Goal: Information Seeking & Learning: Learn about a topic

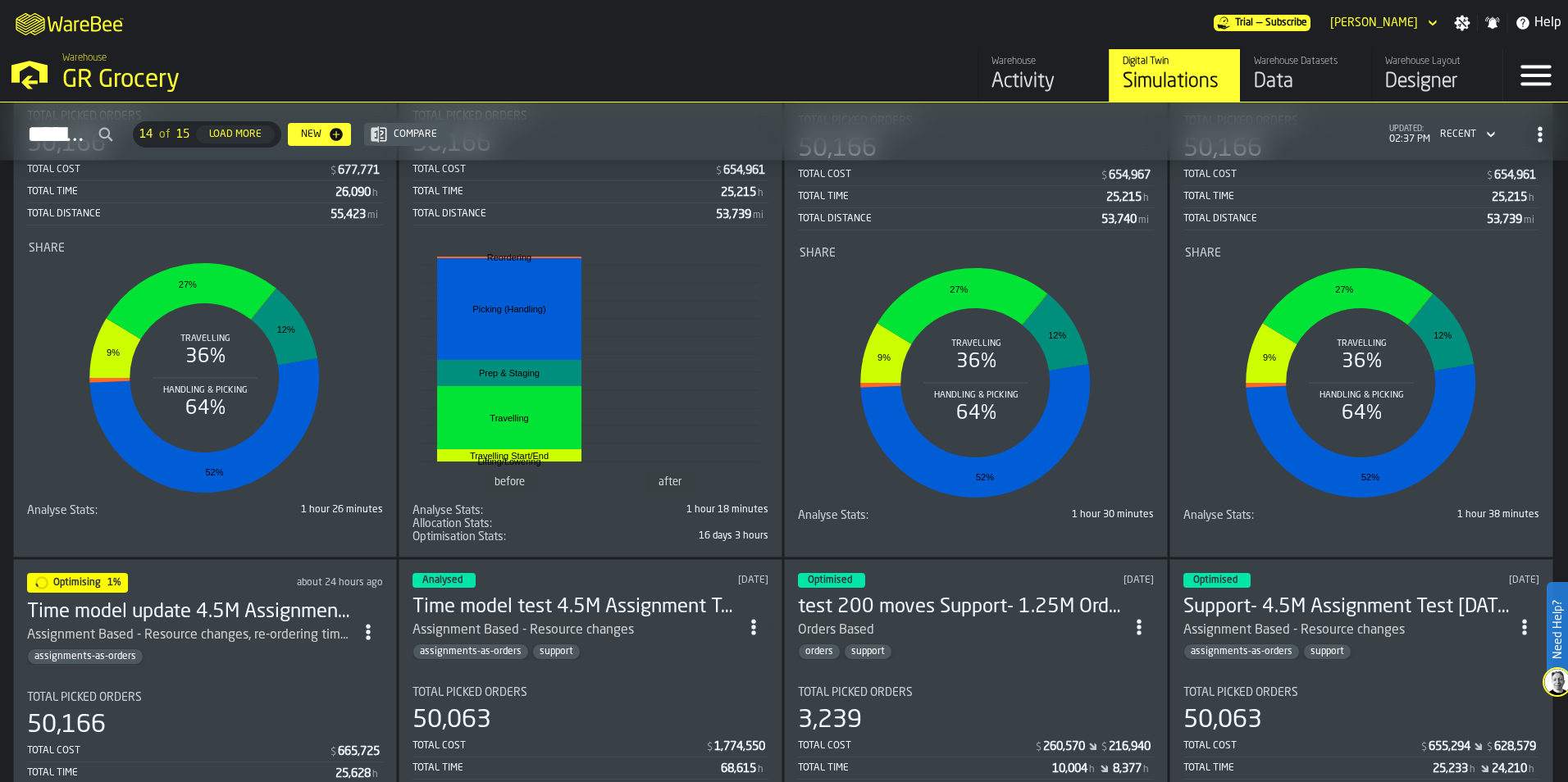
scroll to position [984, 0]
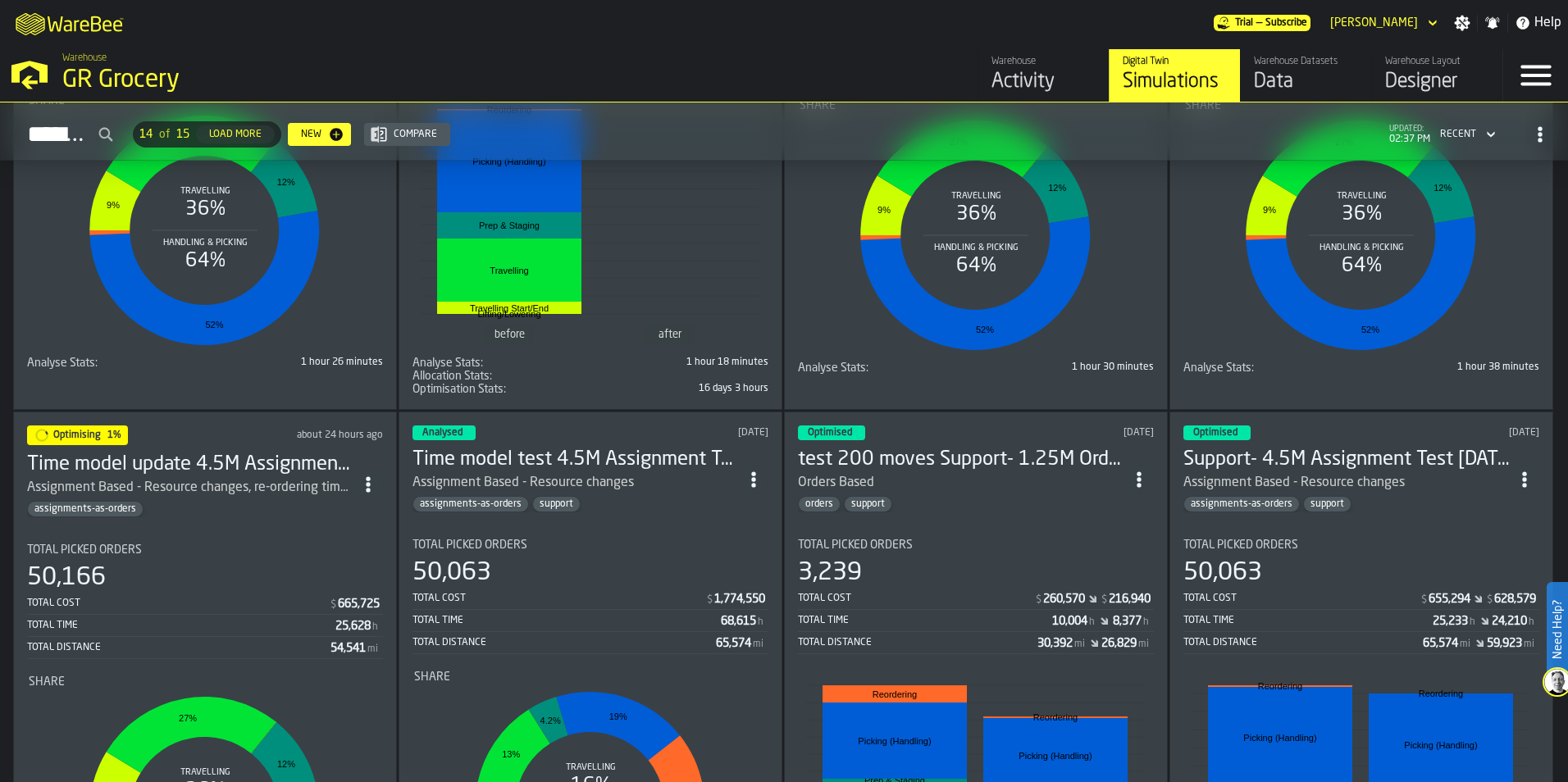
click at [291, 507] on div "assignments-as-orders" at bounding box center [190, 509] width 326 height 16
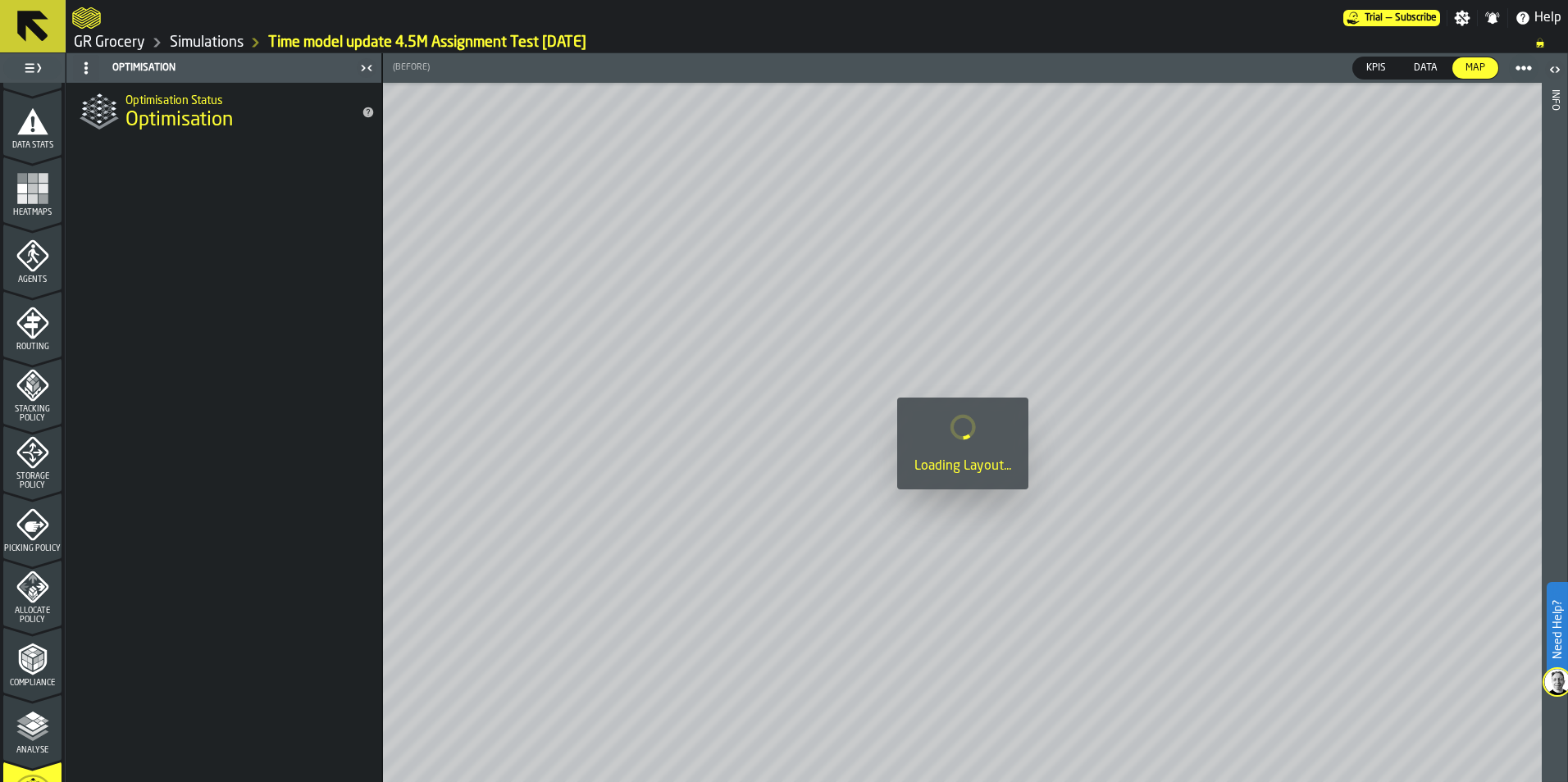
scroll to position [510, 0]
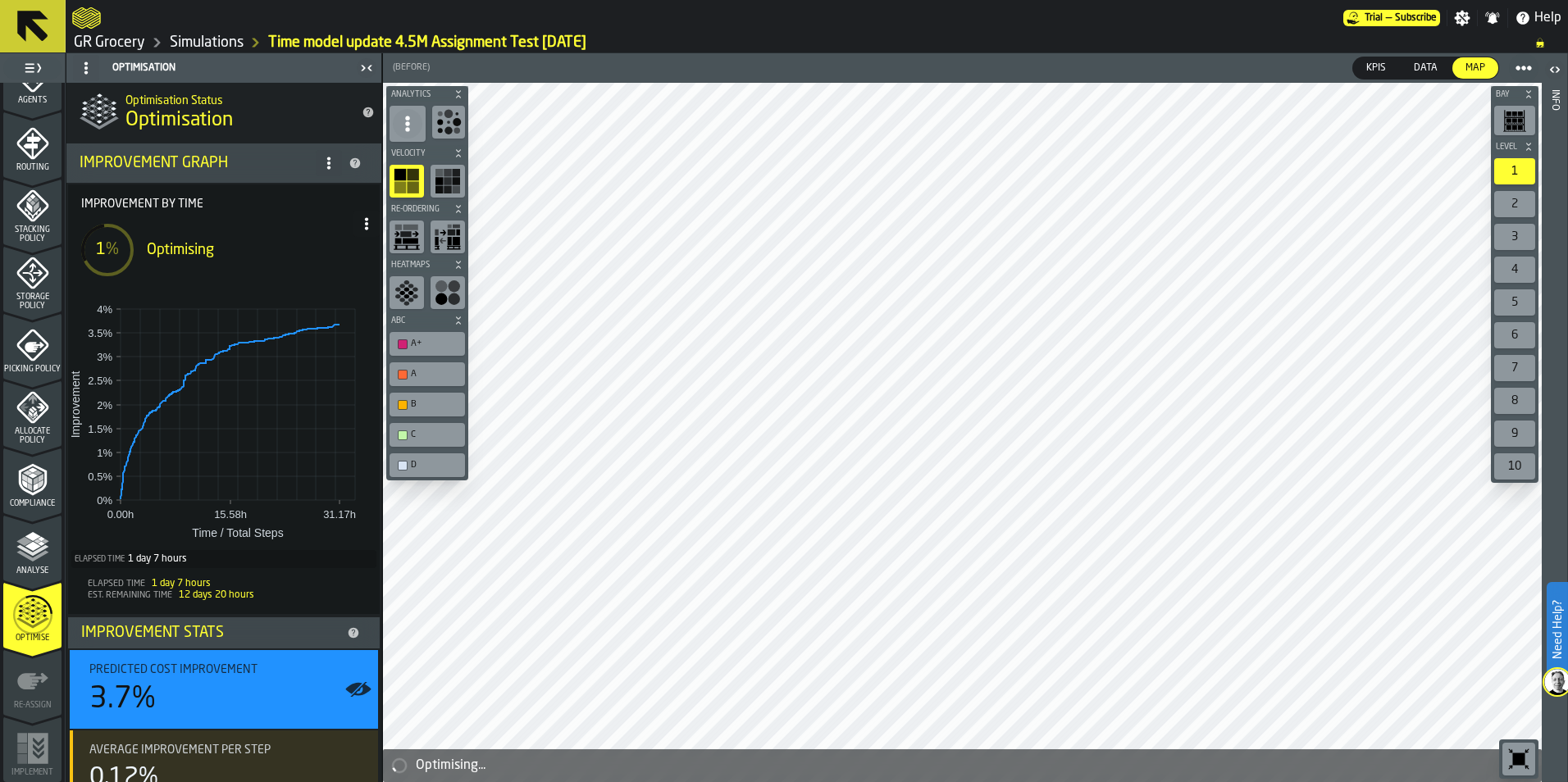
click at [189, 37] on link "Simulations" at bounding box center [206, 42] width 74 height 18
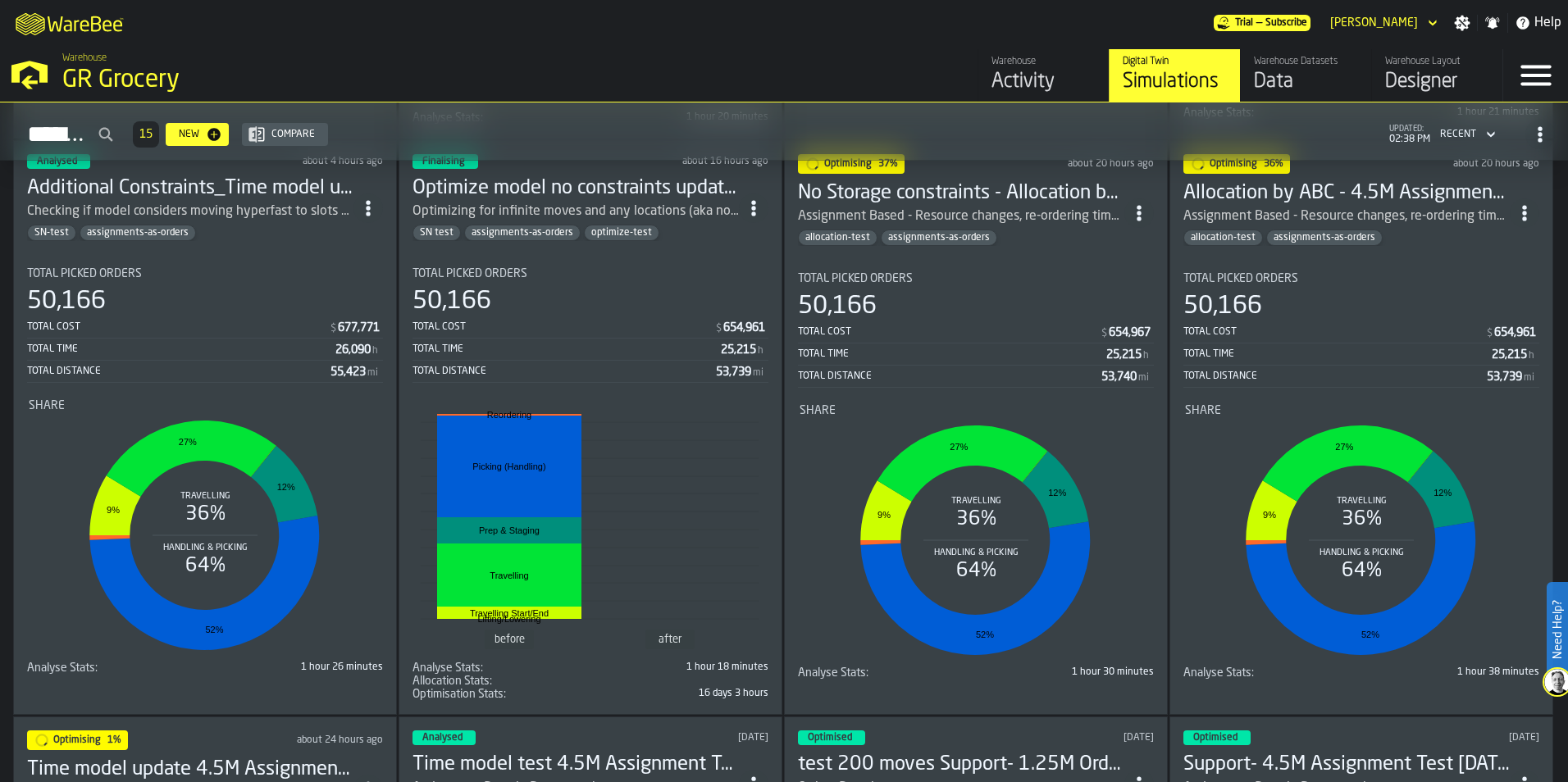
scroll to position [659, 0]
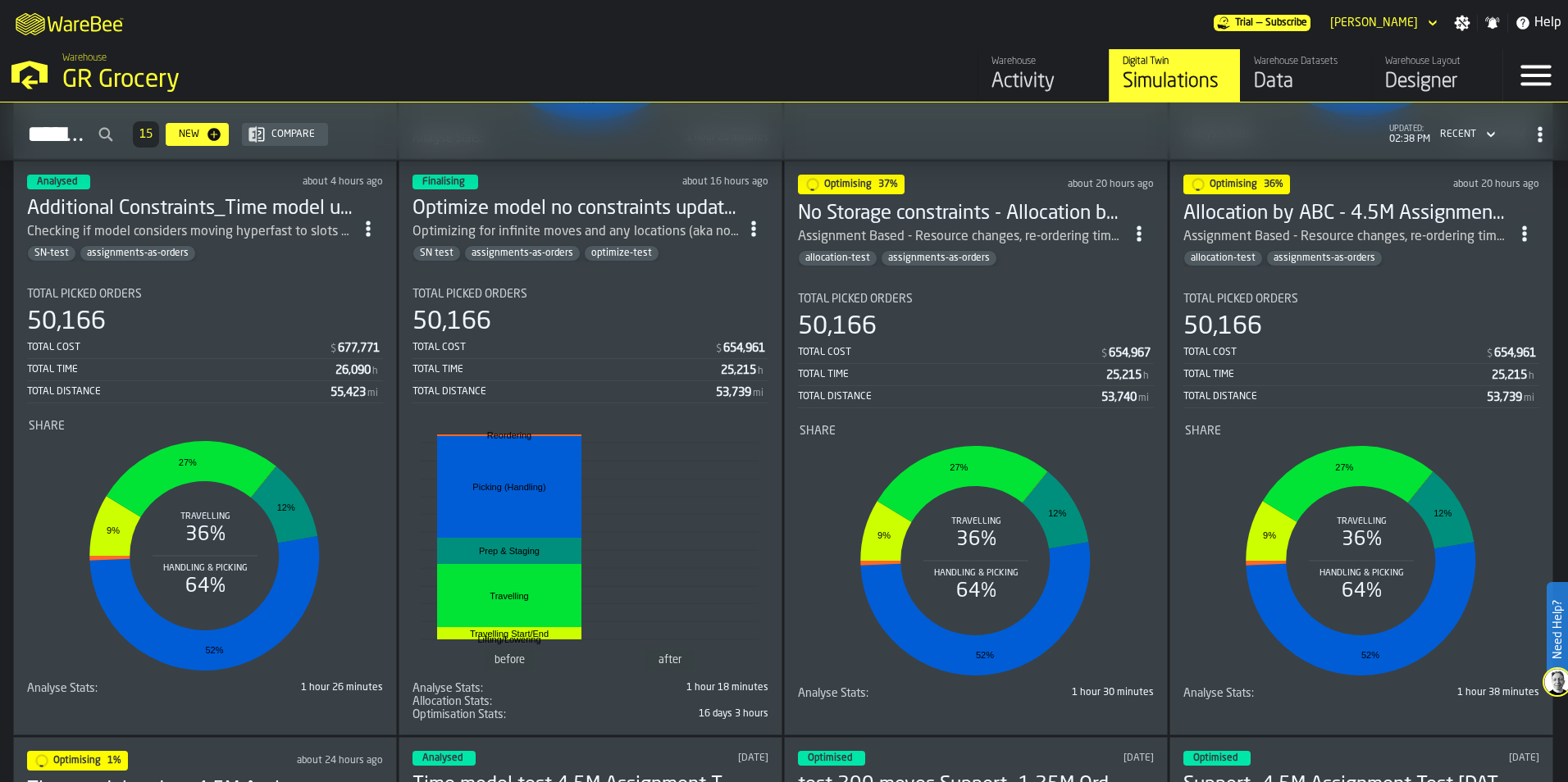
click at [697, 433] on rect "stat-" at bounding box center [589, 549] width 338 height 246
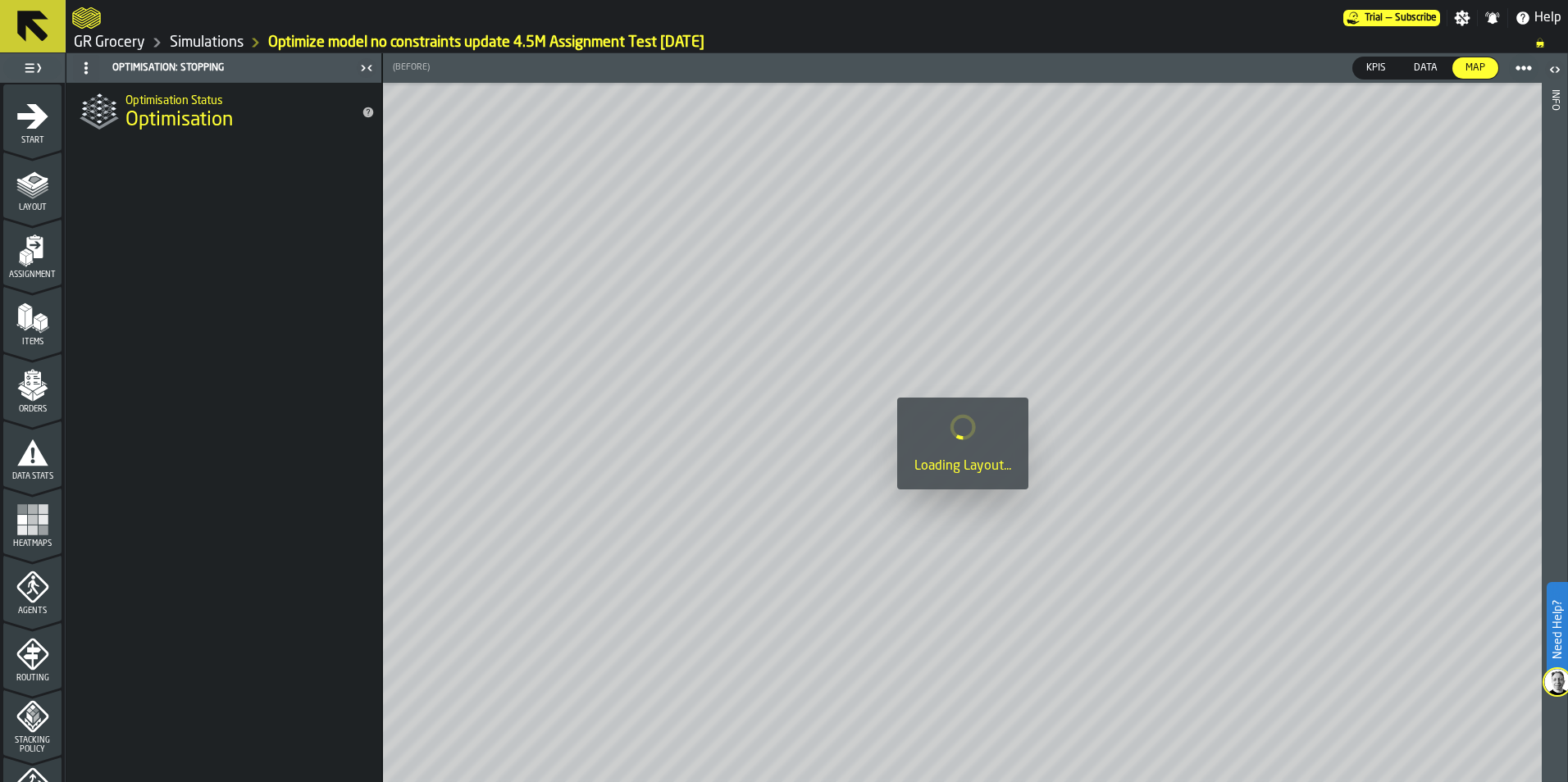
click at [25, 197] on icon "menu Layout" at bounding box center [33, 183] width 33 height 33
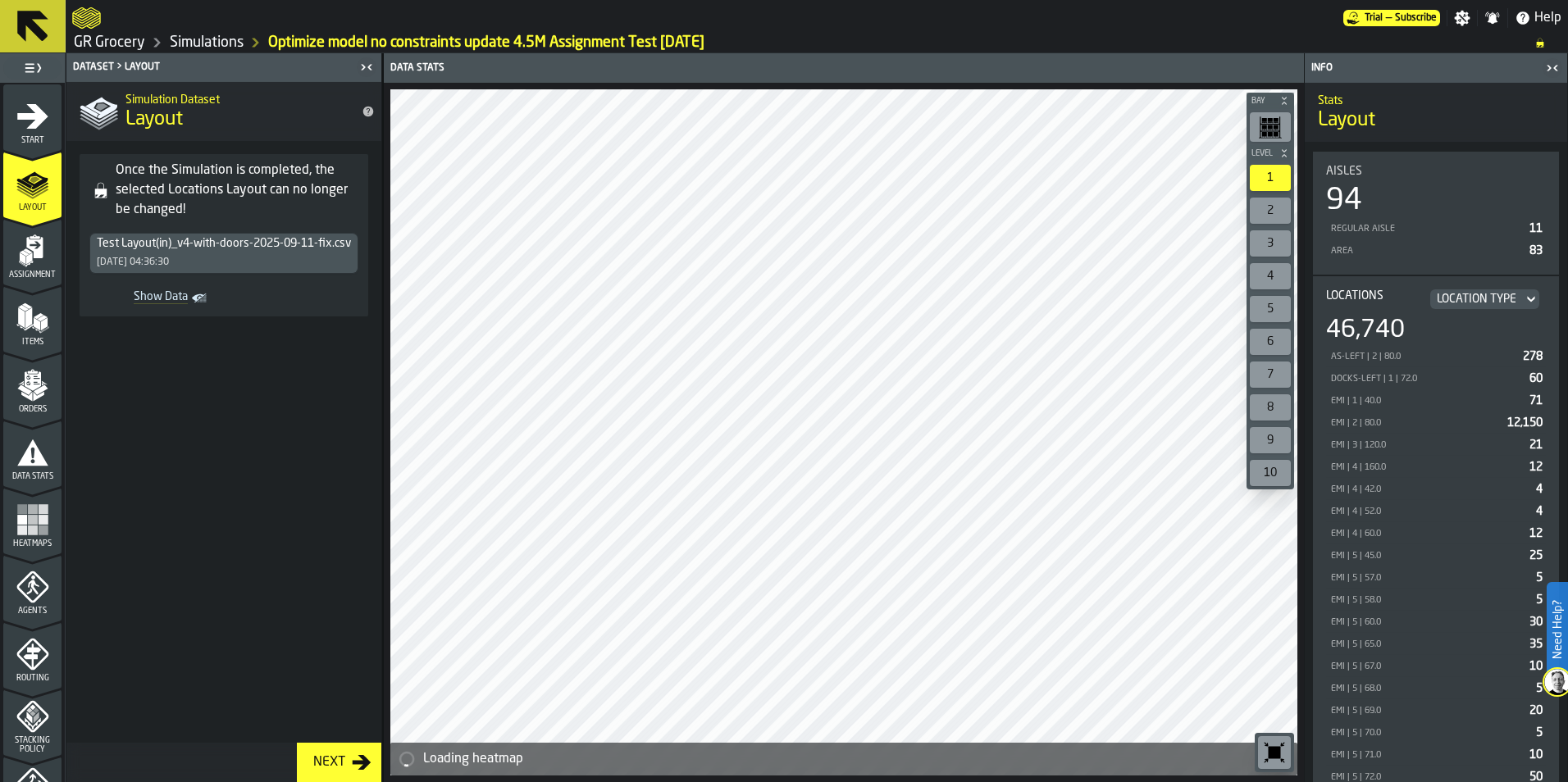
click at [19, 278] on span "Assignment" at bounding box center [33, 275] width 58 height 9
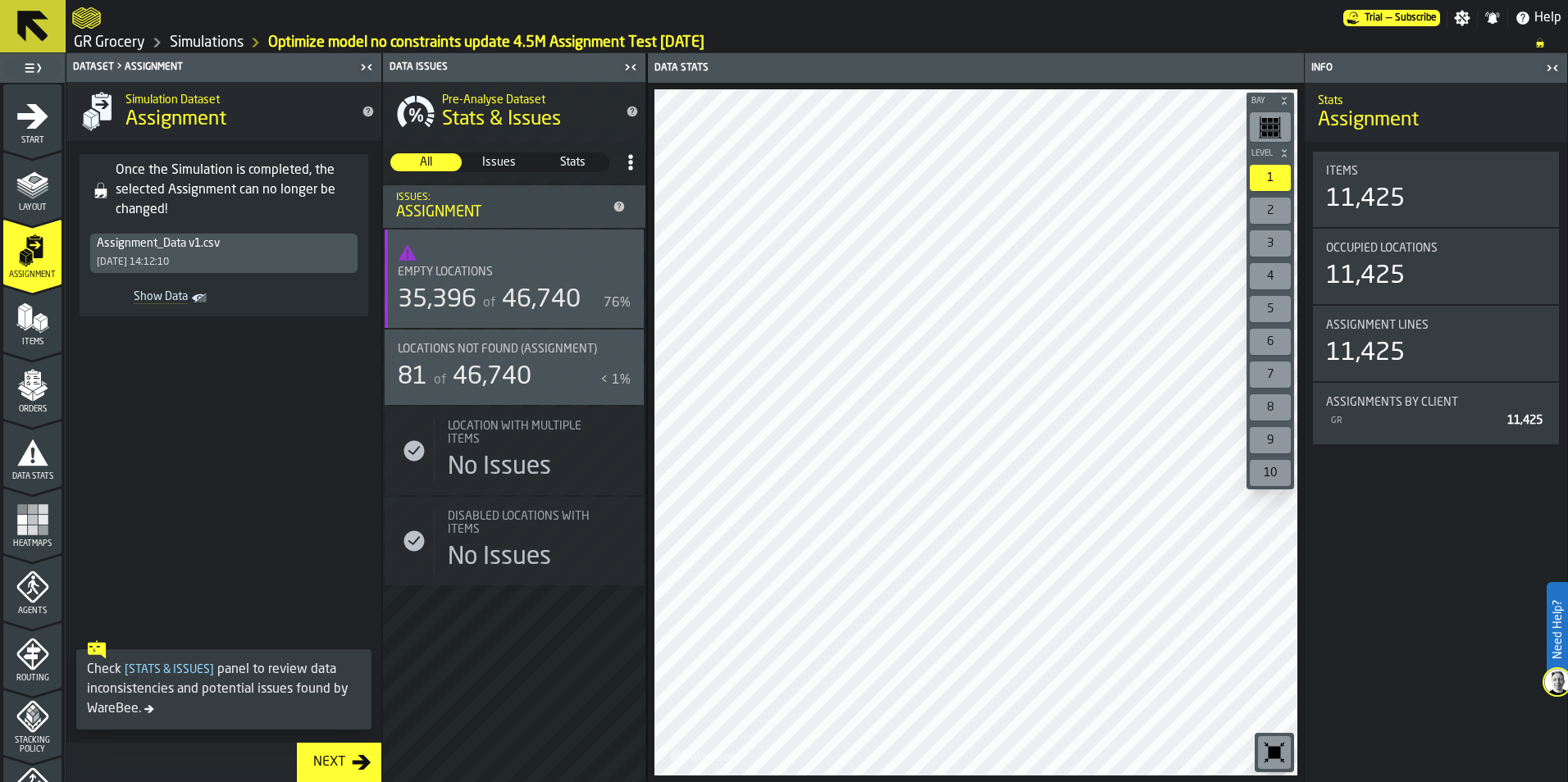
click at [32, 338] on span "Items" at bounding box center [33, 342] width 58 height 9
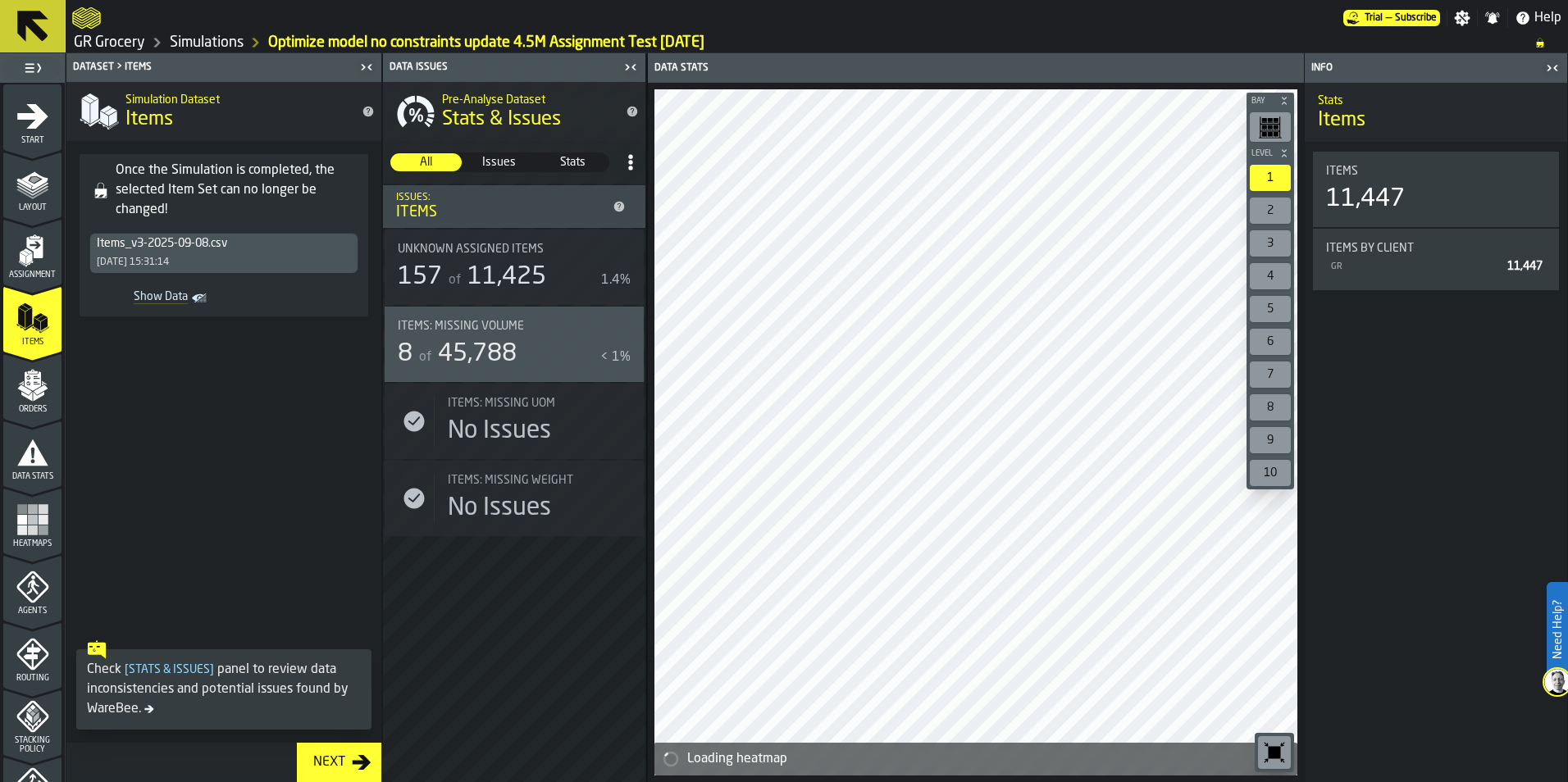
click at [39, 384] on icon "menu Orders" at bounding box center [33, 385] width 33 height 33
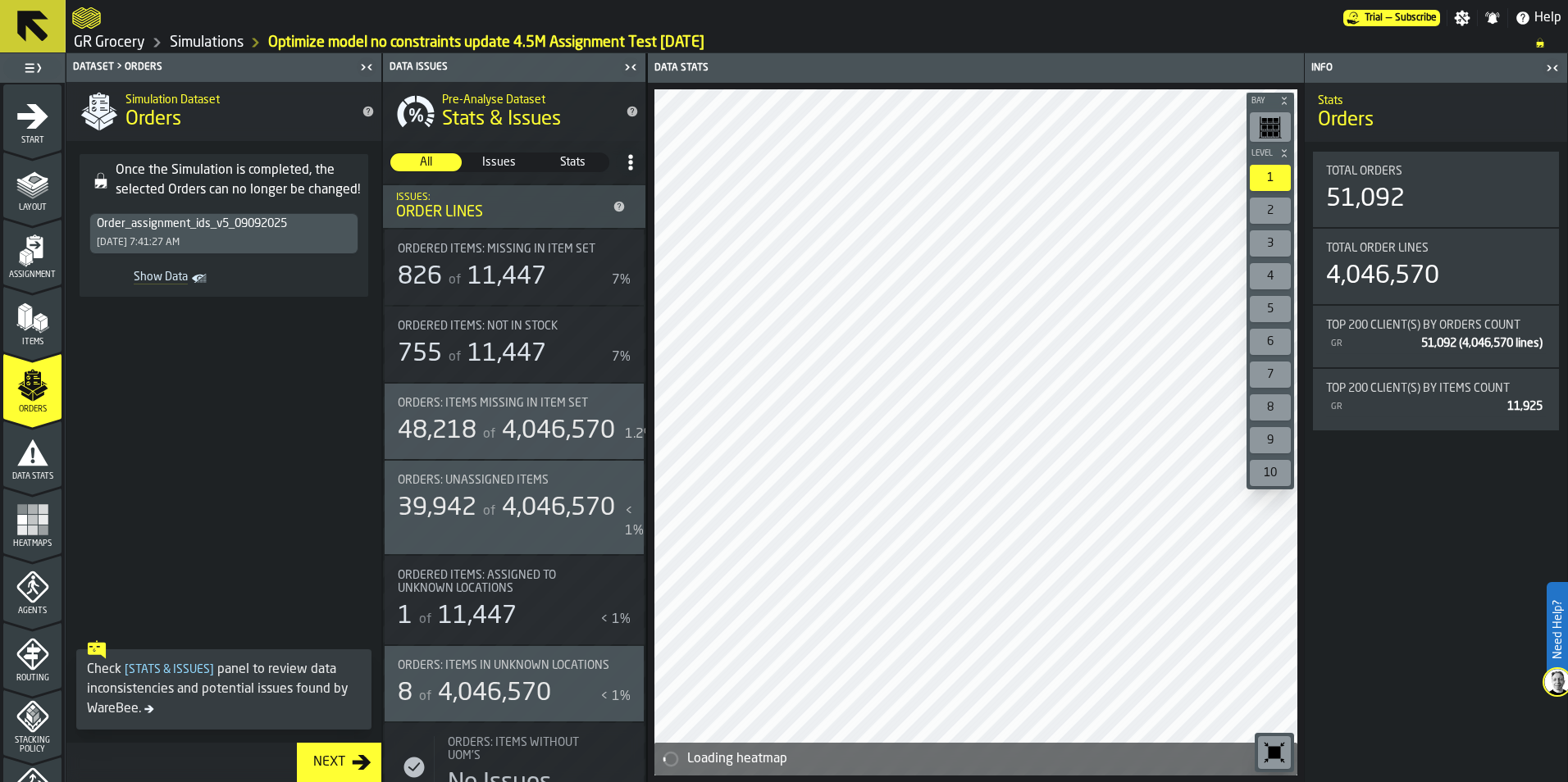
drag, startPoint x: 159, startPoint y: 411, endPoint x: 119, endPoint y: 444, distance: 51.9
click at [119, 444] on span at bounding box center [224, 471] width 315 height 323
click at [11, 529] on div "Heatmaps" at bounding box center [33, 526] width 58 height 45
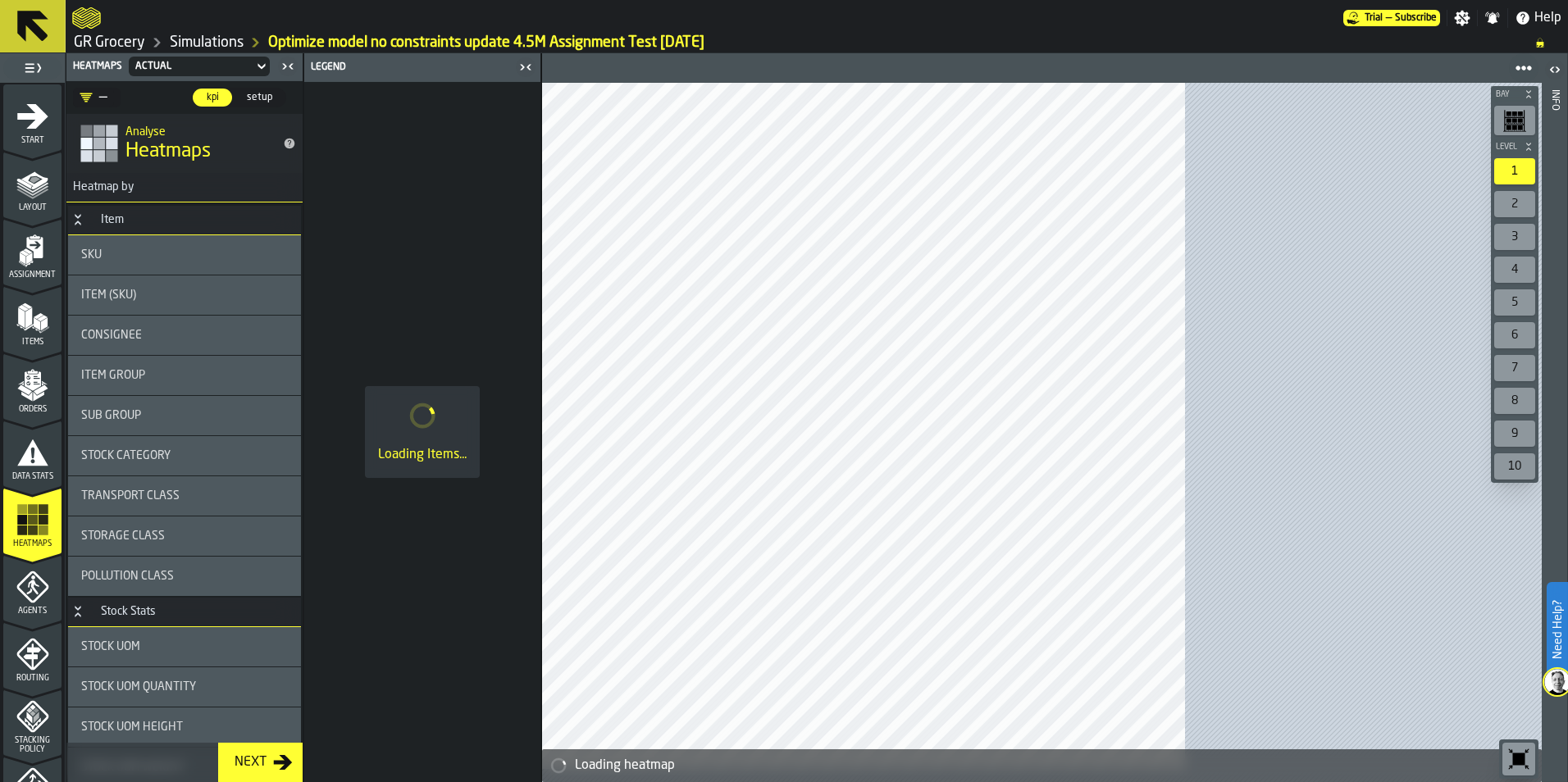
scroll to position [328, 0]
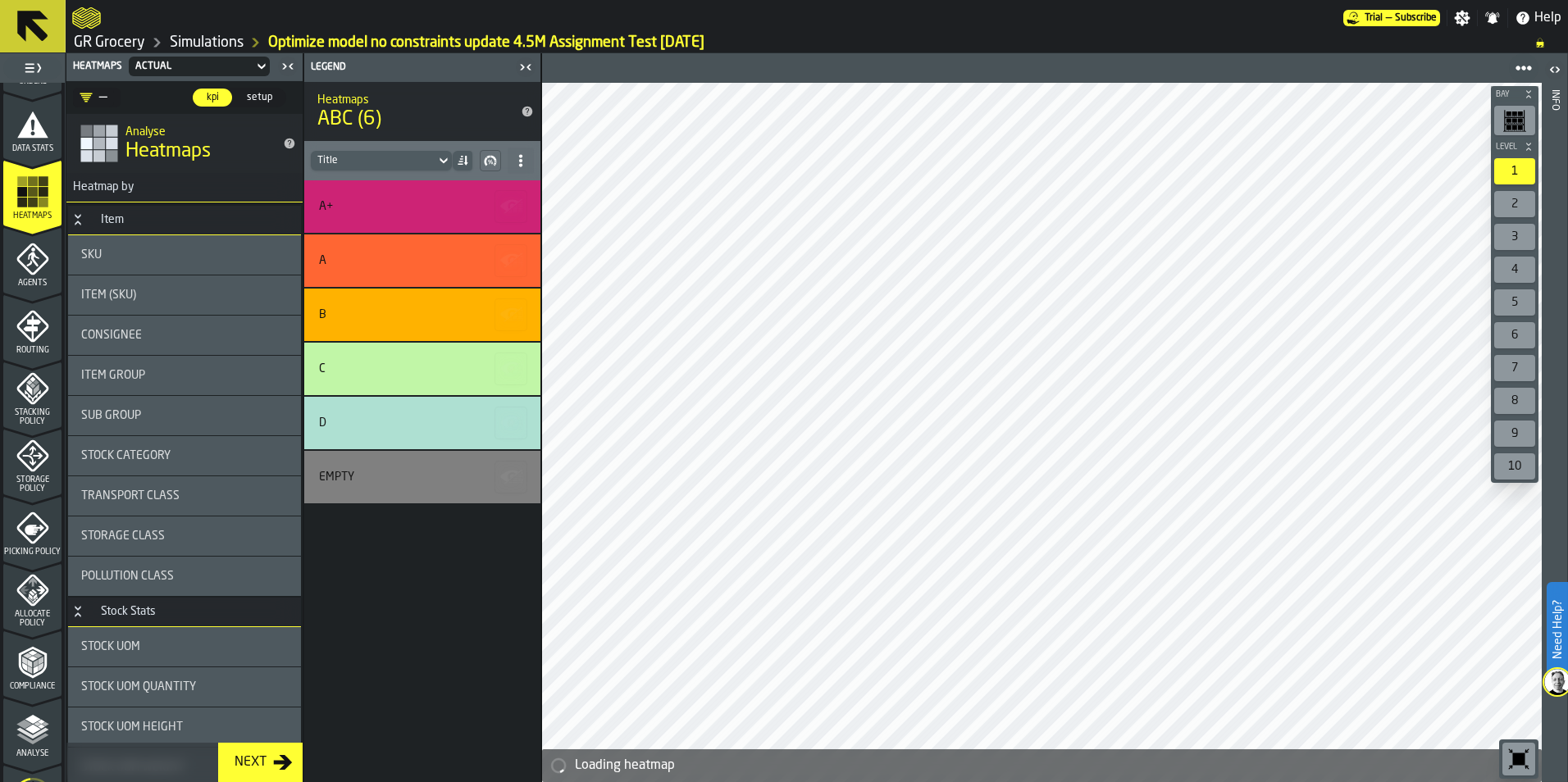
click at [26, 284] on span "Agents" at bounding box center [33, 283] width 58 height 9
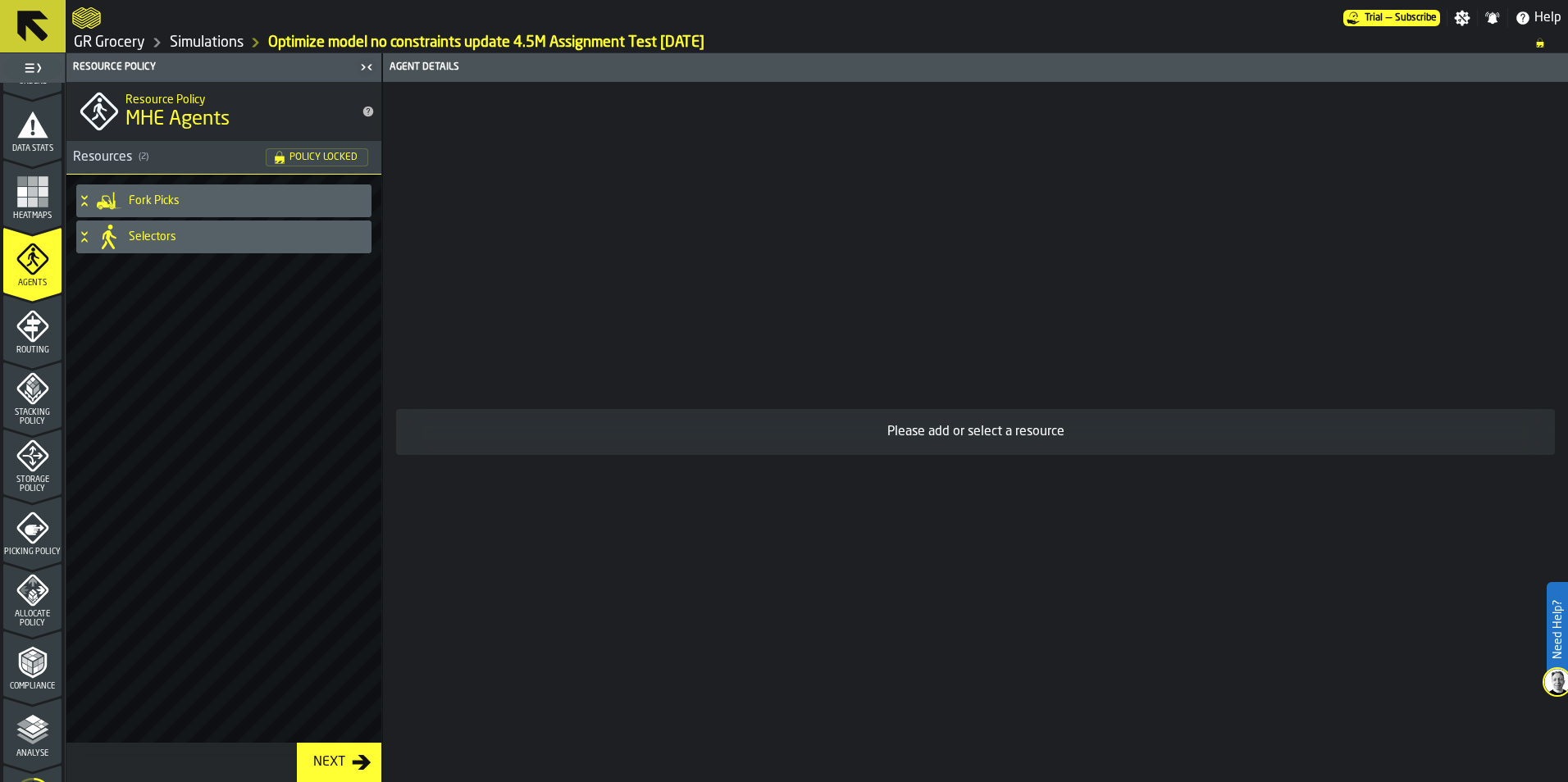
click at [123, 243] on div "Selectors" at bounding box center [220, 236] width 289 height 33
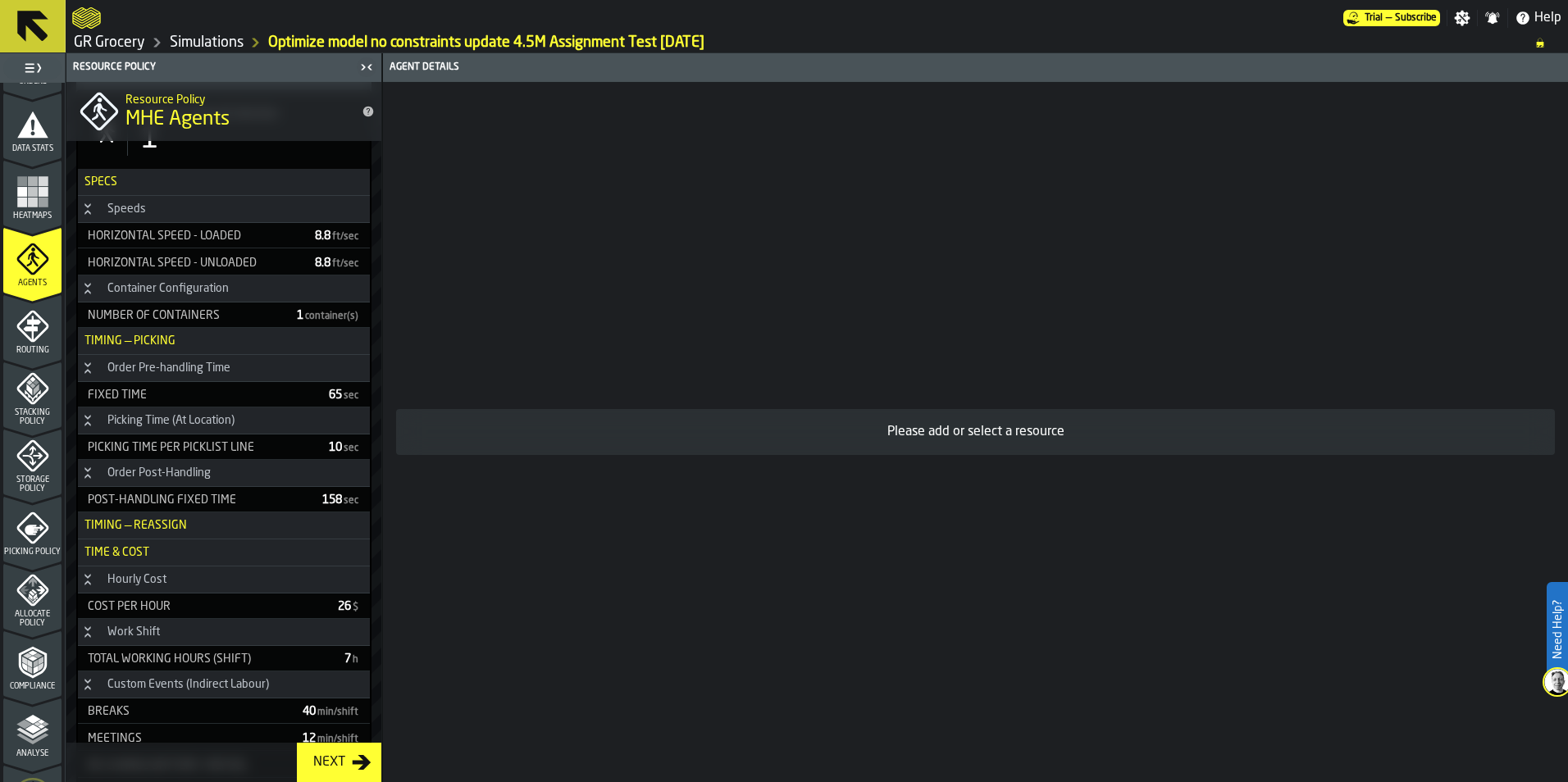
scroll to position [164, 0]
click at [44, 333] on icon "menu Routing" at bounding box center [33, 326] width 33 height 33
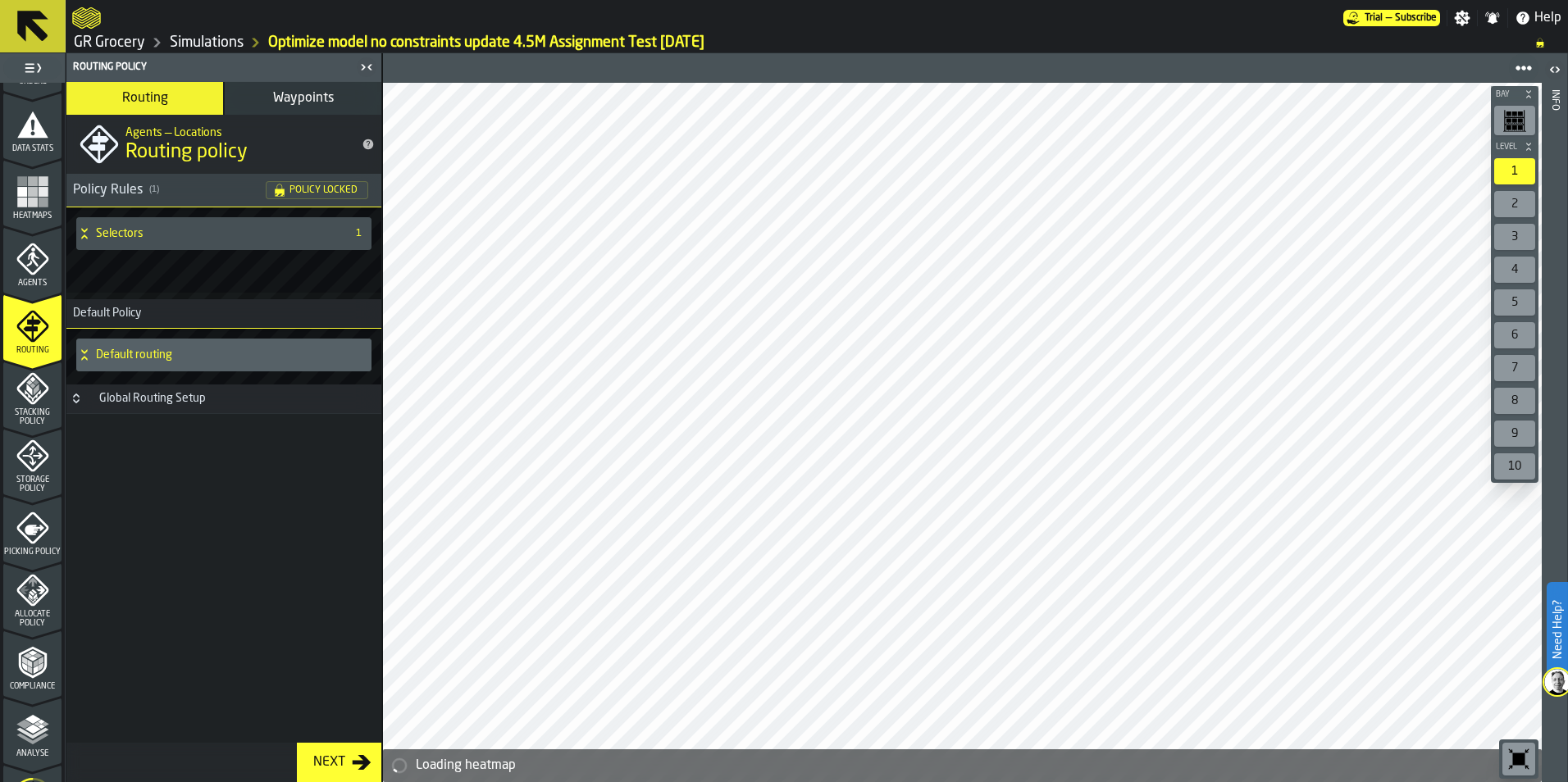
click at [27, 400] on icon "menu Stacking Policy" at bounding box center [32, 389] width 32 height 32
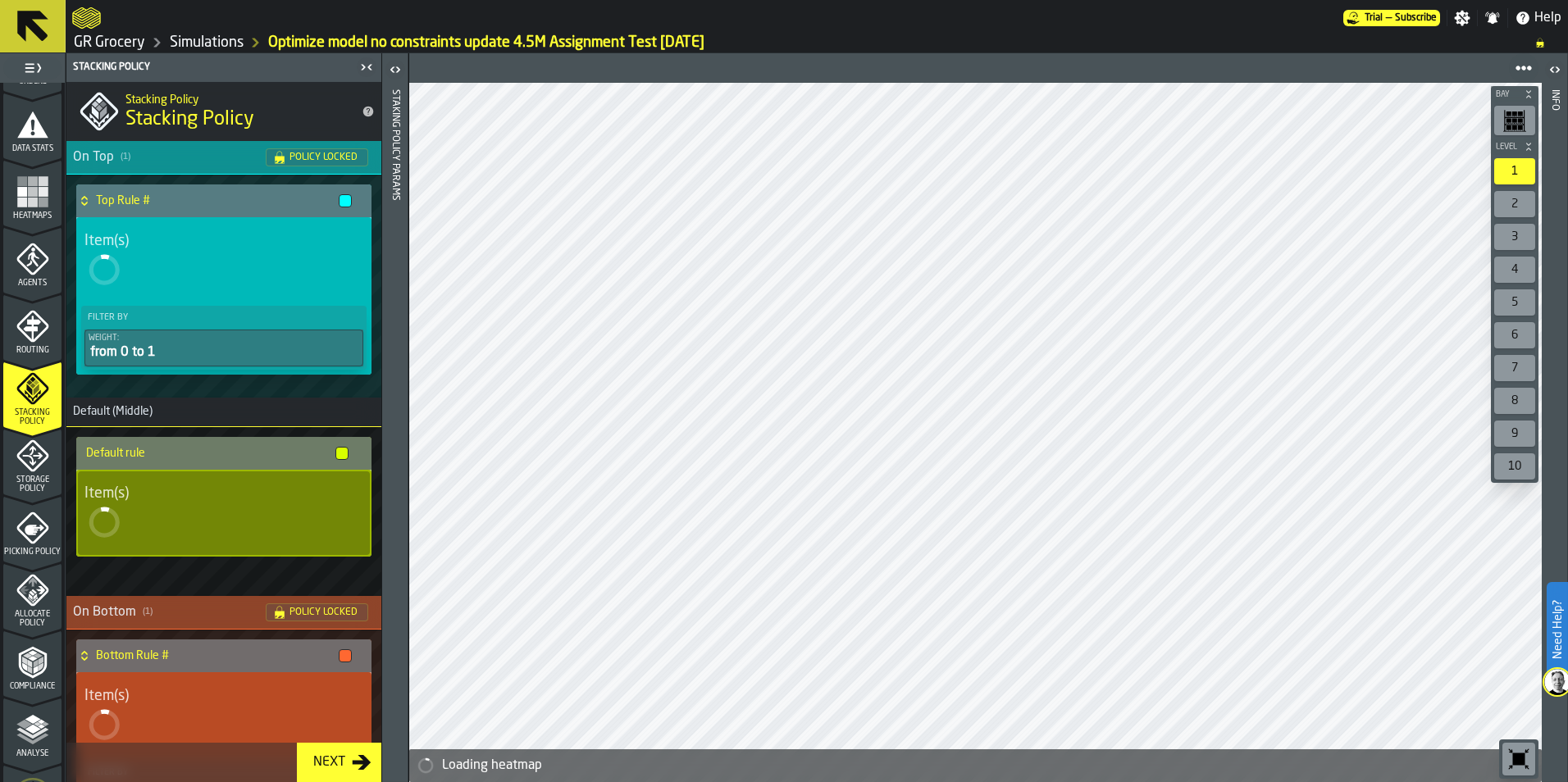
click at [30, 478] on span "Storage Policy" at bounding box center [33, 484] width 58 height 18
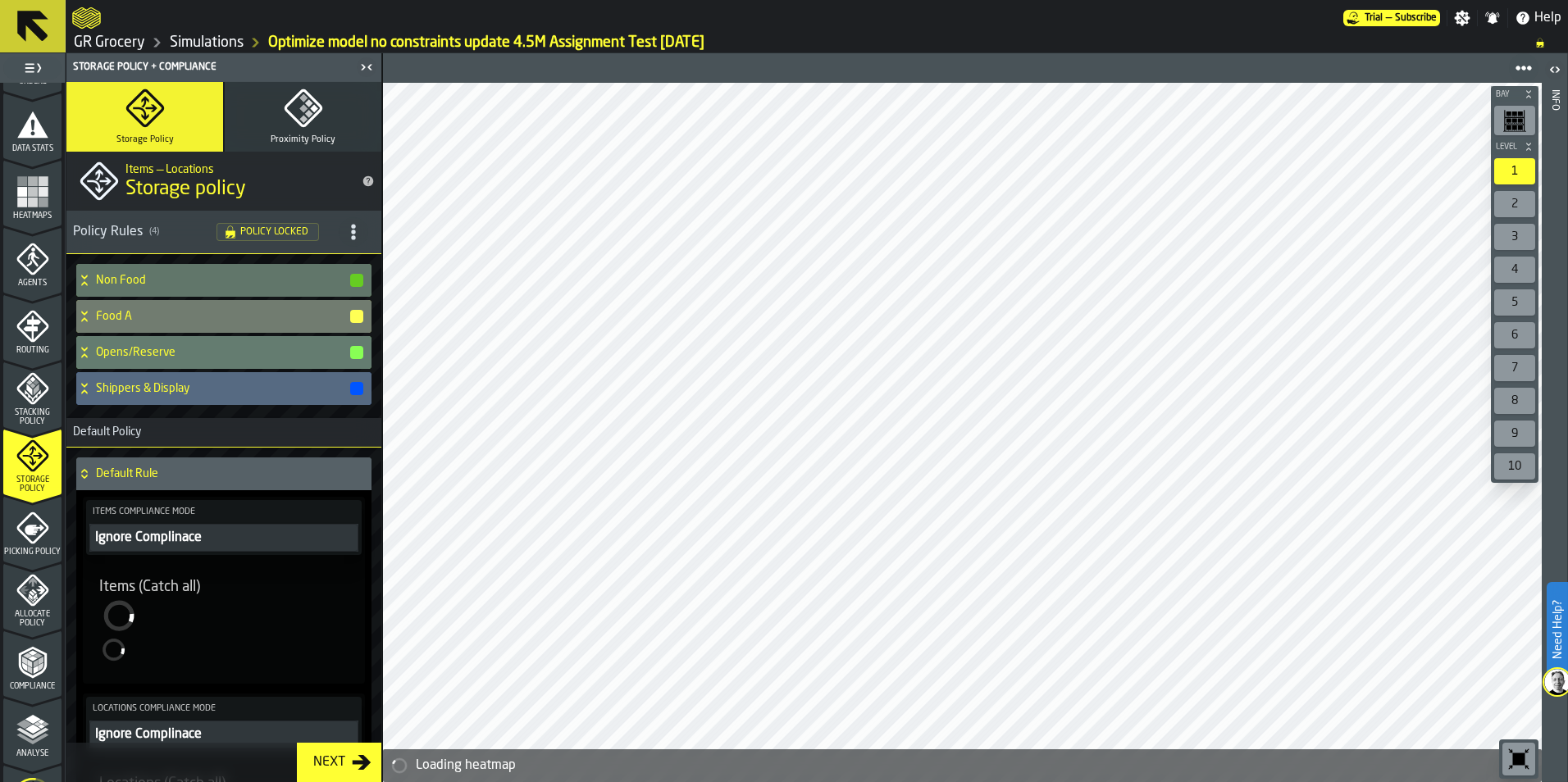
click at [27, 525] on icon "menu Picking Policy" at bounding box center [34, 530] width 20 height 10
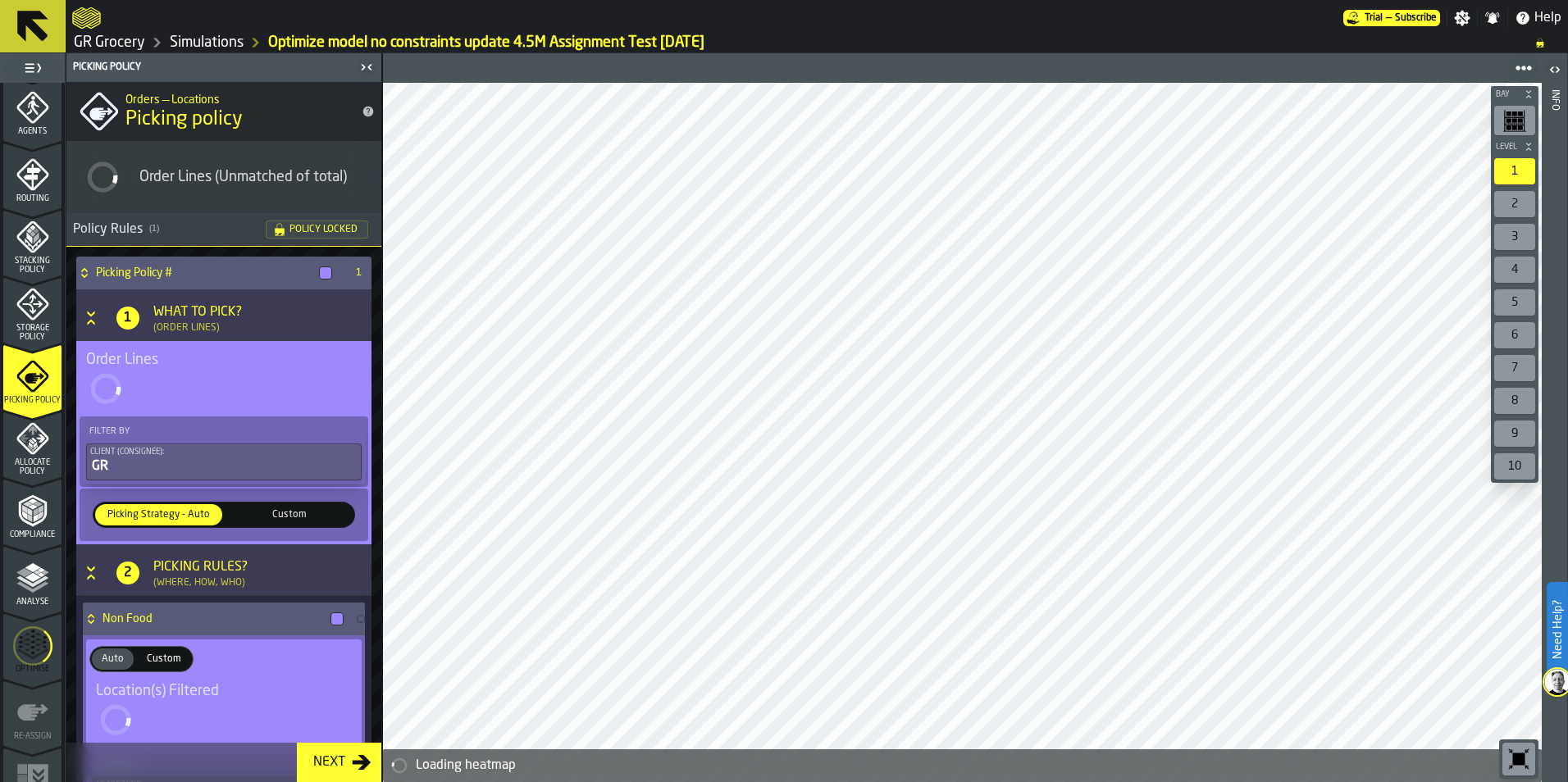
scroll to position [492, 0]
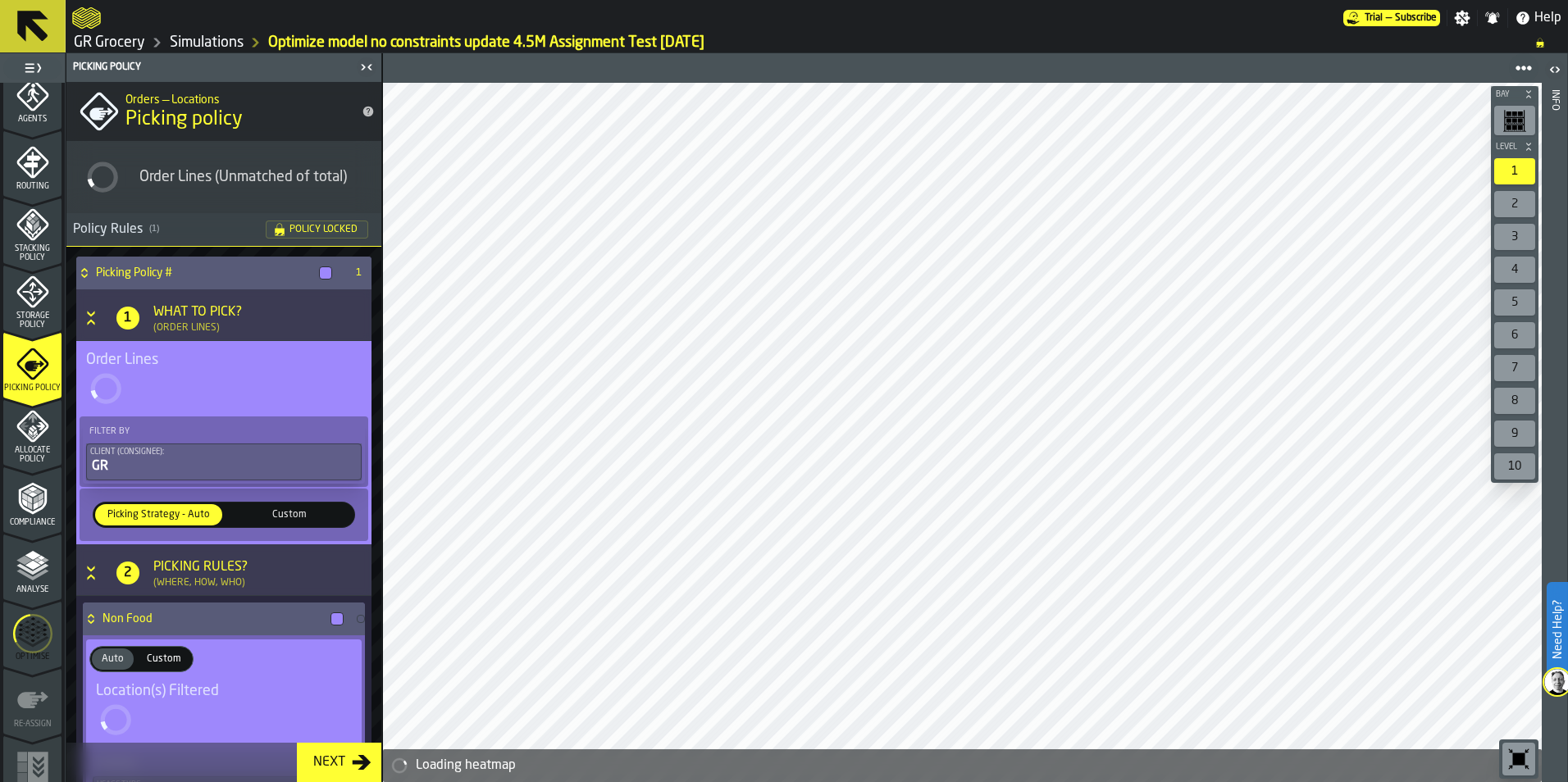
click at [33, 440] on icon "menu Allocate Policy" at bounding box center [33, 427] width 33 height 33
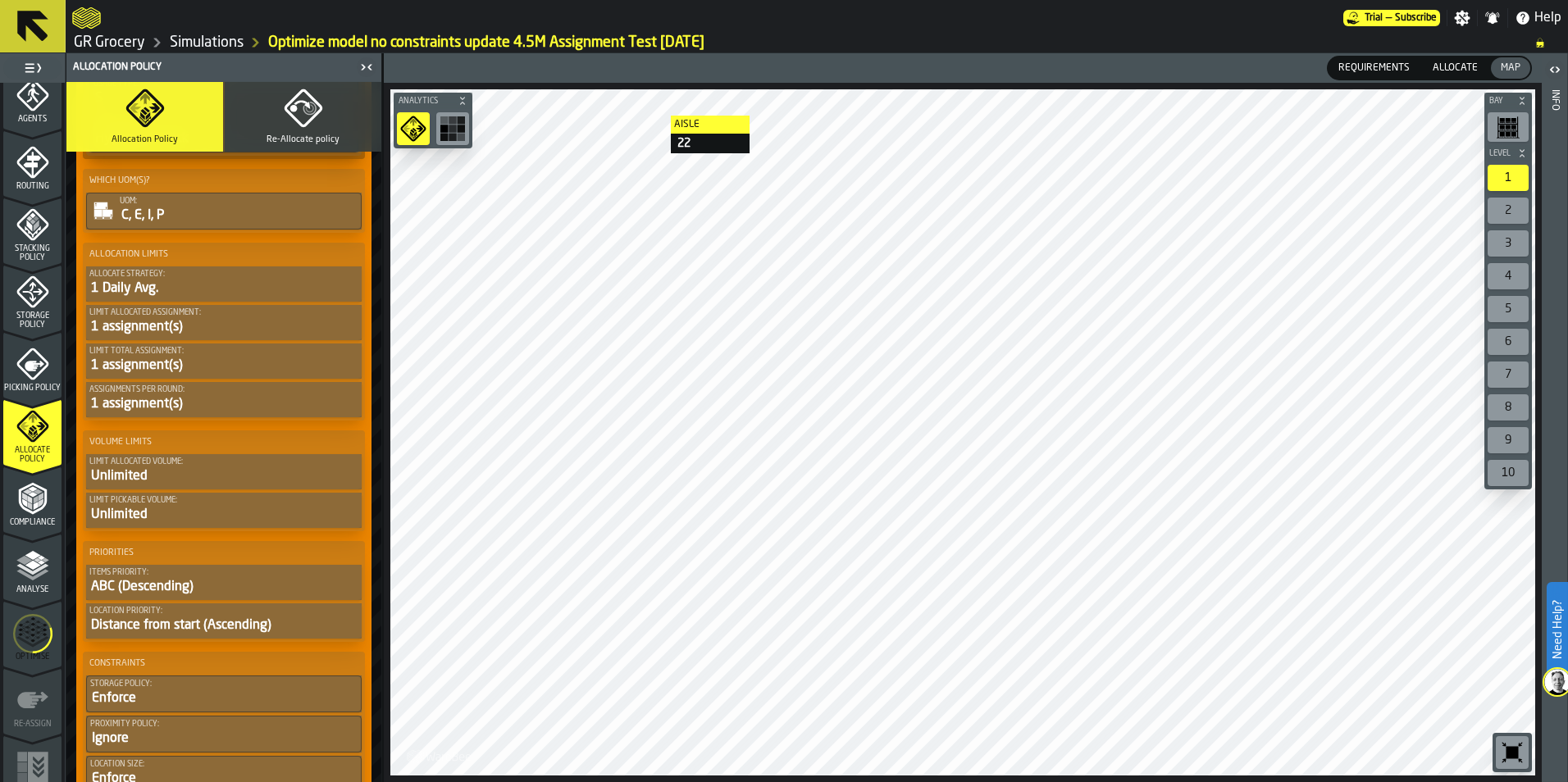
scroll to position [820, 0]
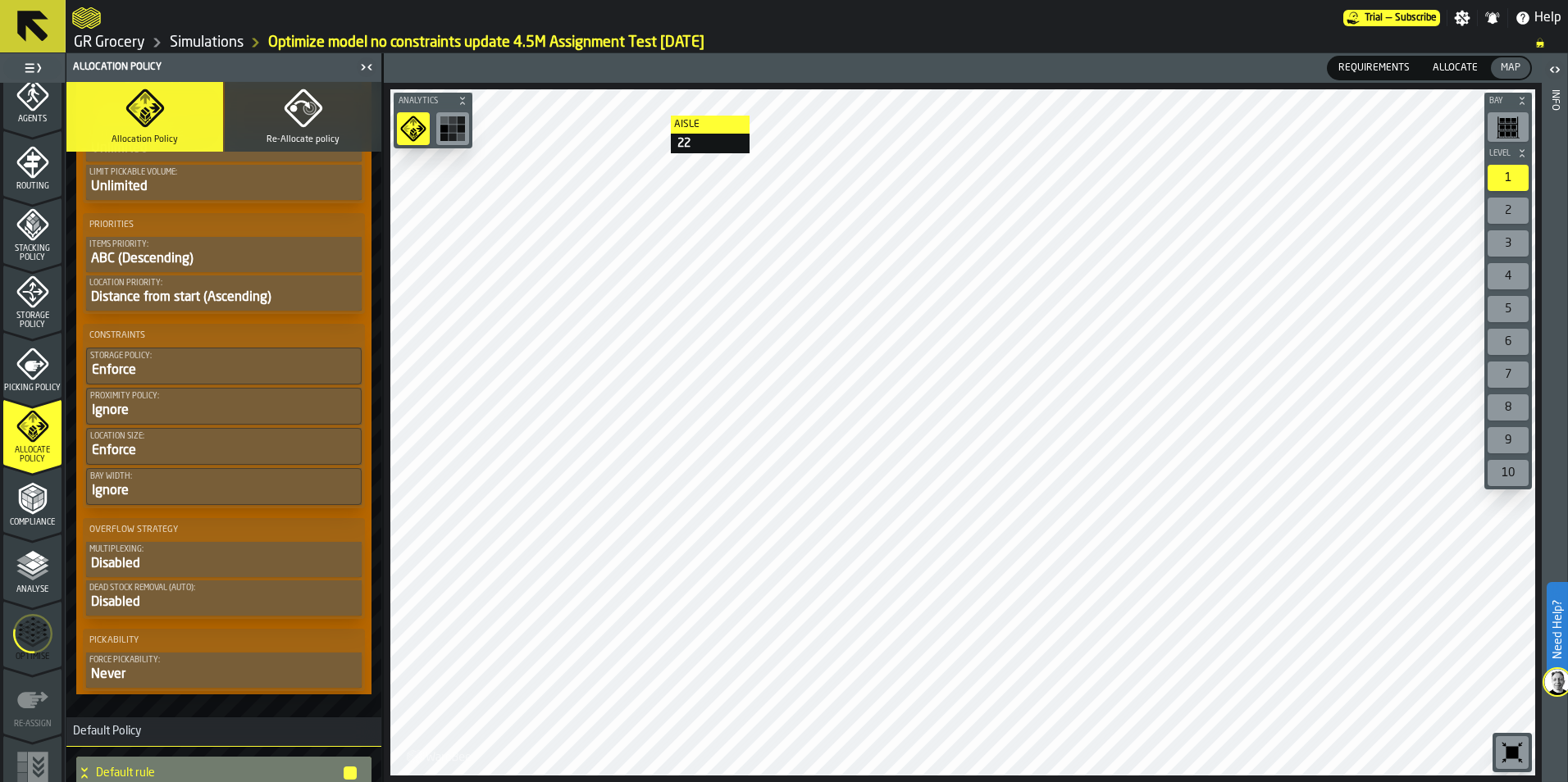
click at [51, 501] on div "Compliance" at bounding box center [33, 504] width 58 height 45
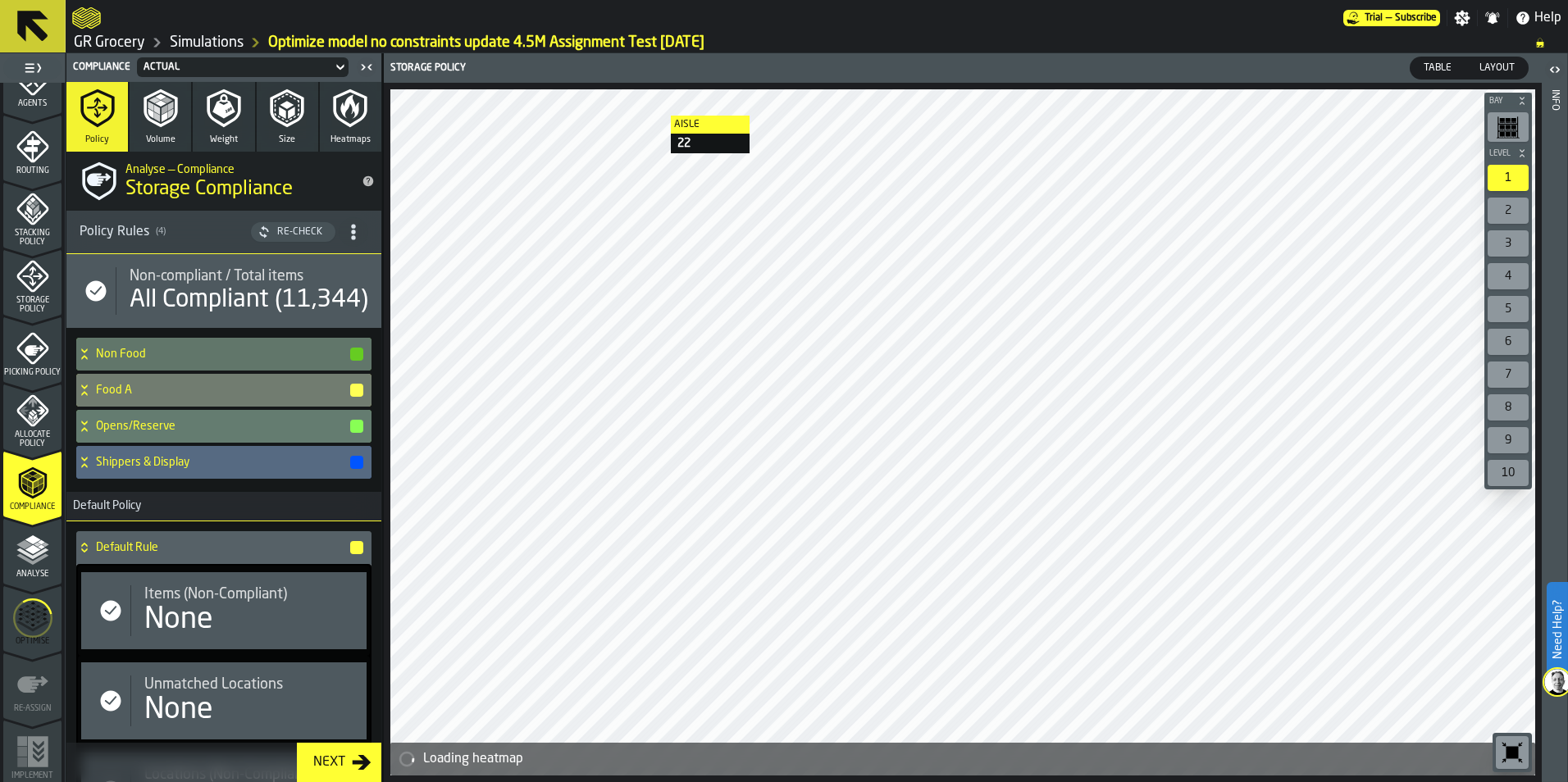
scroll to position [510, 0]
click at [39, 566] on span "Analyse" at bounding box center [33, 570] width 58 height 9
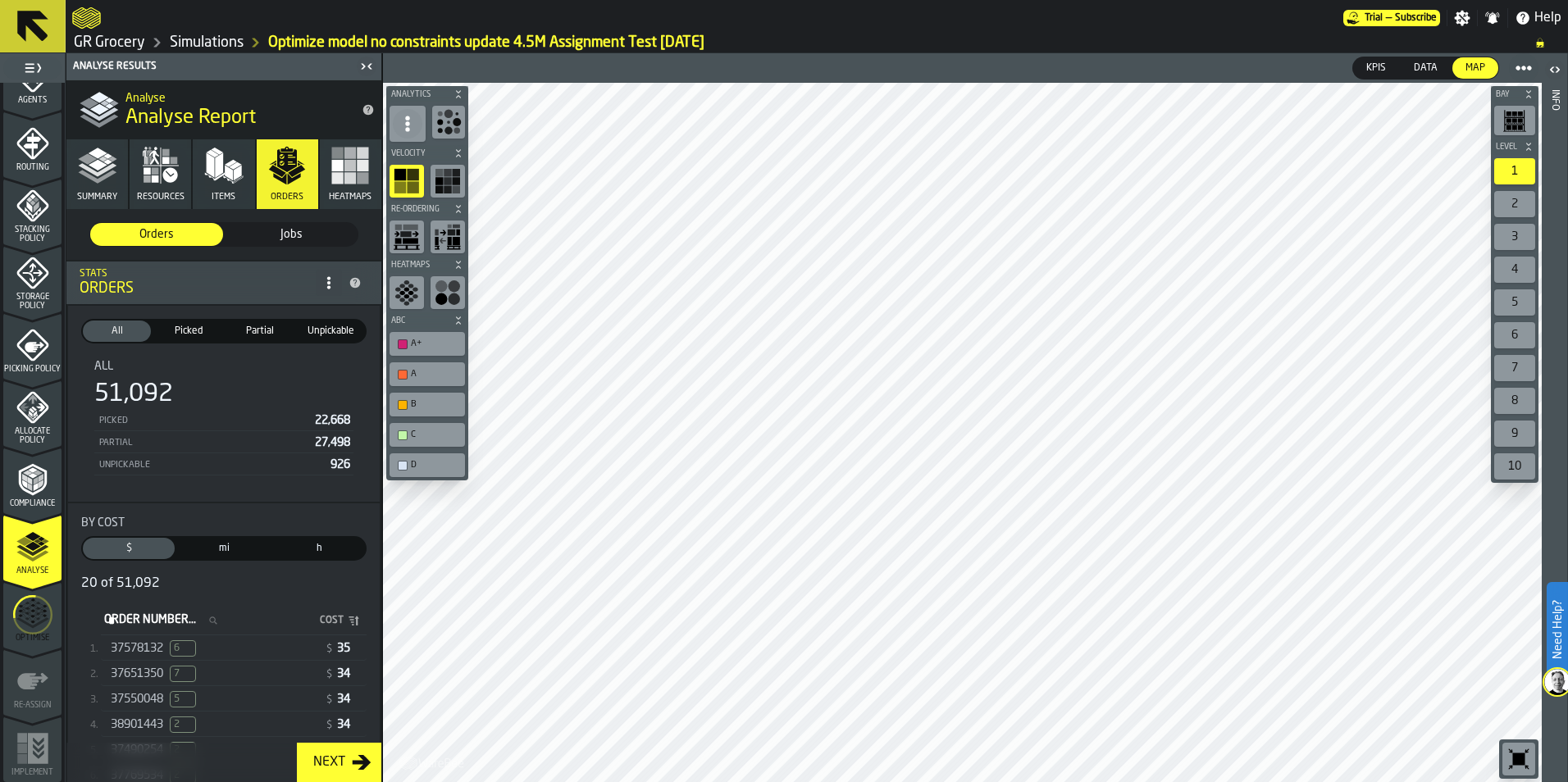
click at [28, 601] on icon "menu Optimise" at bounding box center [33, 615] width 39 height 66
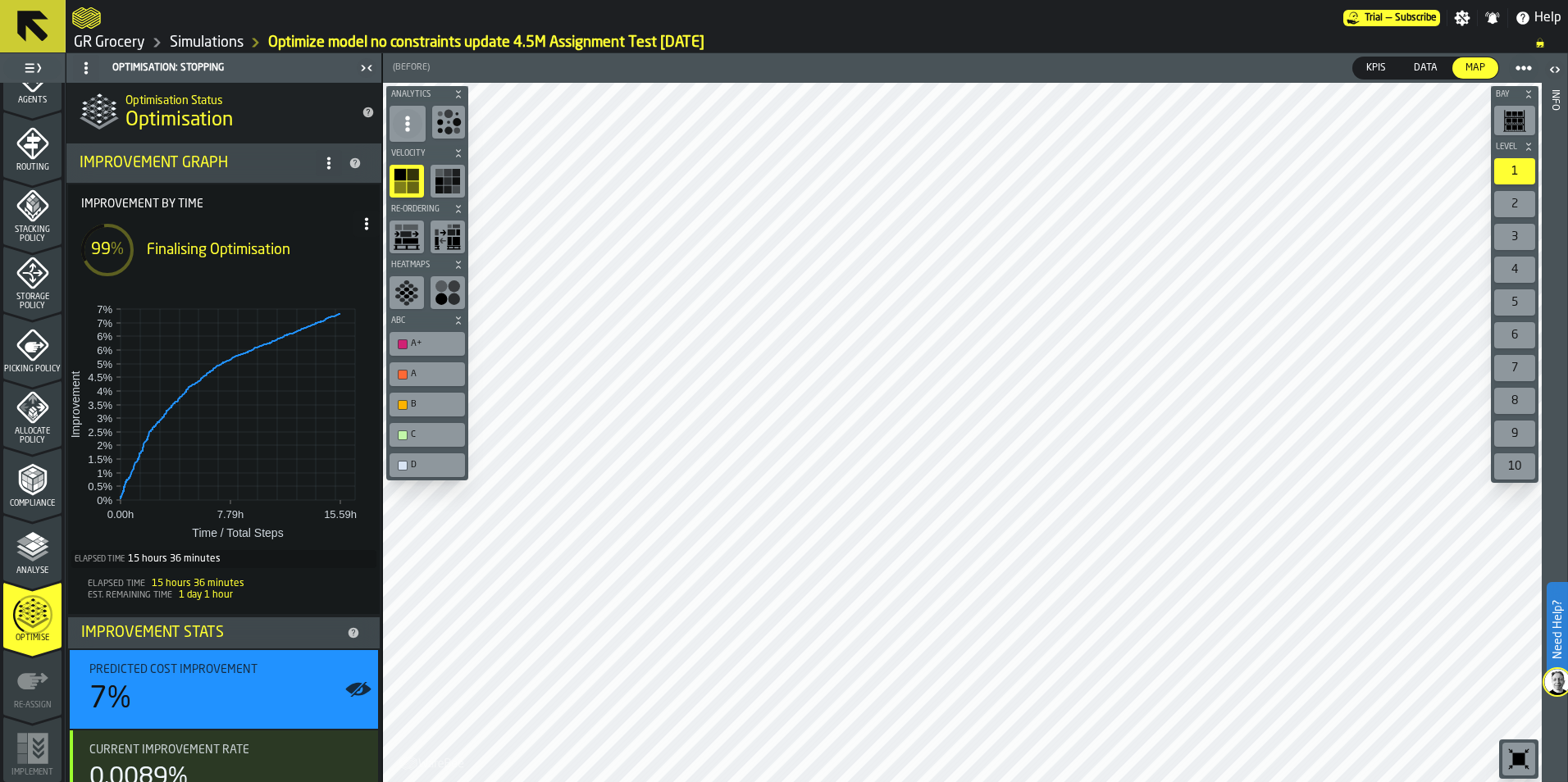
click at [236, 48] on link "Simulations" at bounding box center [206, 42] width 74 height 18
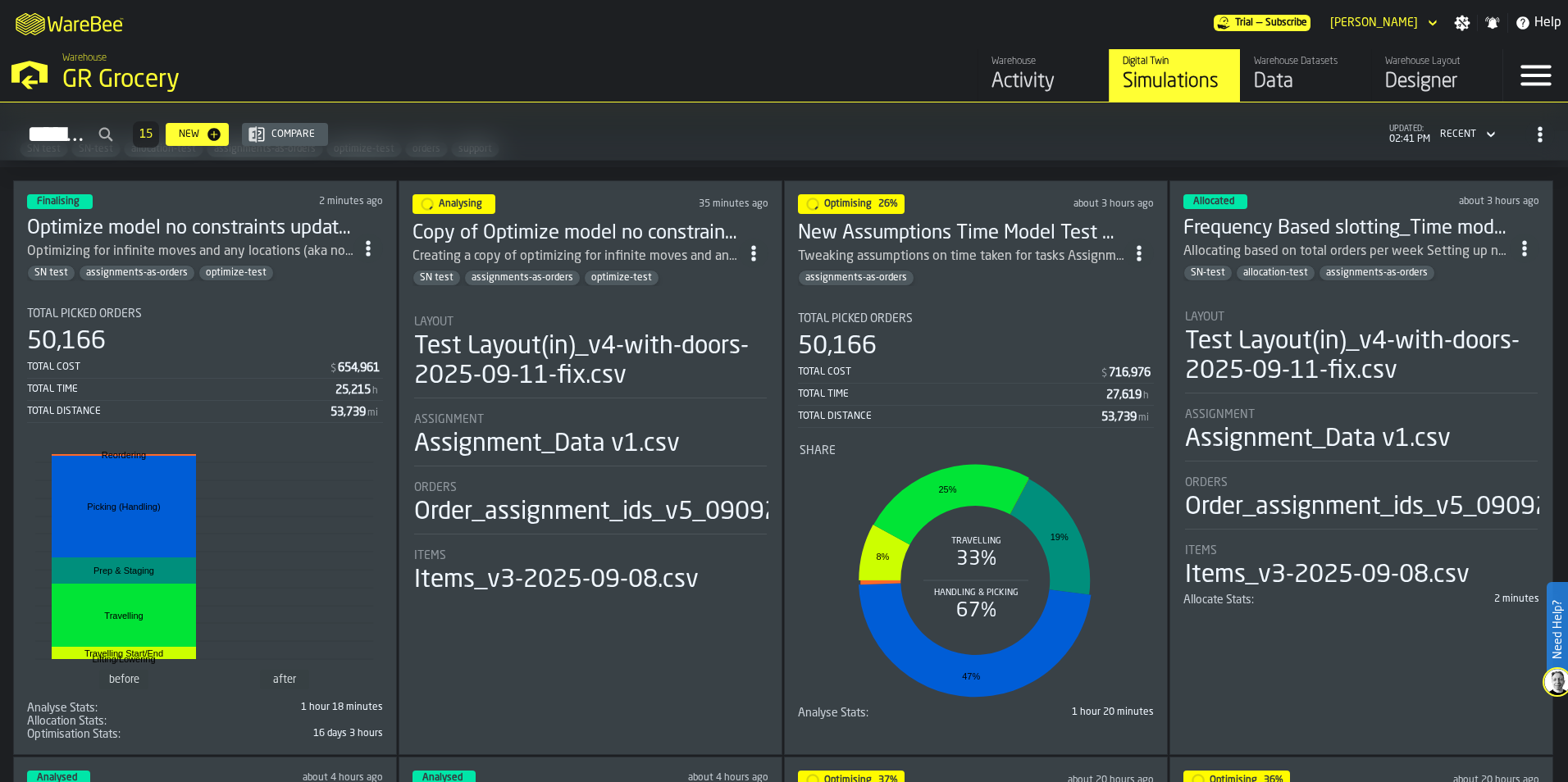
scroll to position [82, 0]
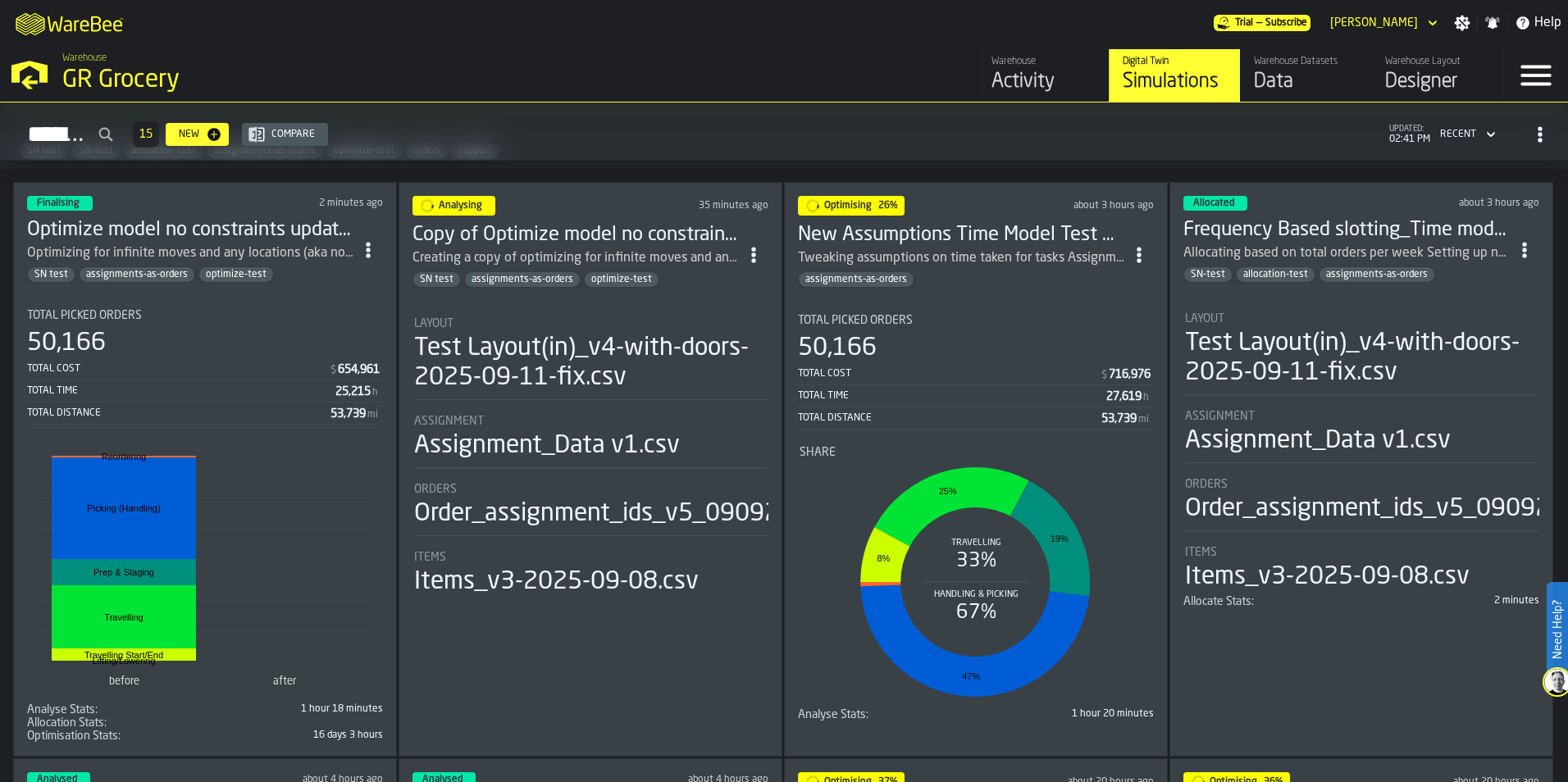
click at [1135, 258] on icon "ItemListCard-DashboardItemContainer" at bounding box center [1139, 254] width 16 height 16
click at [1102, 367] on div "Duplicate" at bounding box center [1104, 364] width 86 height 20
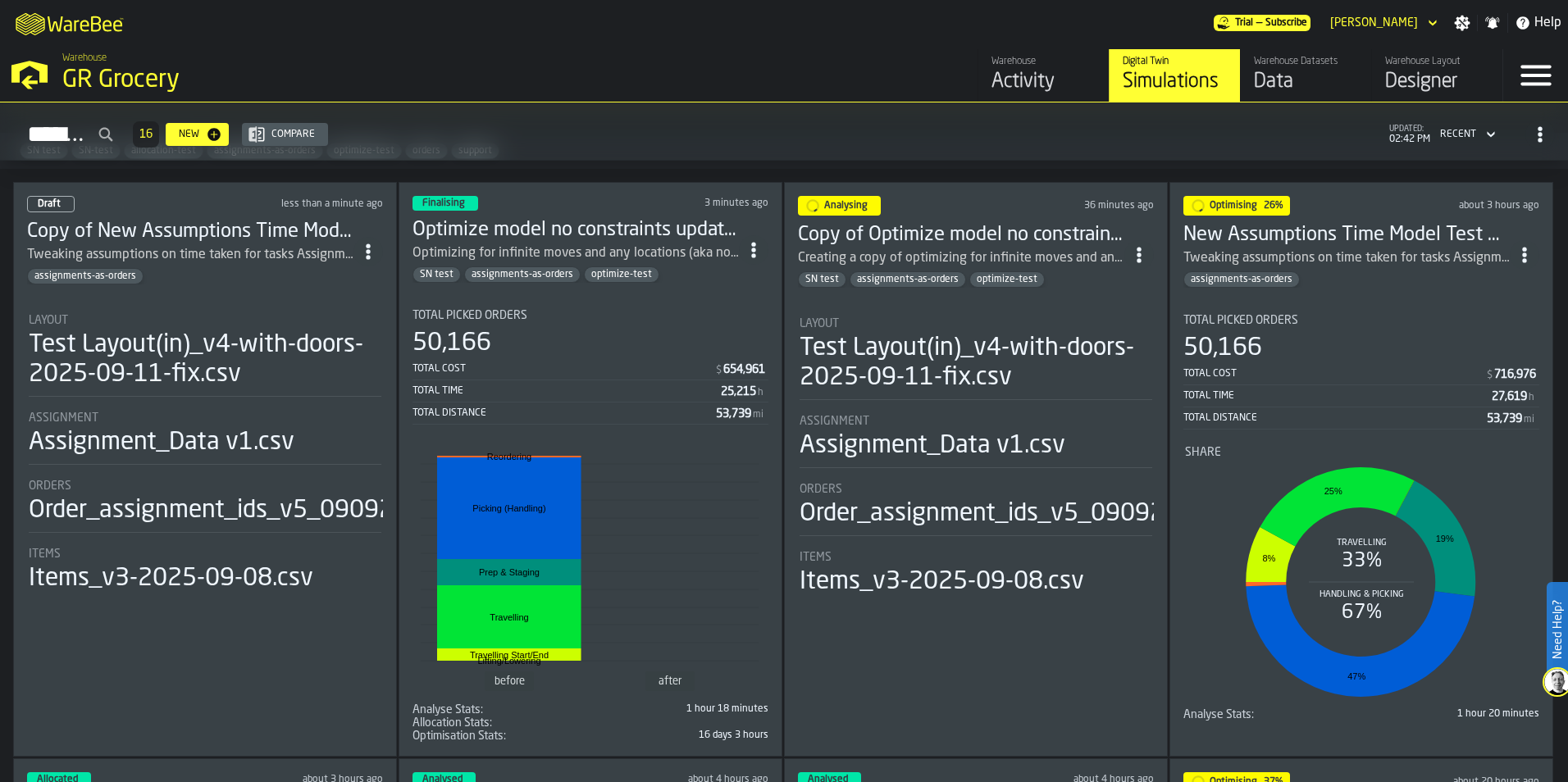
click at [188, 270] on div "assignments-as-orders" at bounding box center [190, 276] width 326 height 16
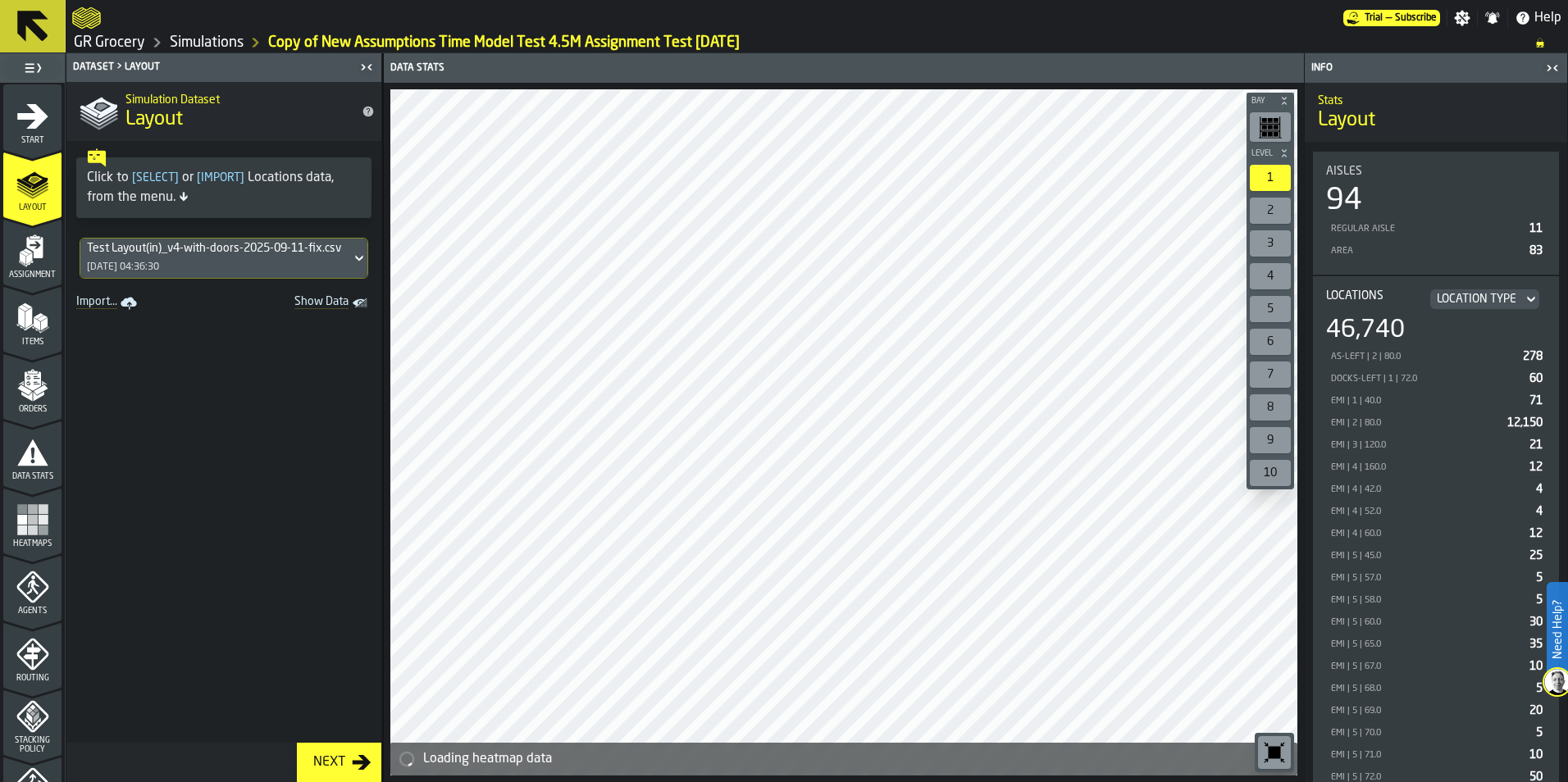
click at [368, 38] on link "Copy of New Assumptions Time Model Test 4.5M Assignment Test 2025-09-1" at bounding box center [504, 42] width 471 height 18
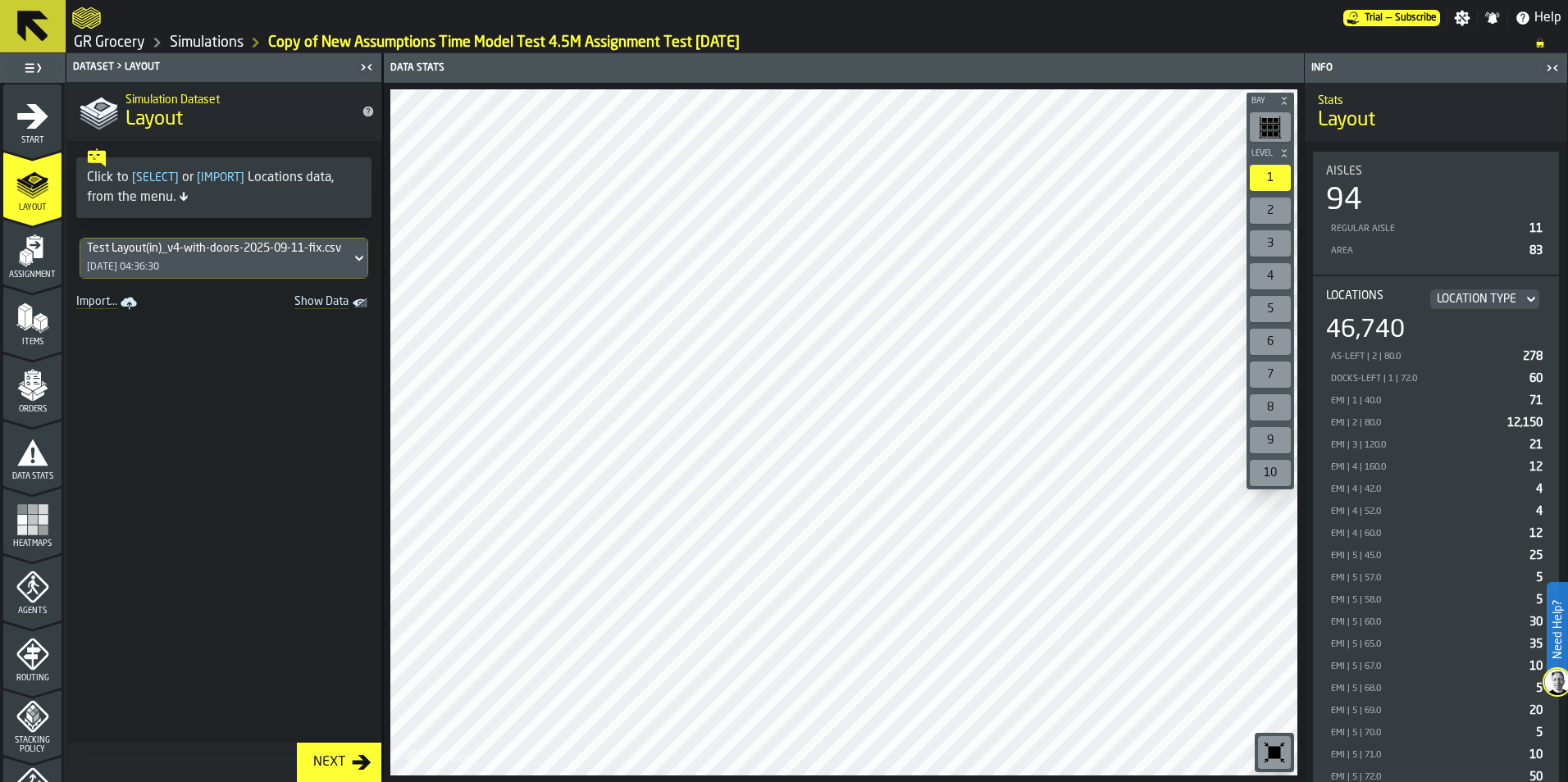
click at [362, 39] on link "Copy of New Assumptions Time Model Test 4.5M Assignment Test 2025-09-1" at bounding box center [504, 42] width 471 height 18
click at [31, 145] on icon "menu Start" at bounding box center [33, 152] width 58 height 15
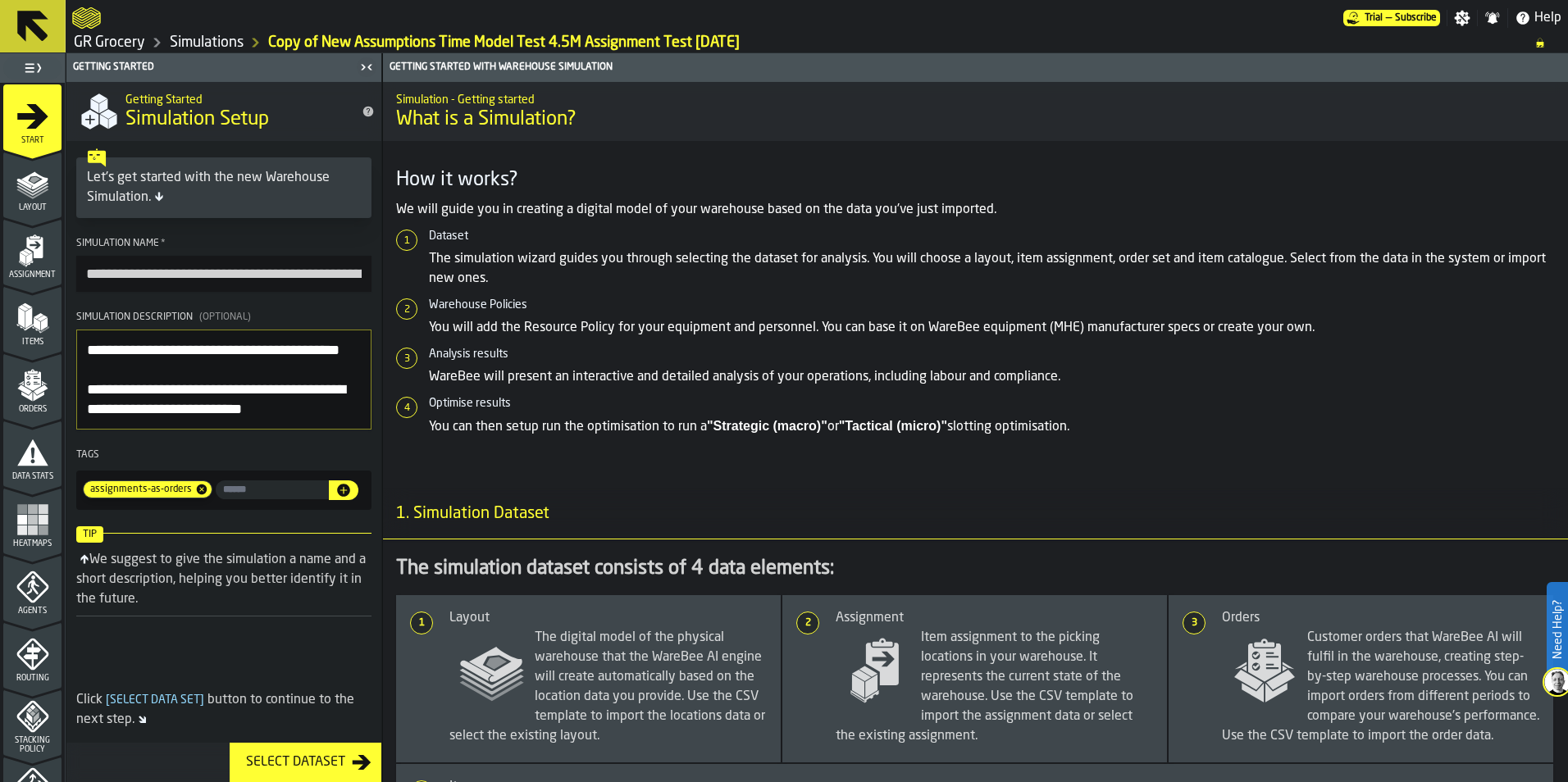
drag, startPoint x: 84, startPoint y: 273, endPoint x: 135, endPoint y: 278, distance: 51.2
click at [135, 278] on input "**********" at bounding box center [224, 274] width 296 height 36
type input "**********"
click at [108, 301] on section "**********" at bounding box center [224, 373] width 315 height 285
click at [38, 598] on icon "menu Agents" at bounding box center [33, 587] width 33 height 33
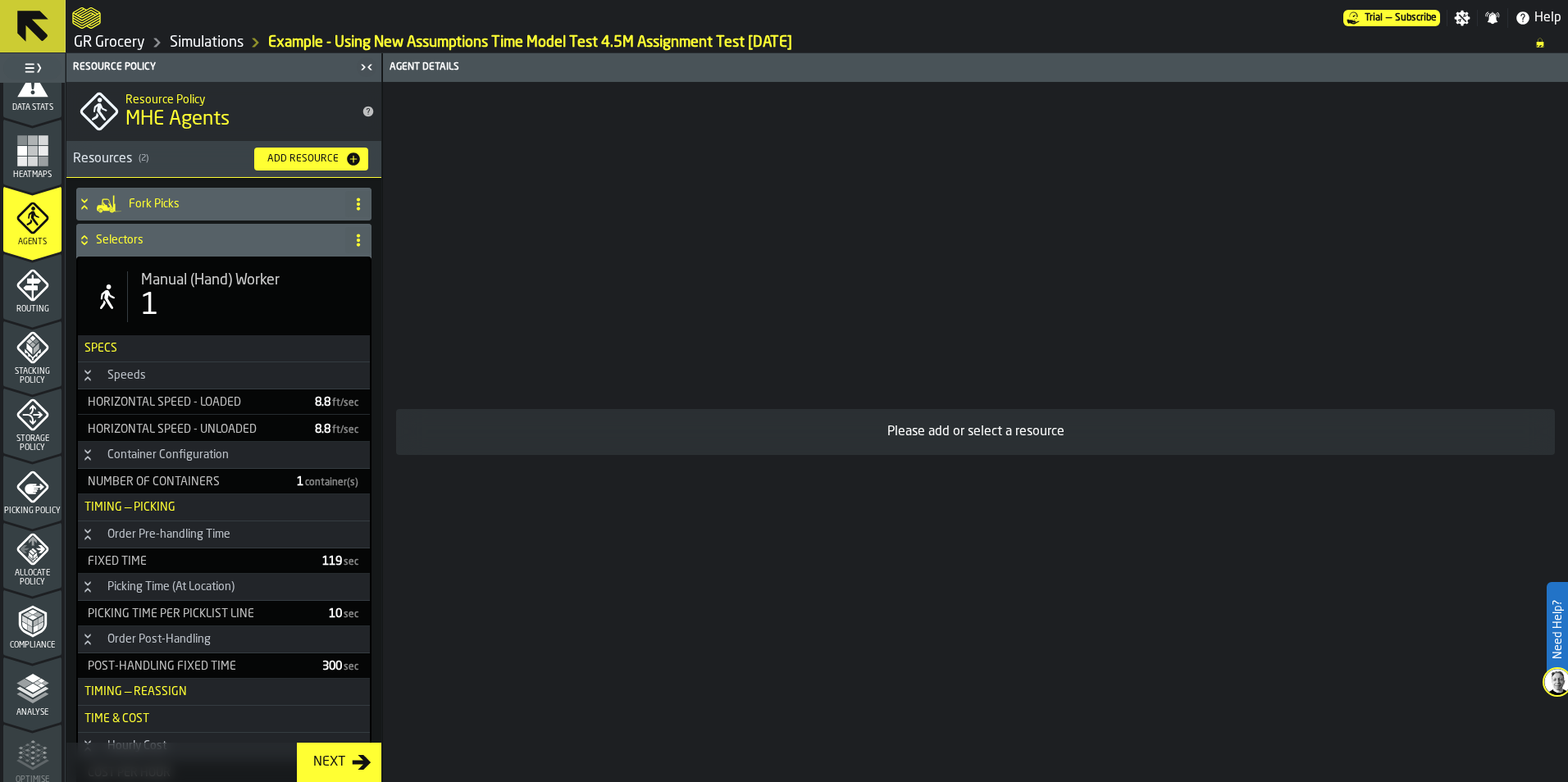
scroll to position [410, 0]
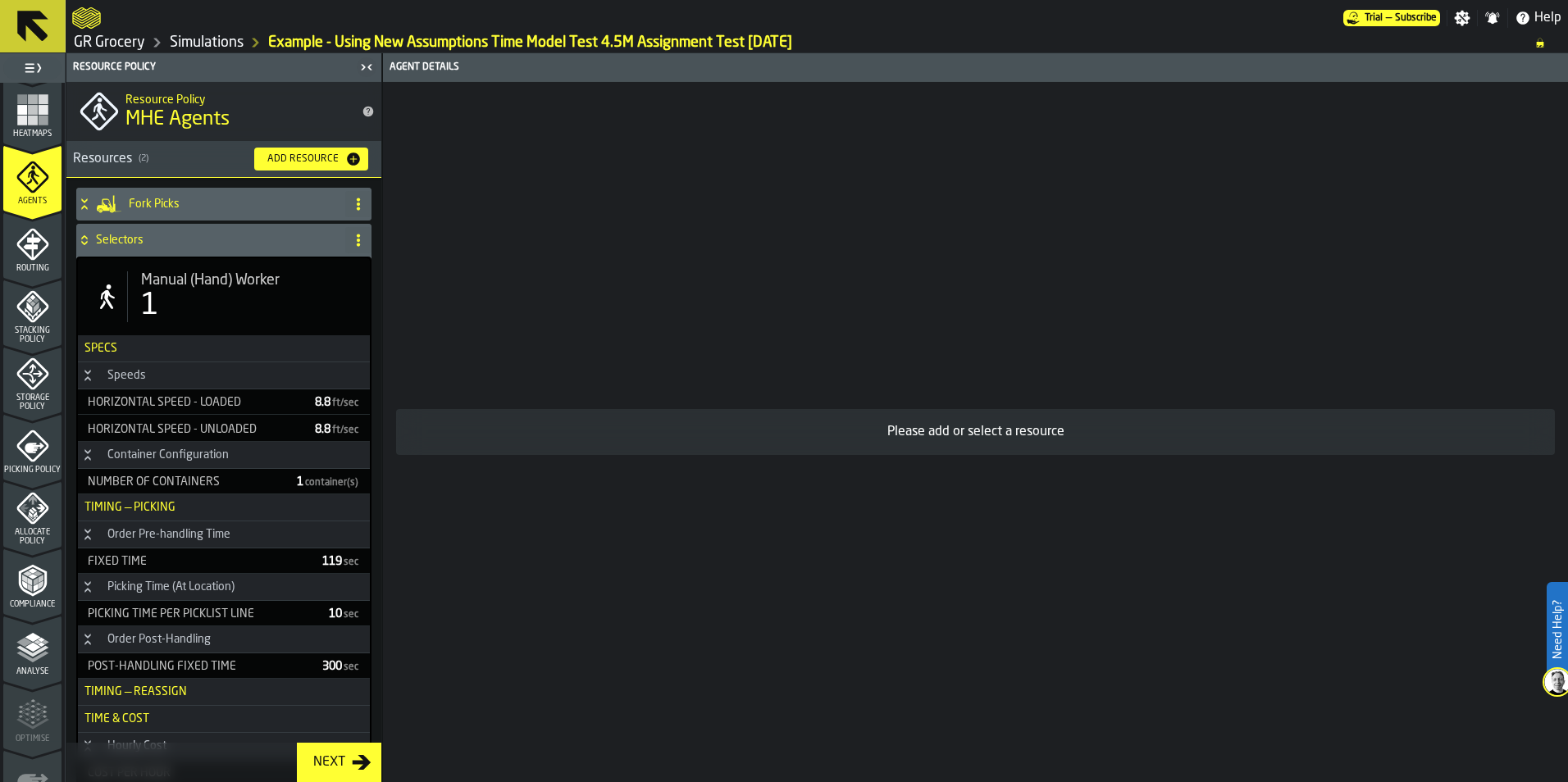
click at [21, 528] on span "Allocate Policy" at bounding box center [33, 536] width 58 height 18
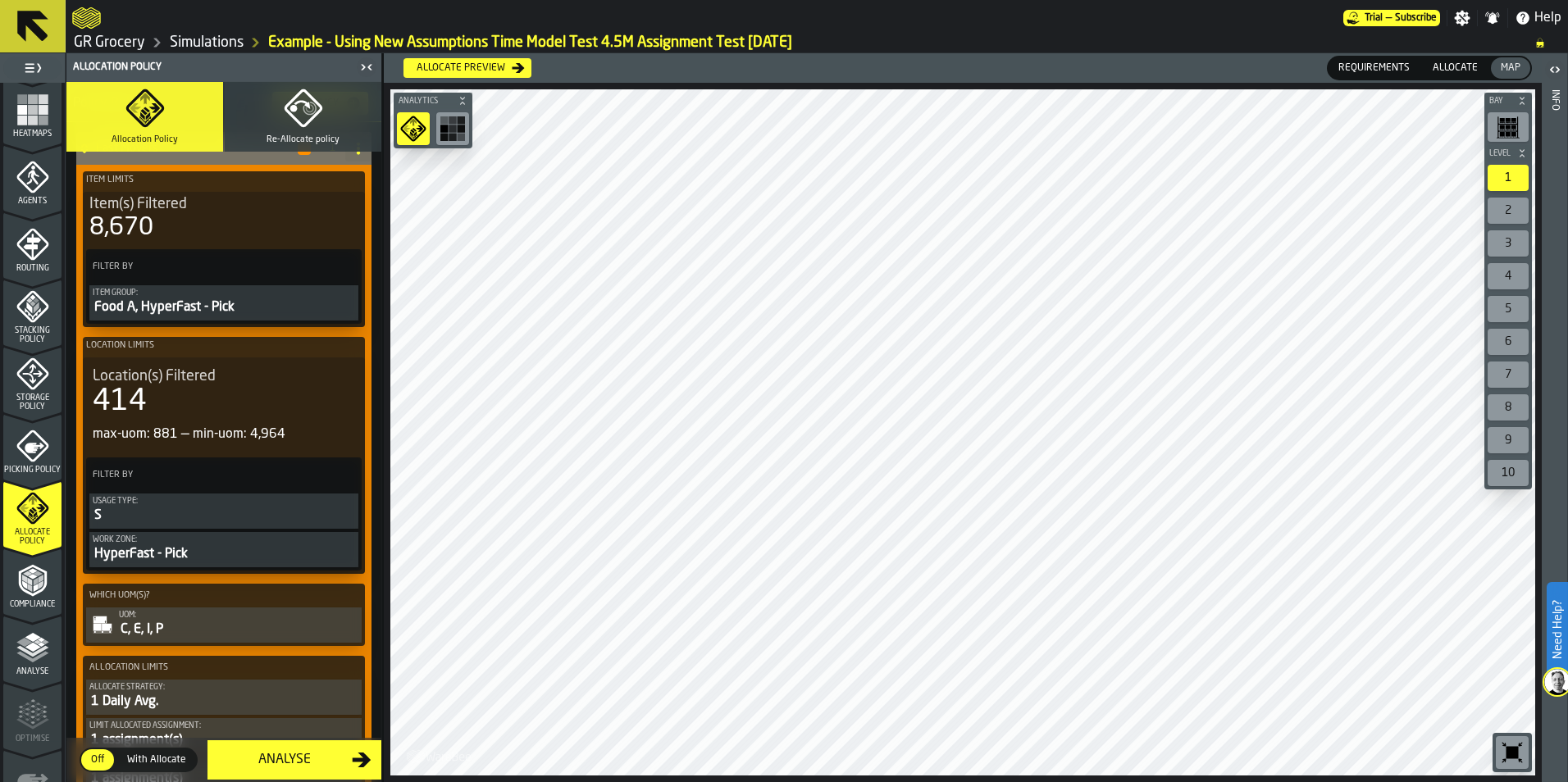
scroll to position [0, 0]
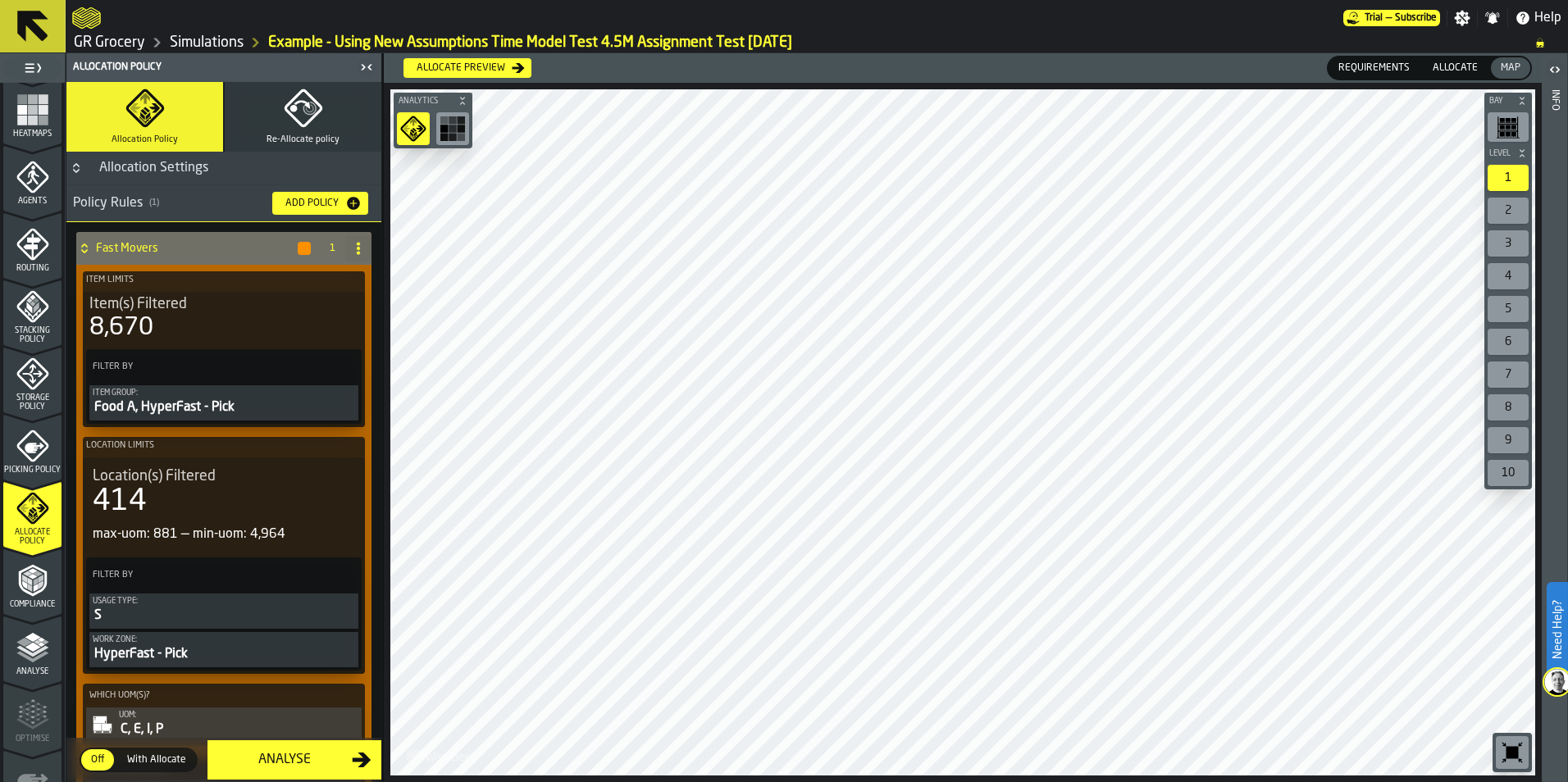
click at [293, 212] on button "Add Policy" at bounding box center [320, 203] width 96 height 23
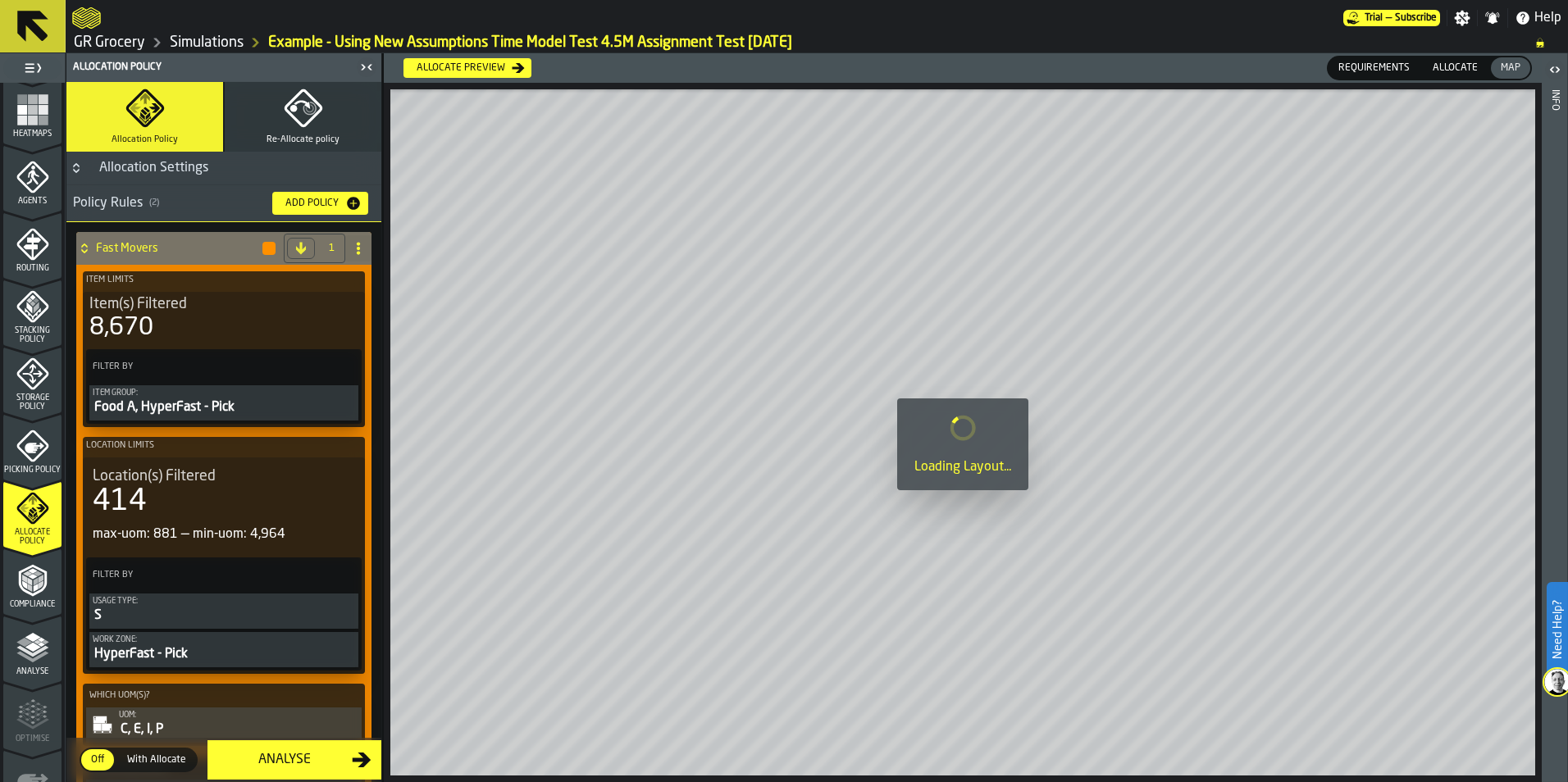
click at [356, 254] on icon at bounding box center [358, 248] width 13 height 13
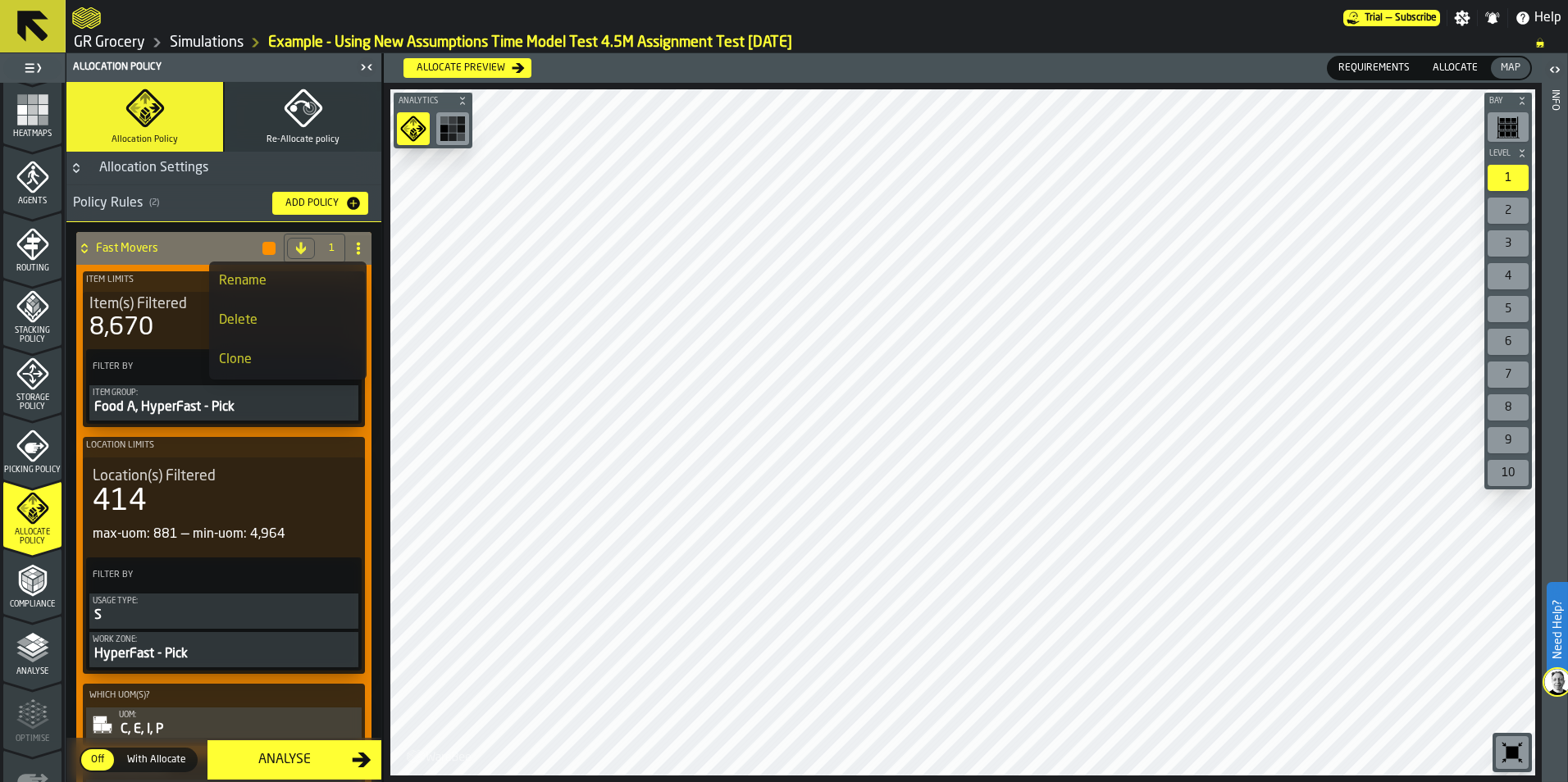
click at [356, 243] on circle at bounding box center [358, 243] width 3 height 3
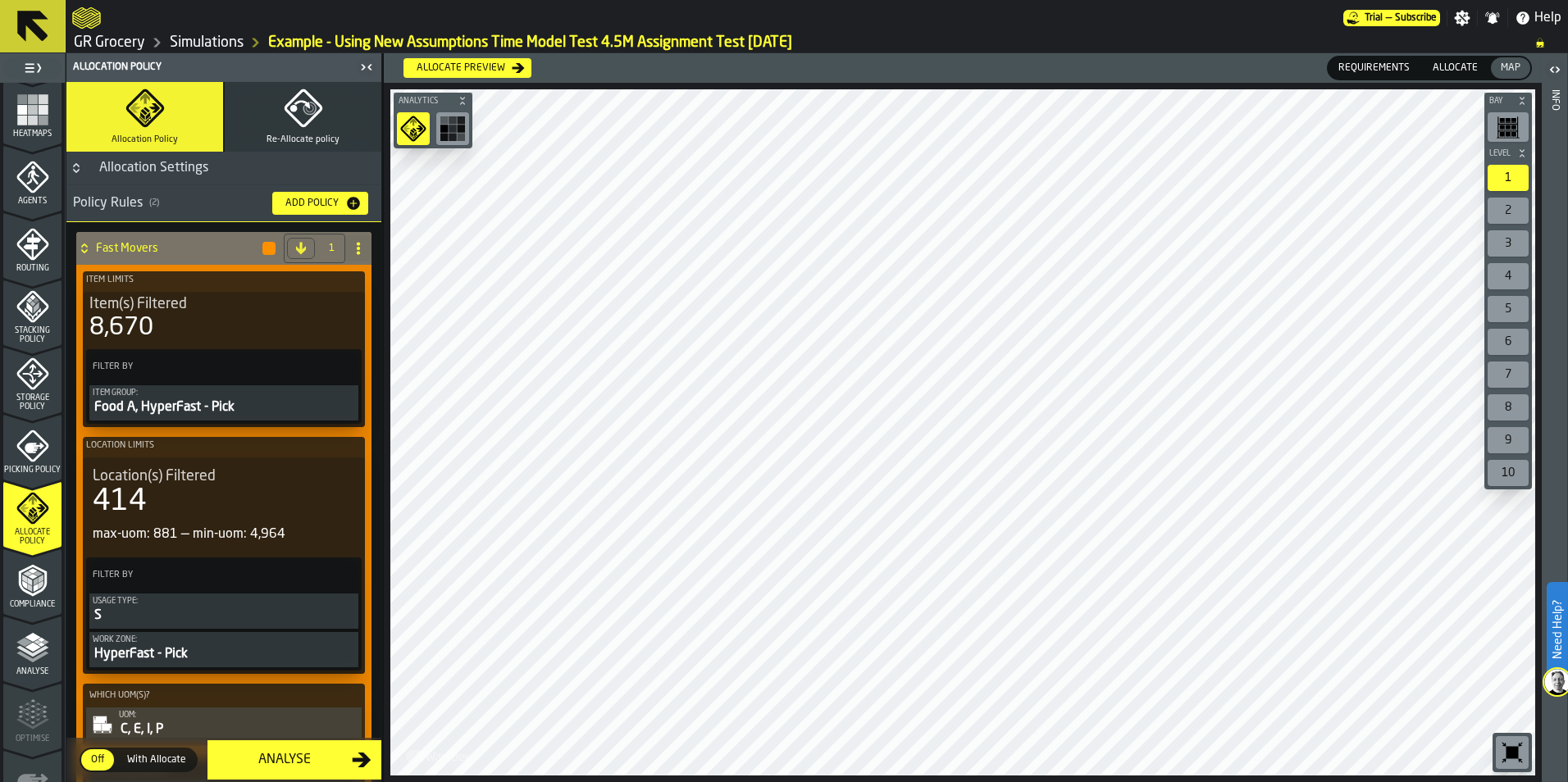
click at [356, 243] on circle at bounding box center [358, 243] width 3 height 3
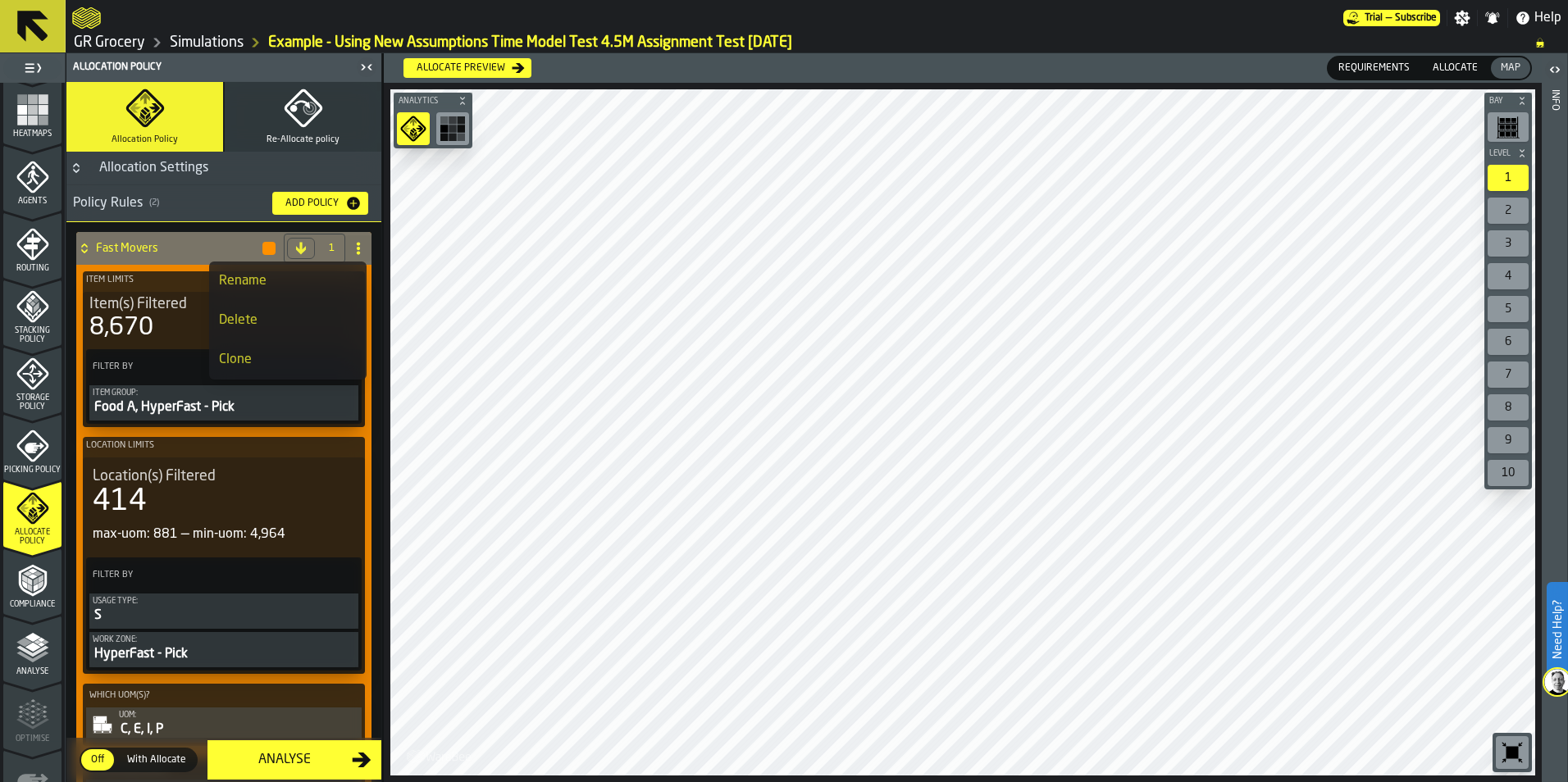
click at [275, 306] on li "Delete" at bounding box center [288, 320] width 158 height 39
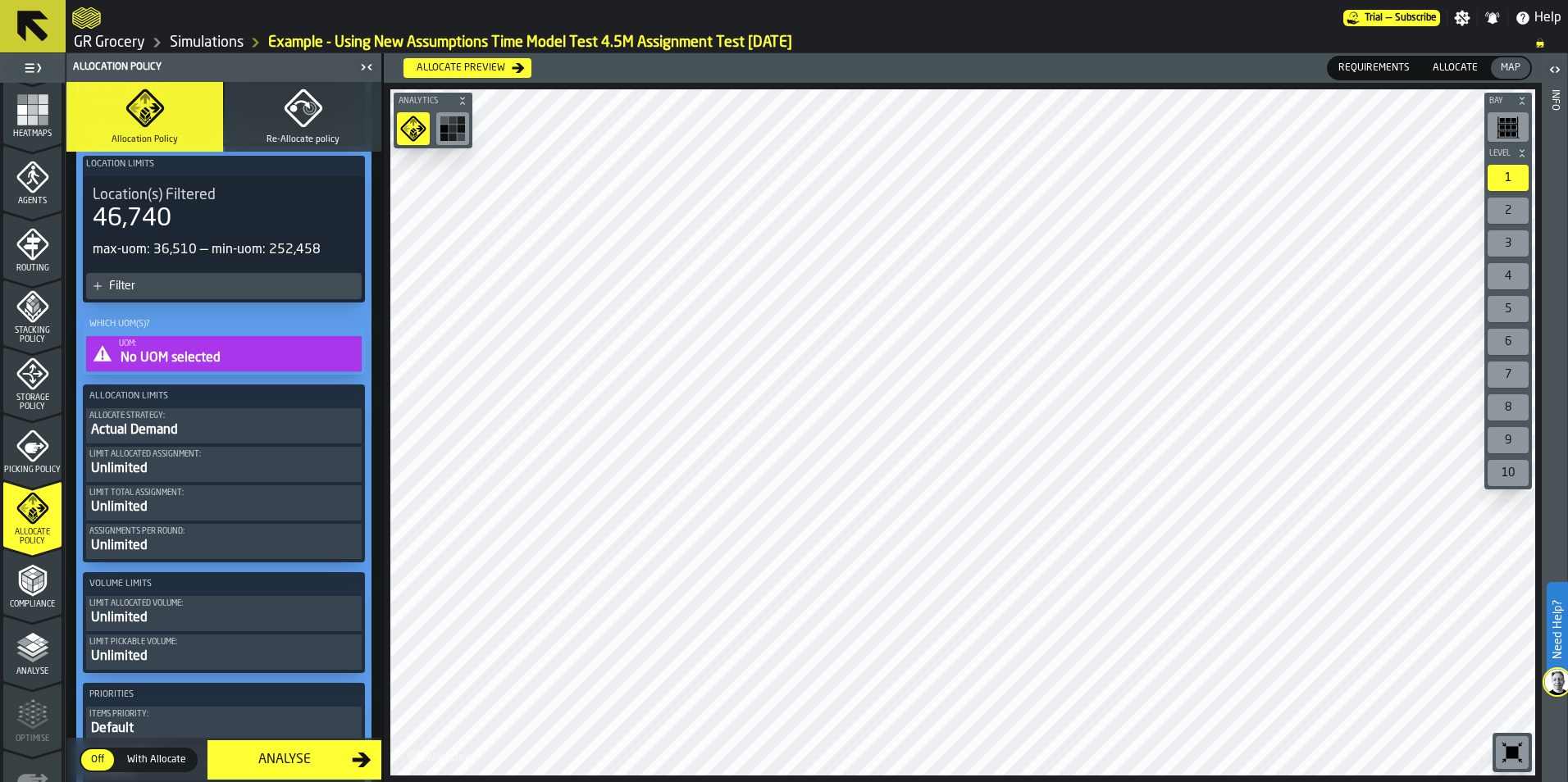
scroll to position [328, 0]
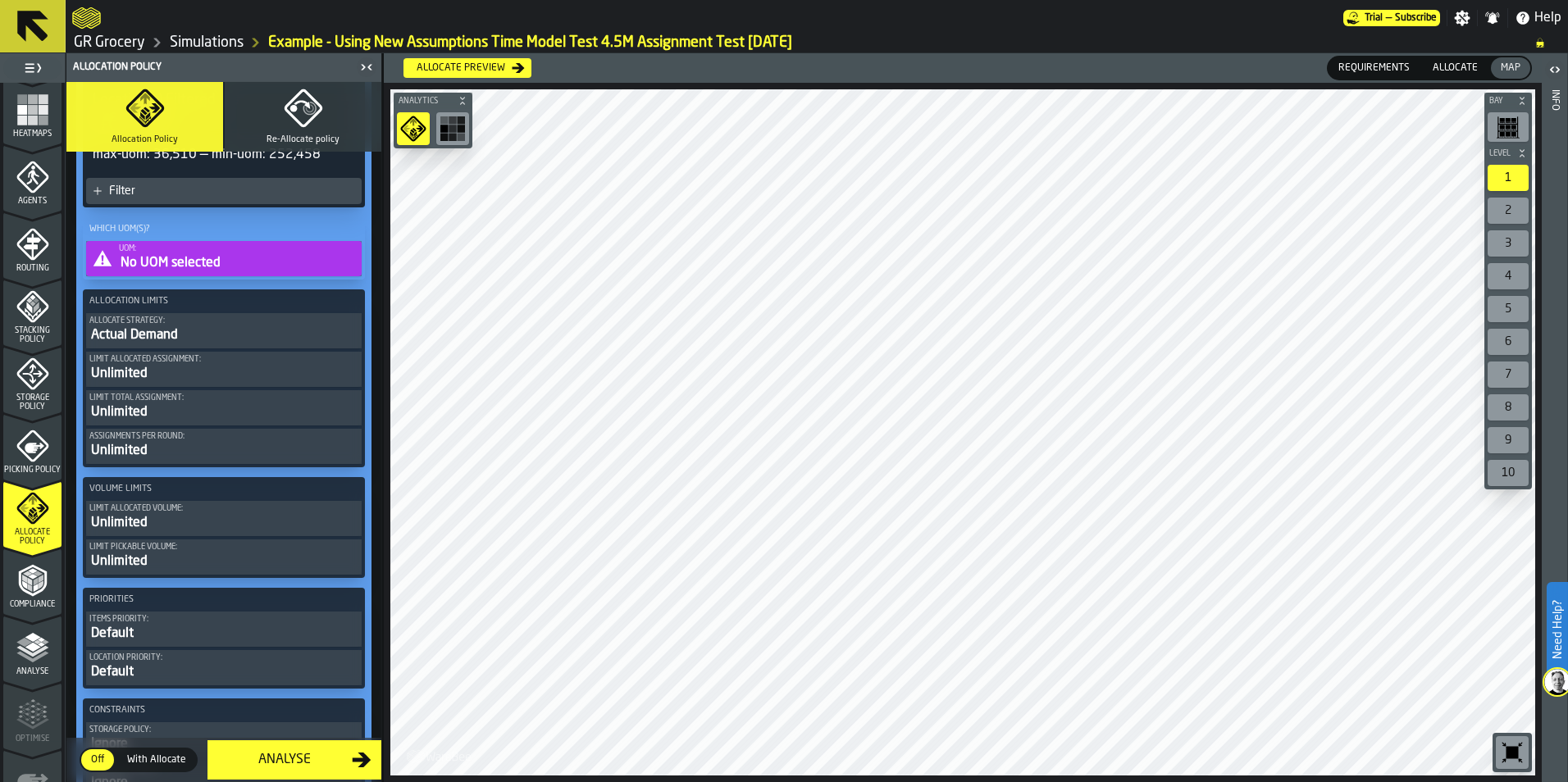
click at [202, 330] on div "Actual Demand" at bounding box center [224, 335] width 269 height 20
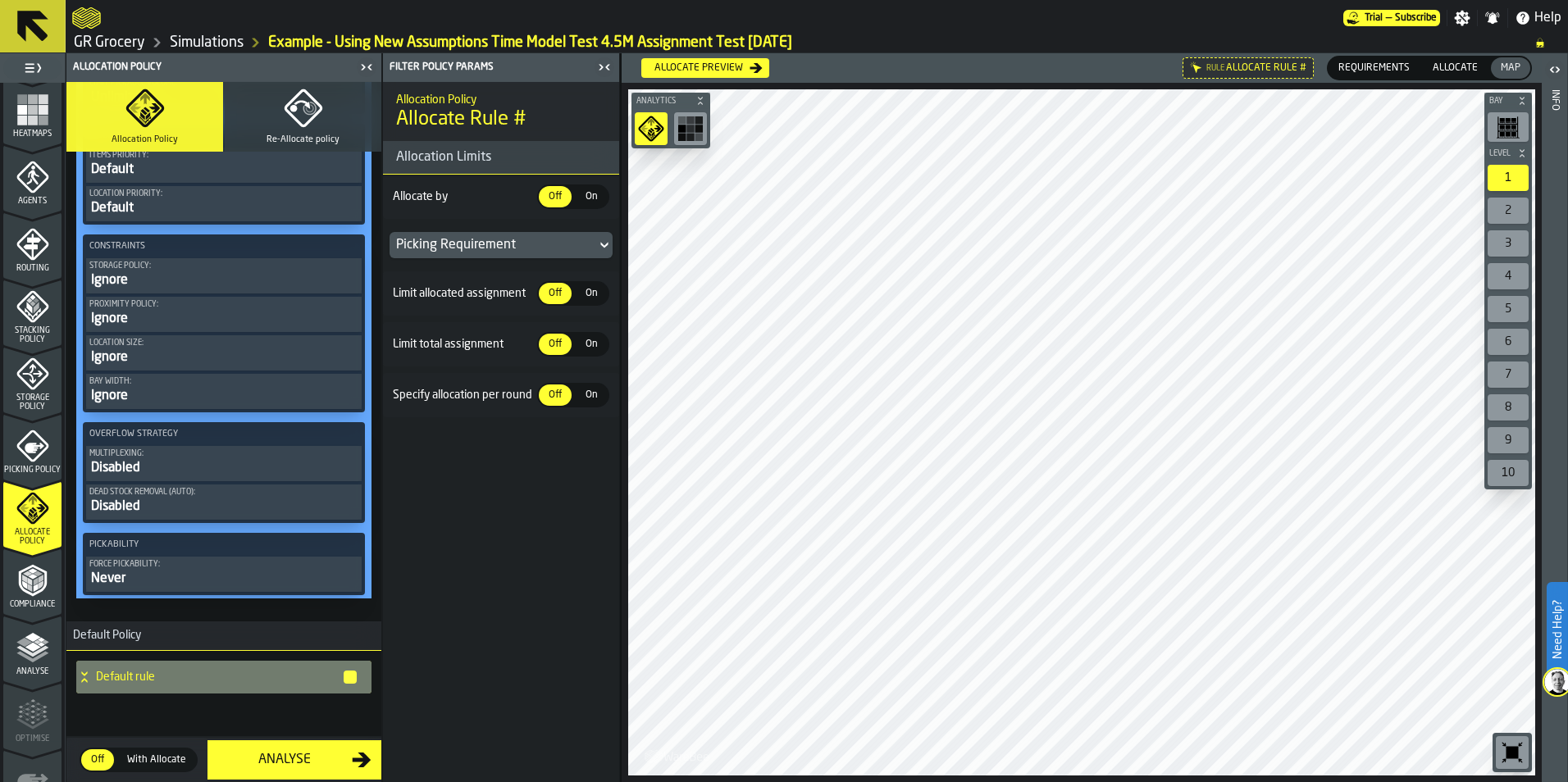
scroll to position [0, 0]
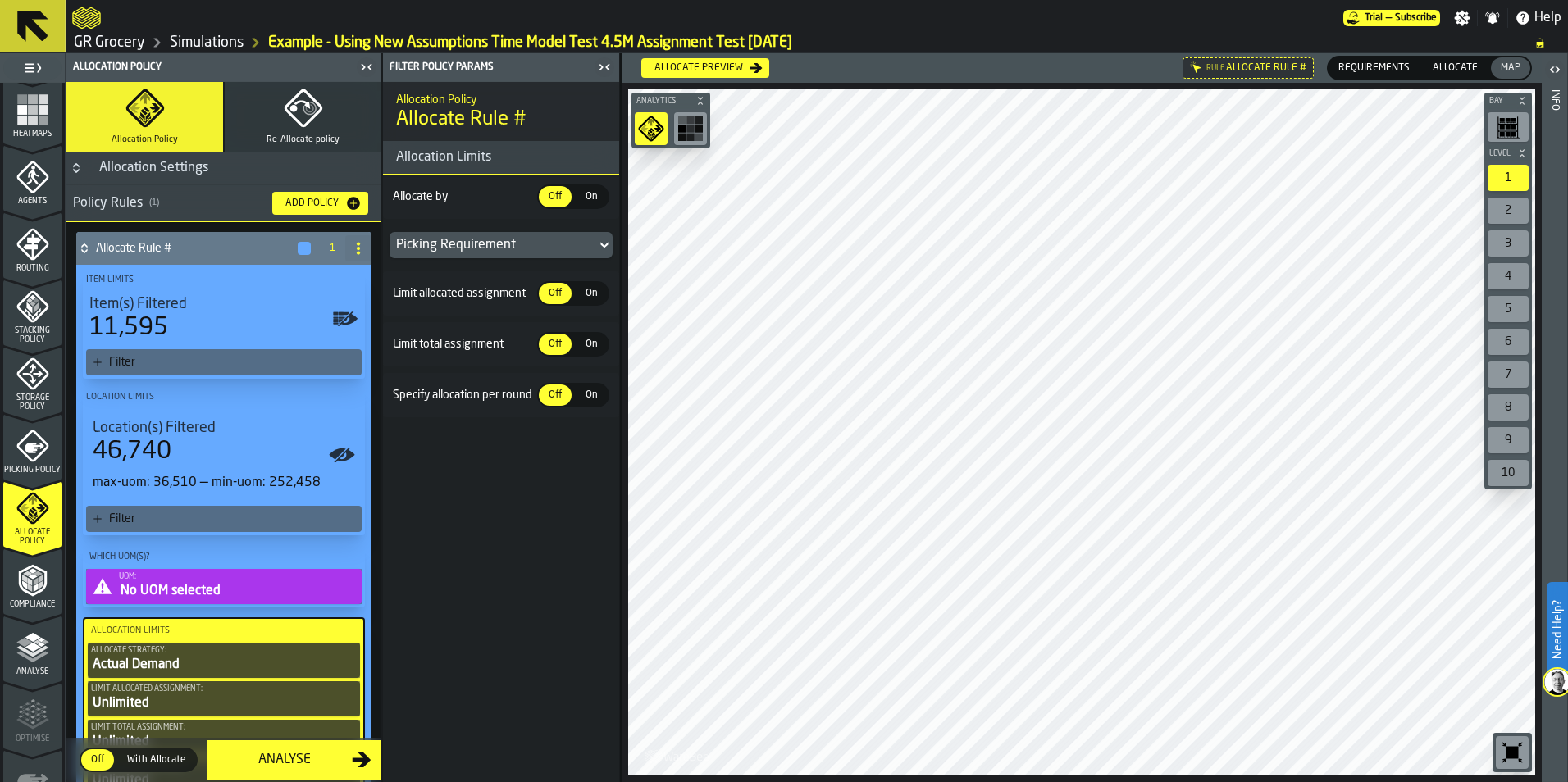
click at [312, 196] on div "Add Policy" at bounding box center [320, 203] width 83 height 16
click at [194, 355] on div "Filter" at bounding box center [224, 362] width 276 height 27
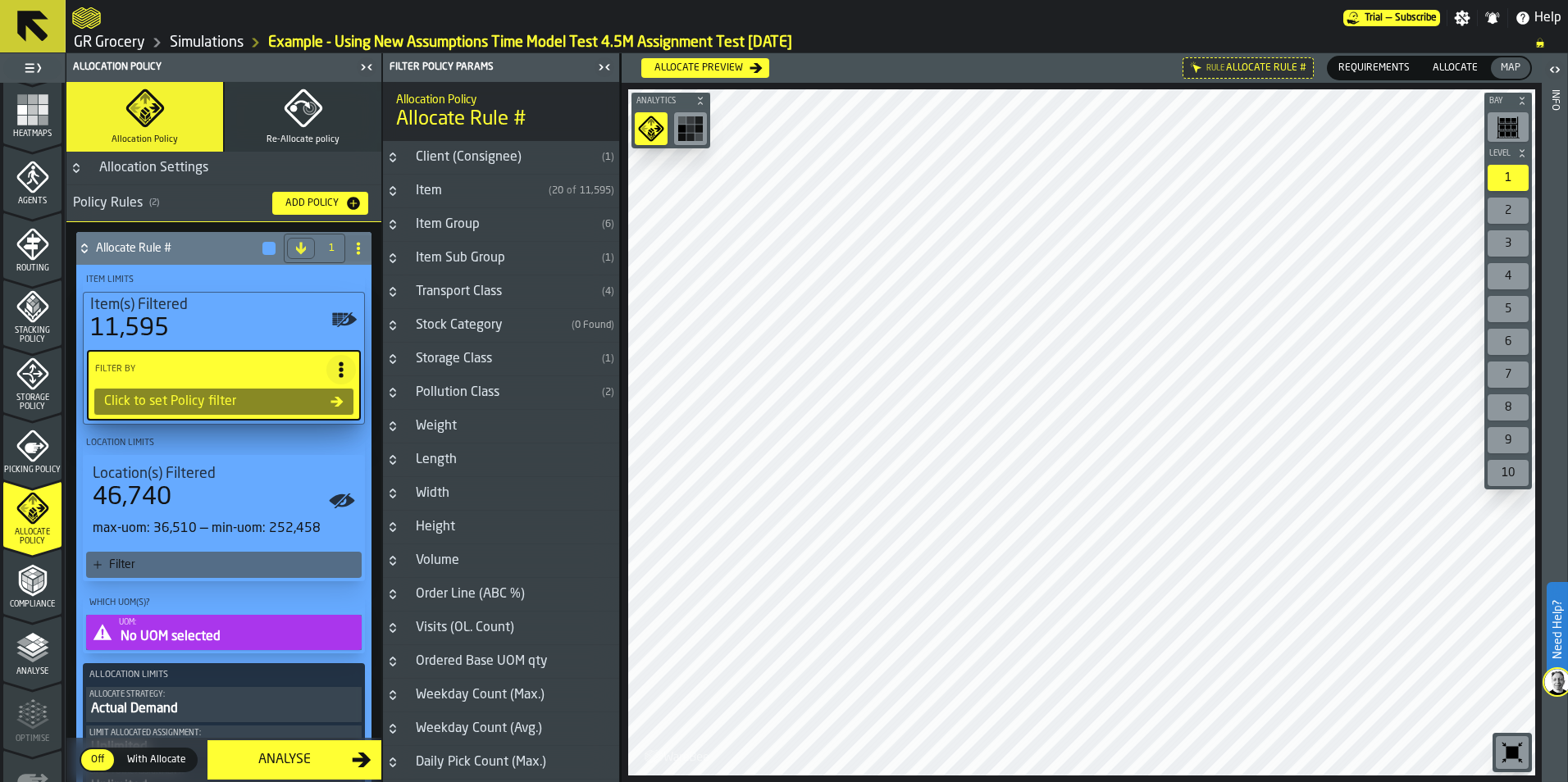
click at [481, 433] on h3 "Weight" at bounding box center [501, 427] width 236 height 33
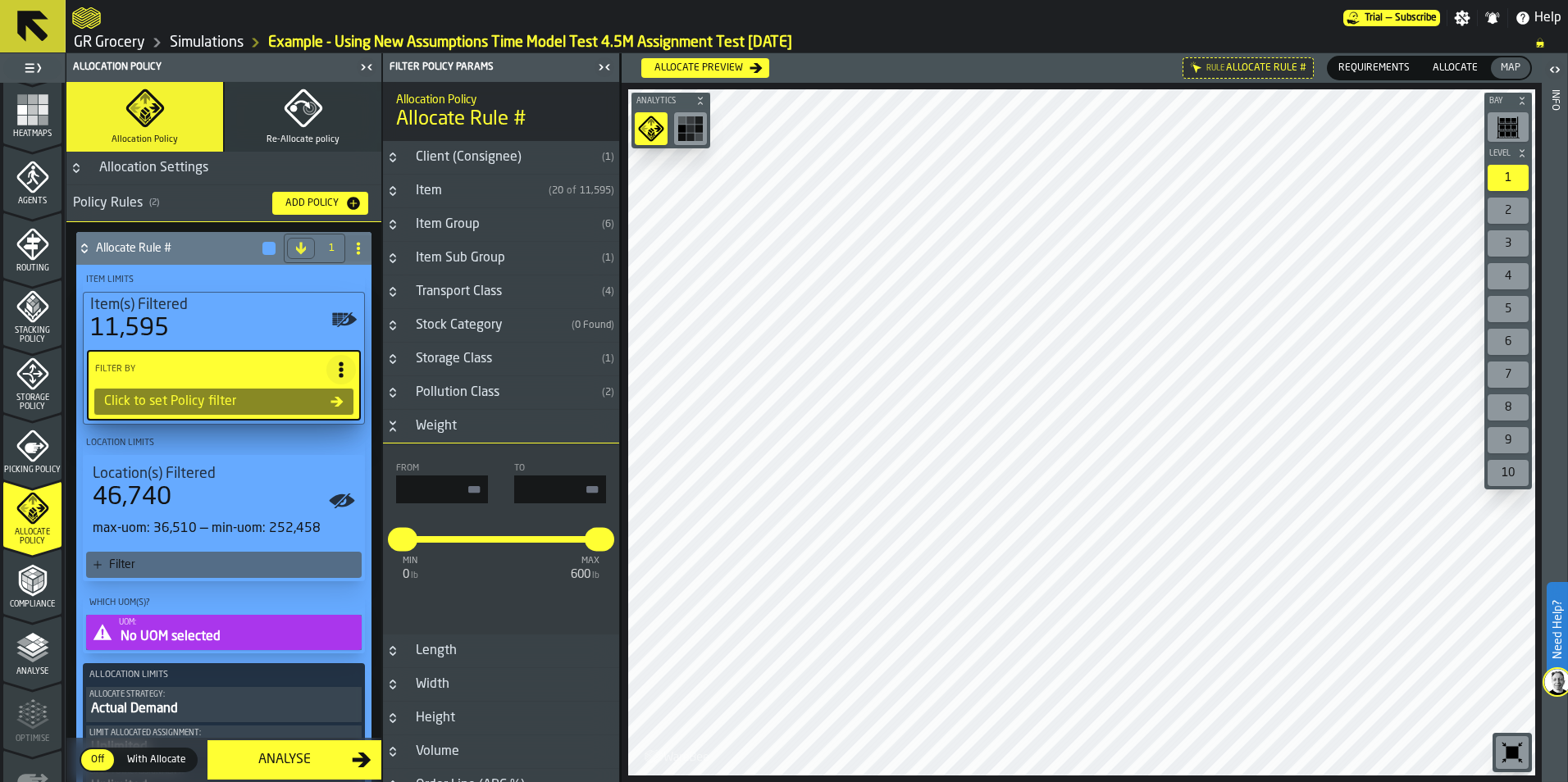
click at [467, 423] on h3 "Weight" at bounding box center [501, 427] width 236 height 33
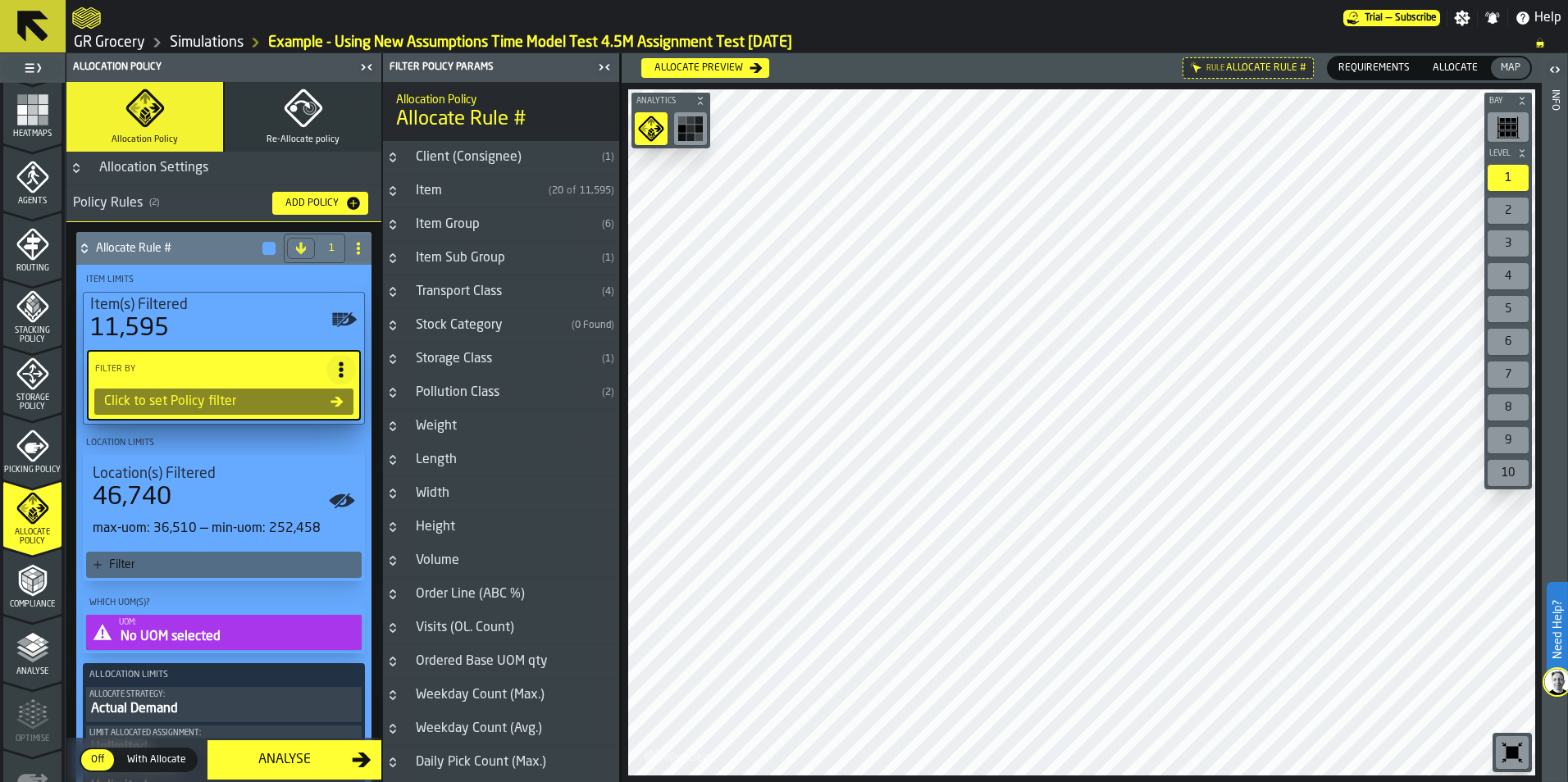
click at [227, 45] on link "Simulations" at bounding box center [206, 42] width 74 height 18
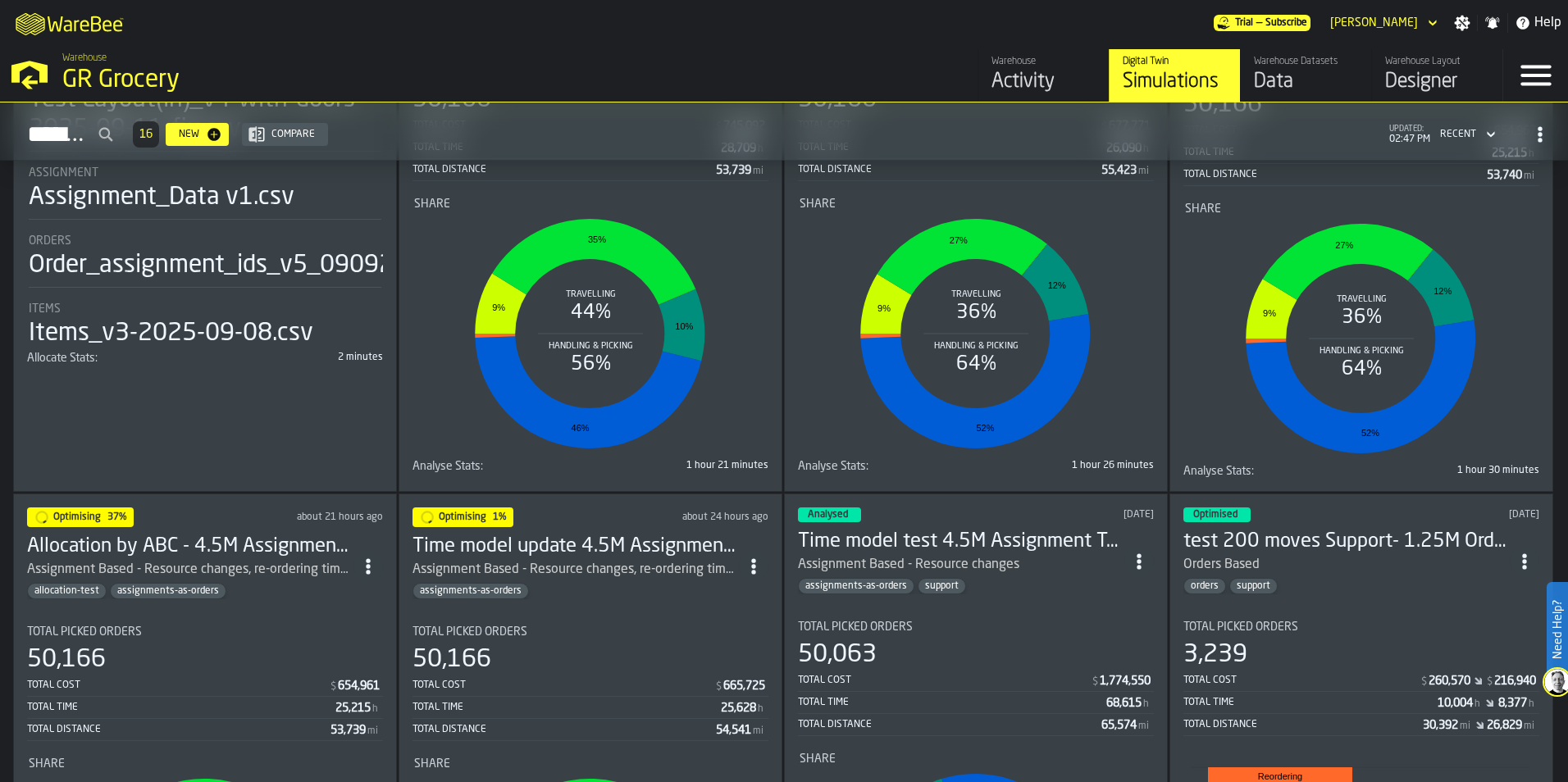
scroll to position [1148, 0]
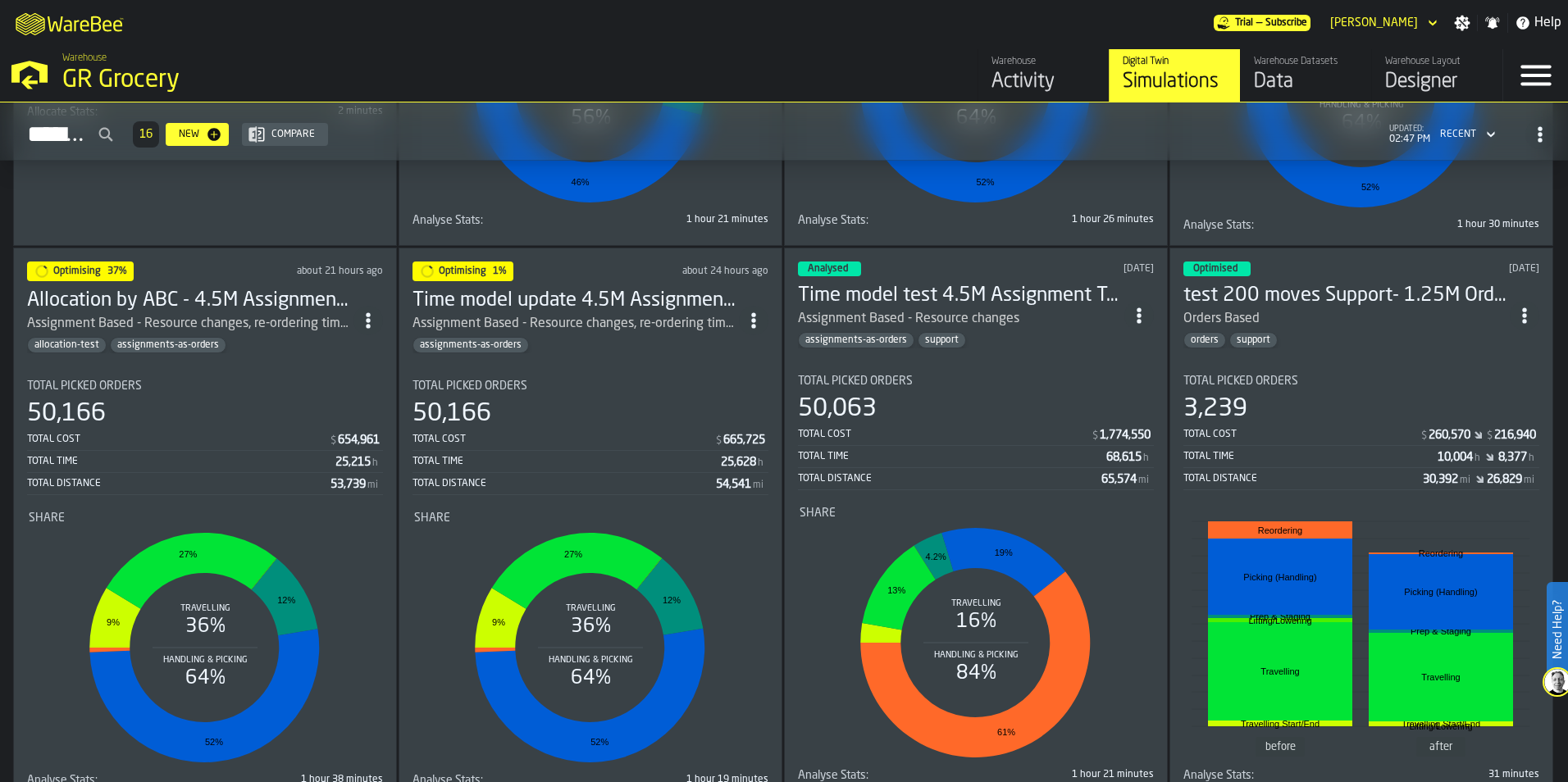
click at [254, 319] on div "Assignment Based - Resource changes, re-ordering time assumption changes" at bounding box center [190, 324] width 326 height 20
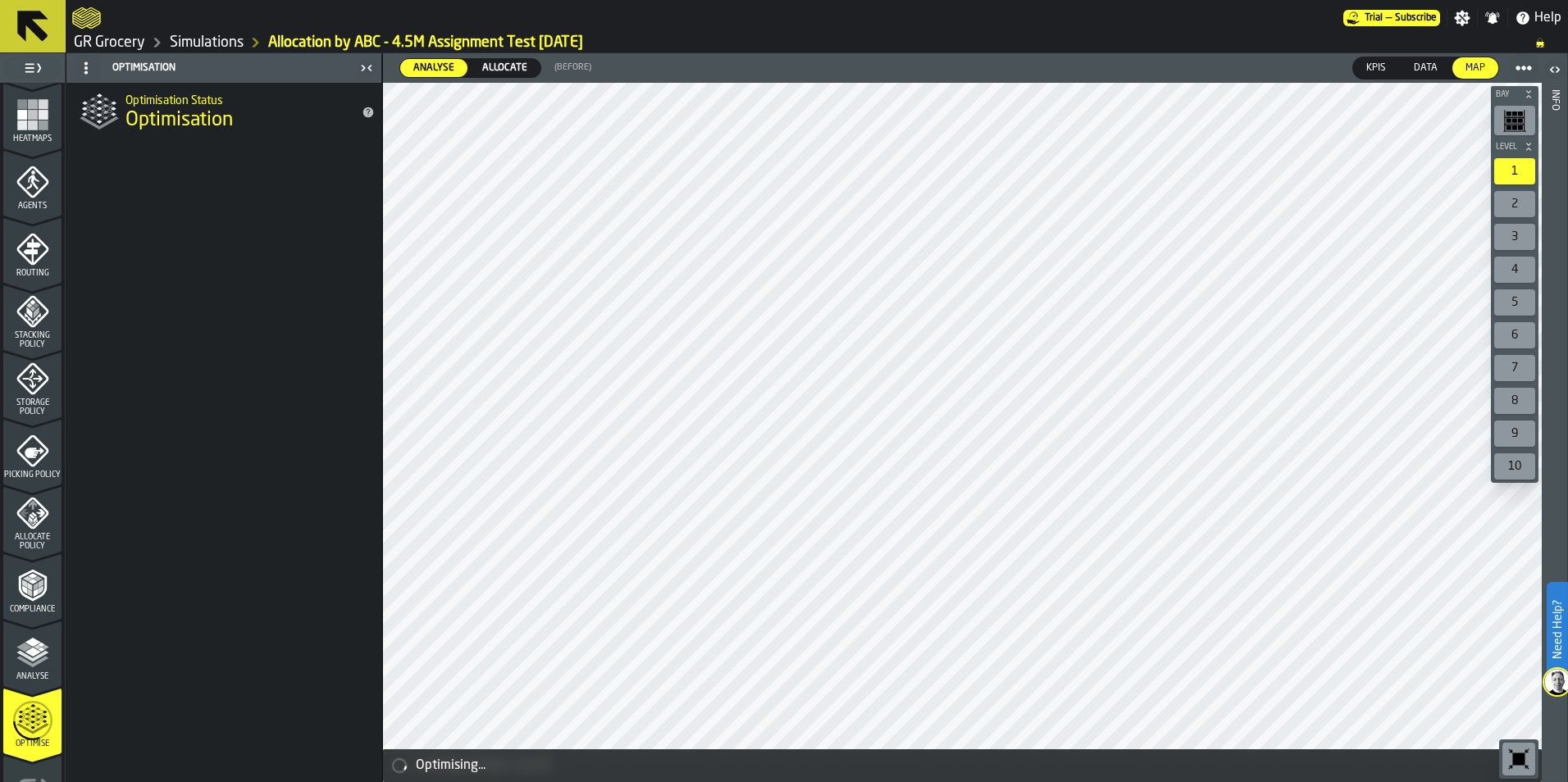
scroll to position [410, 0]
click at [29, 506] on icon "menu Allocate Policy" at bounding box center [33, 508] width 33 height 33
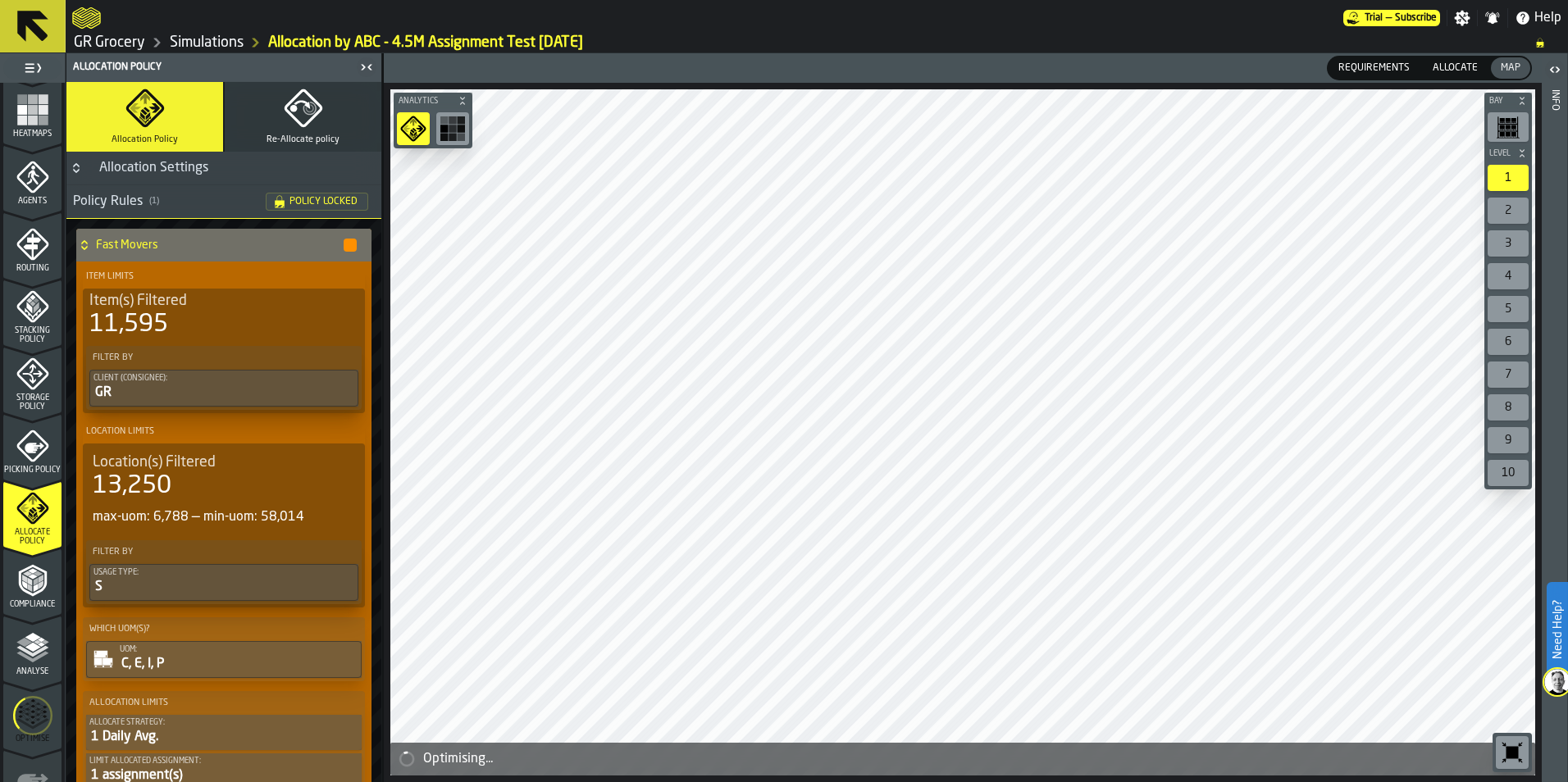
click at [1441, 64] on span "Allocate" at bounding box center [1456, 68] width 58 height 15
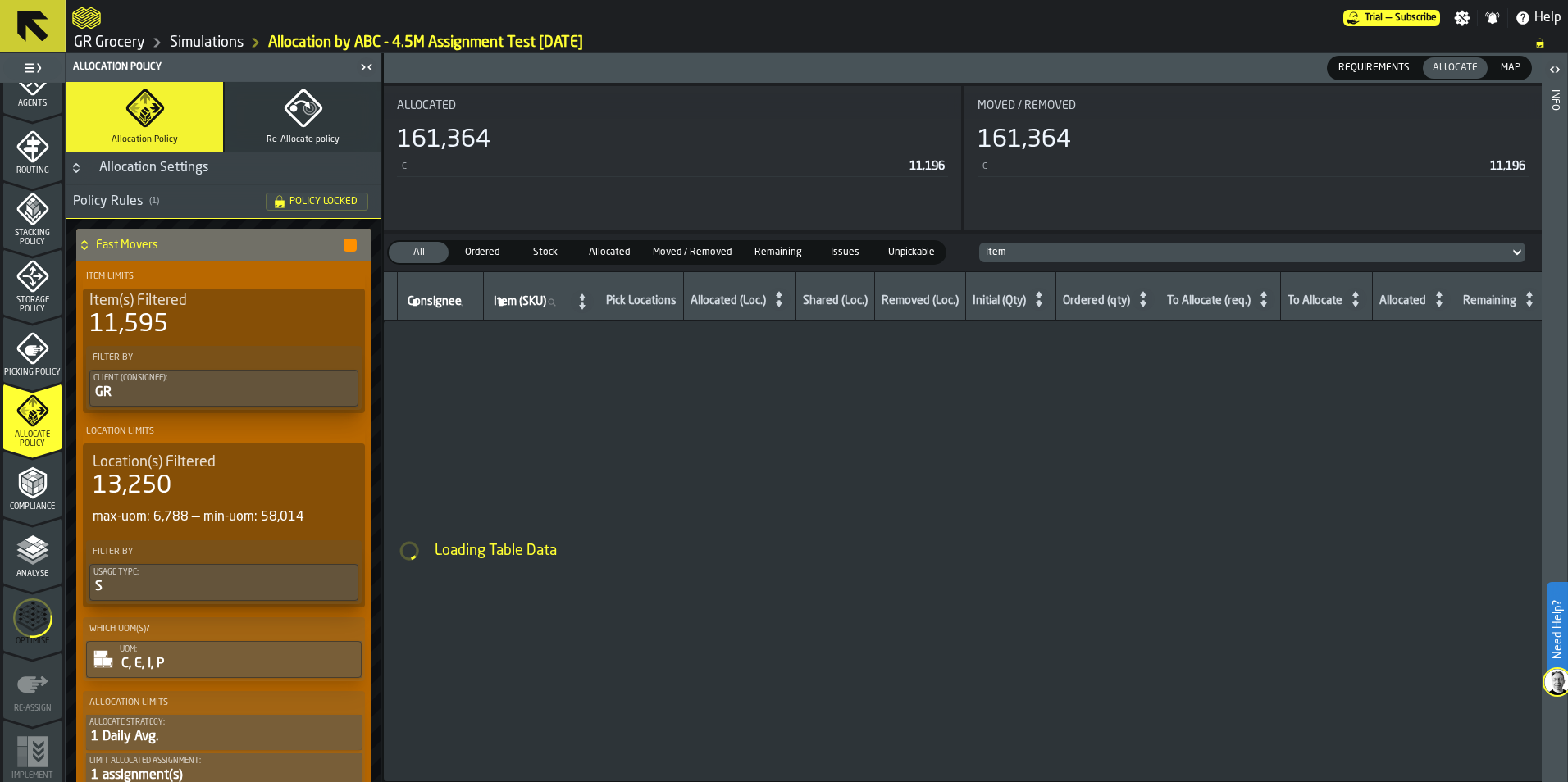
scroll to position [510, 0]
click at [38, 562] on icon "menu Analyse" at bounding box center [33, 546] width 33 height 33
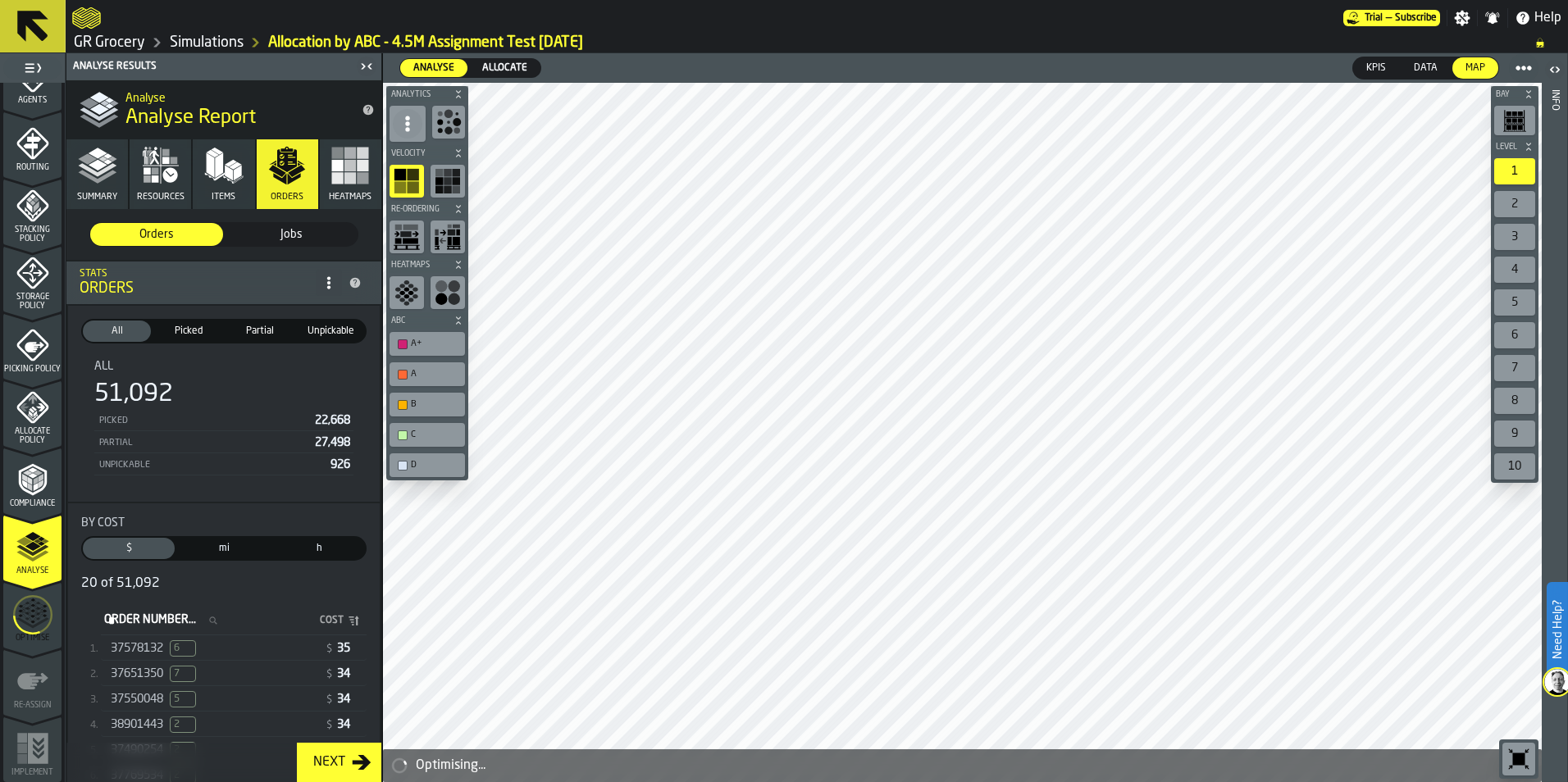
click at [491, 66] on span "Allocate" at bounding box center [505, 68] width 58 height 15
click at [19, 415] on icon "menu Allocate Policy" at bounding box center [33, 408] width 33 height 33
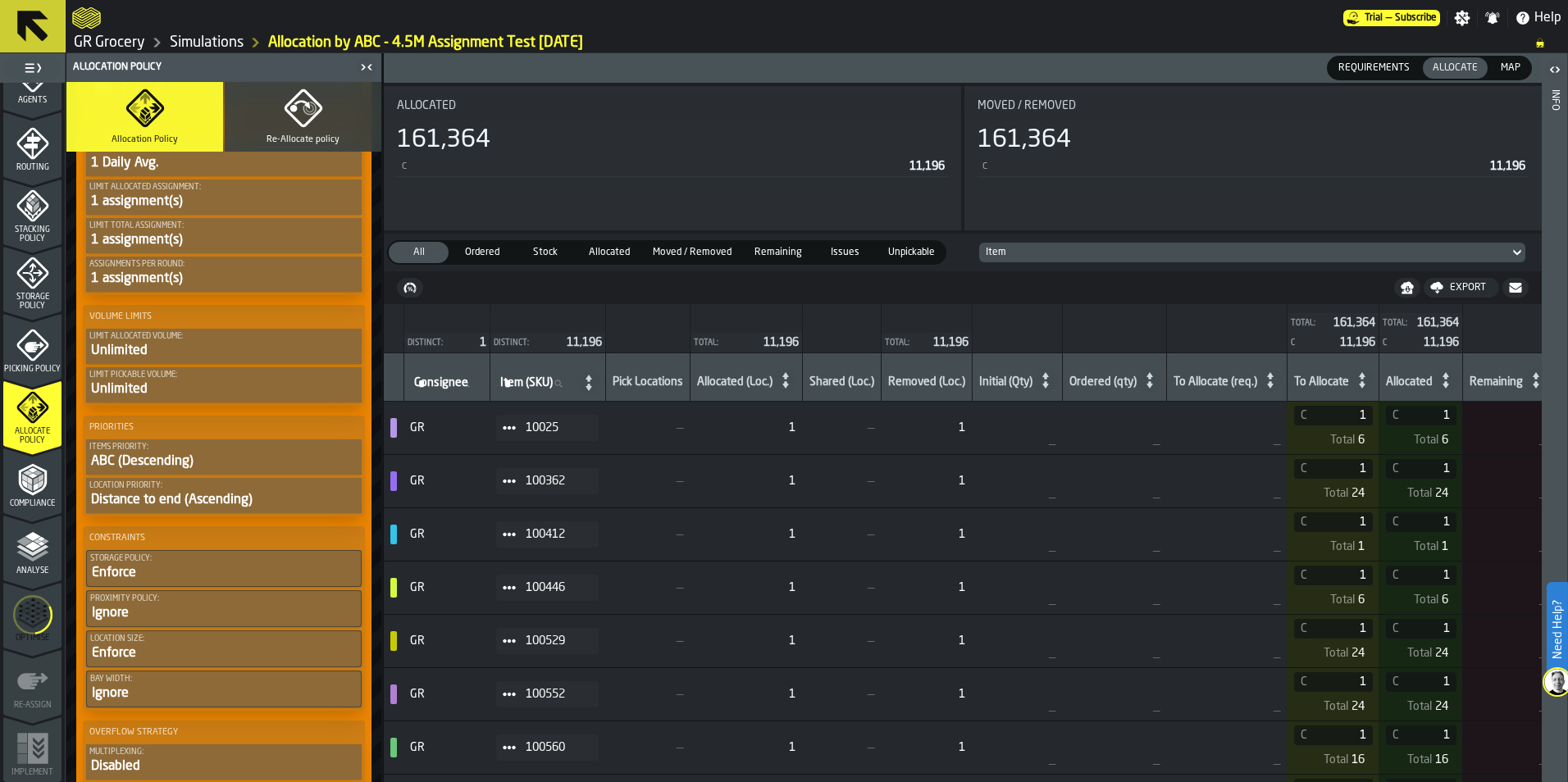
scroll to position [0, 0]
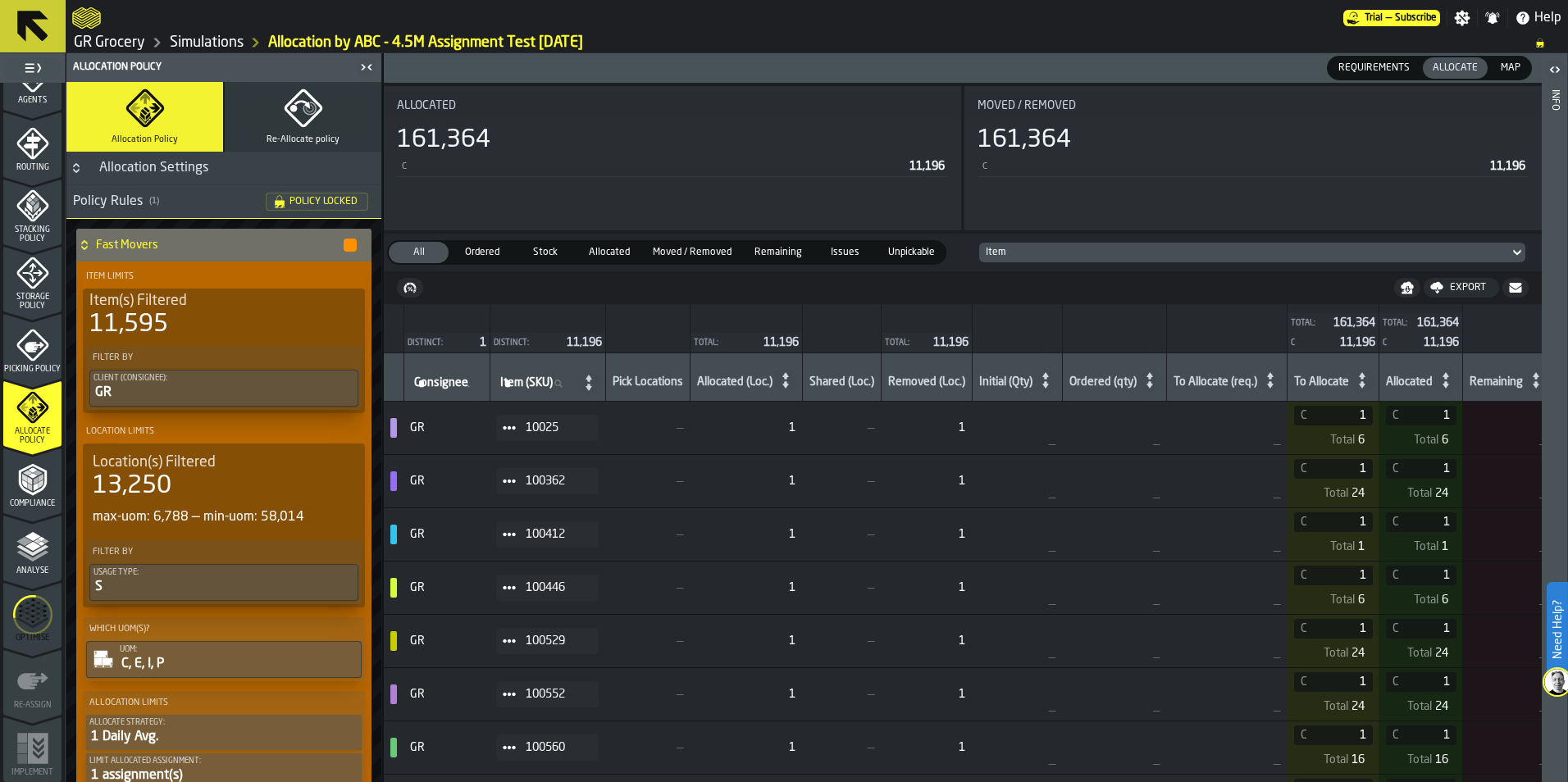
click at [31, 553] on polyline "menu Analyse" at bounding box center [32, 550] width 32 height 11
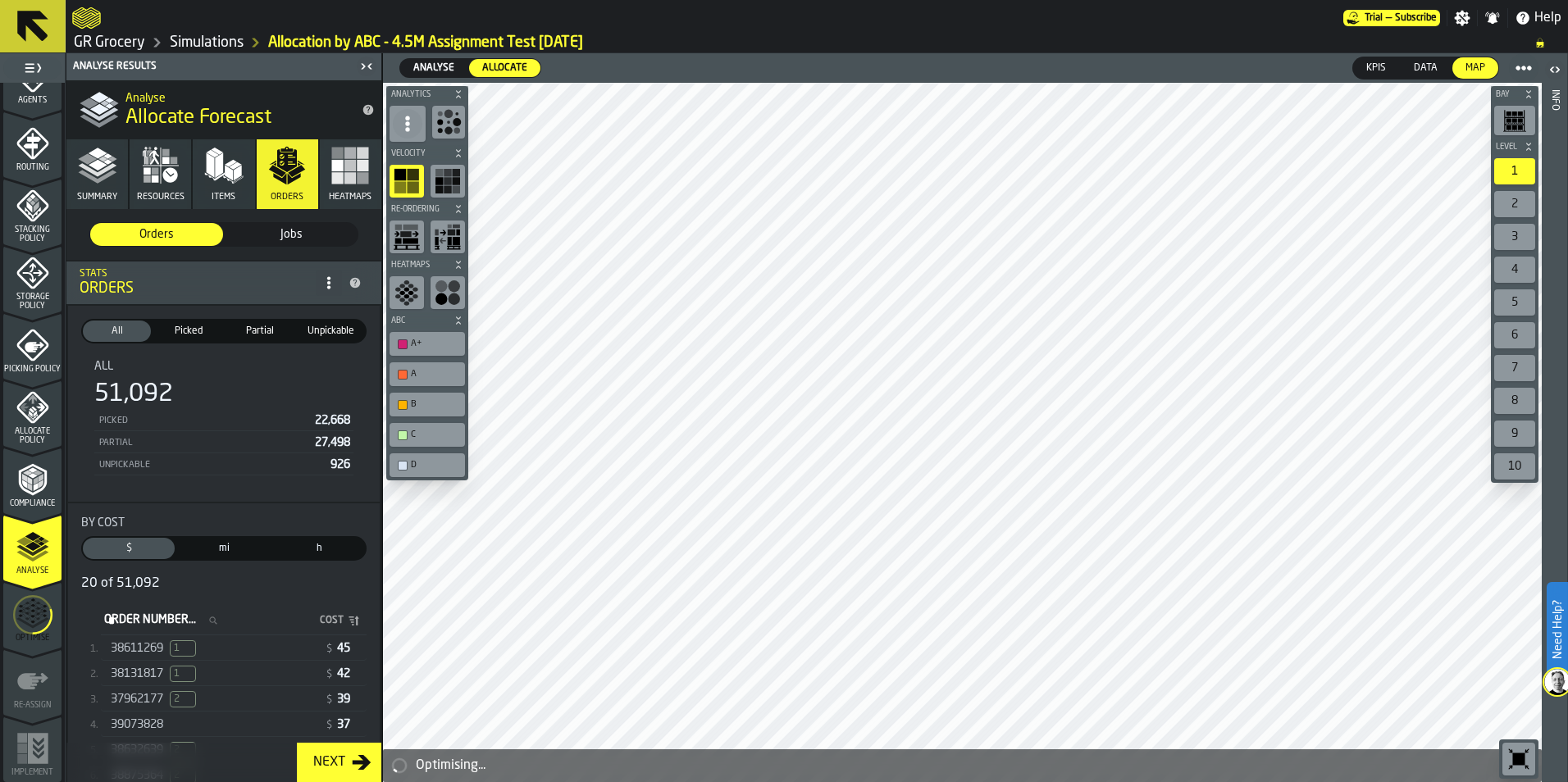
click at [236, 49] on link "Simulations" at bounding box center [206, 42] width 74 height 18
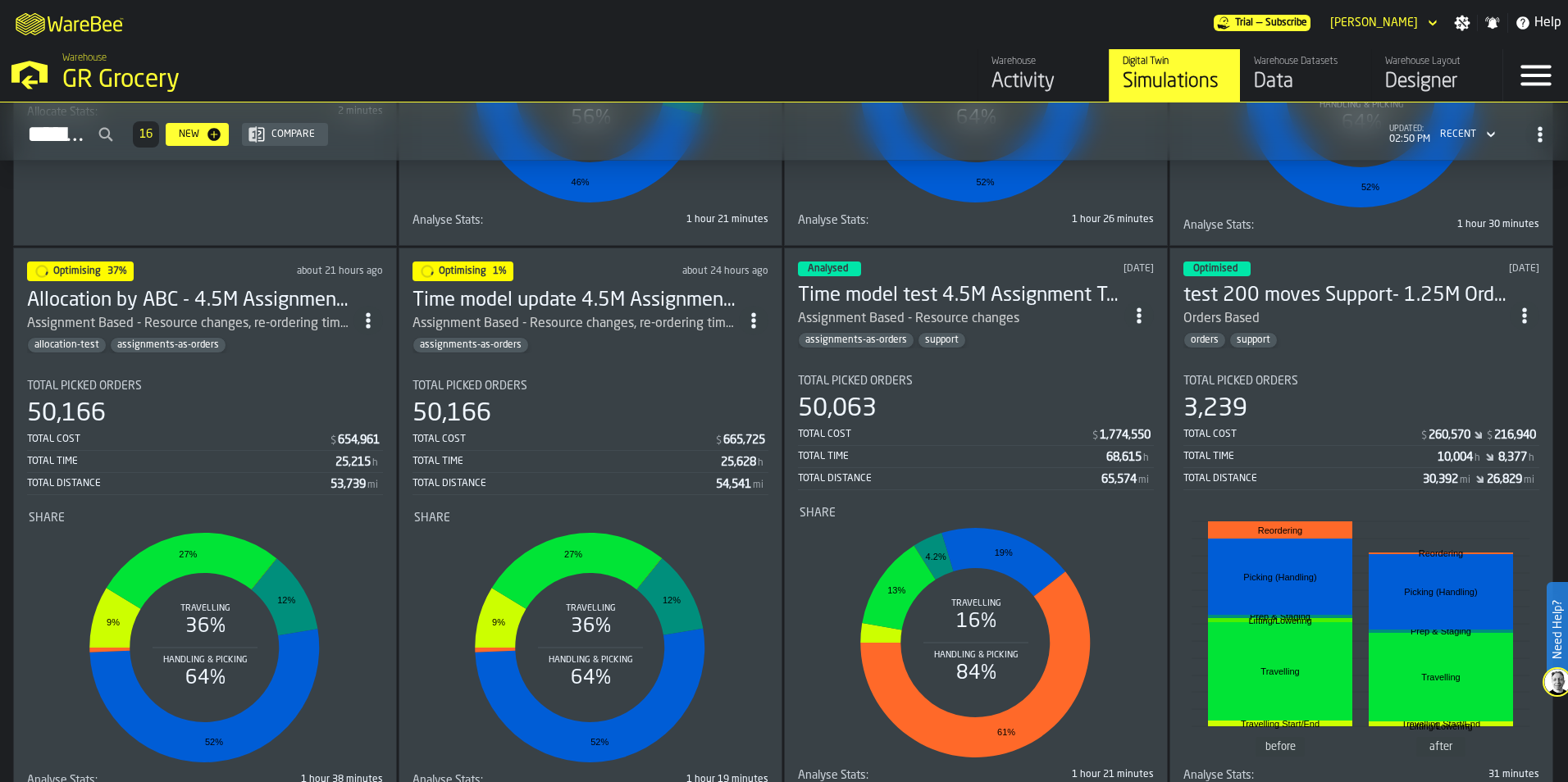
scroll to position [574, 0]
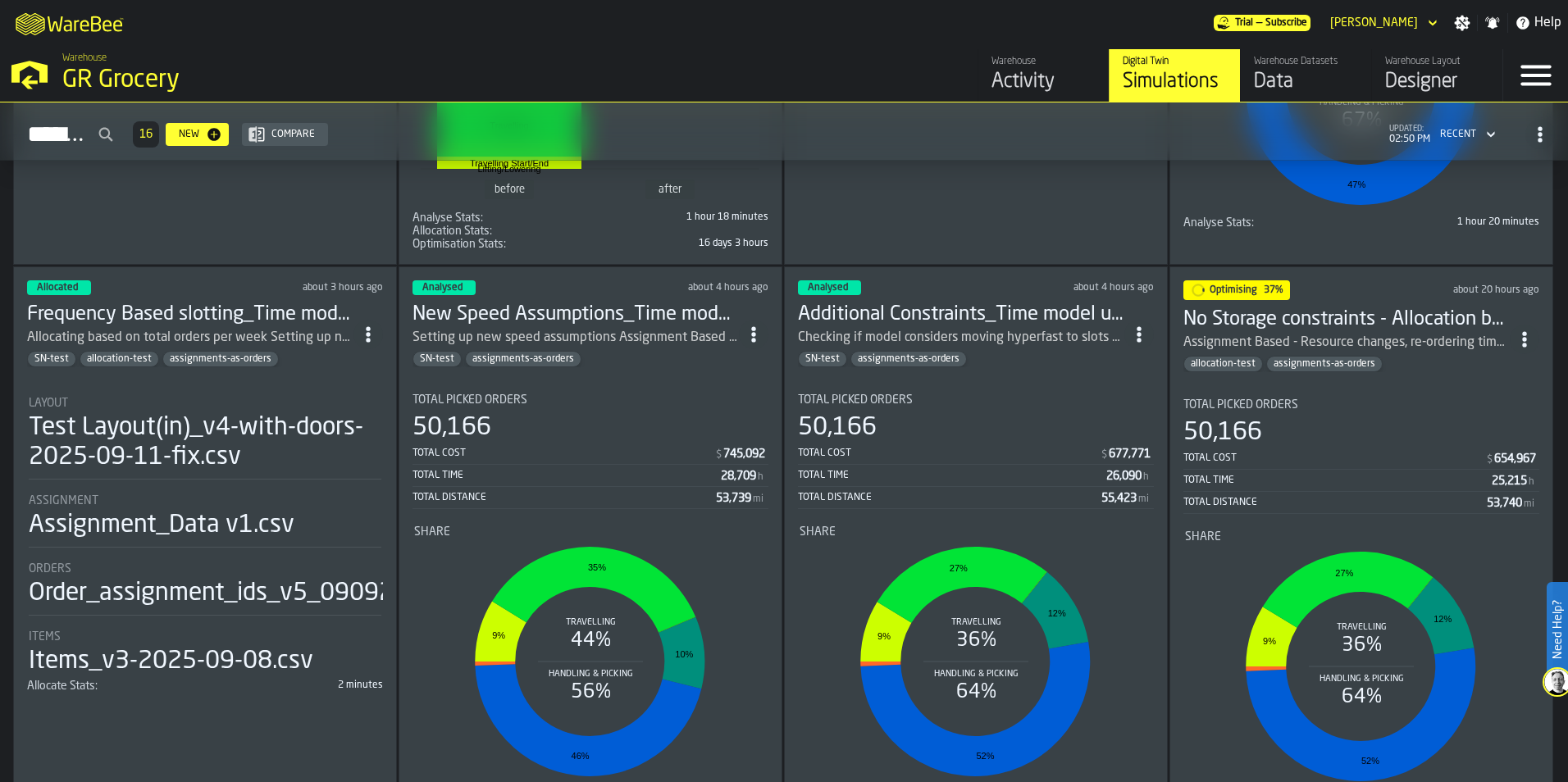
click at [1320, 309] on h3 "No Storage constraints - Allocation by ABC - 4.5M Assignment Test [DATE]" at bounding box center [1346, 319] width 326 height 27
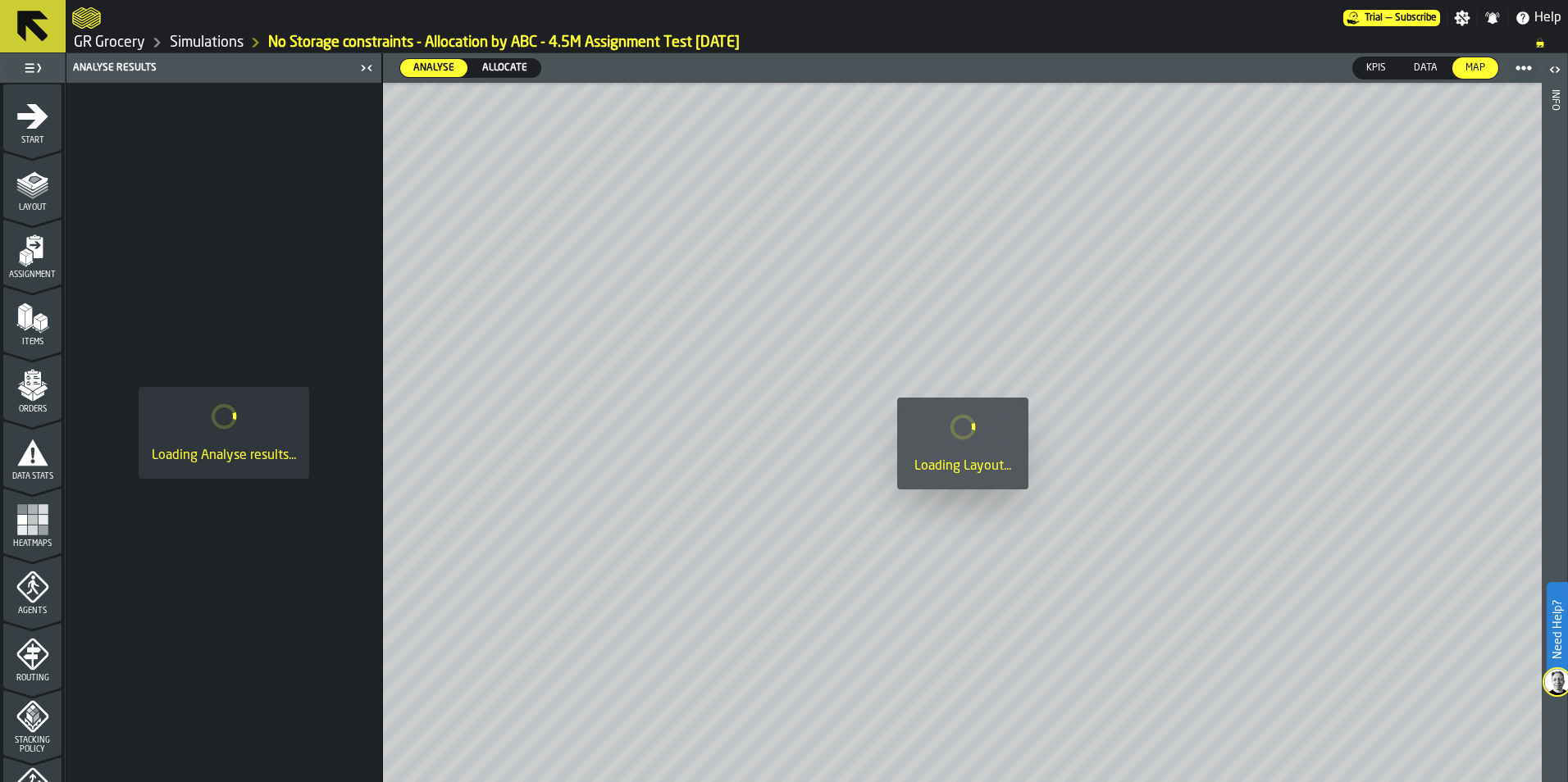
scroll to position [328, 0]
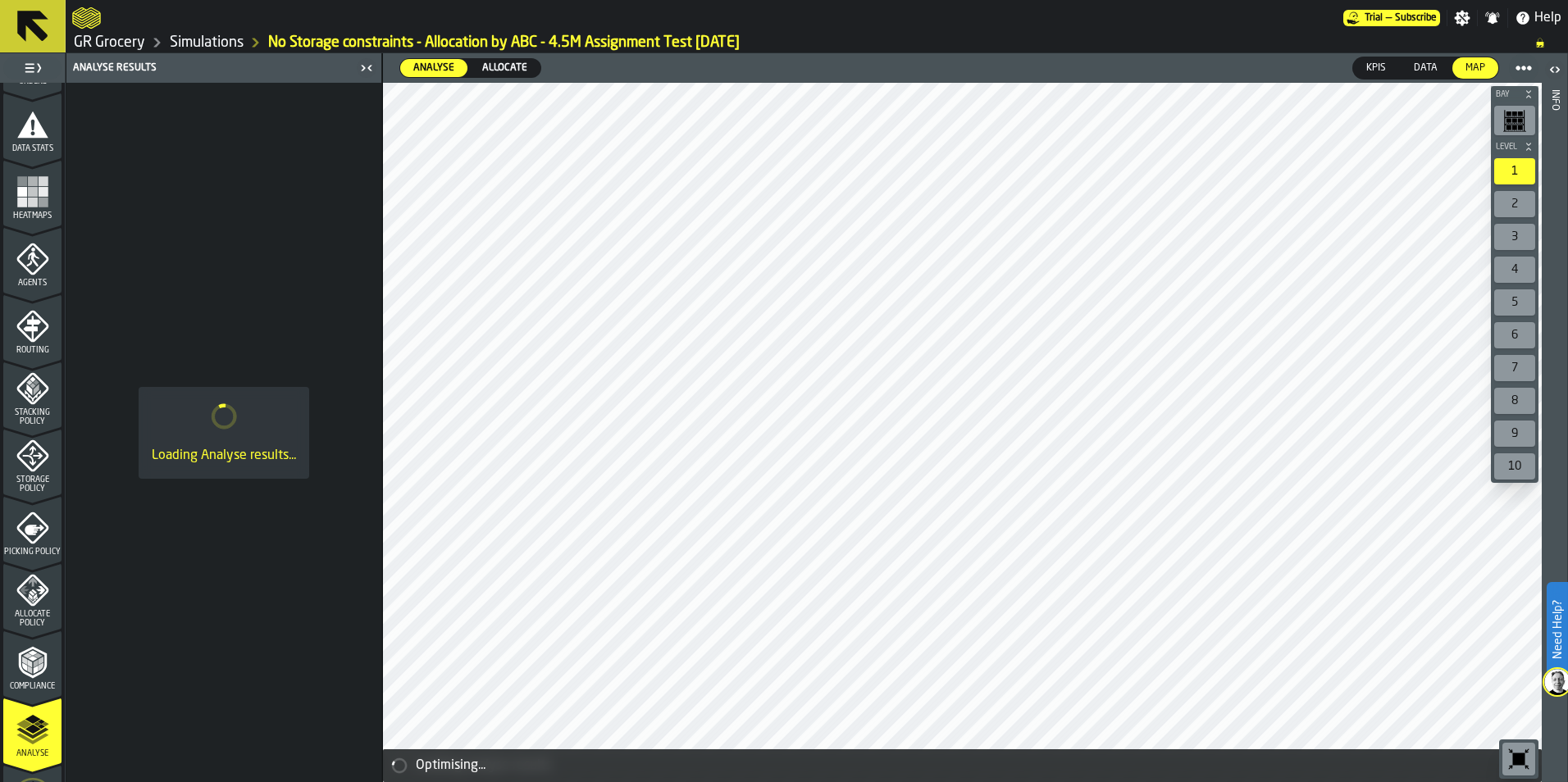
click at [29, 582] on icon "menu Allocate Policy" at bounding box center [33, 582] width 9 height 9
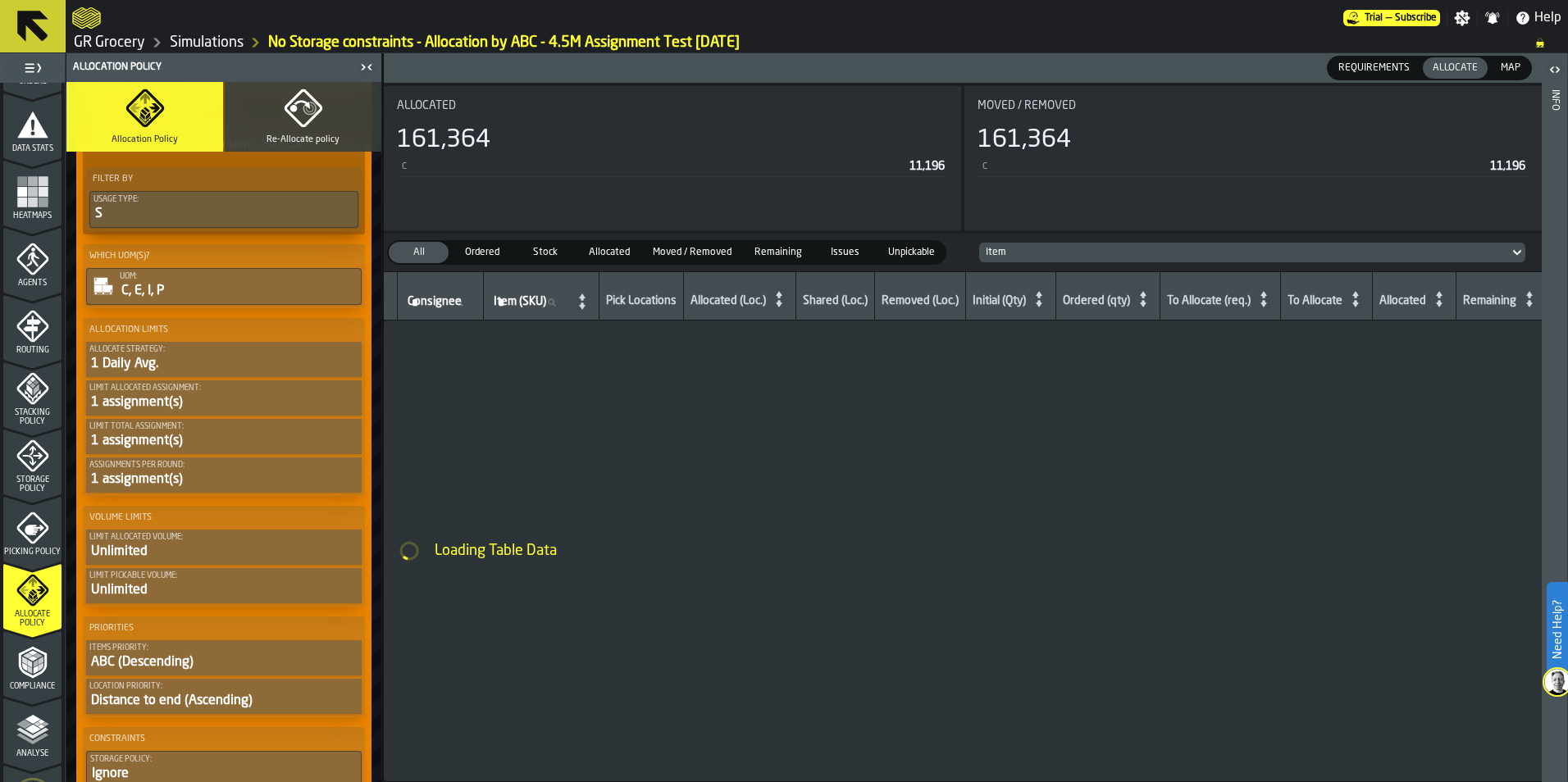
scroll to position [410, 0]
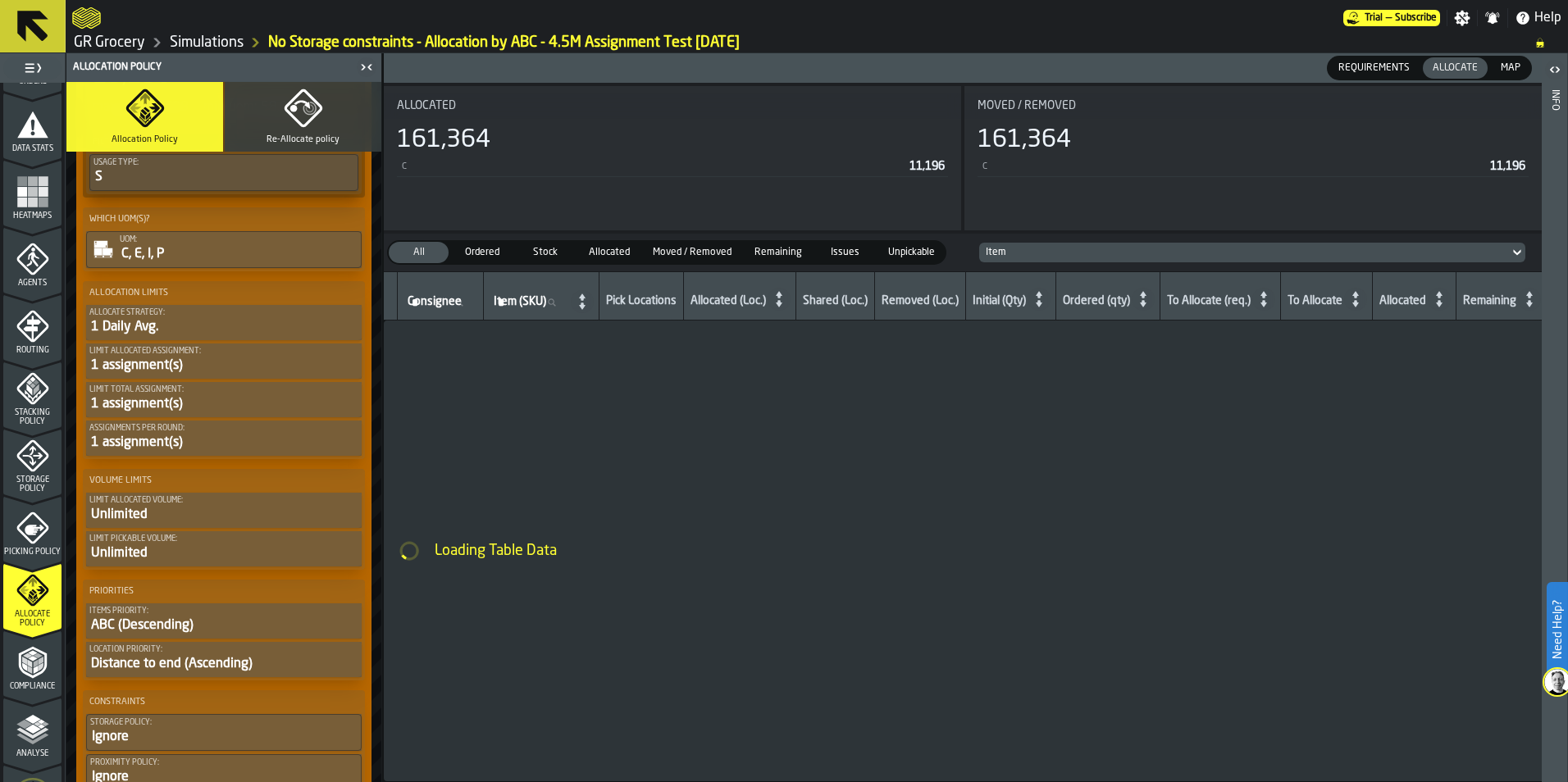
click at [21, 736] on polyline "menu Analyse" at bounding box center [32, 738] width 32 height 11
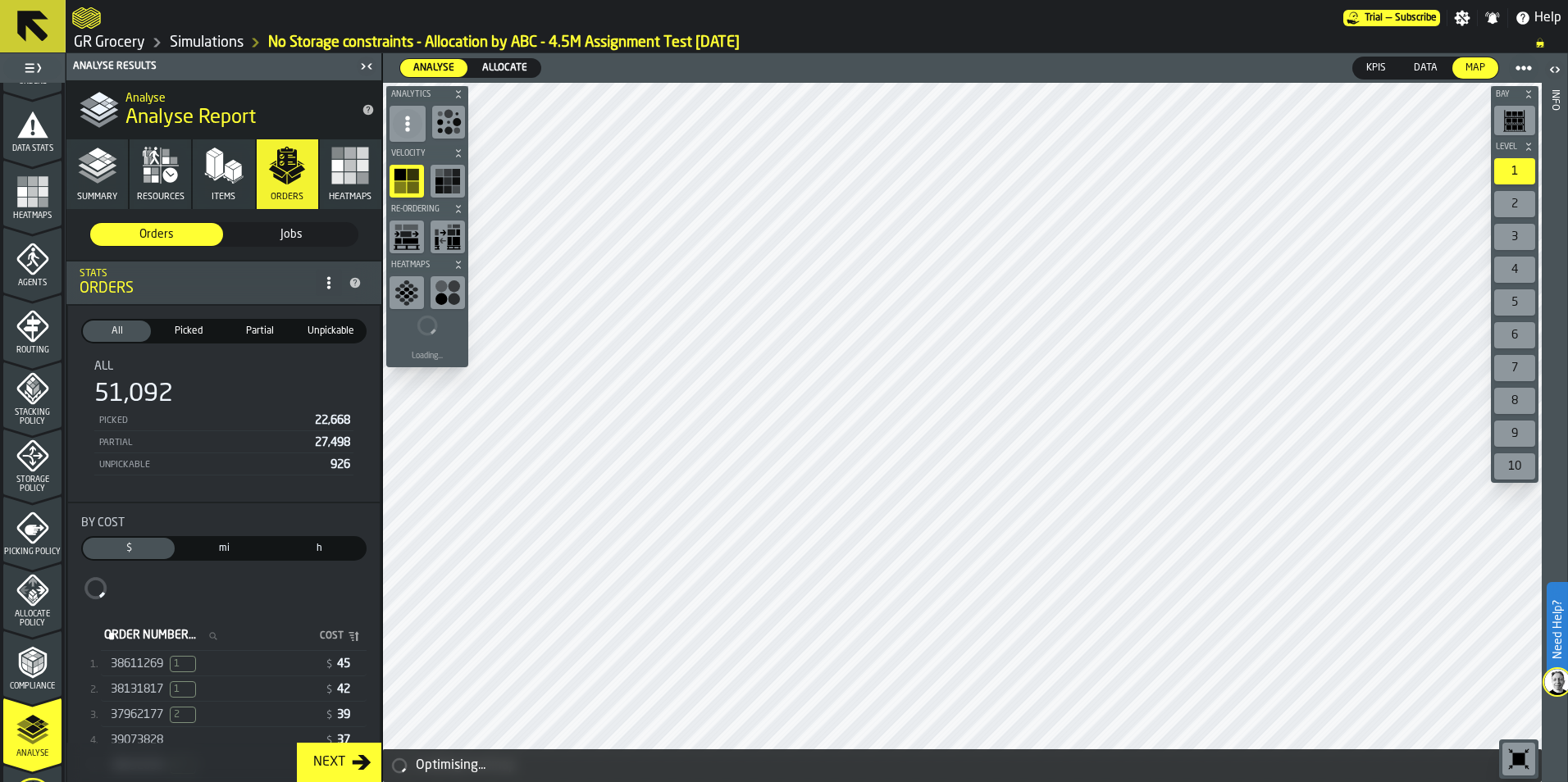
click at [496, 63] on span "Allocate" at bounding box center [505, 68] width 58 height 15
click at [205, 37] on link "Simulations" at bounding box center [206, 42] width 74 height 18
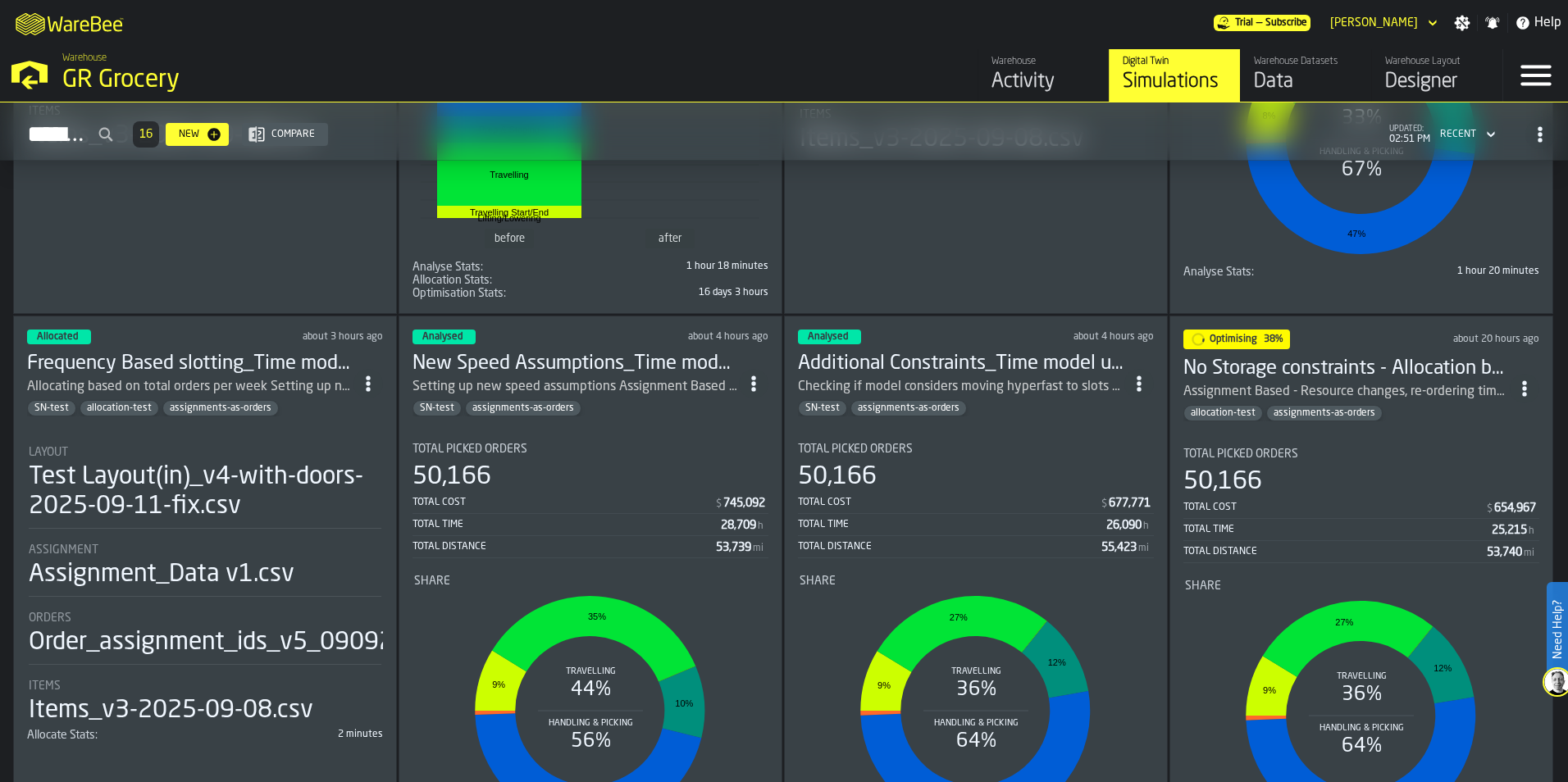
scroll to position [492, 0]
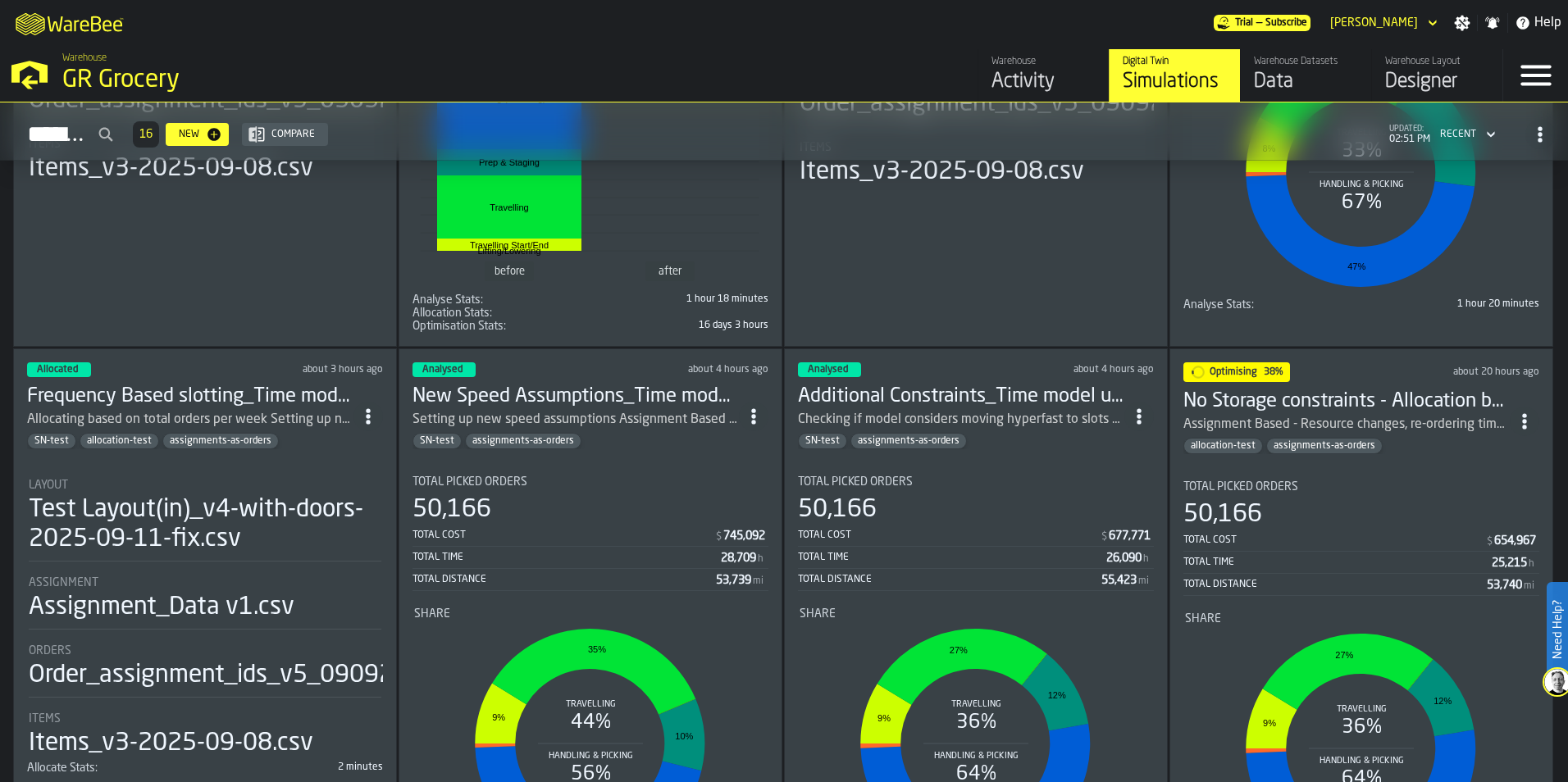
click at [1135, 409] on icon "ItemListCard-DashboardItemContainer" at bounding box center [1139, 416] width 16 height 16
click at [1080, 496] on div "Delete" at bounding box center [1104, 488] width 86 height 20
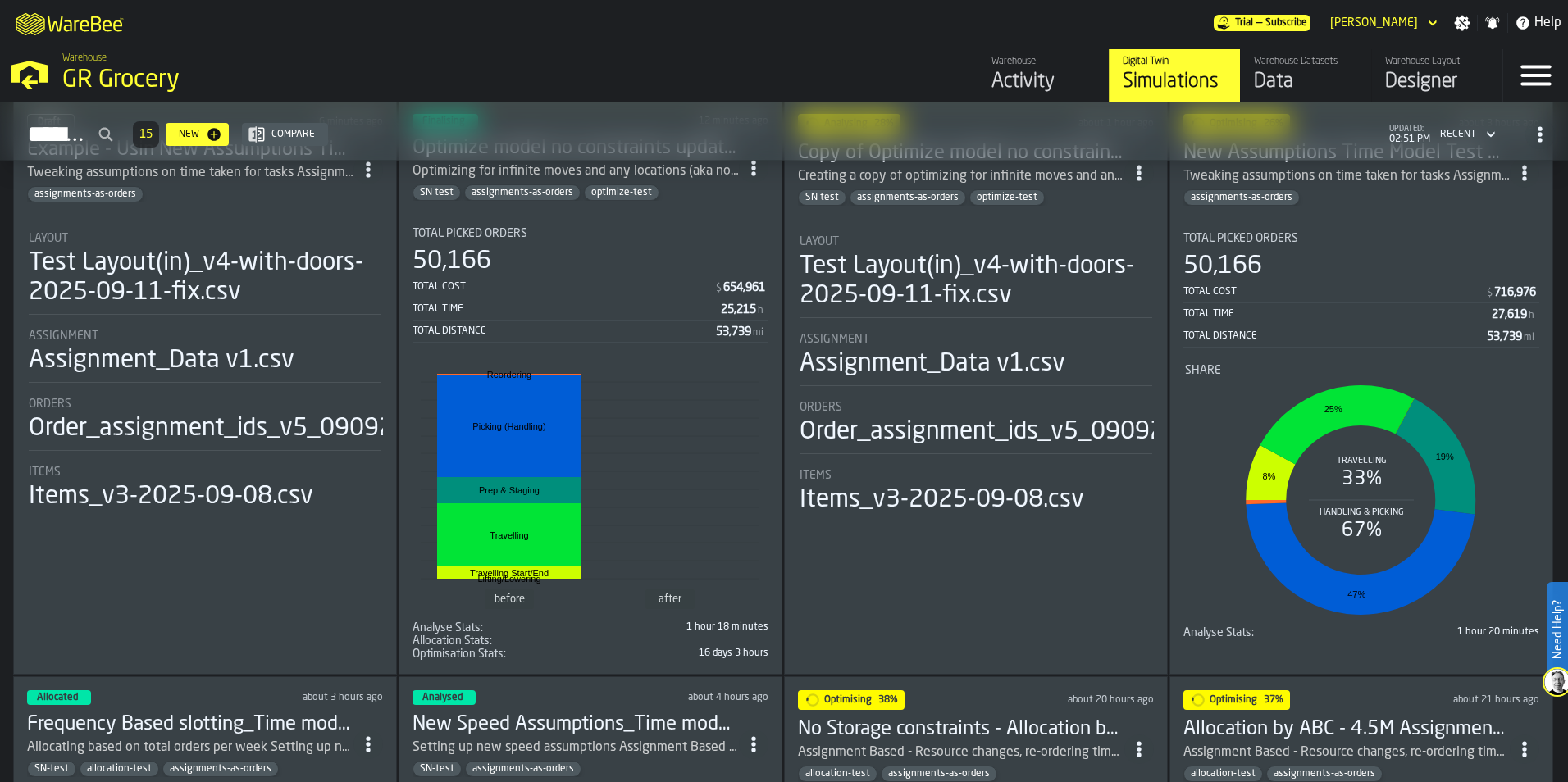
scroll to position [0, 0]
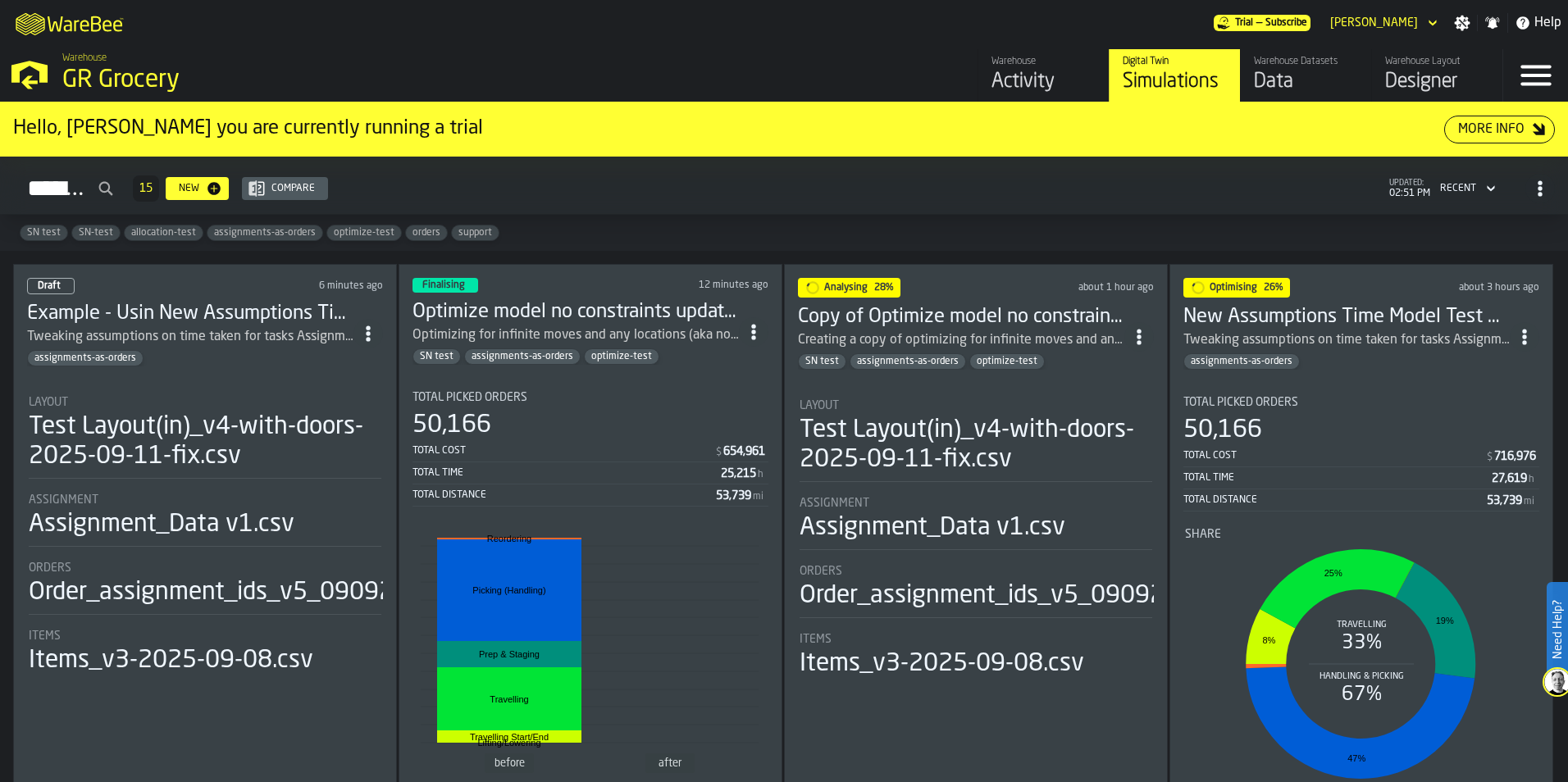
click at [371, 325] on icon "ItemListCard-DashboardItemContainer" at bounding box center [368, 333] width 16 height 16
click at [352, 400] on div "Delete" at bounding box center [335, 403] width 86 height 20
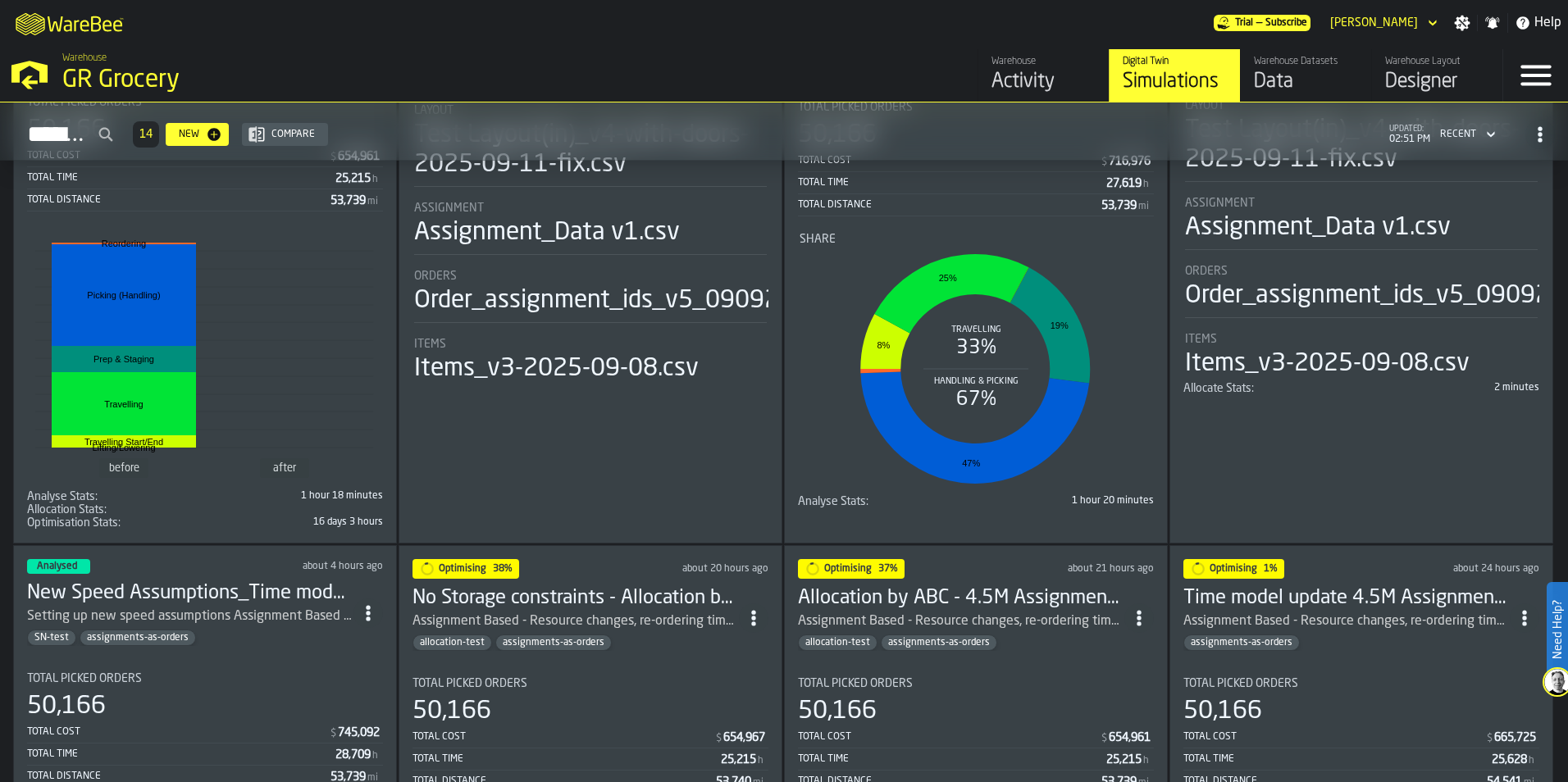
scroll to position [82, 0]
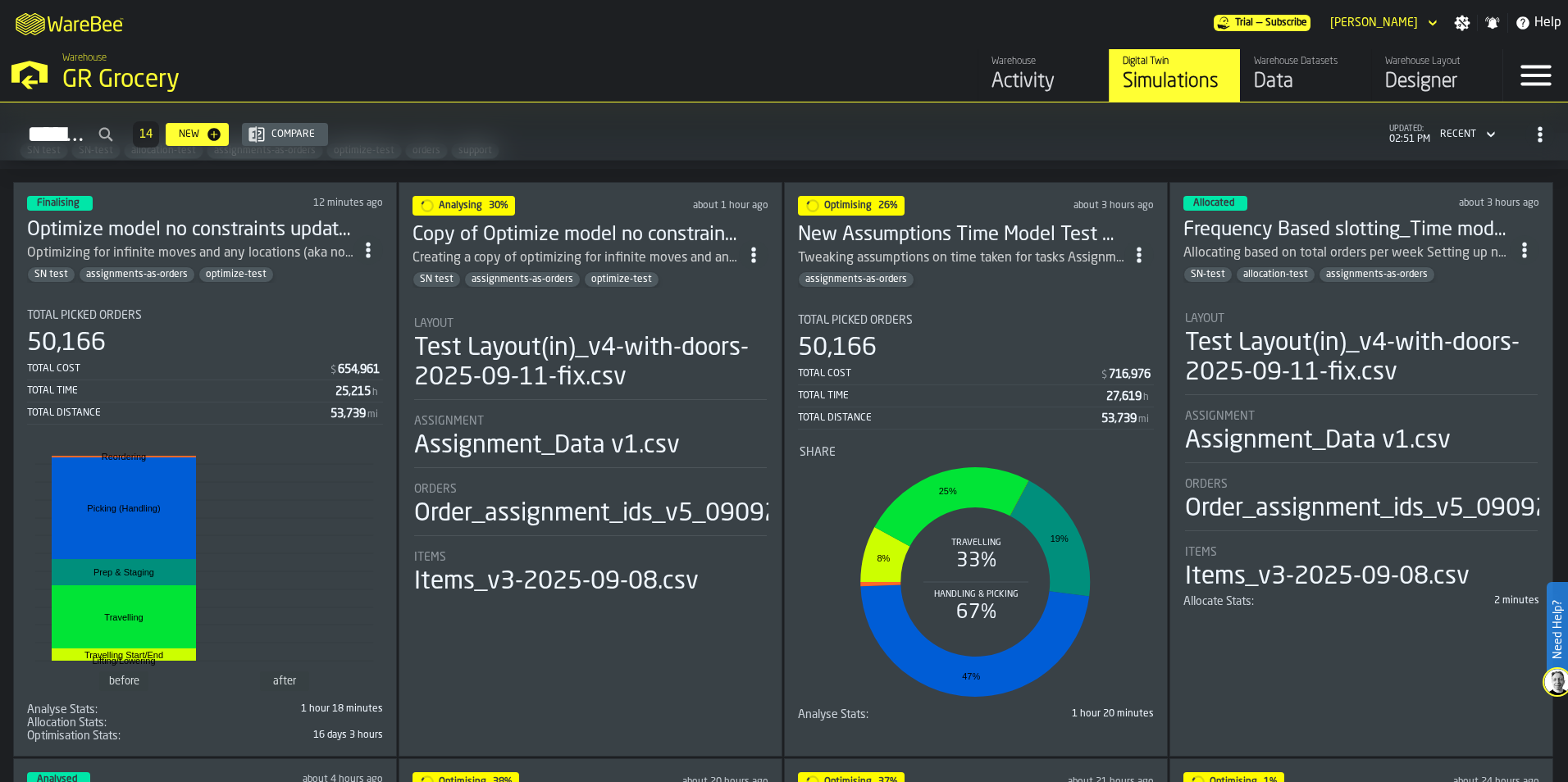
click at [1260, 233] on h3 "Frequency Based slotting_Time model update 4.5M Assignment Test [DATE]" at bounding box center [1346, 230] width 326 height 27
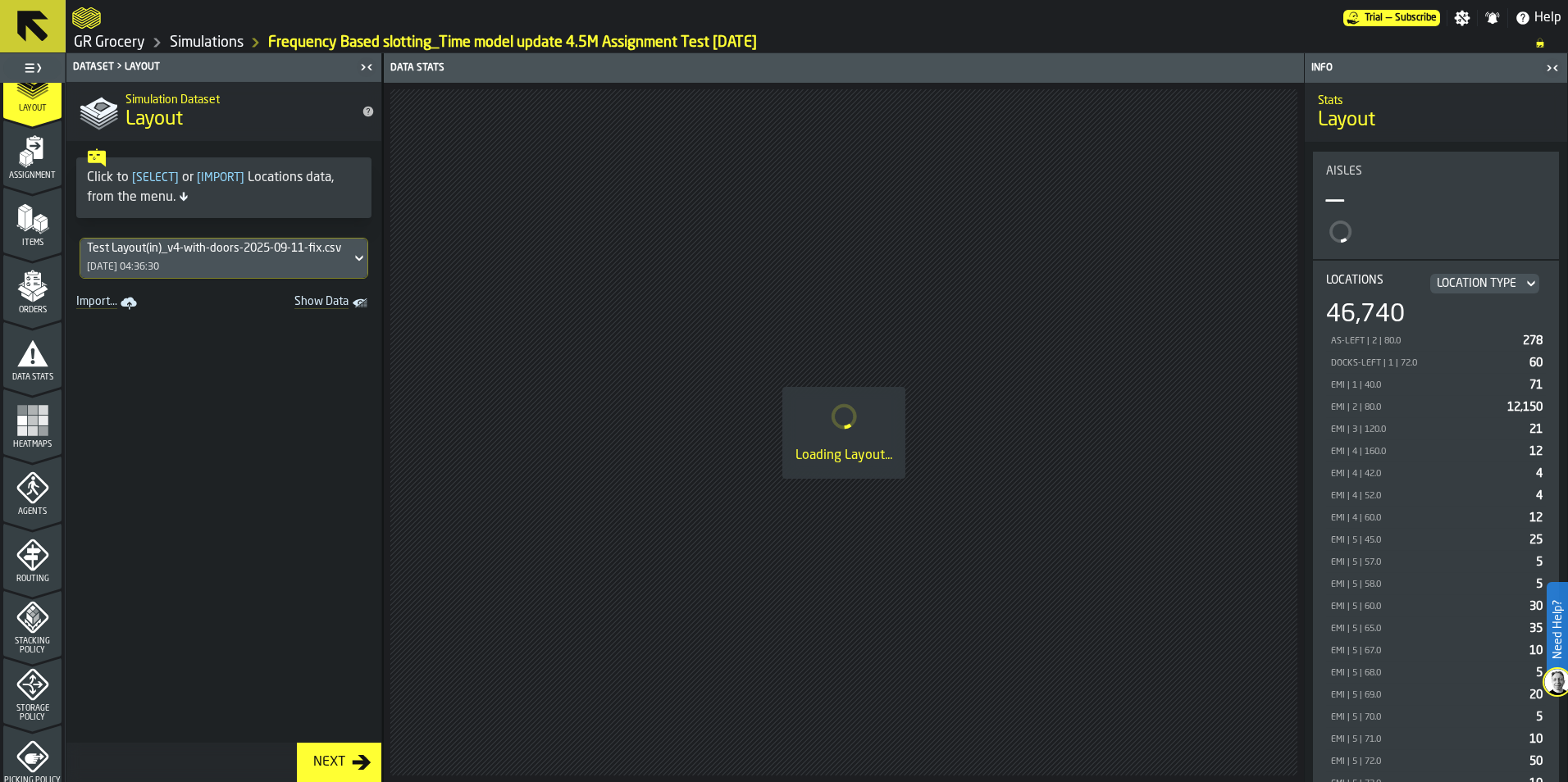
scroll to position [246, 0]
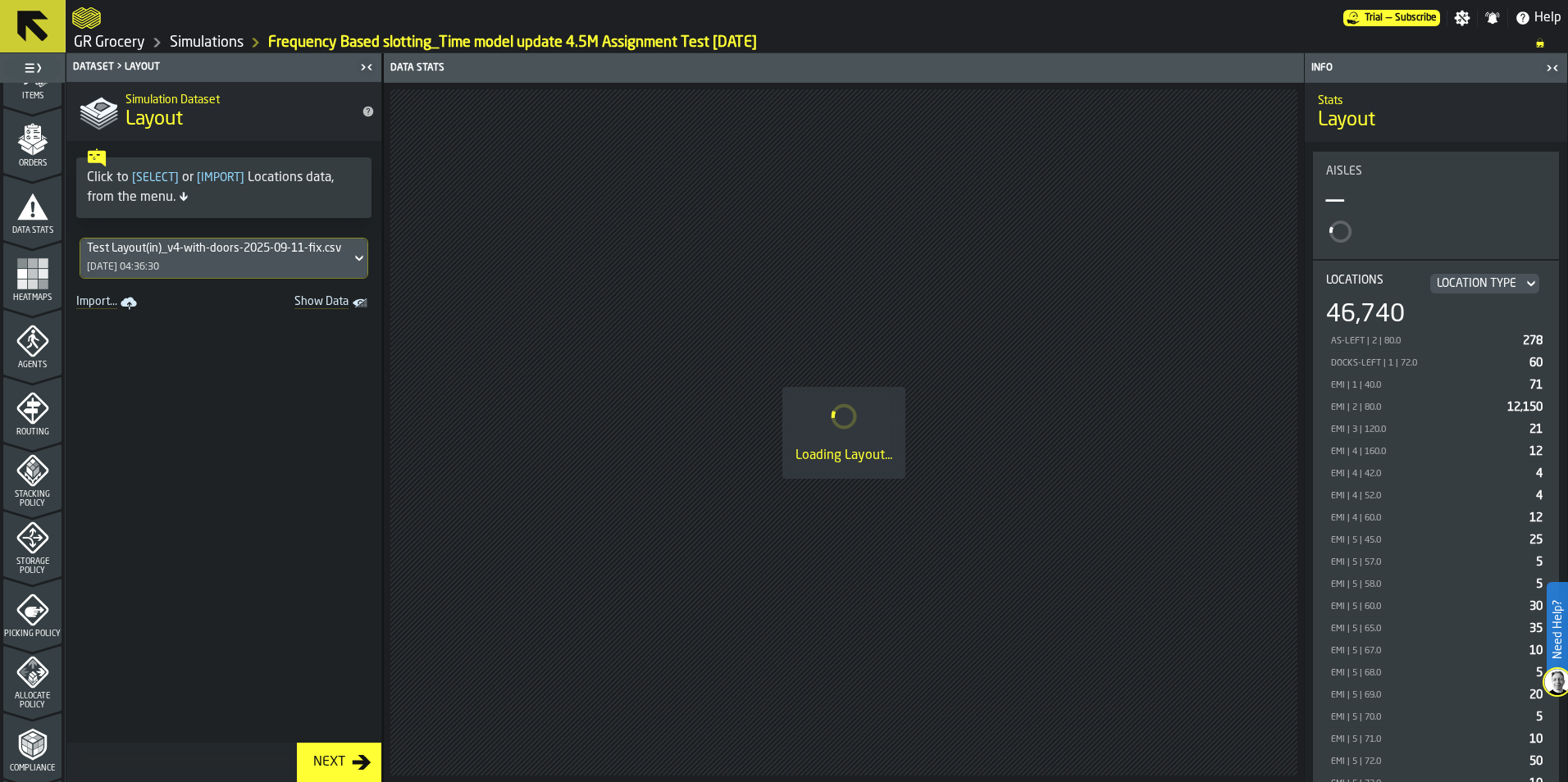
click at [32, 699] on span "Allocate Policy" at bounding box center [33, 701] width 58 height 18
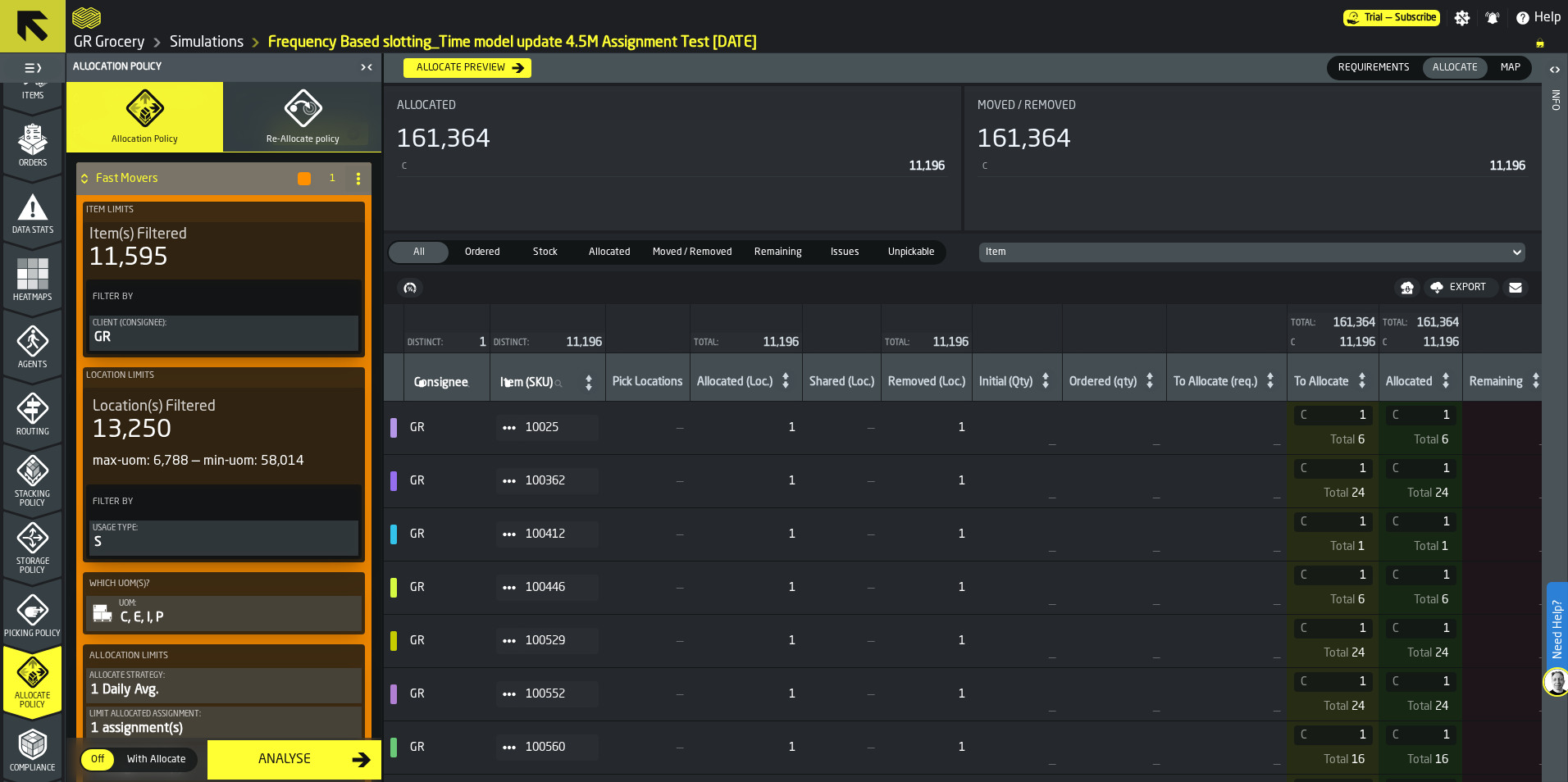
scroll to position [0, 0]
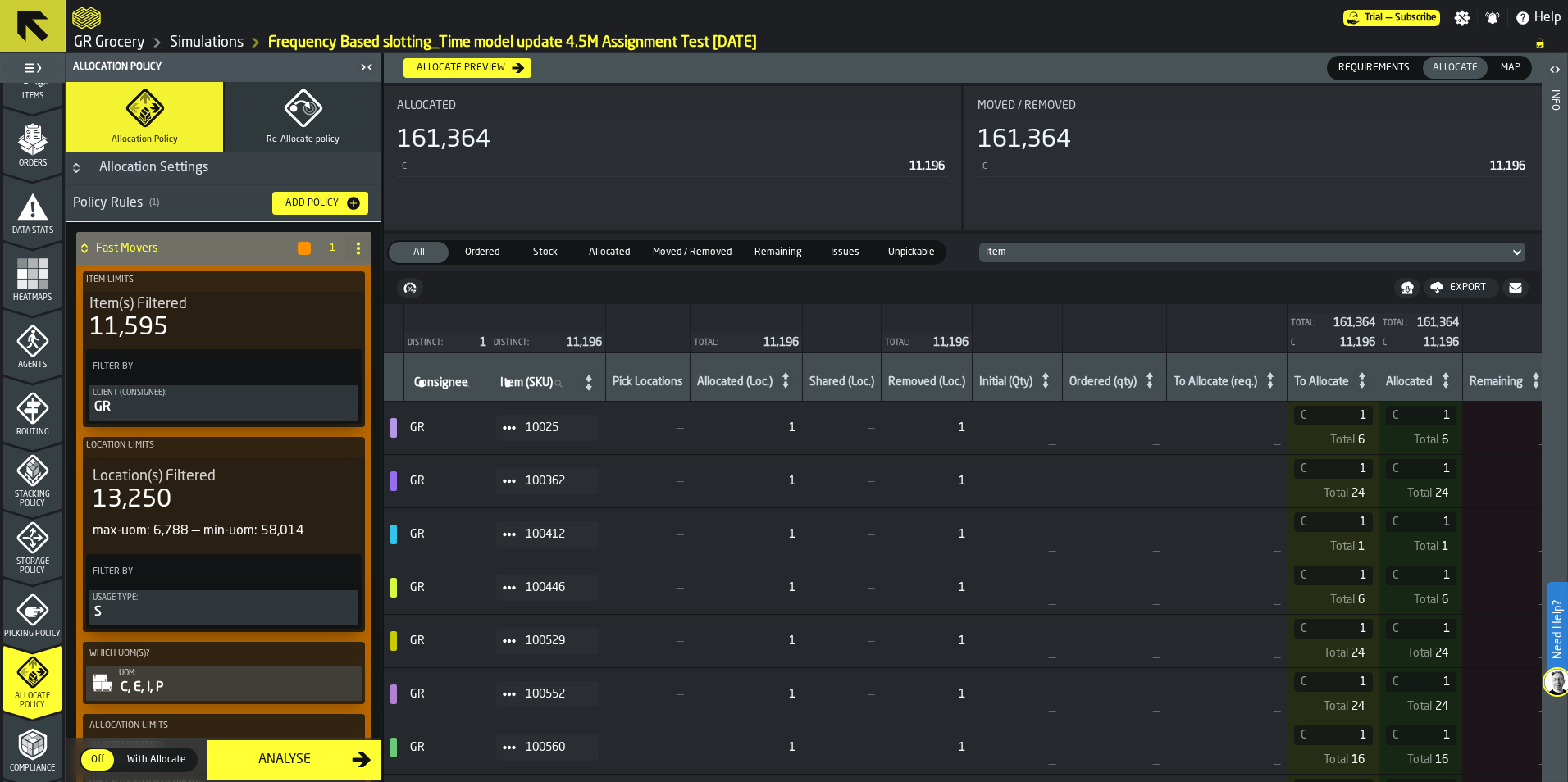
click at [230, 42] on link "Simulations" at bounding box center [206, 42] width 74 height 18
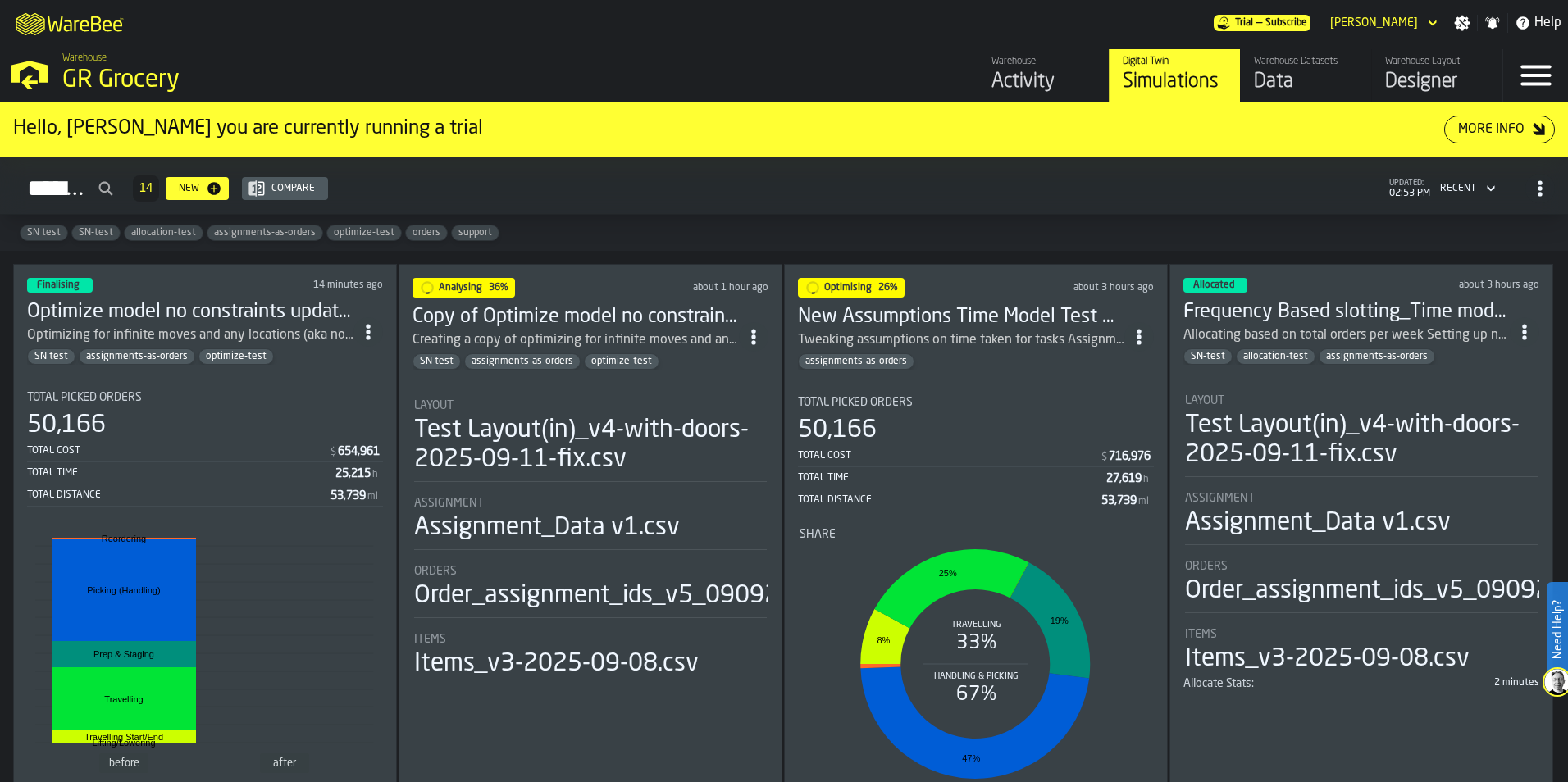
click at [201, 308] on h3 "Optimize model no constraints update 4.5M Assignment Test [DATE]" at bounding box center [190, 312] width 326 height 27
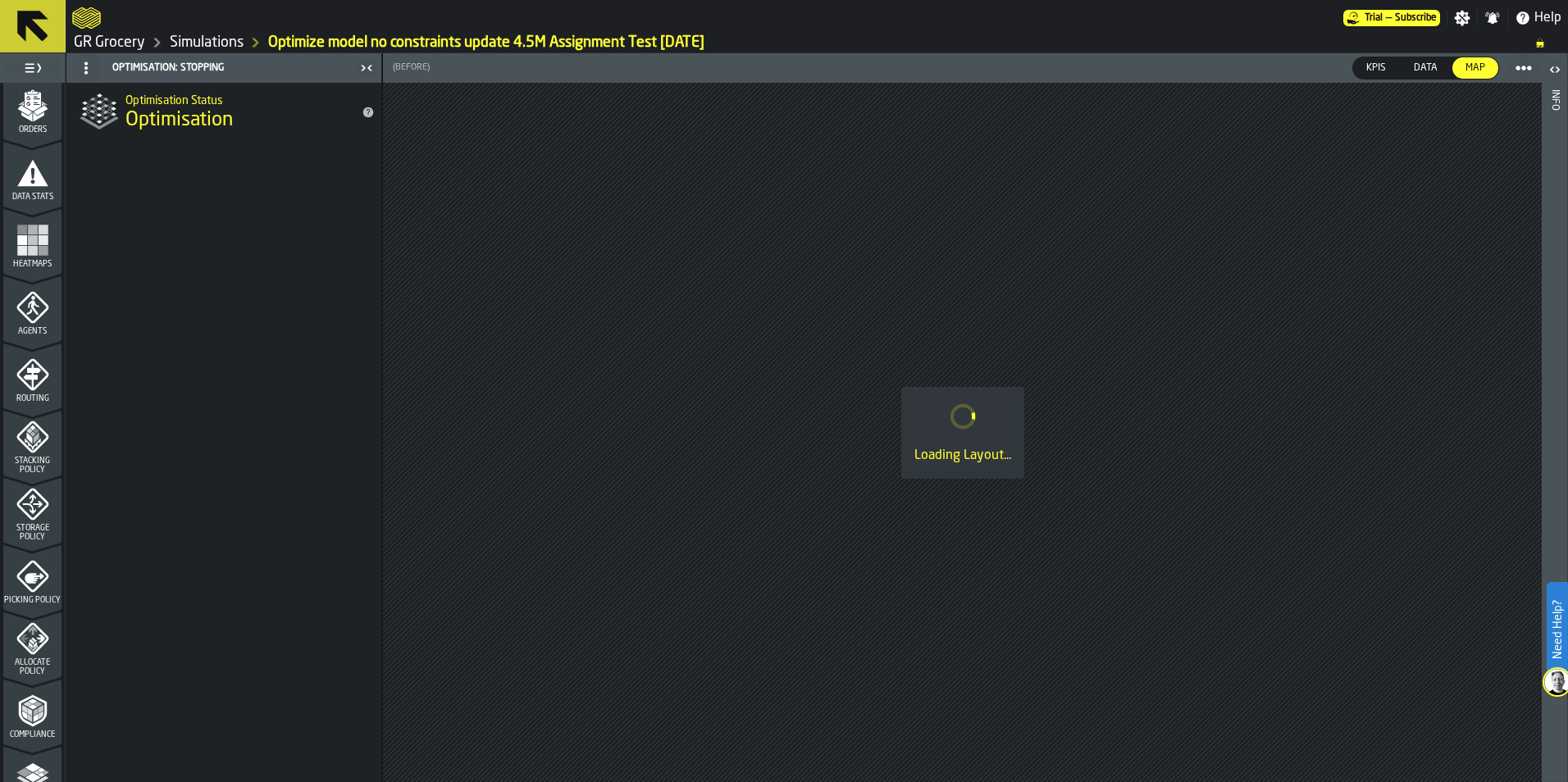
scroll to position [510, 0]
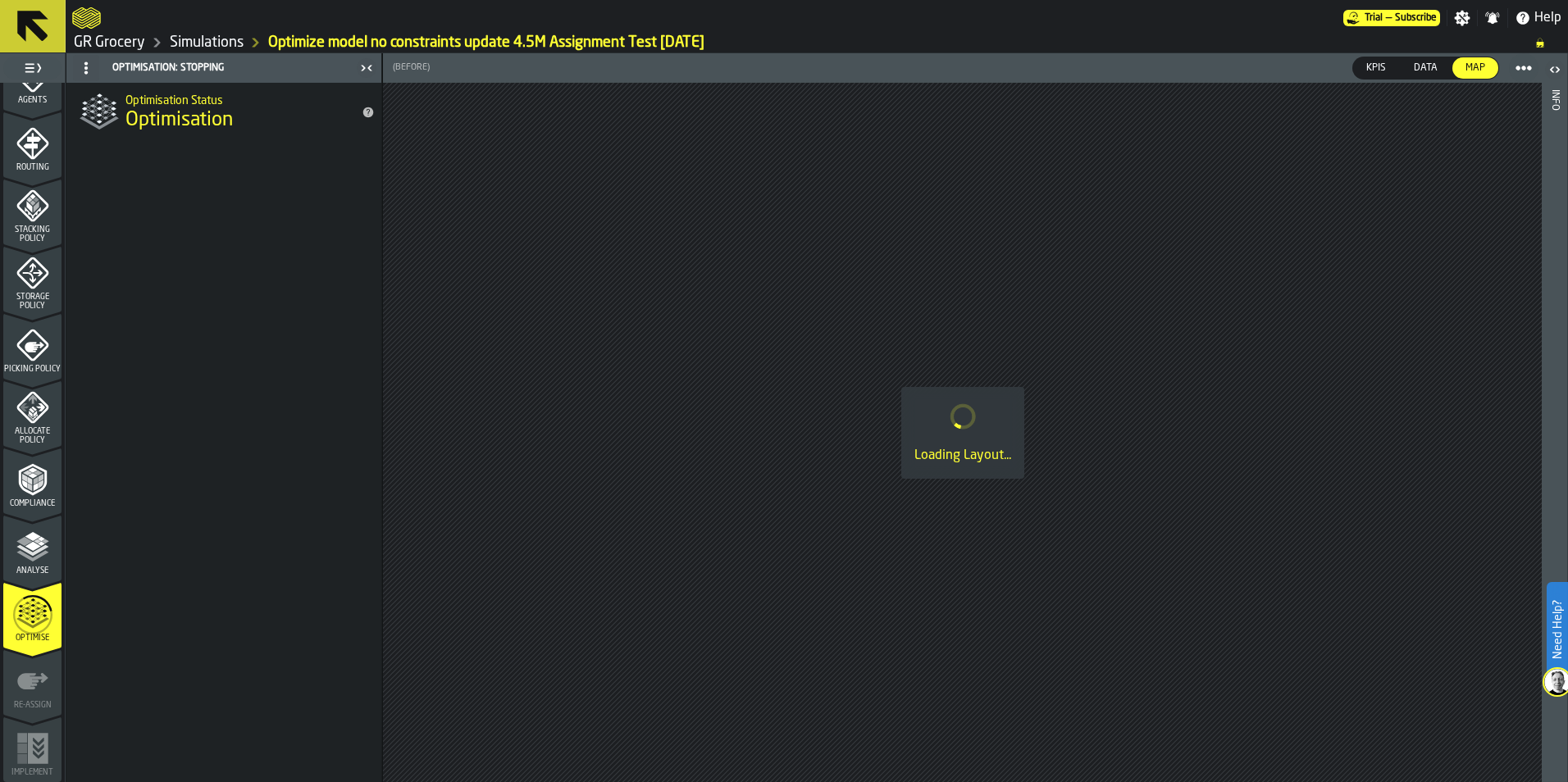
click at [31, 638] on icon "menu Optimise" at bounding box center [33, 615] width 39 height 66
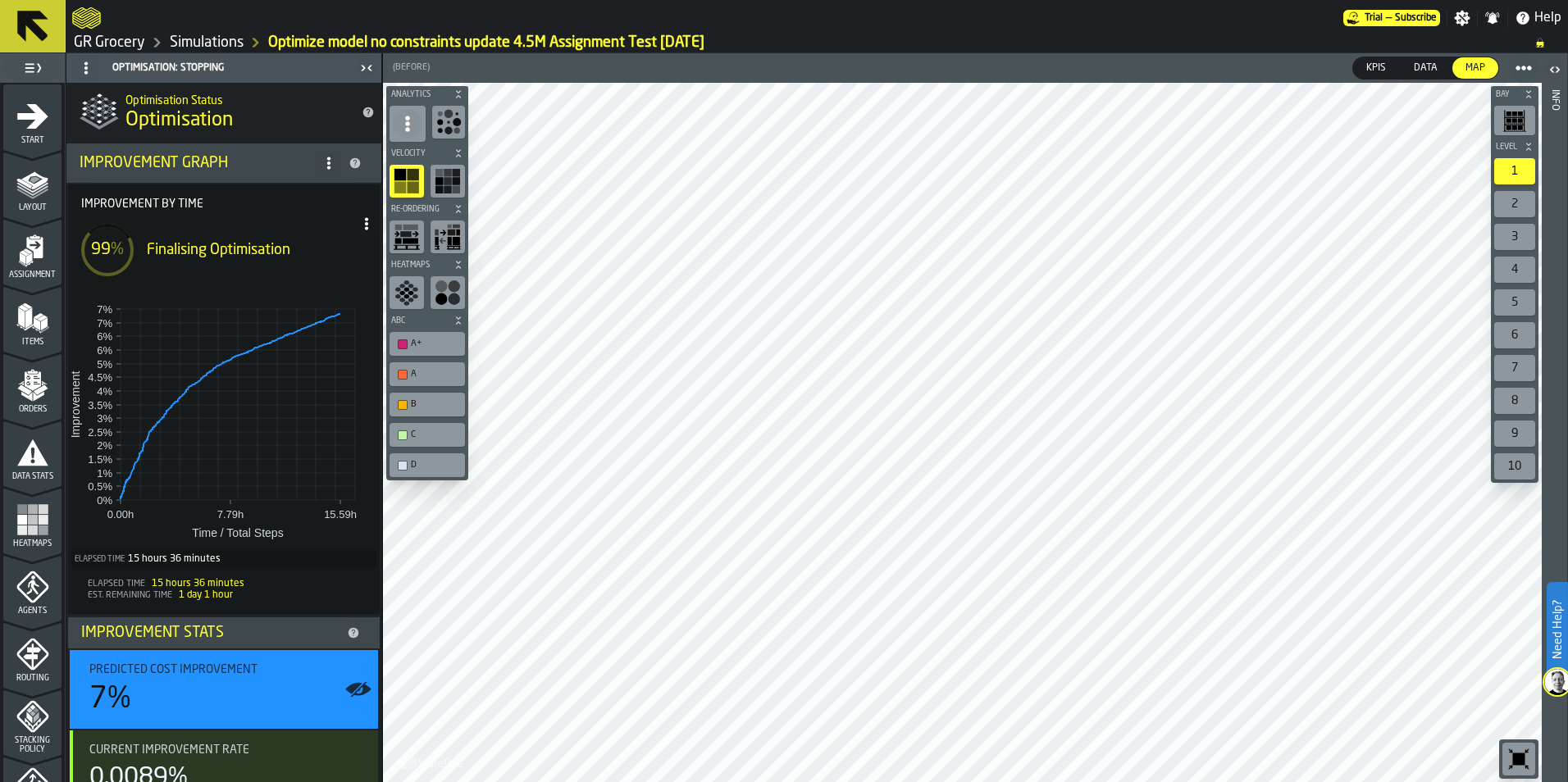
scroll to position [510, 0]
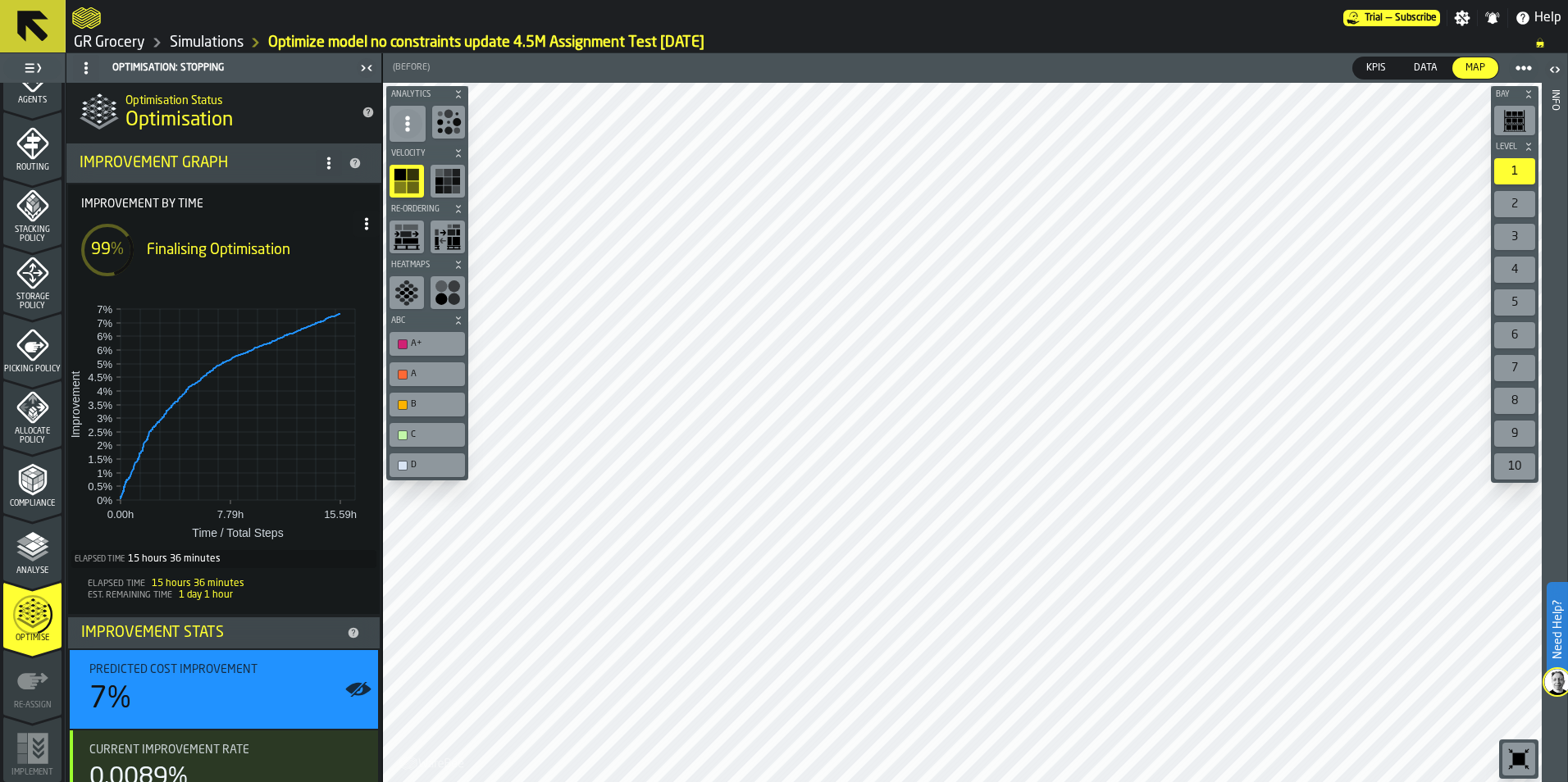
click at [218, 39] on link "Simulations" at bounding box center [206, 42] width 74 height 18
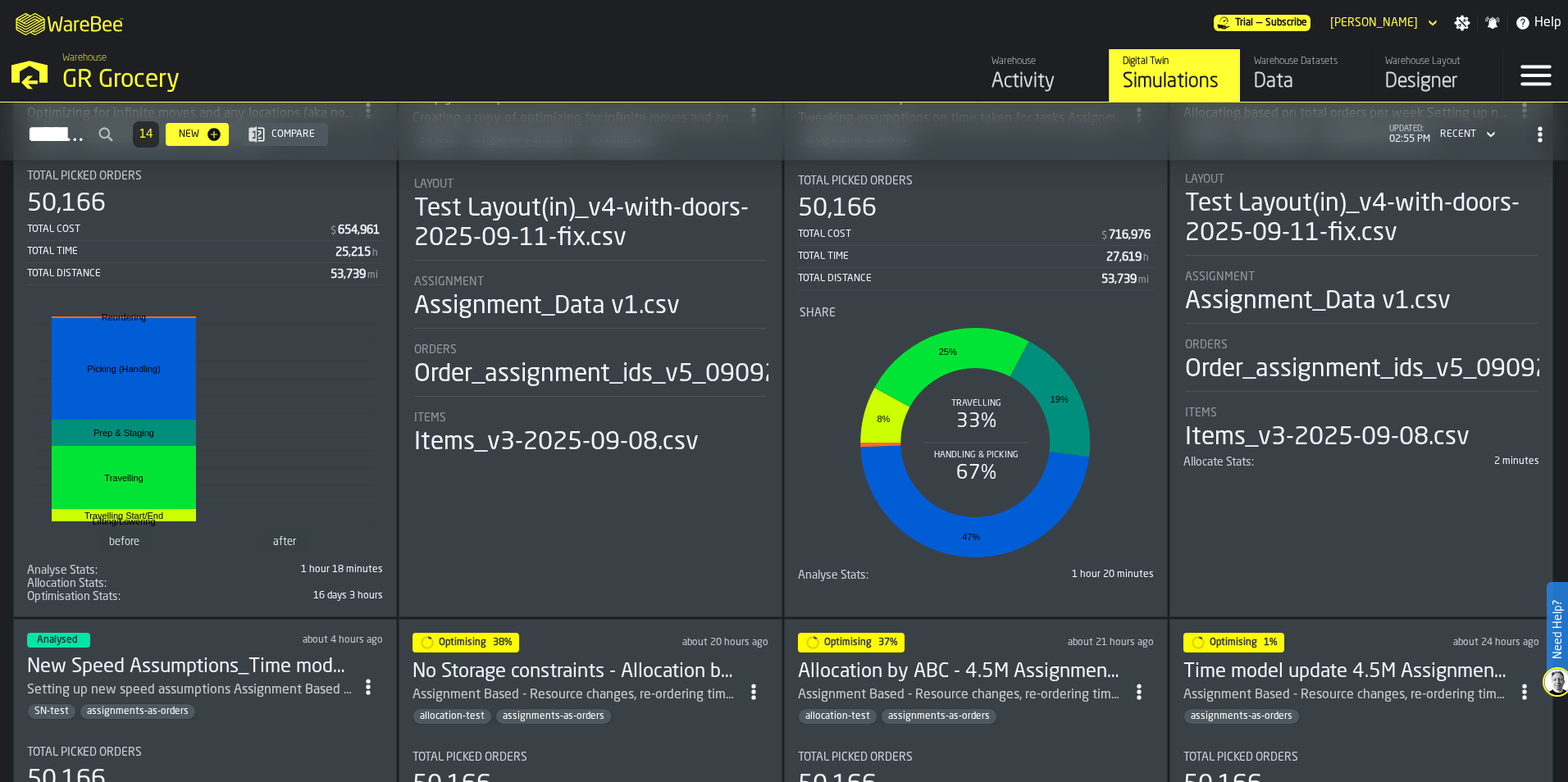
scroll to position [574, 0]
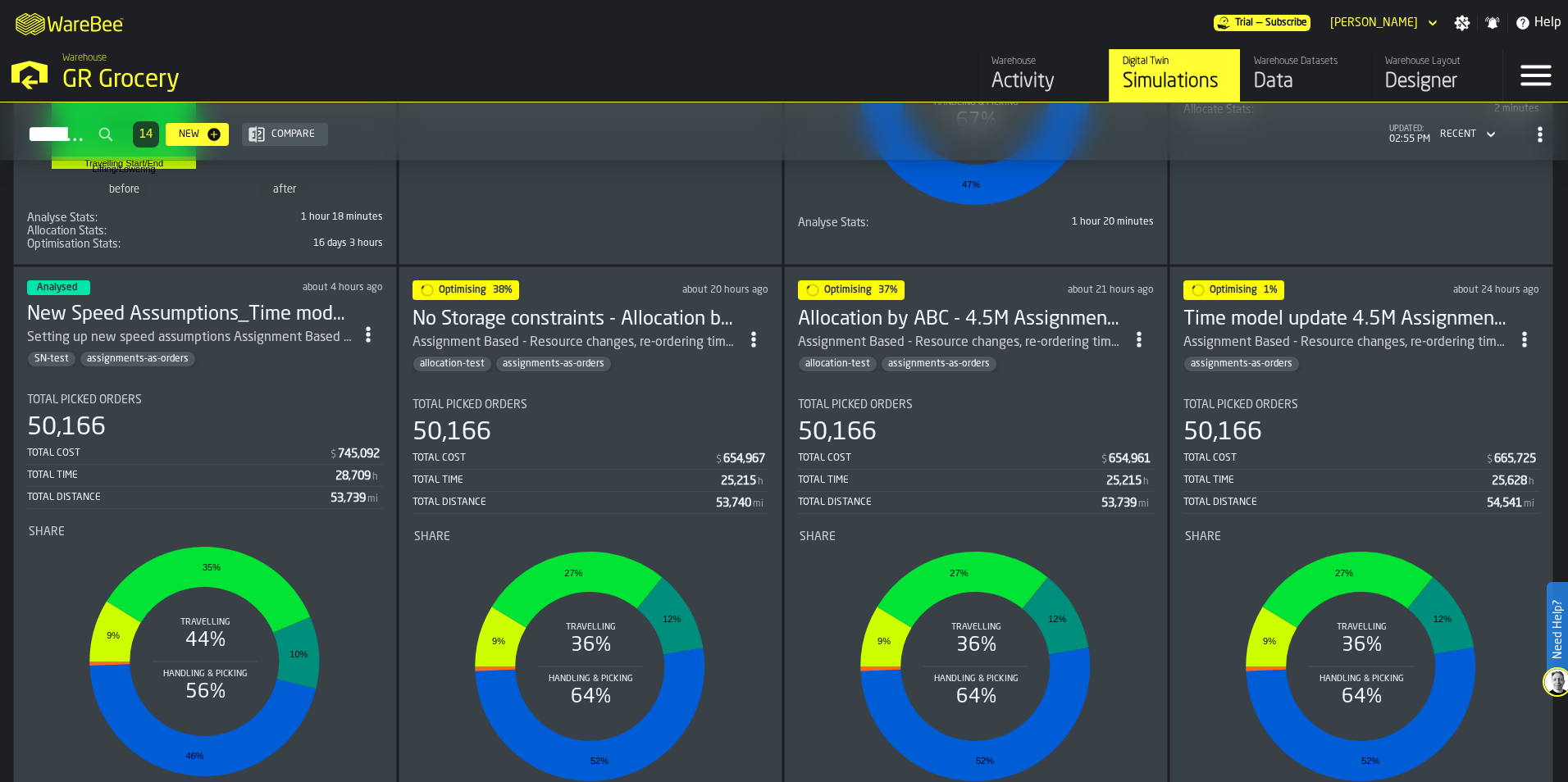
click at [366, 329] on icon "ItemListCard-DashboardItemContainer" at bounding box center [368, 334] width 16 height 16
click at [351, 452] on div "Duplicate" at bounding box center [335, 445] width 86 height 20
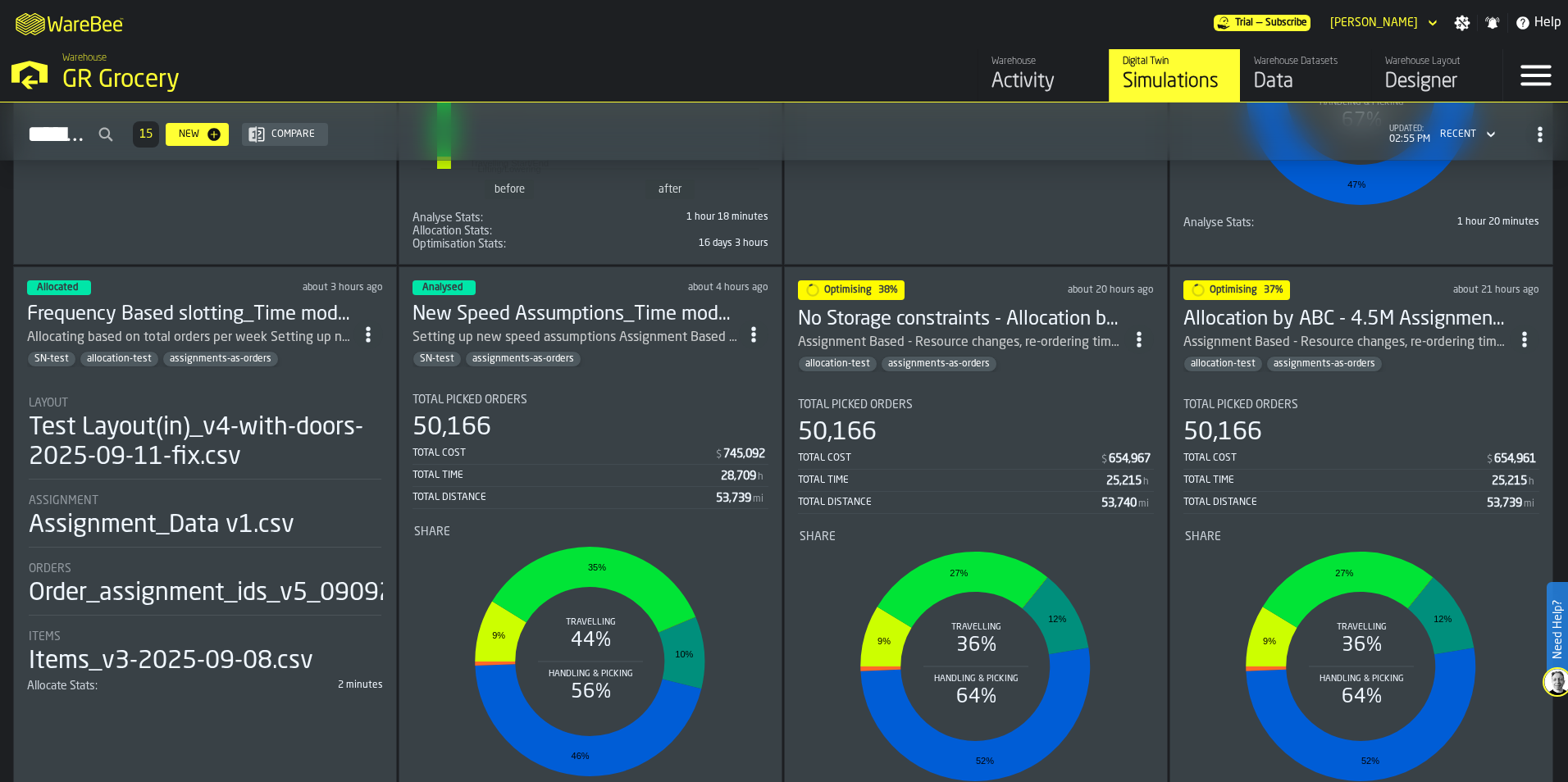
scroll to position [82, 0]
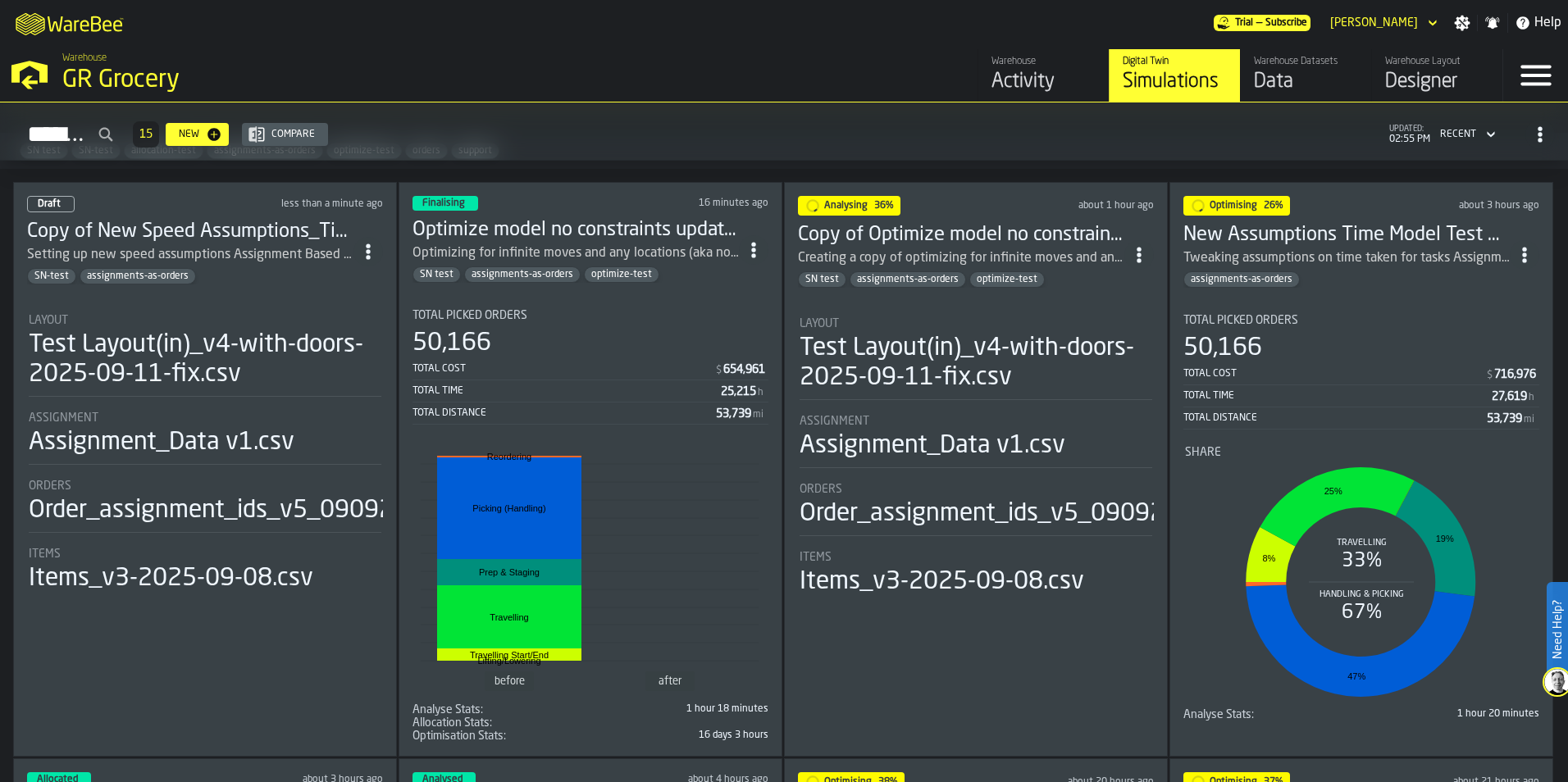
click at [231, 287] on div "Draft less than a minute ago Copy of New Speed Assumptions_Time model update 4.…" at bounding box center [205, 469] width 384 height 575
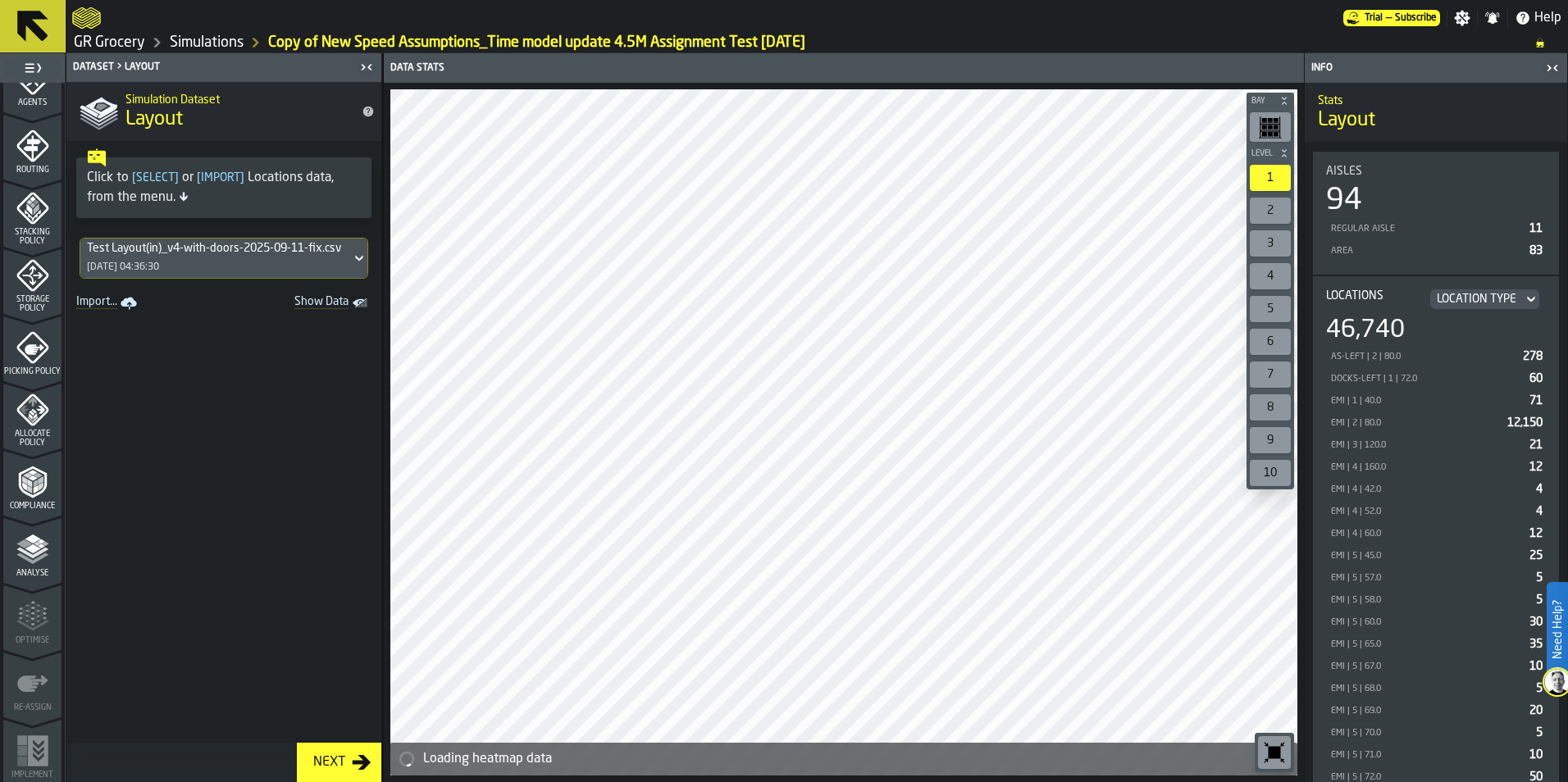
scroll to position [510, 0]
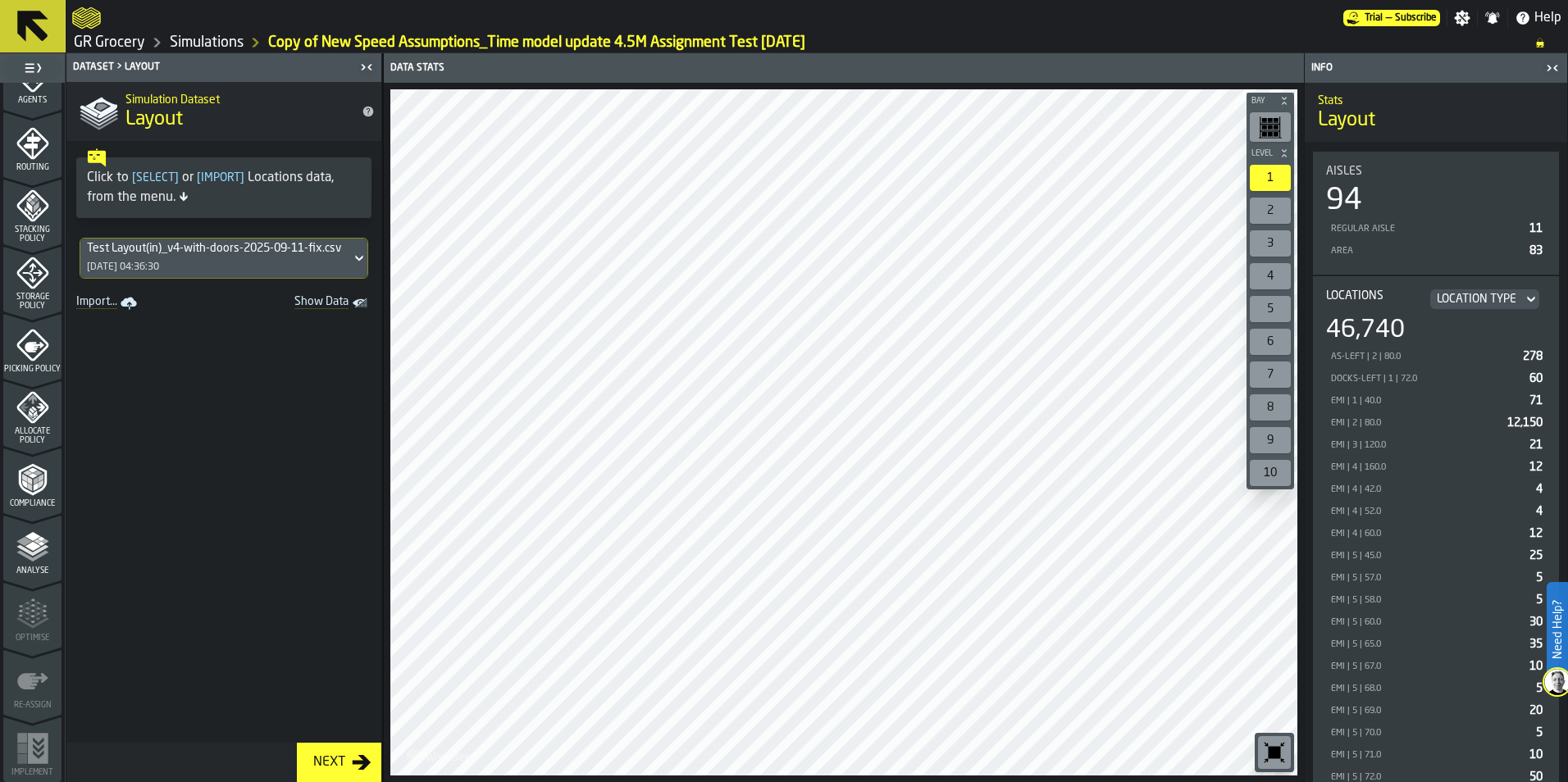
click at [38, 428] on span "Allocate Policy" at bounding box center [33, 436] width 58 height 18
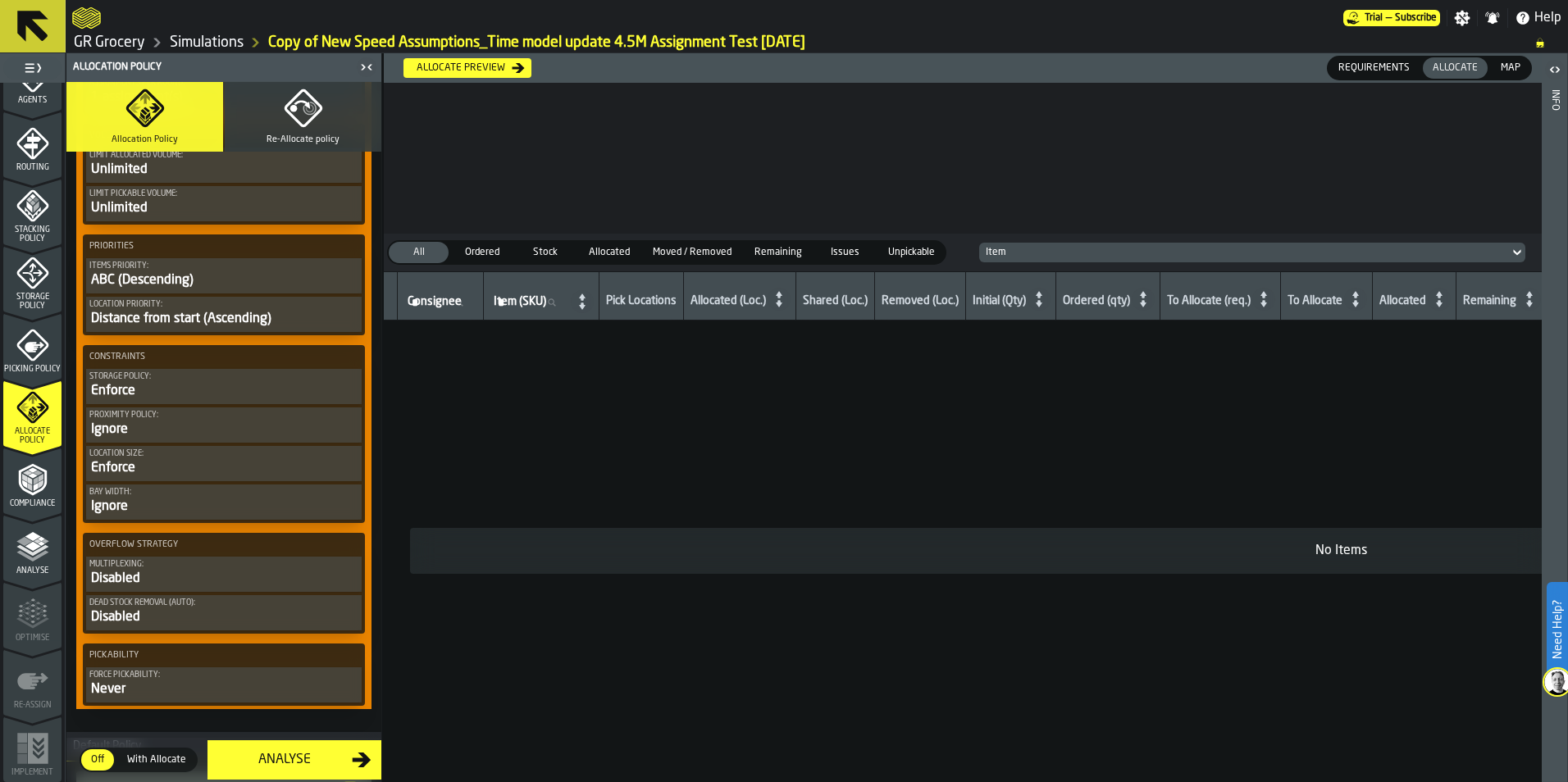
scroll to position [737, 0]
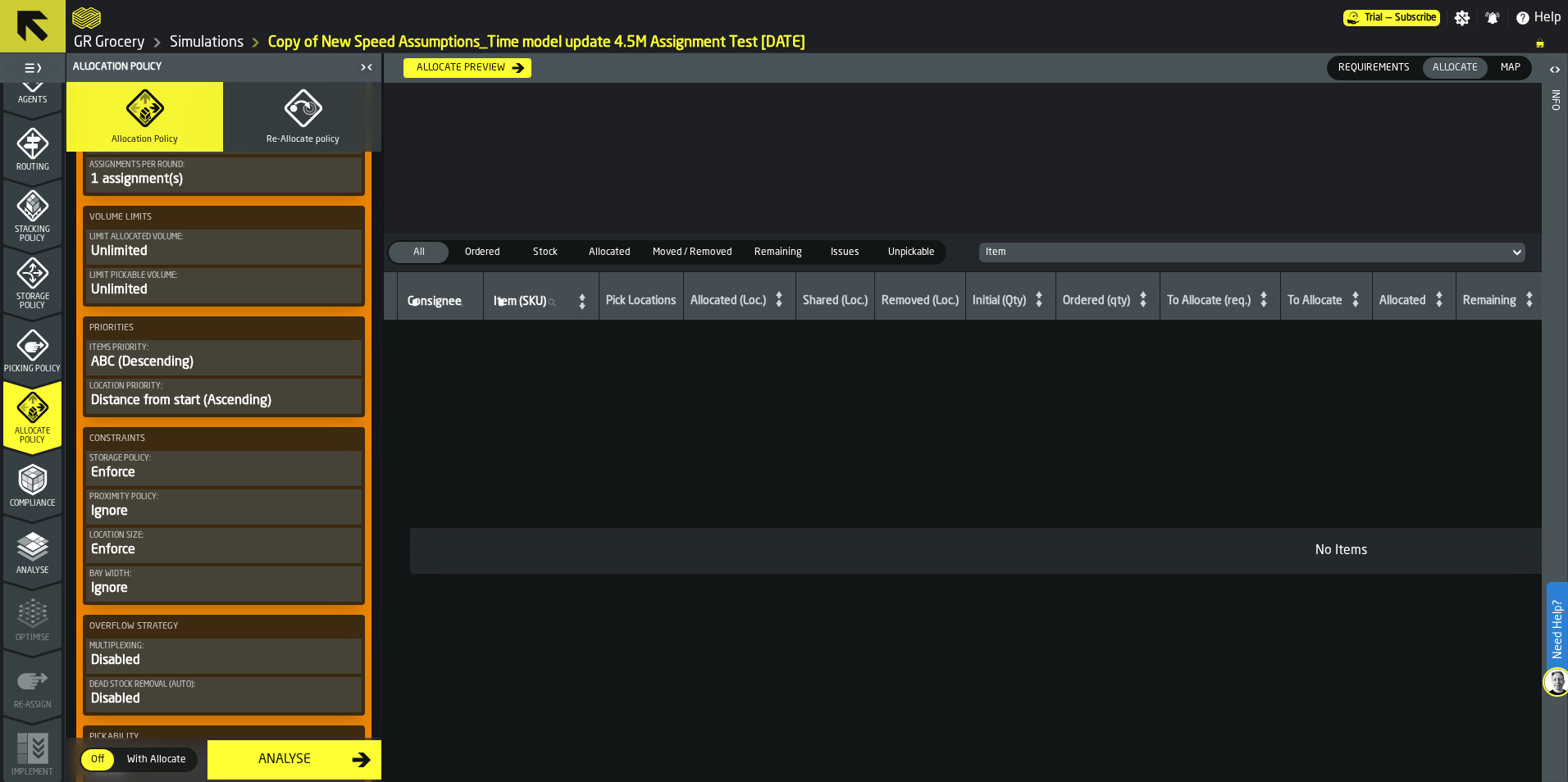
click at [270, 349] on div "Items priority:" at bounding box center [224, 348] width 269 height 9
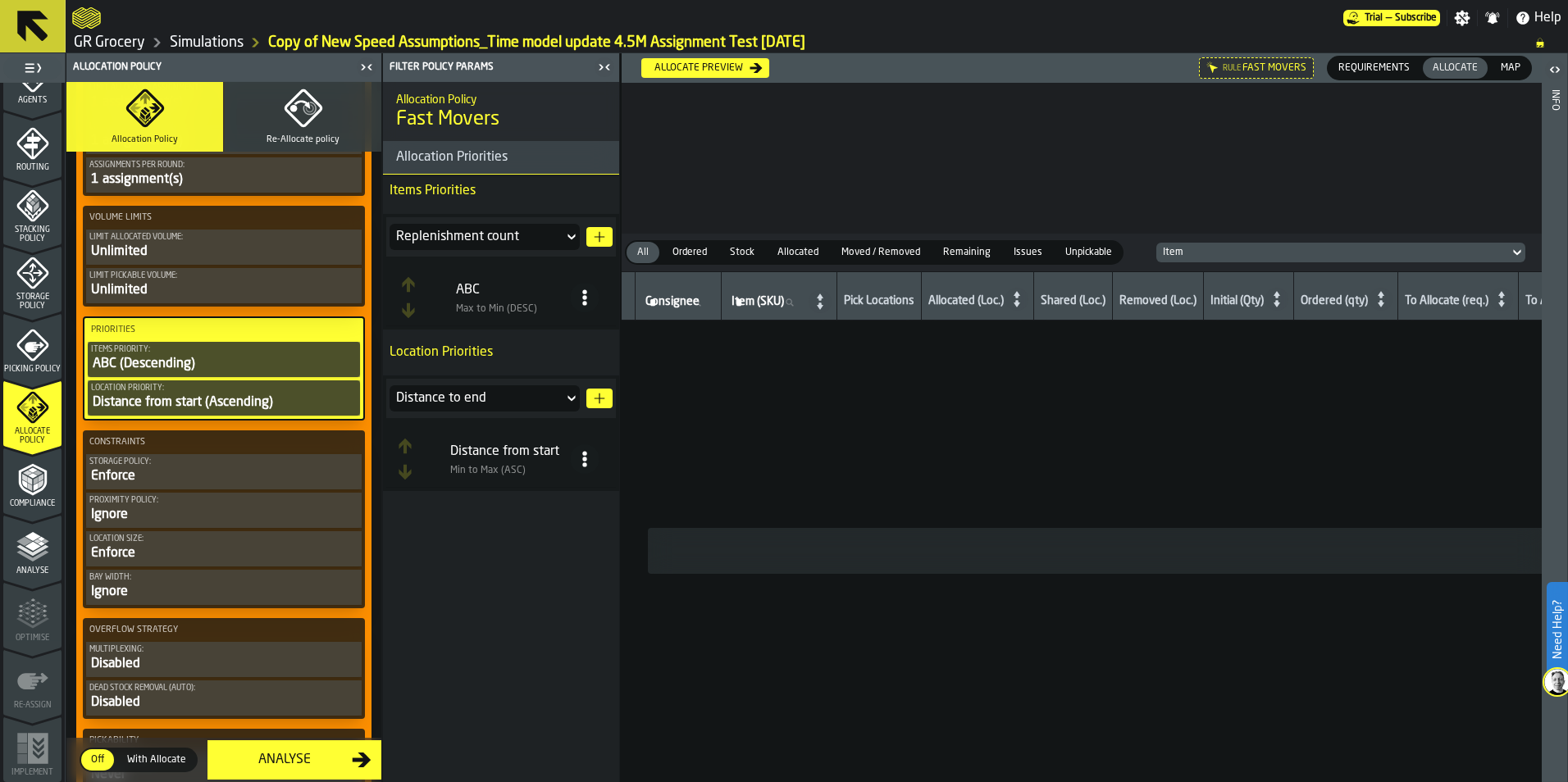
click at [564, 236] on icon at bounding box center [572, 236] width 16 height 20
click at [588, 297] on icon at bounding box center [584, 297] width 16 height 16
click at [497, 297] on div "ABC" at bounding box center [512, 290] width 114 height 20
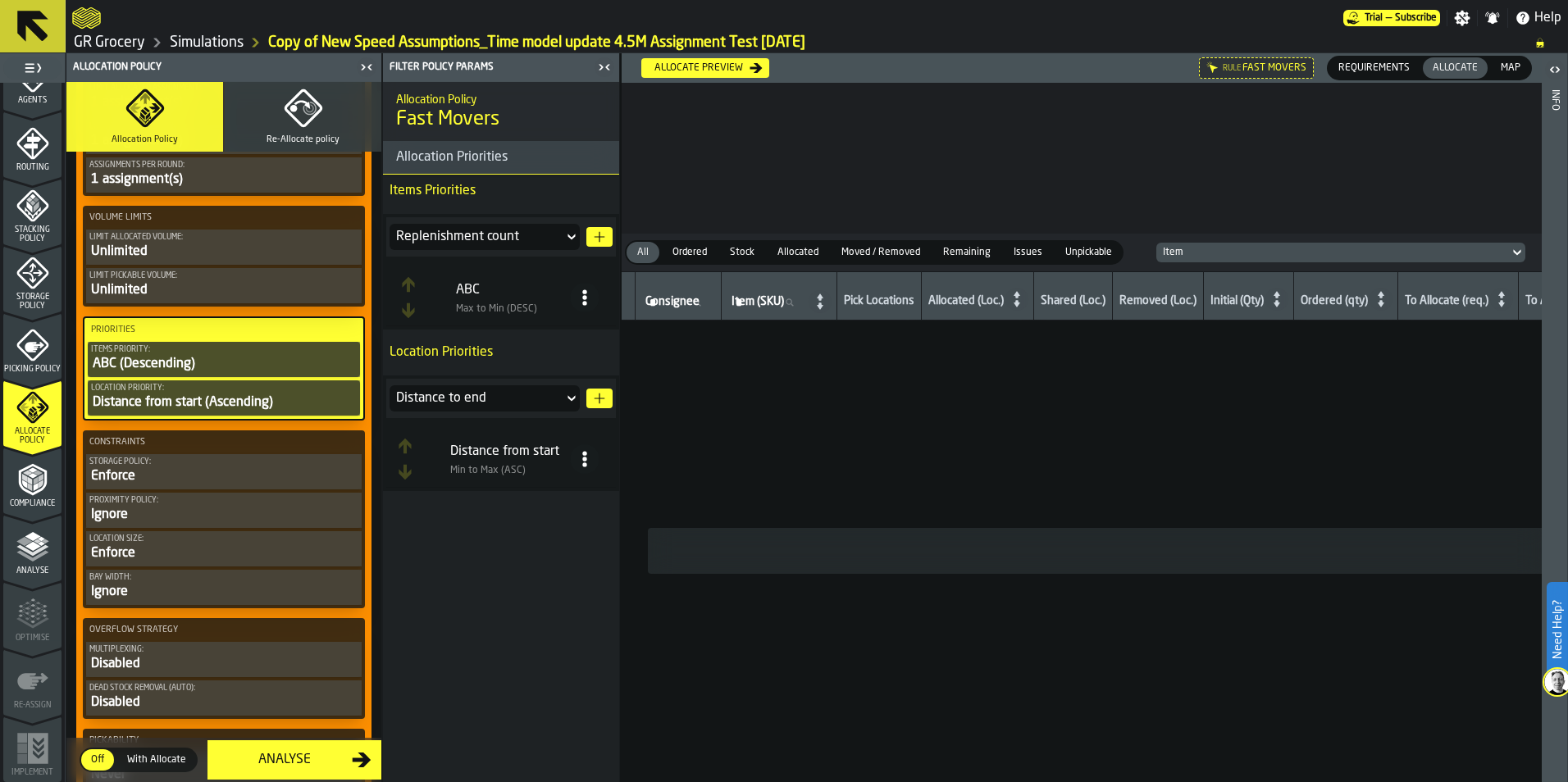
click at [572, 228] on icon at bounding box center [572, 236] width 16 height 20
click at [601, 355] on p "Location Priorities" at bounding box center [501, 352] width 236 height 33
click at [572, 399] on icon at bounding box center [571, 398] width 8 height 6
click at [589, 355] on p "Location Priorities" at bounding box center [501, 352] width 236 height 33
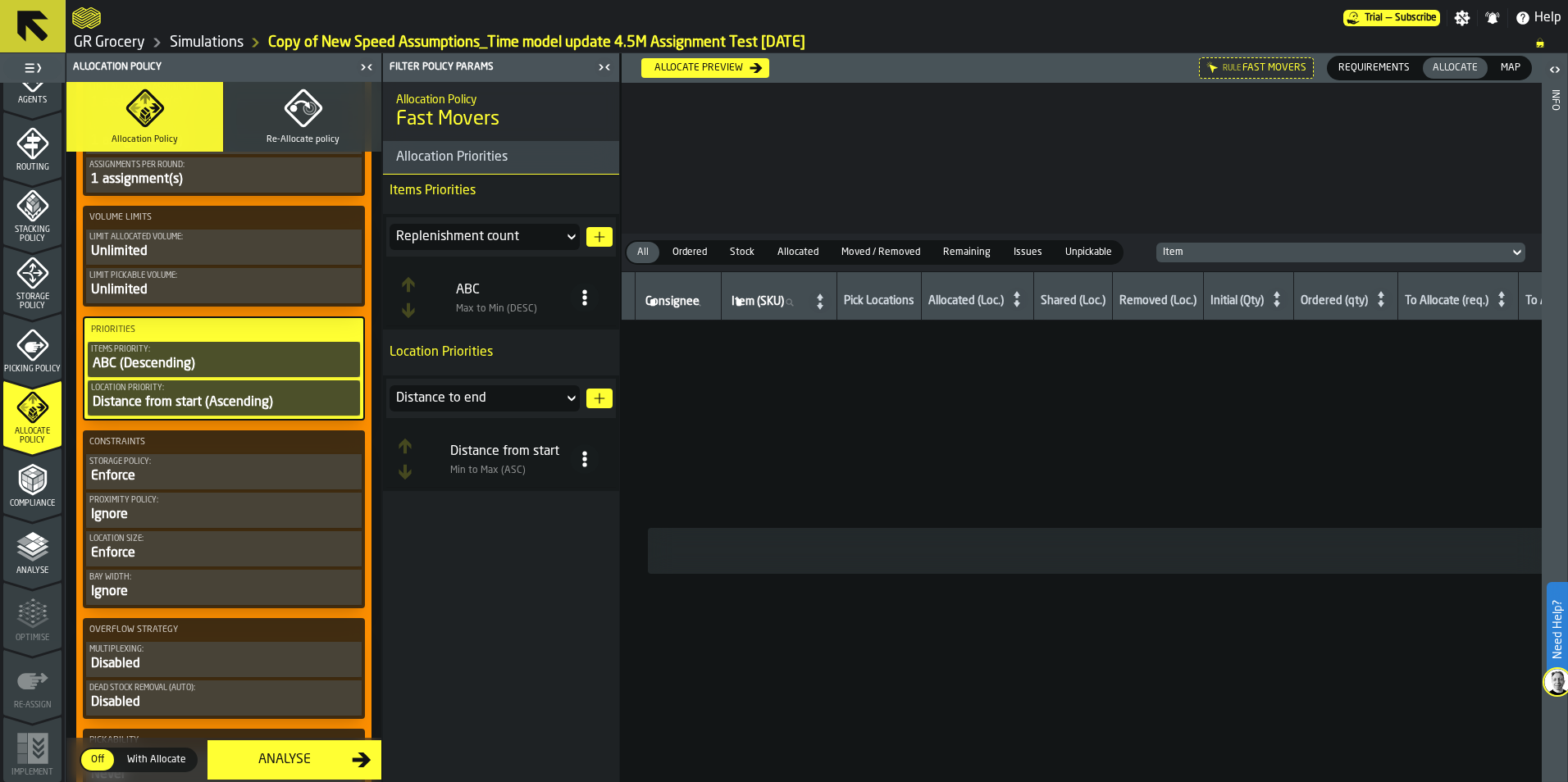
click at [535, 398] on div "Distance to end" at bounding box center [476, 398] width 161 height 20
click at [525, 589] on div "Allocation Policy Fast Movers Allocation Priorities Items Priorities Replenishm…" at bounding box center [501, 432] width 236 height 700
click at [605, 235] on icon "button-" at bounding box center [599, 236] width 13 height 13
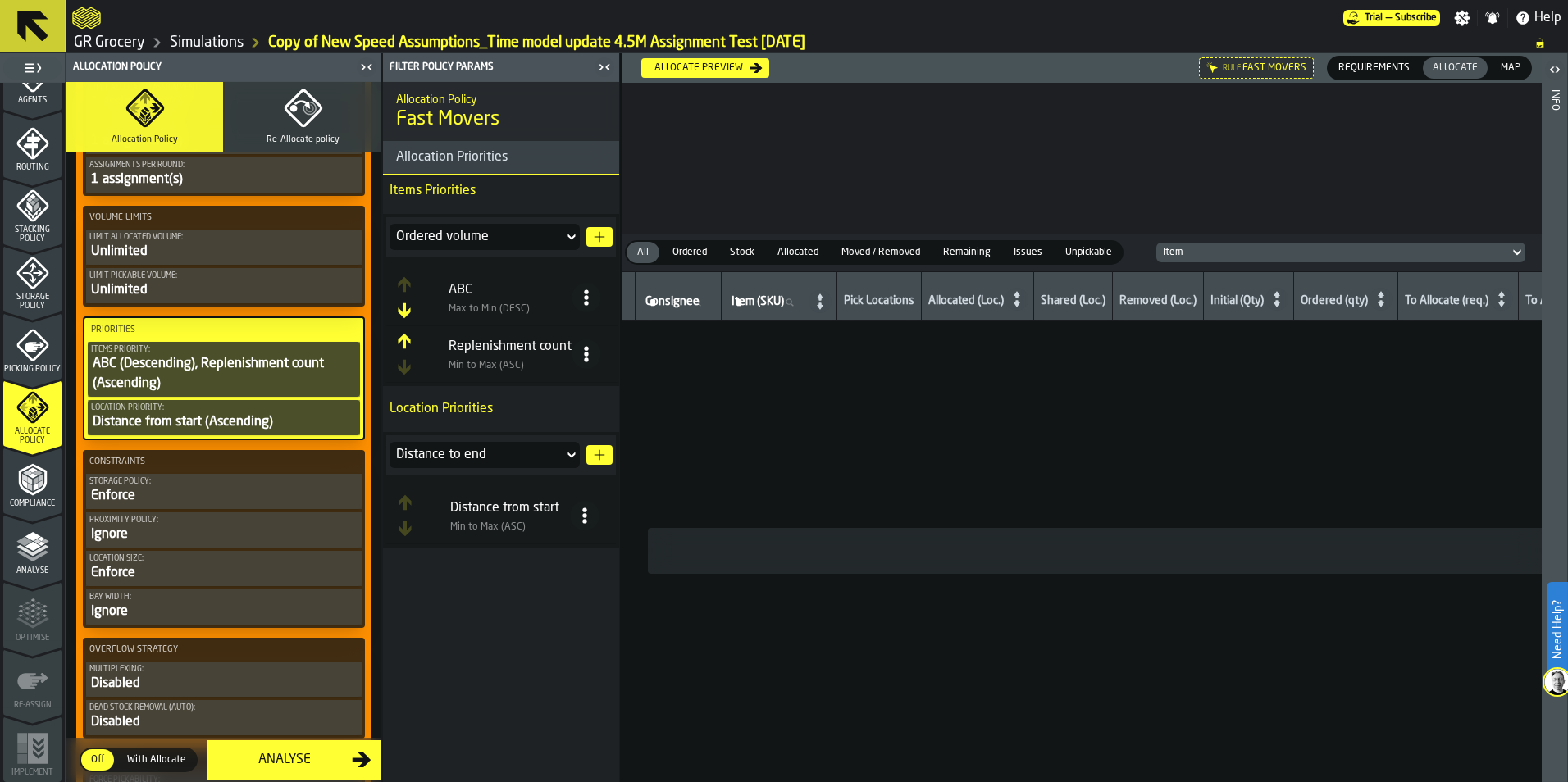
click at [566, 234] on icon at bounding box center [572, 236] width 16 height 20
click at [566, 233] on icon at bounding box center [572, 236] width 16 height 20
click at [566, 240] on icon at bounding box center [572, 236] width 16 height 20
click at [470, 304] on div "Item group" at bounding box center [484, 299] width 171 height 13
click at [563, 235] on div "Item group" at bounding box center [476, 236] width 174 height 27
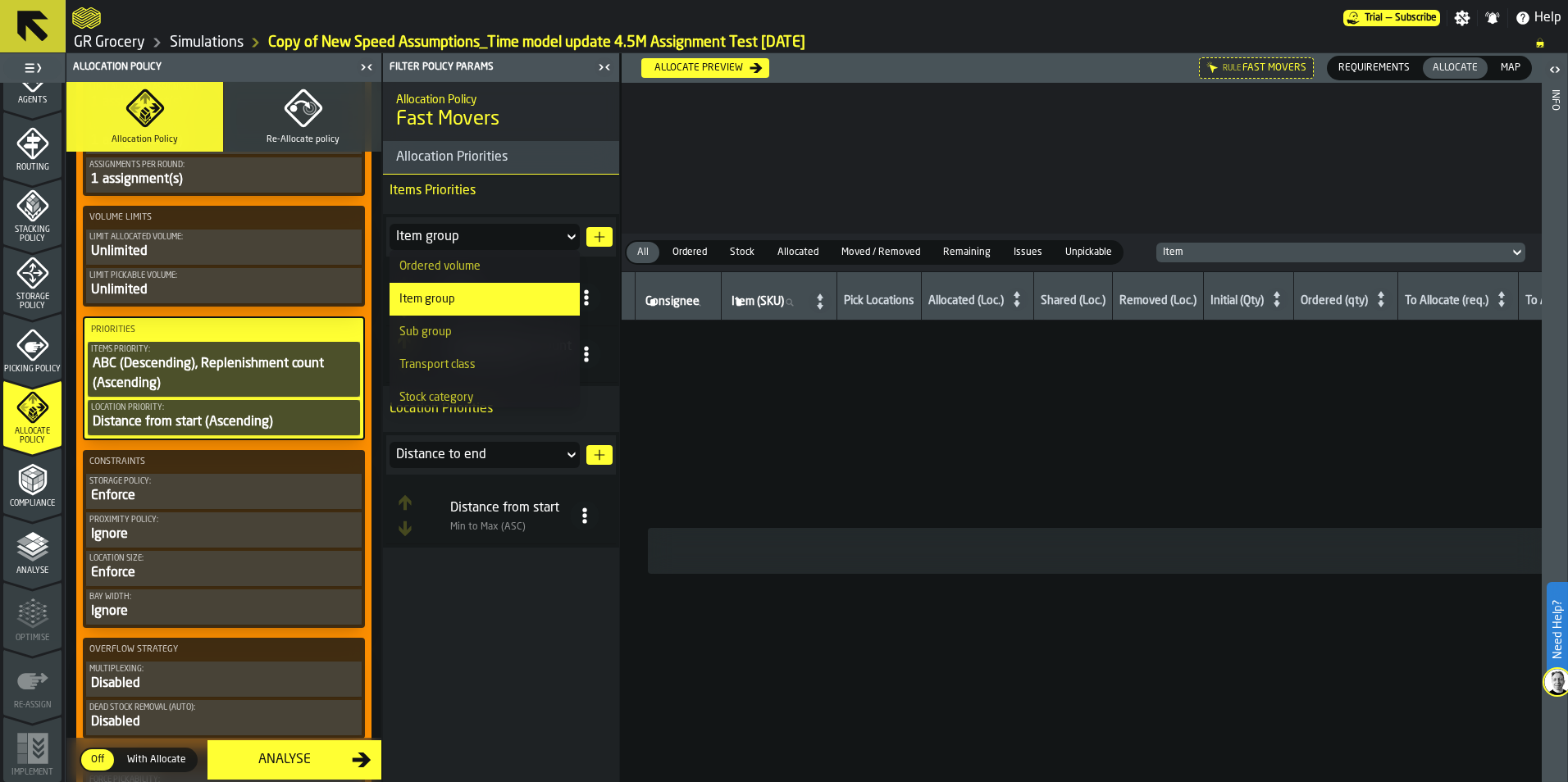
click at [503, 341] on li "Sub group" at bounding box center [485, 332] width 190 height 33
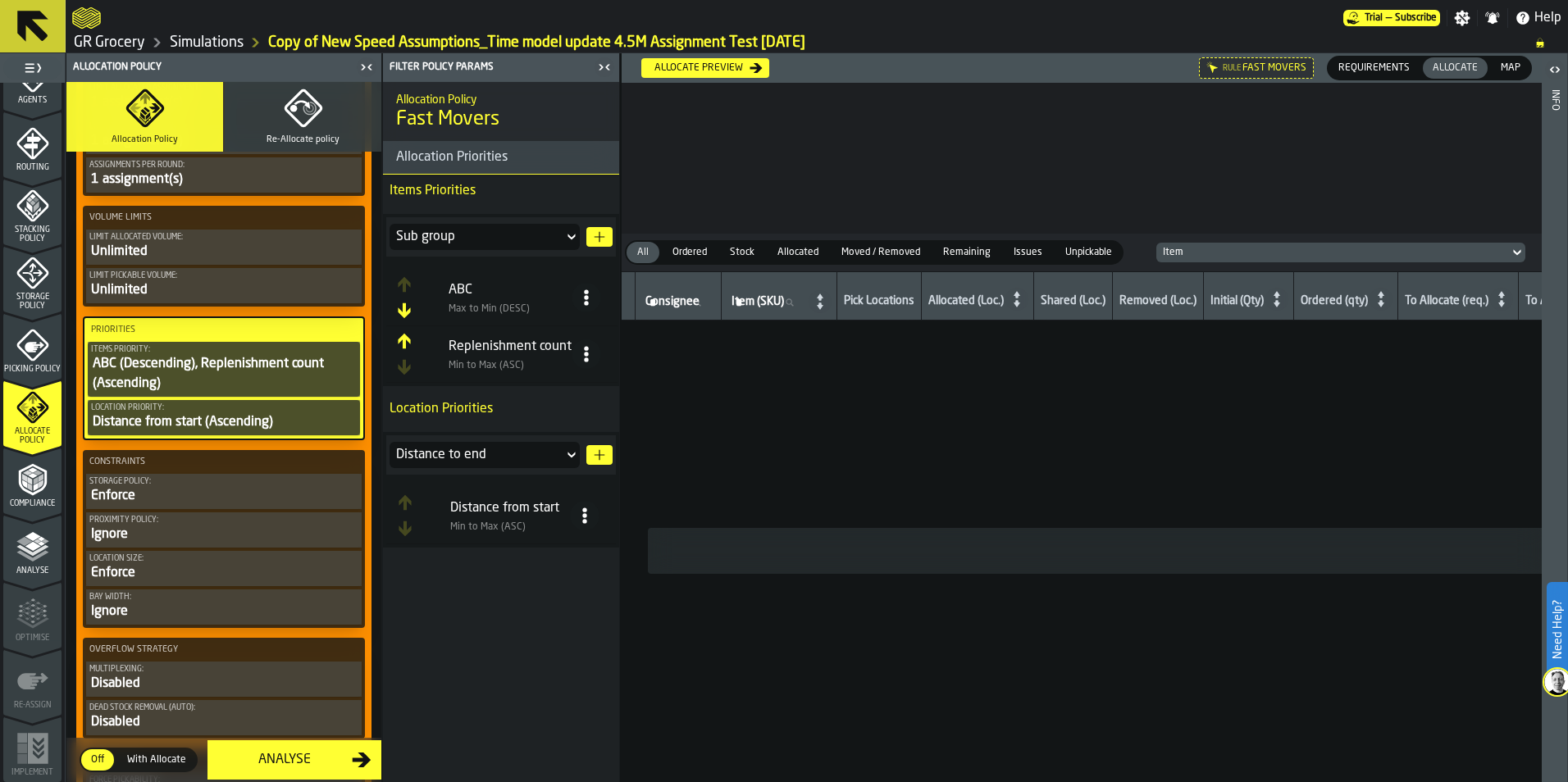
click at [583, 292] on icon at bounding box center [586, 297] width 16 height 16
click at [488, 439] on li "Delete" at bounding box center [519, 451] width 160 height 39
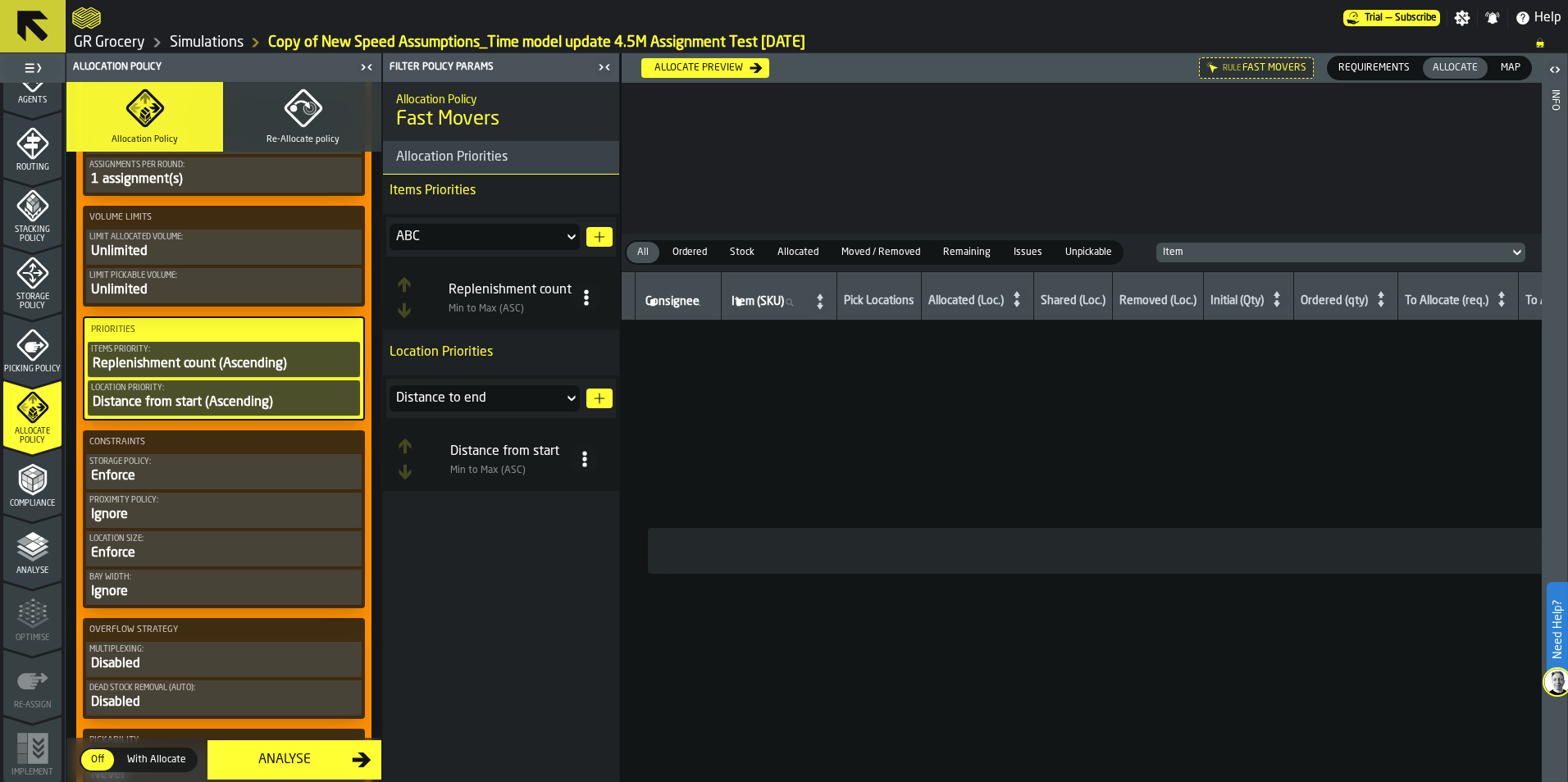
click at [590, 298] on icon at bounding box center [586, 297] width 16 height 16
click at [510, 445] on div "Delete" at bounding box center [520, 450] width 141 height 20
click at [548, 233] on div "ABC" at bounding box center [476, 236] width 161 height 20
click at [584, 469] on circle at bounding box center [584, 467] width 4 height 4
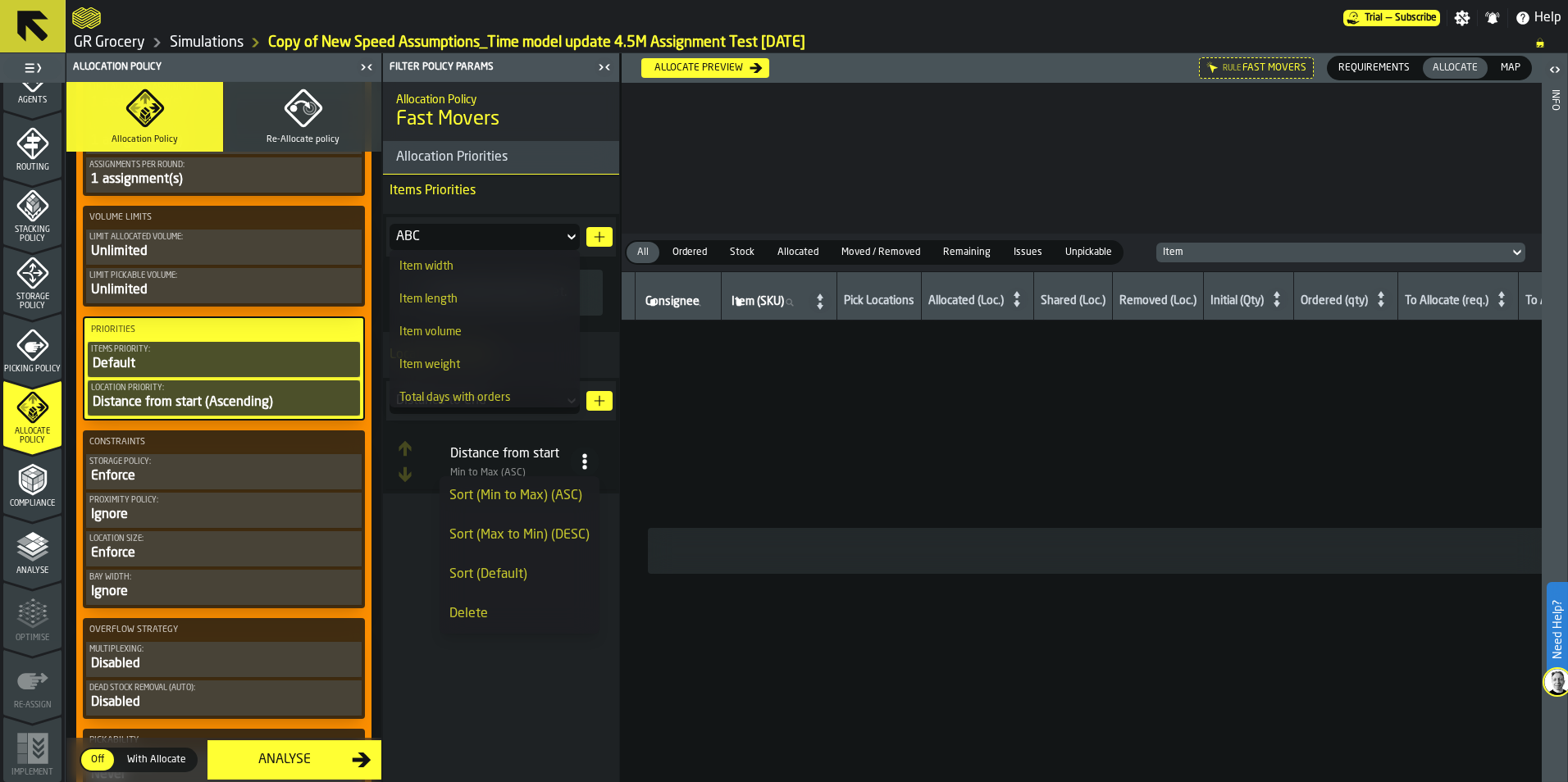
click at [477, 621] on div "Delete" at bounding box center [520, 613] width 141 height 20
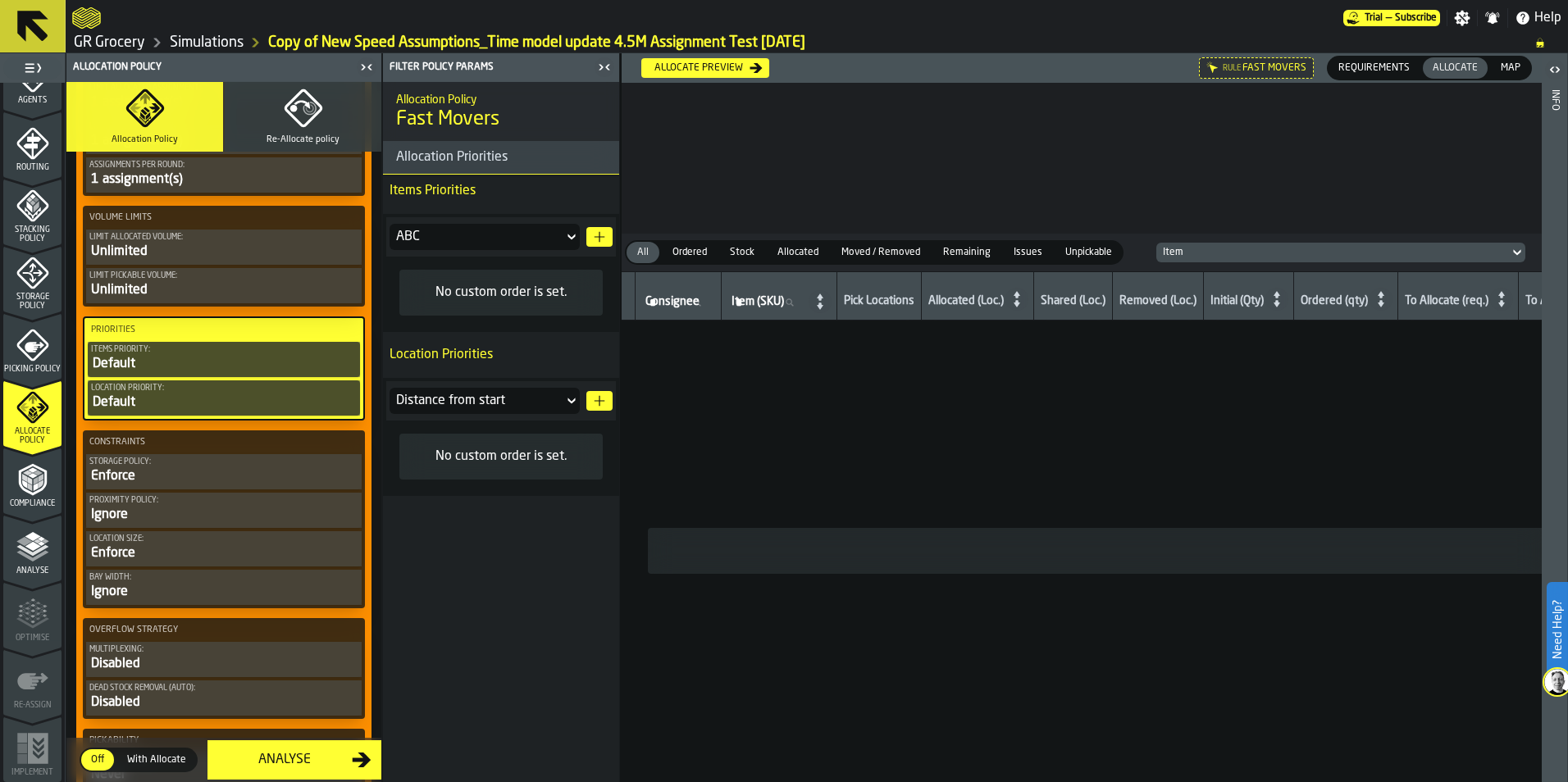
click at [542, 248] on div "ABC" at bounding box center [476, 236] width 174 height 27
click at [525, 563] on div "Allocation Policy Fast Movers Allocation Priorities Items Priorities ABC No cus…" at bounding box center [501, 432] width 236 height 700
click at [536, 229] on div "ABC" at bounding box center [476, 236] width 161 height 20
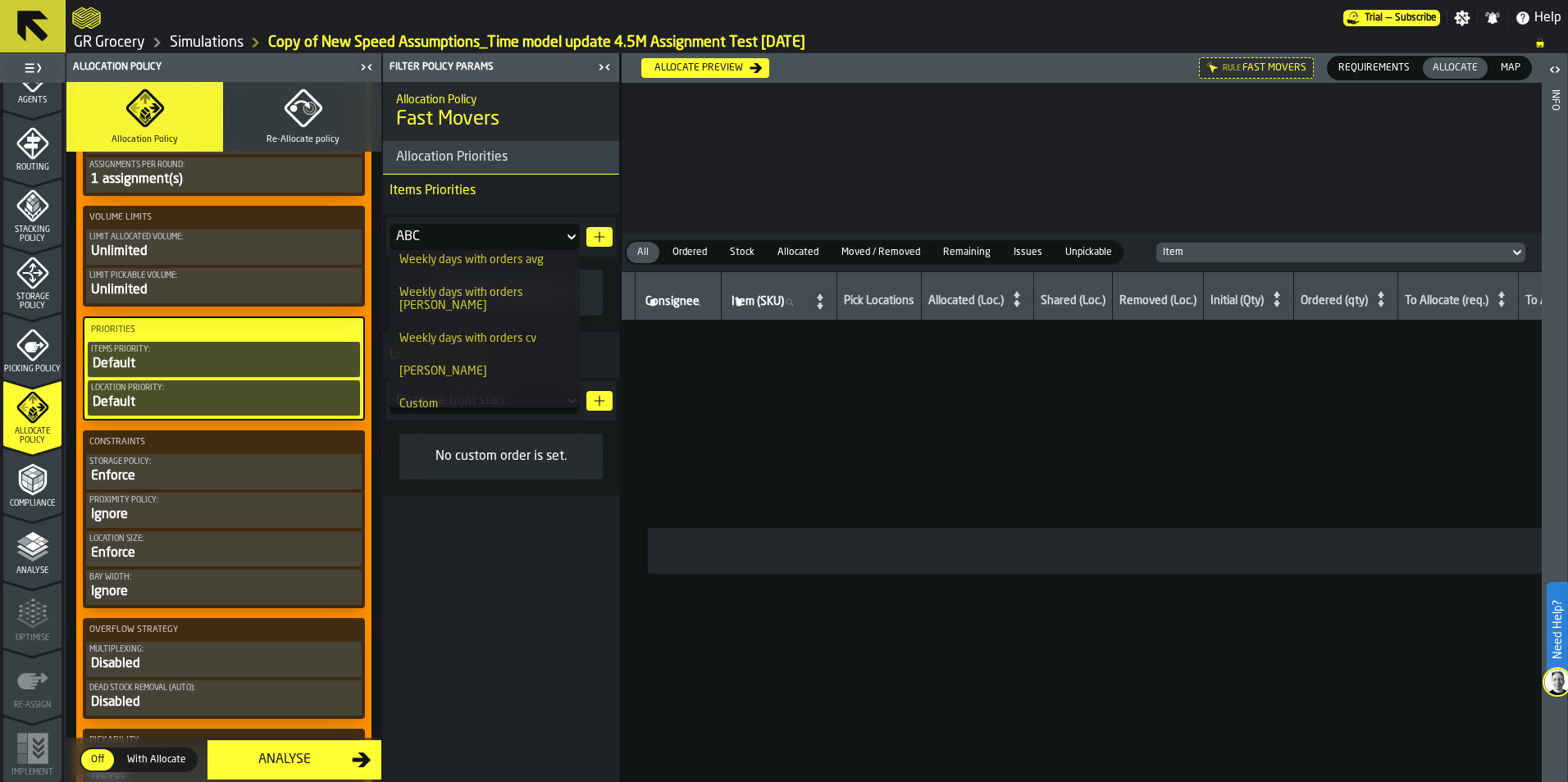
click at [506, 517] on div "Allocation Policy Fast Movers Allocation Priorities Items Priorities ABC No cus…" at bounding box center [501, 432] width 236 height 700
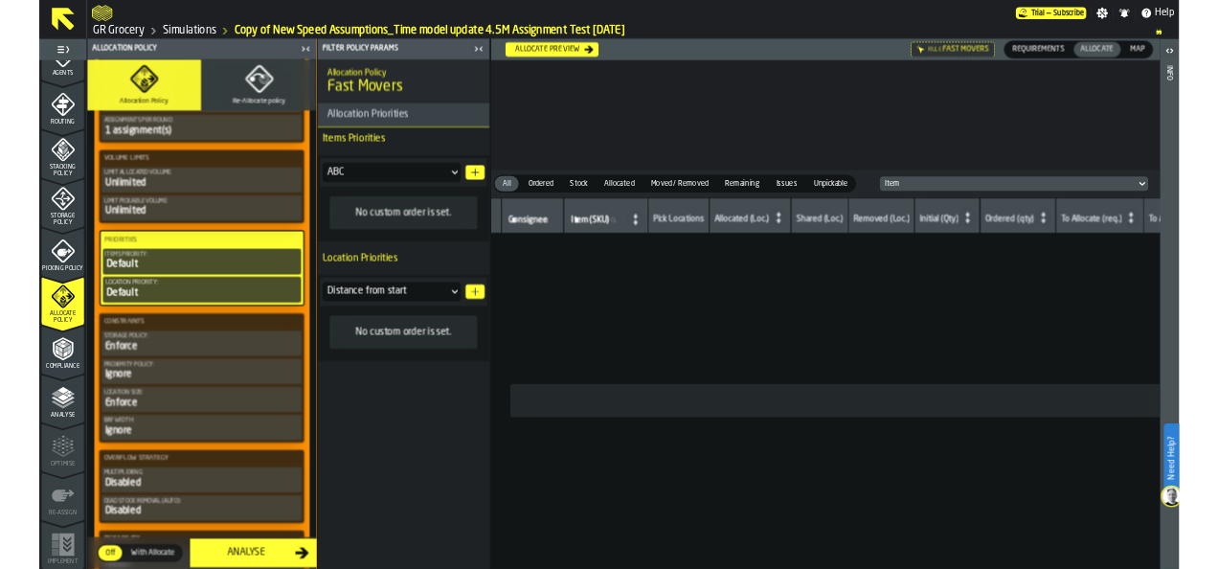
scroll to position [0, 0]
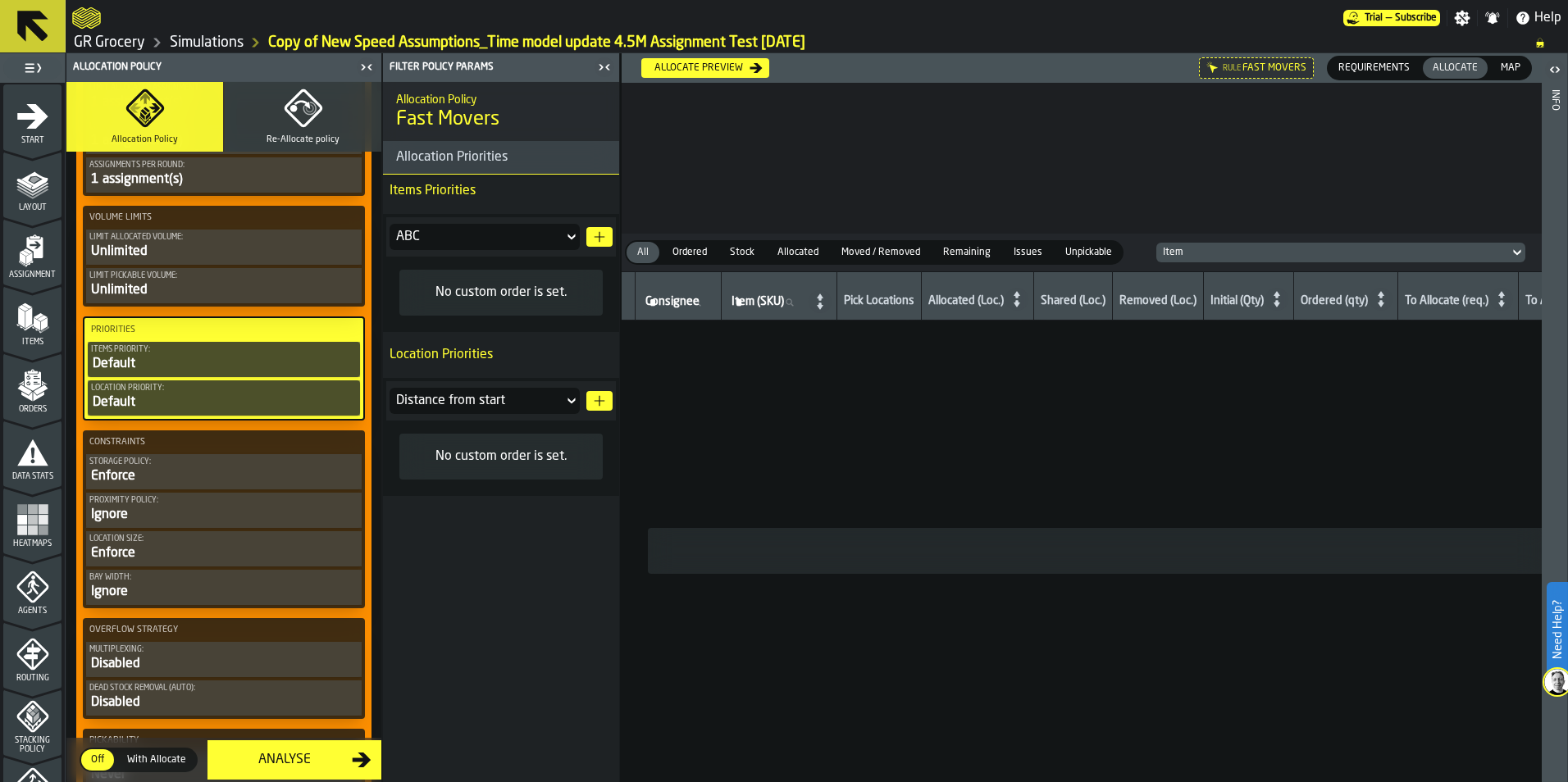
click at [29, 136] on span "Start" at bounding box center [33, 140] width 58 height 9
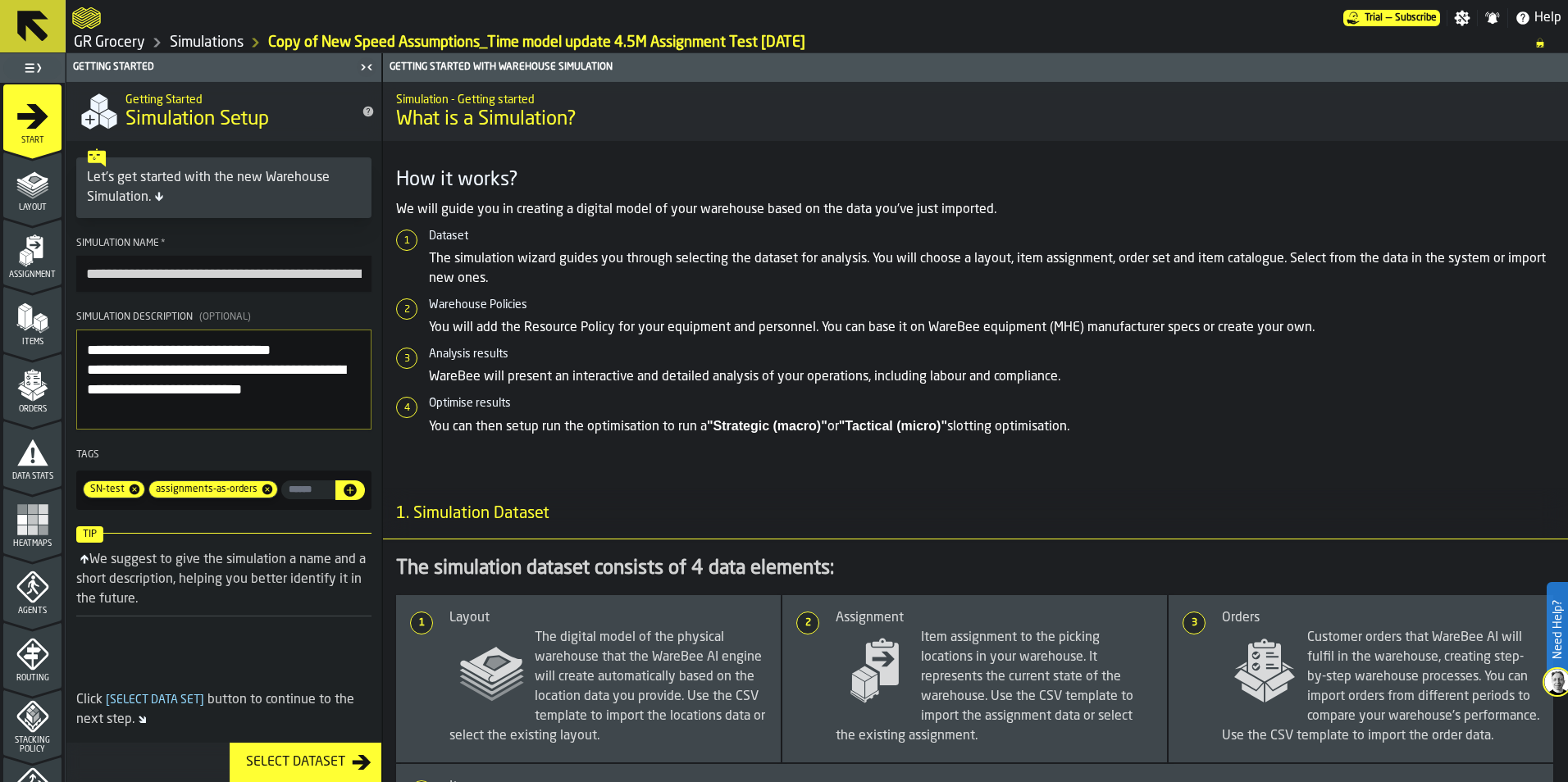
click at [136, 276] on input "**********" at bounding box center [224, 274] width 296 height 36
type input "**********"
click at [188, 42] on link "Simulations" at bounding box center [206, 42] width 74 height 18
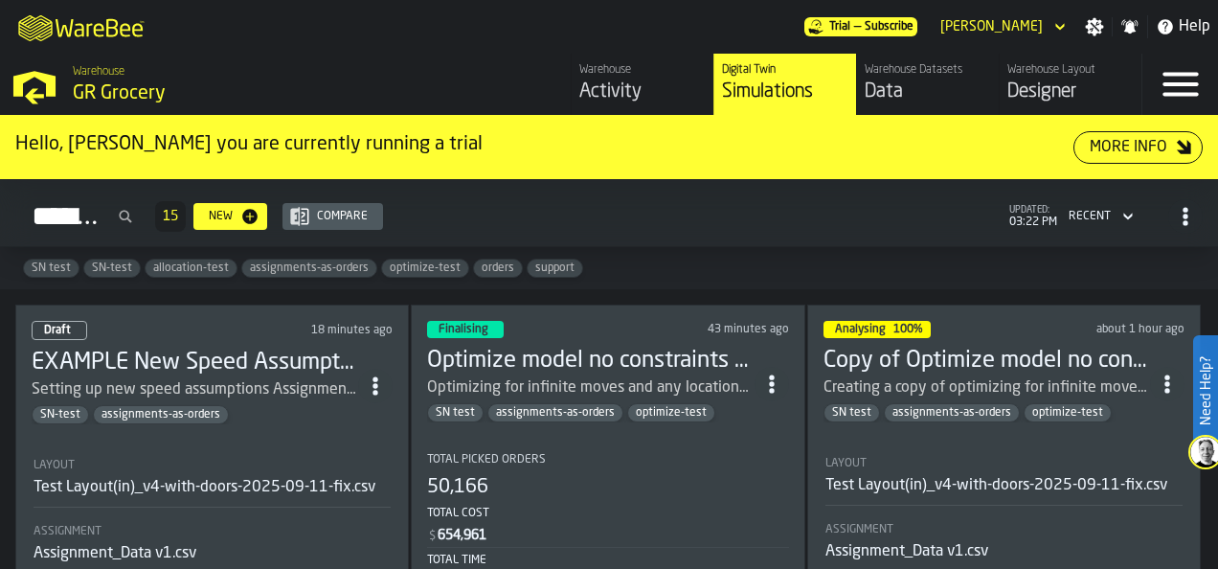
click at [540, 27] on div "M A K I N G W A R E H O U S E S M O R E EF F I C I E N T Trial — Subscribe [PER…" at bounding box center [609, 27] width 1218 height 54
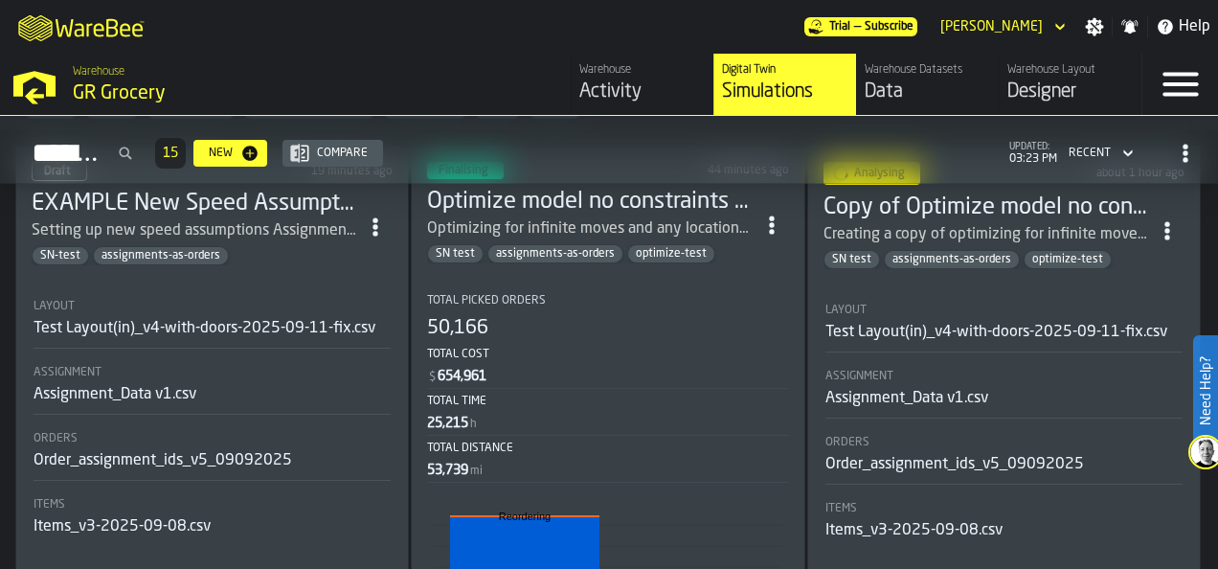
scroll to position [96, 0]
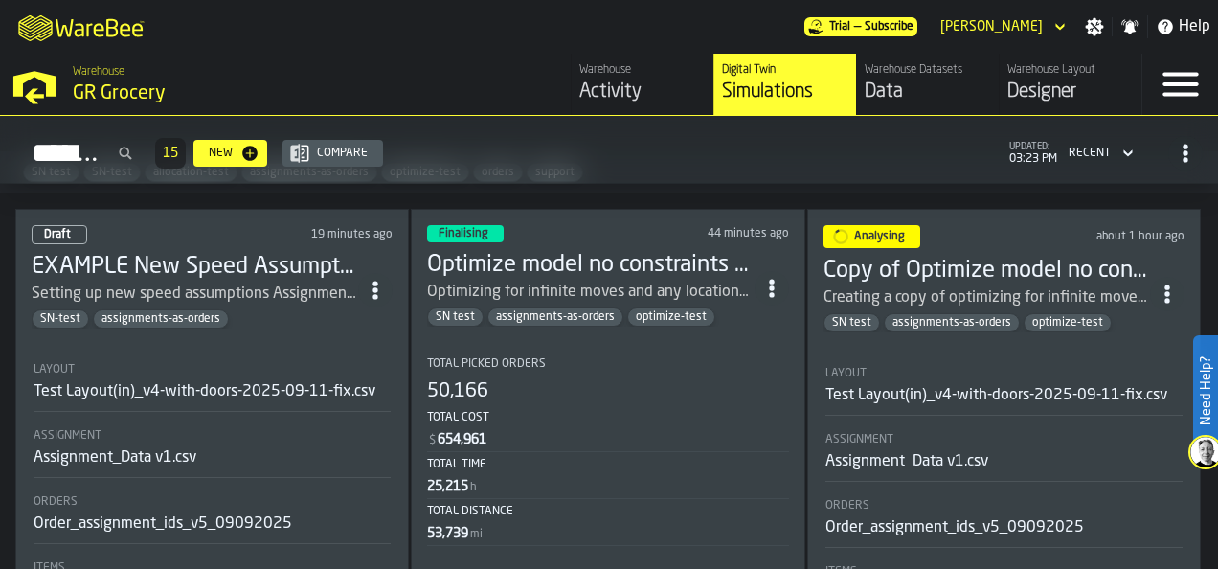
click at [595, 280] on div "Optimizing for infinite moves and any locations (aka no hard breaks etc) Assign…" at bounding box center [590, 291] width 326 height 23
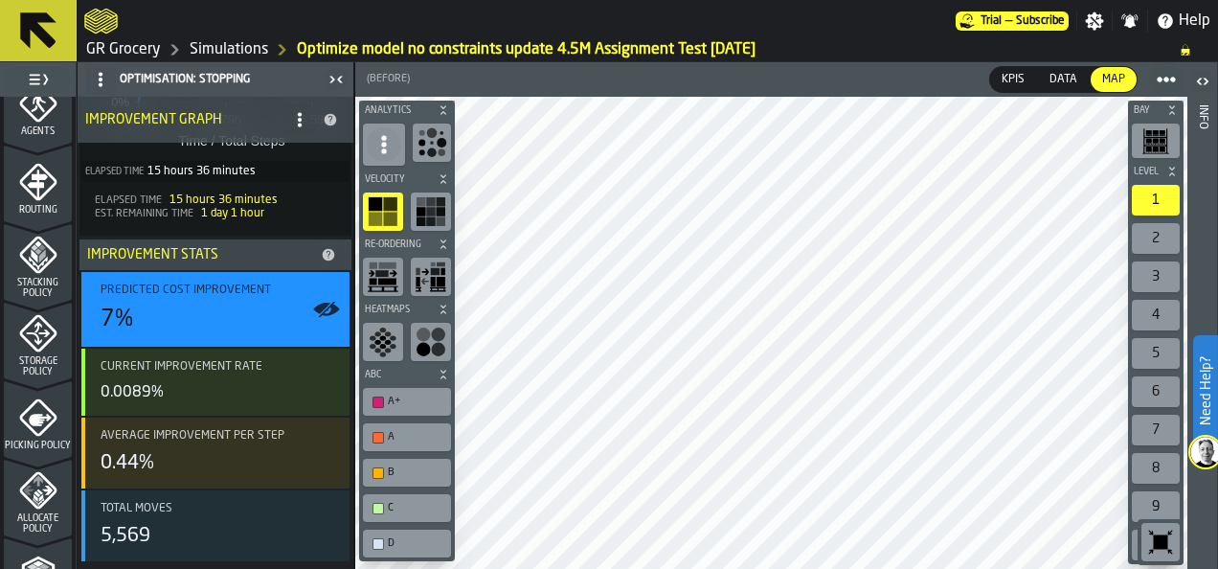
scroll to position [940, 0]
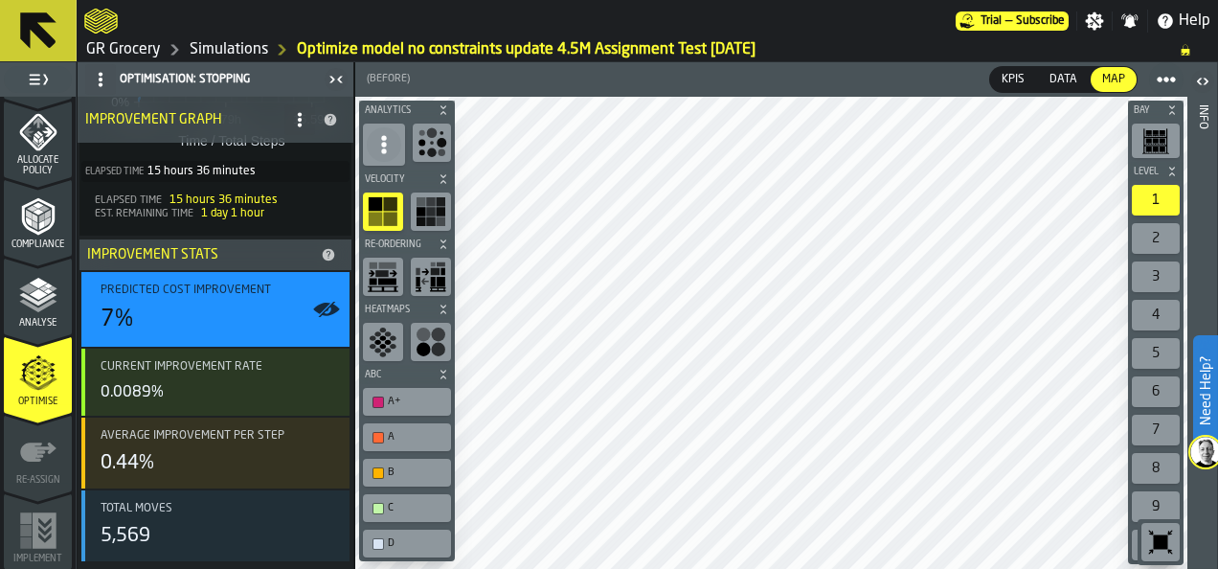
click at [230, 47] on link "Simulations" at bounding box center [229, 49] width 78 height 23
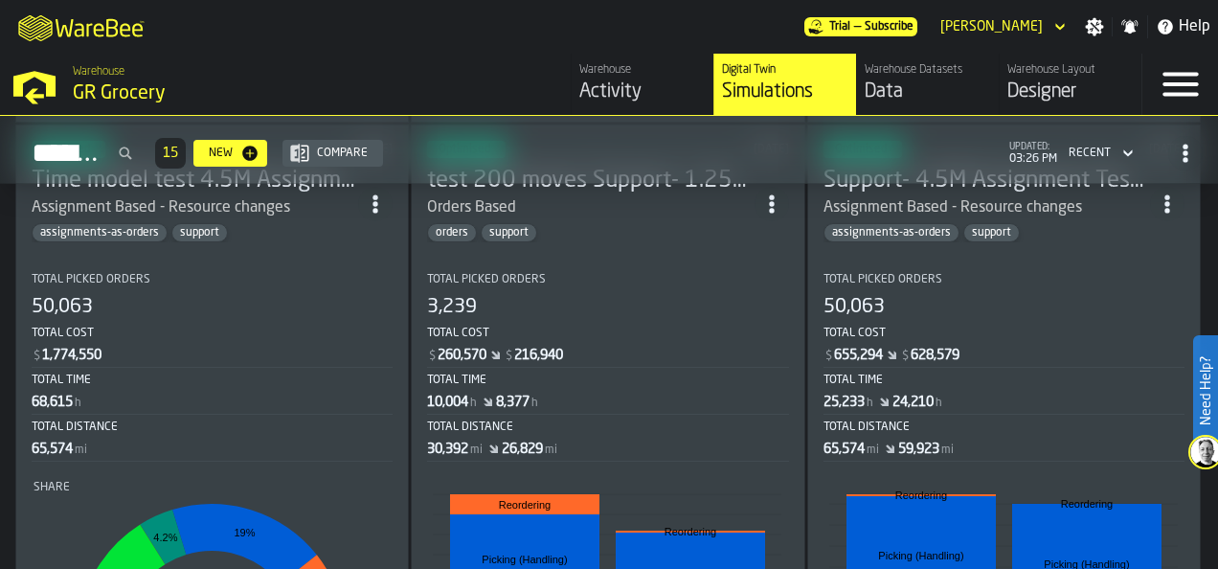
scroll to position [2202, 0]
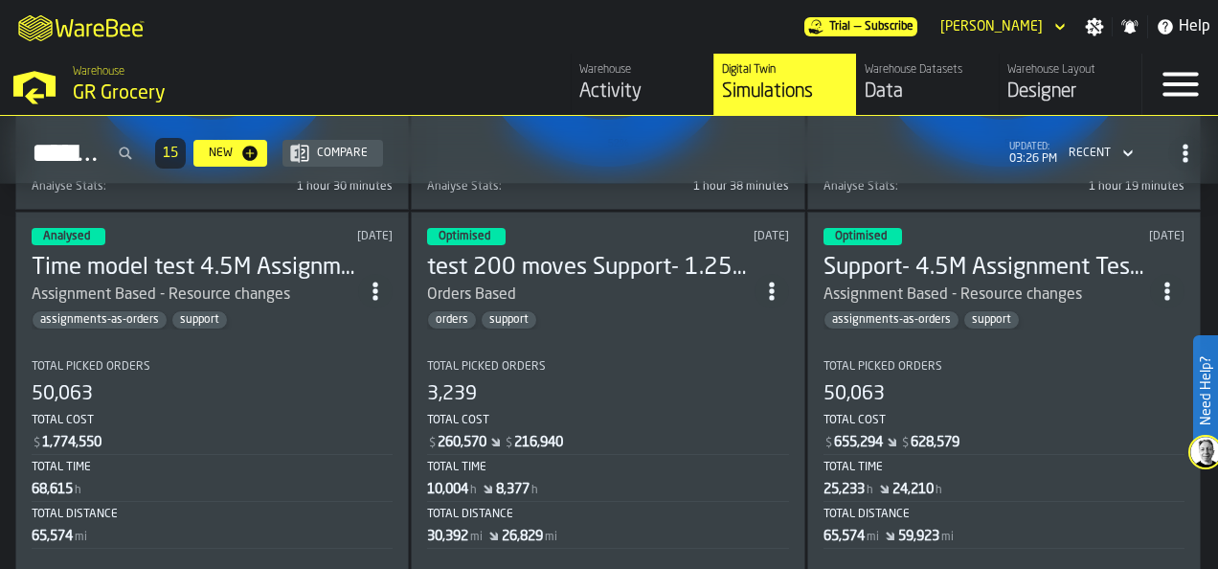
click at [627, 278] on h3 "test 200 moves Support- 1.25M Orders Test [DATE]" at bounding box center [590, 268] width 326 height 31
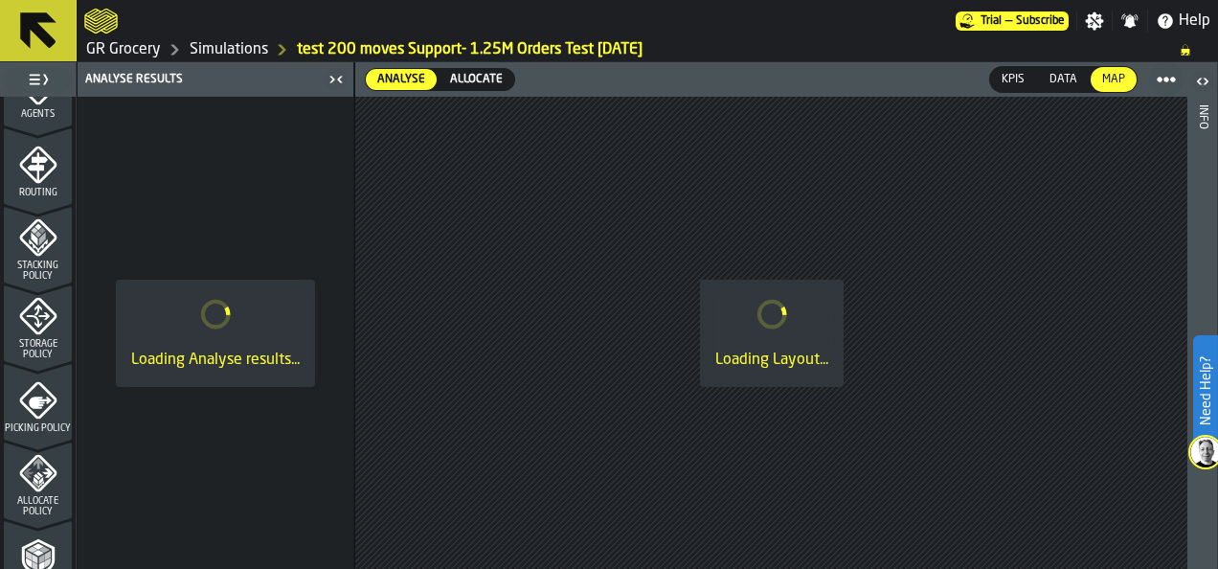
scroll to position [940, 0]
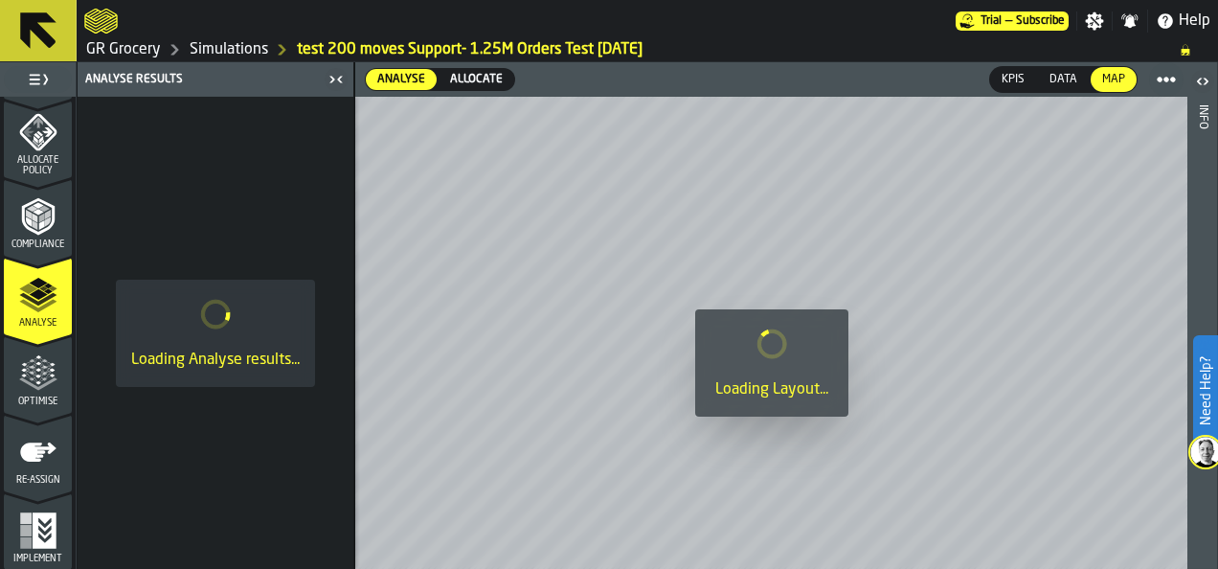
click at [27, 471] on div "Re-assign" at bounding box center [38, 459] width 68 height 53
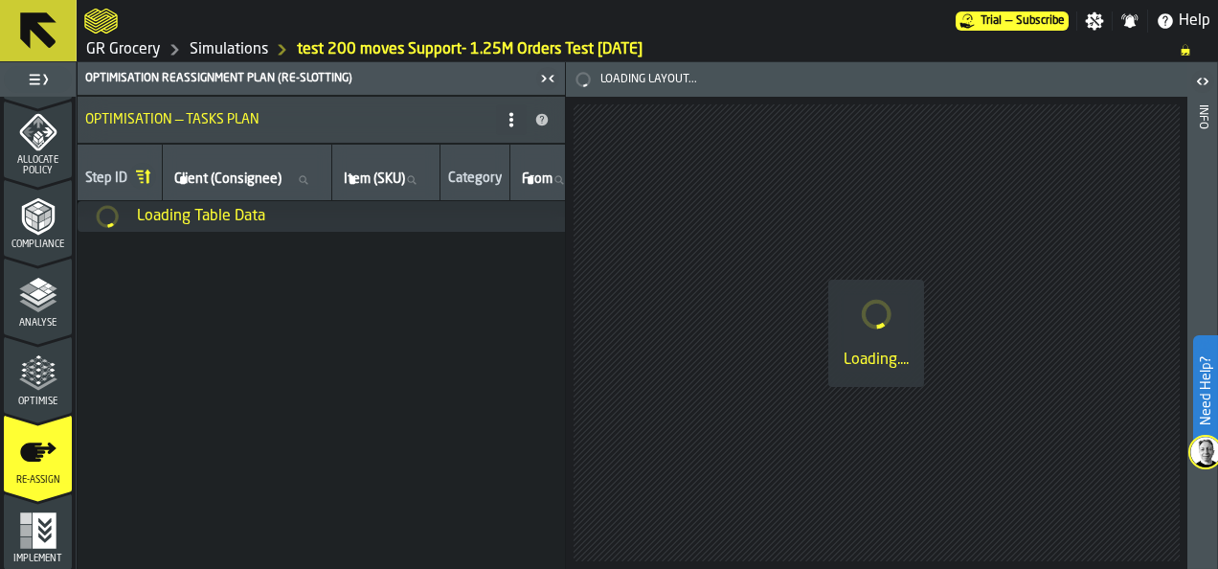
click at [47, 531] on icon "menu Implement" at bounding box center [38, 530] width 38 height 38
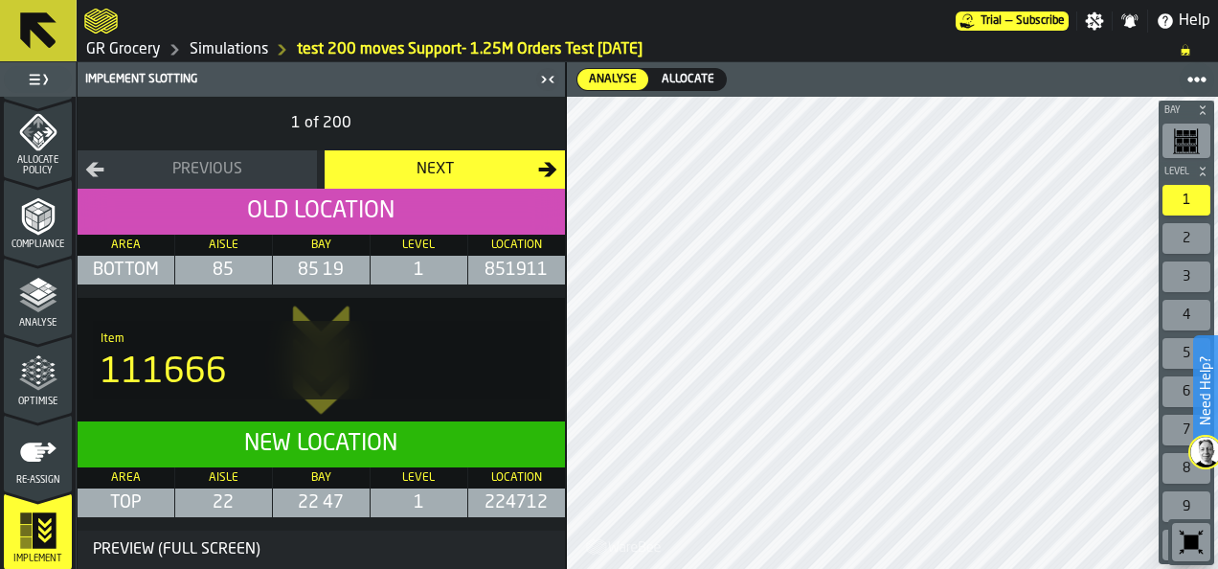
click at [58, 481] on span "Re-assign" at bounding box center [38, 480] width 68 height 11
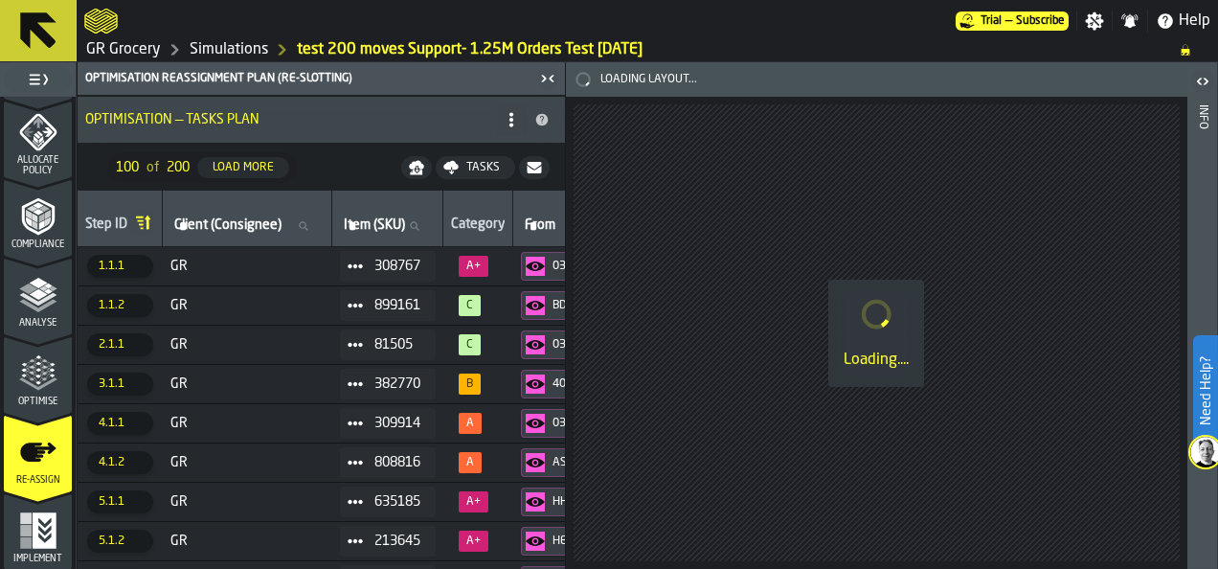
click at [216, 268] on span "GR" at bounding box center [247, 265] width 154 height 15
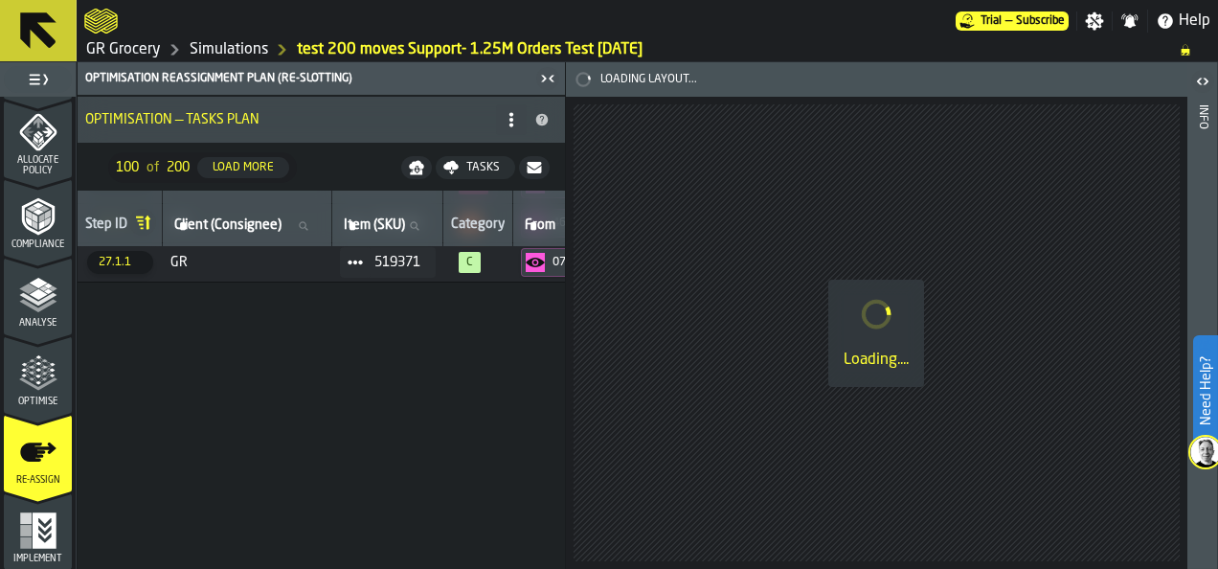
drag, startPoint x: 157, startPoint y: 562, endPoint x: 194, endPoint y: 616, distance: 66.1
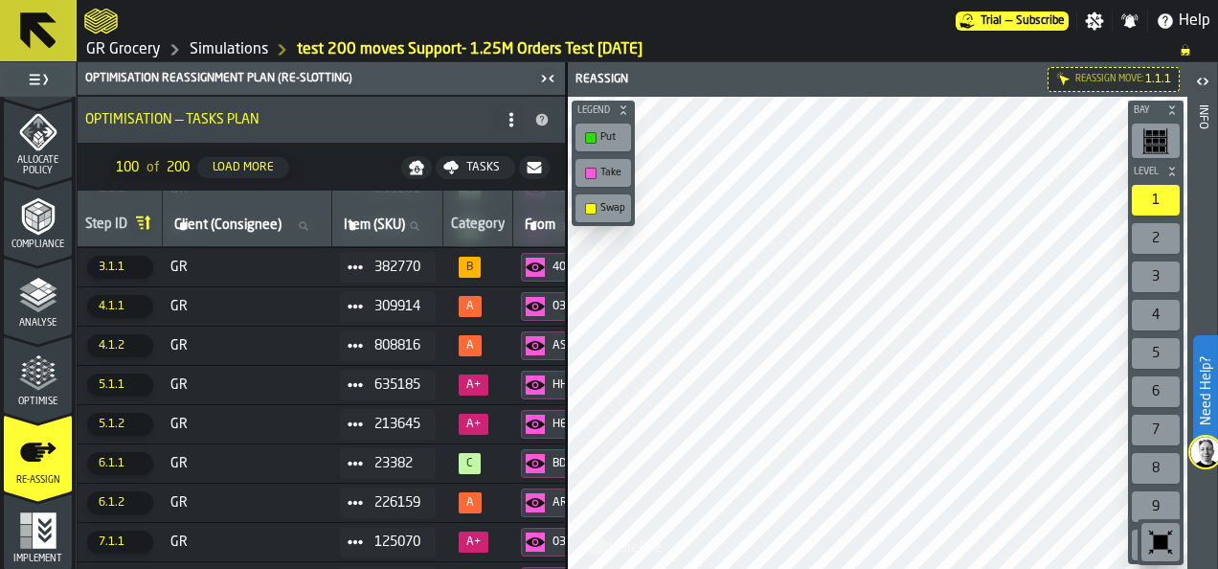
scroll to position [0, 0]
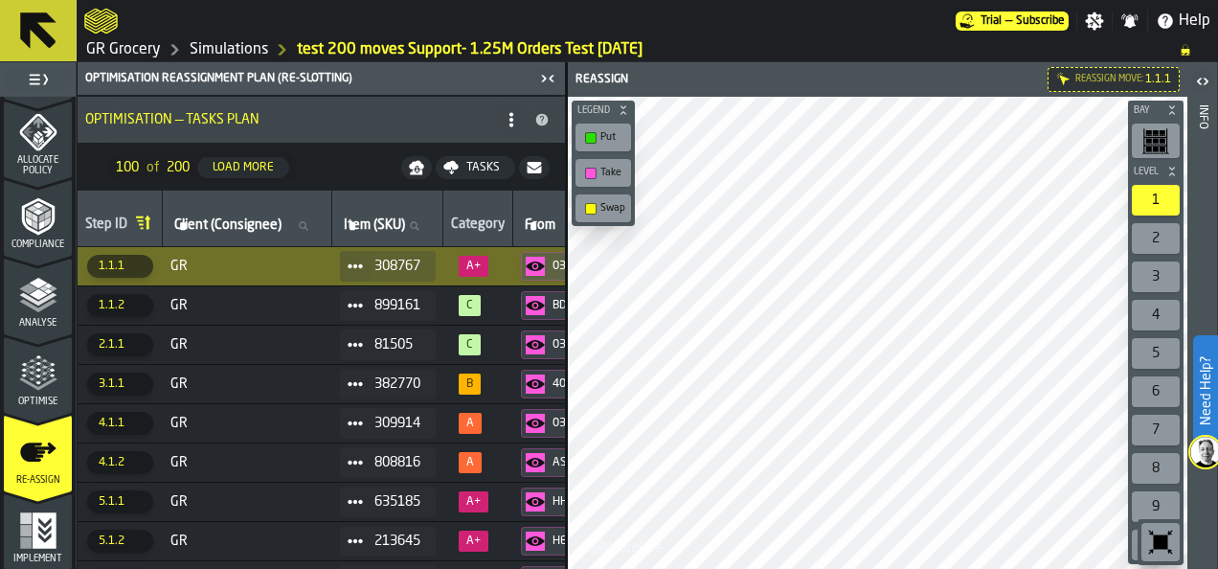
click at [725, 421] on div at bounding box center [878, 333] width 621 height 472
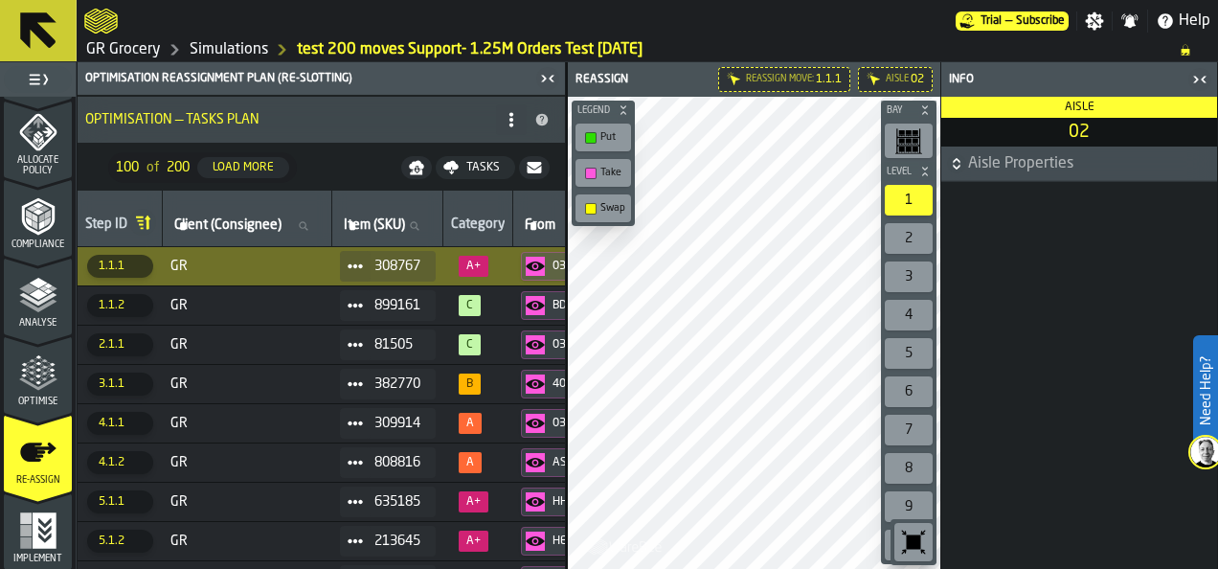
click at [1208, 77] on icon "button-toggle-Close me" at bounding box center [1199, 79] width 23 height 23
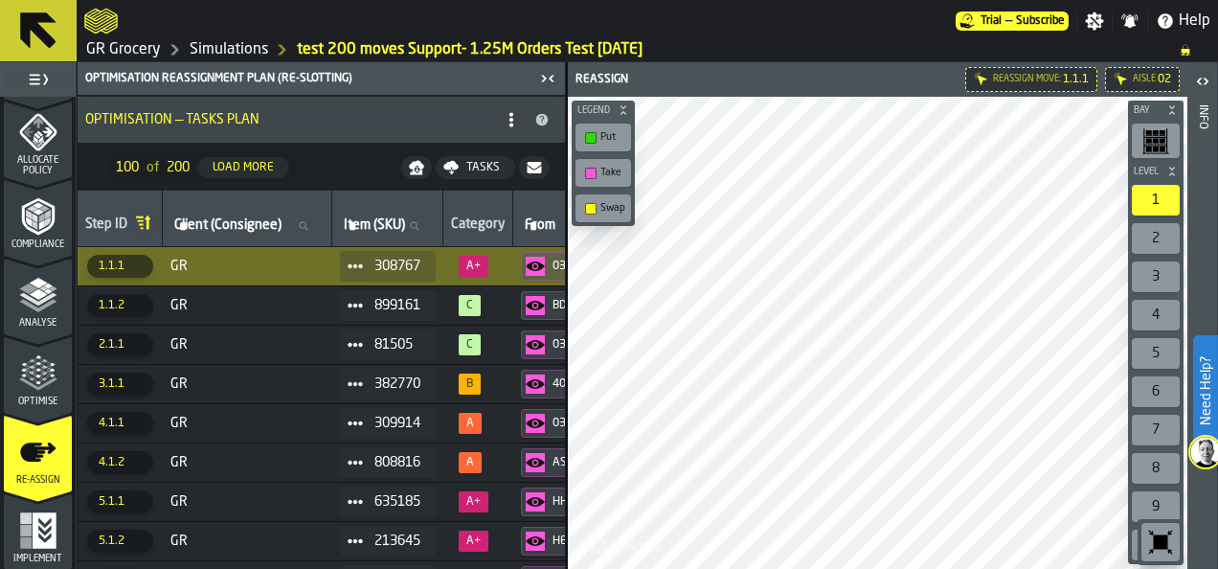
click at [235, 46] on link "Simulations" at bounding box center [229, 49] width 78 height 23
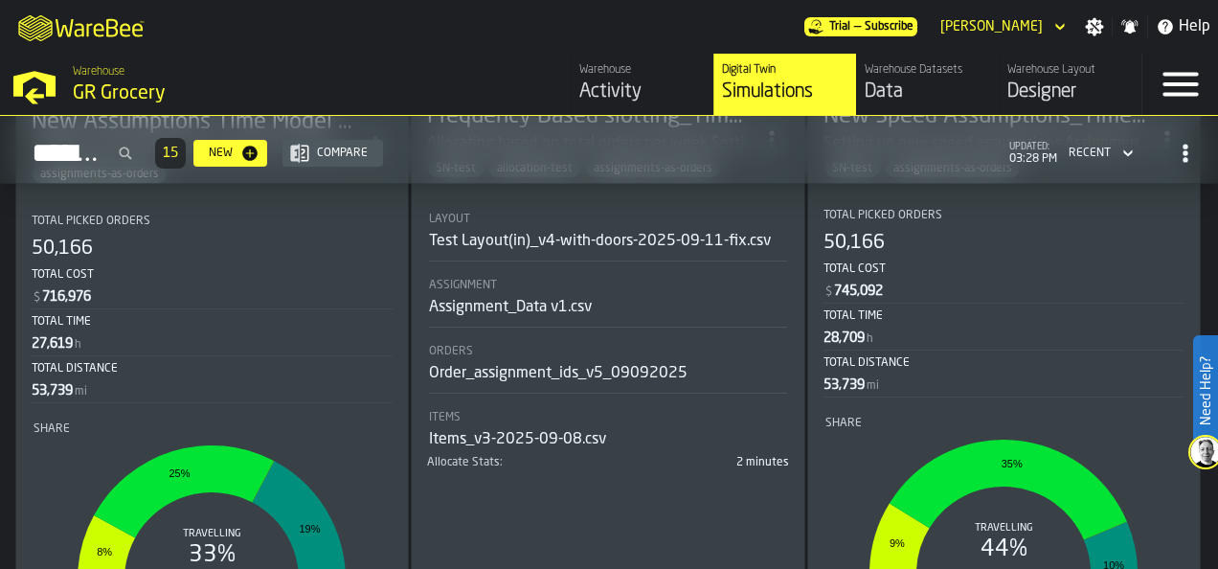
scroll to position [670, 0]
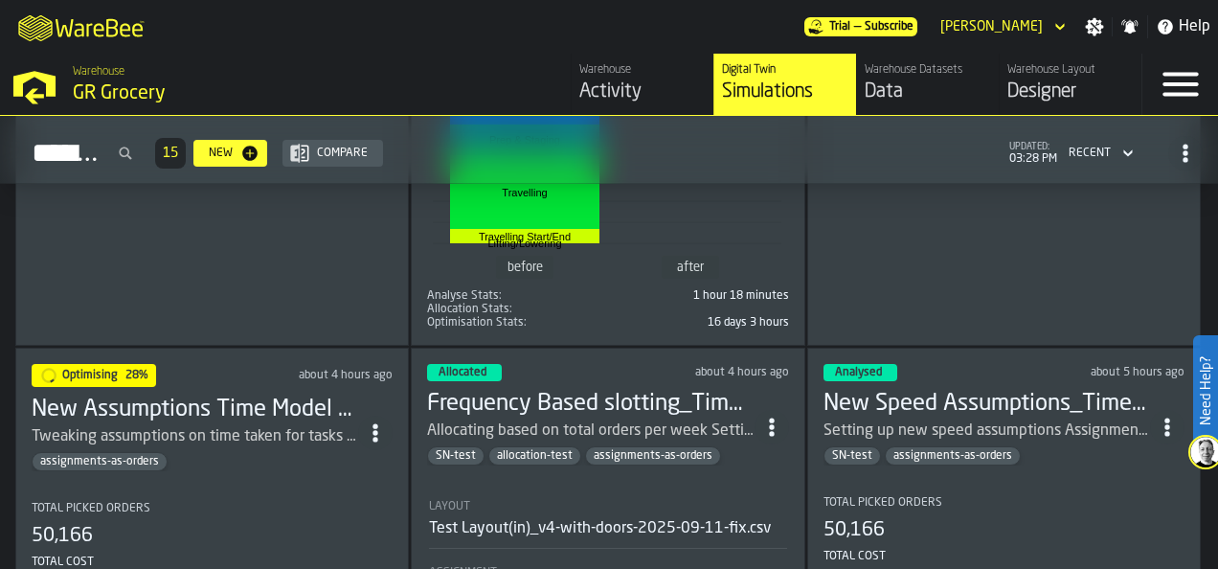
click at [517, 375] on header "Allocated about 4 hours ago Frequency Based slotting_Time model update 4.5M Ass…" at bounding box center [607, 414] width 361 height 101
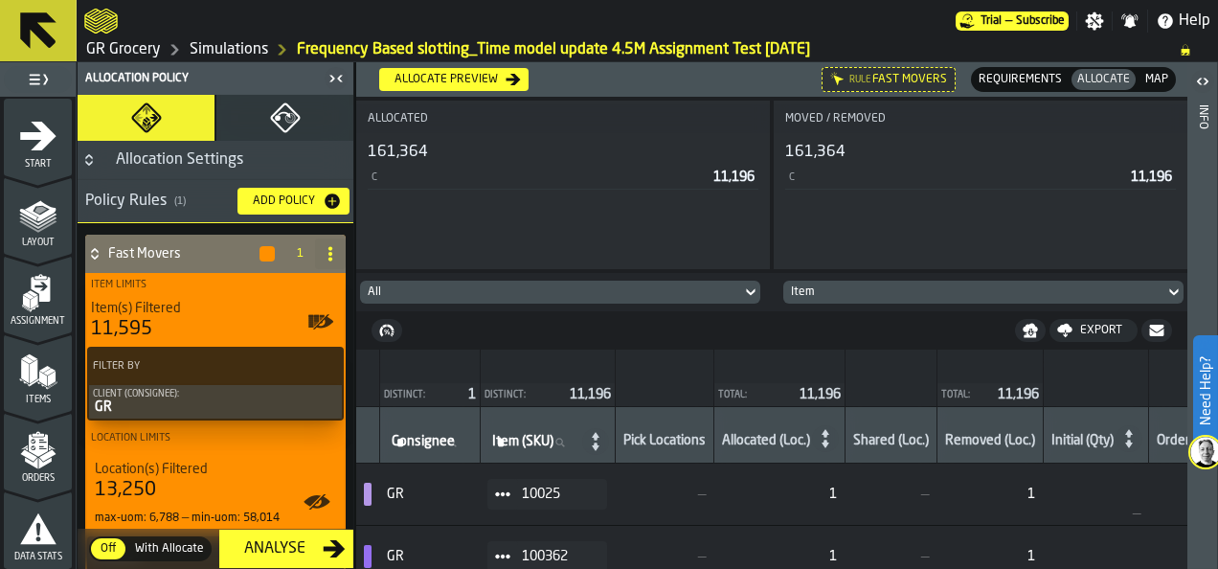
click at [57, 239] on span "Layout" at bounding box center [38, 242] width 68 height 11
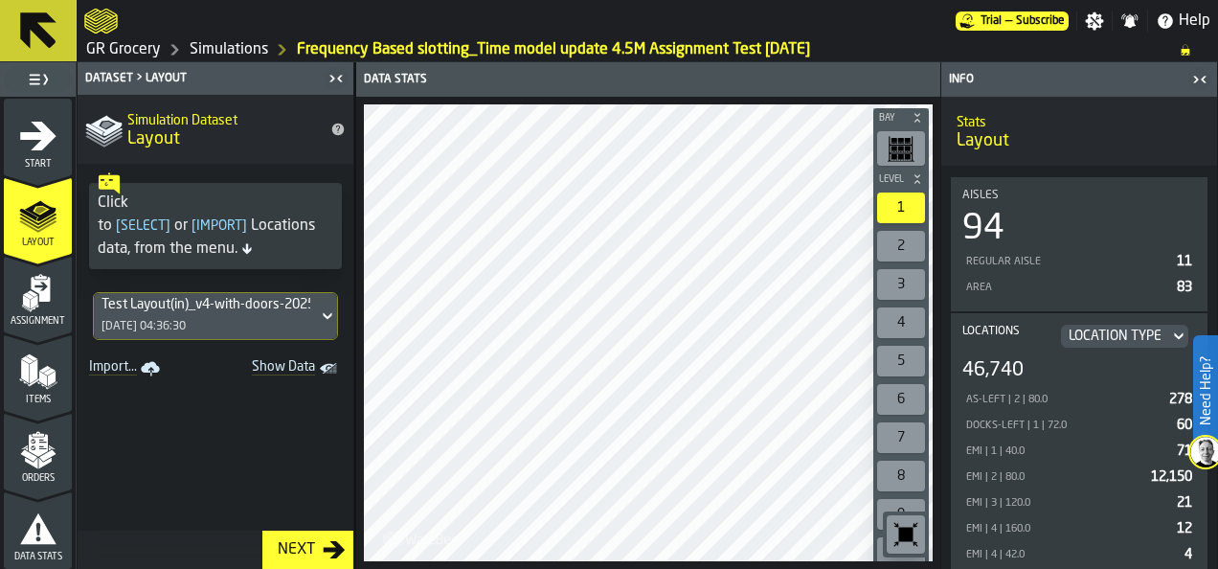
click at [21, 295] on icon "menu Assignment" at bounding box center [38, 293] width 38 height 38
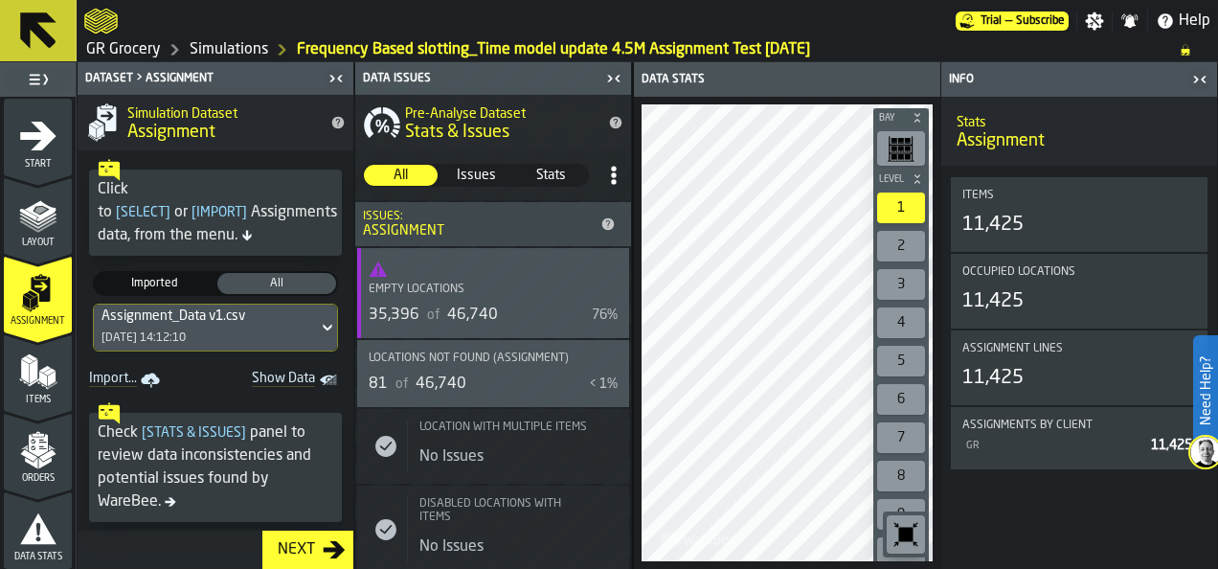
click at [38, 378] on polygon "menu Items" at bounding box center [42, 377] width 8 height 15
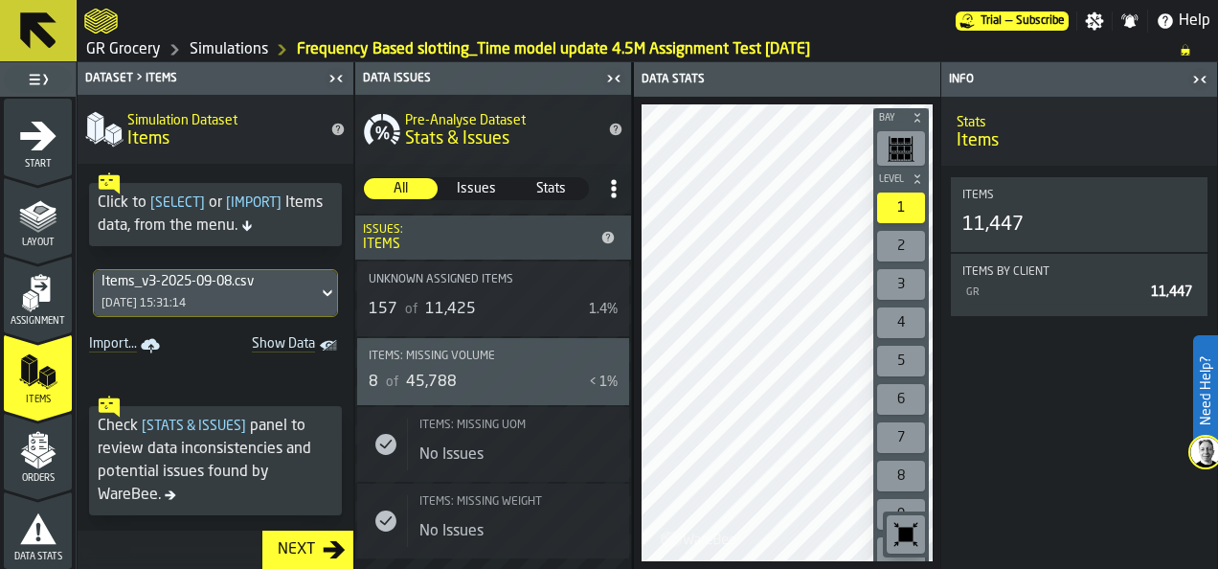
click at [55, 226] on div "Layout" at bounding box center [38, 221] width 68 height 53
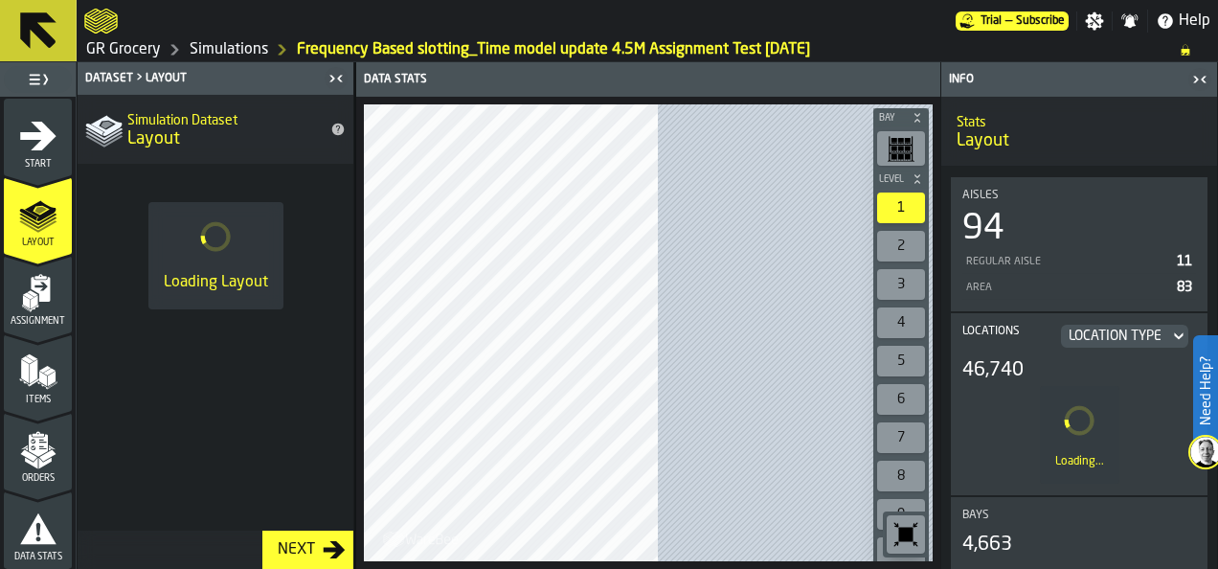
click at [51, 297] on icon "menu Assignment" at bounding box center [38, 293] width 38 height 38
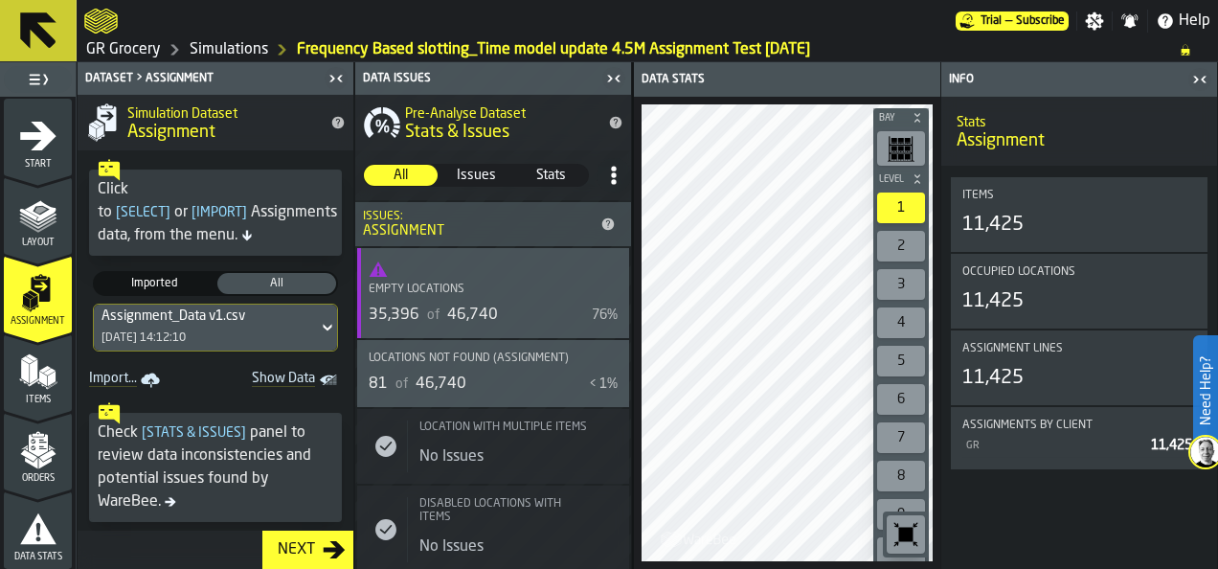
scroll to position [96, 0]
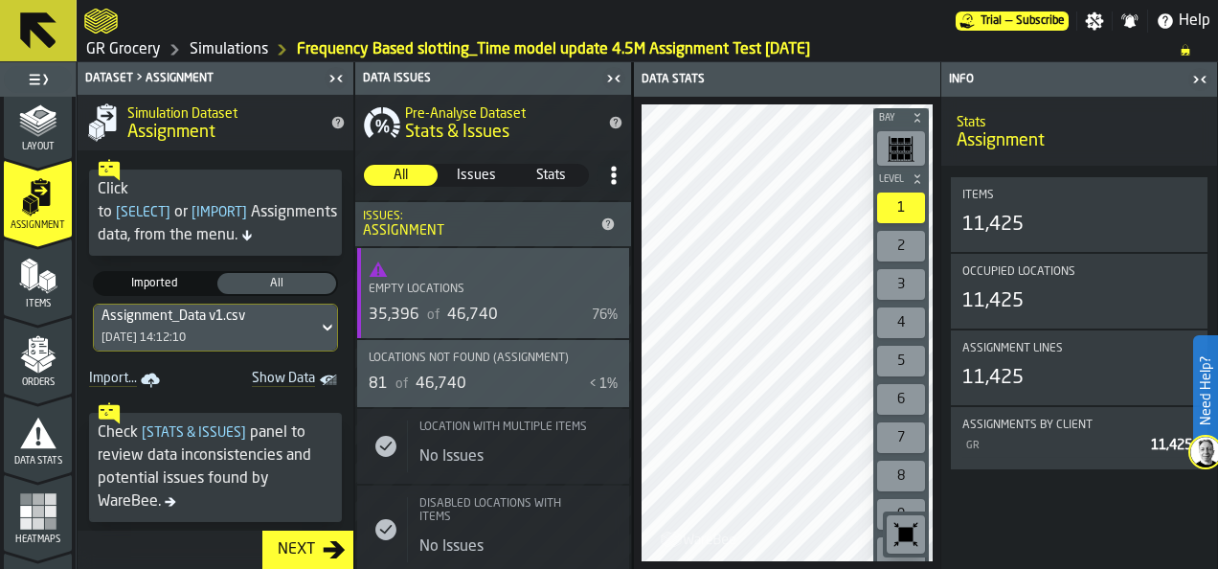
click at [52, 305] on span "Items" at bounding box center [38, 304] width 68 height 11
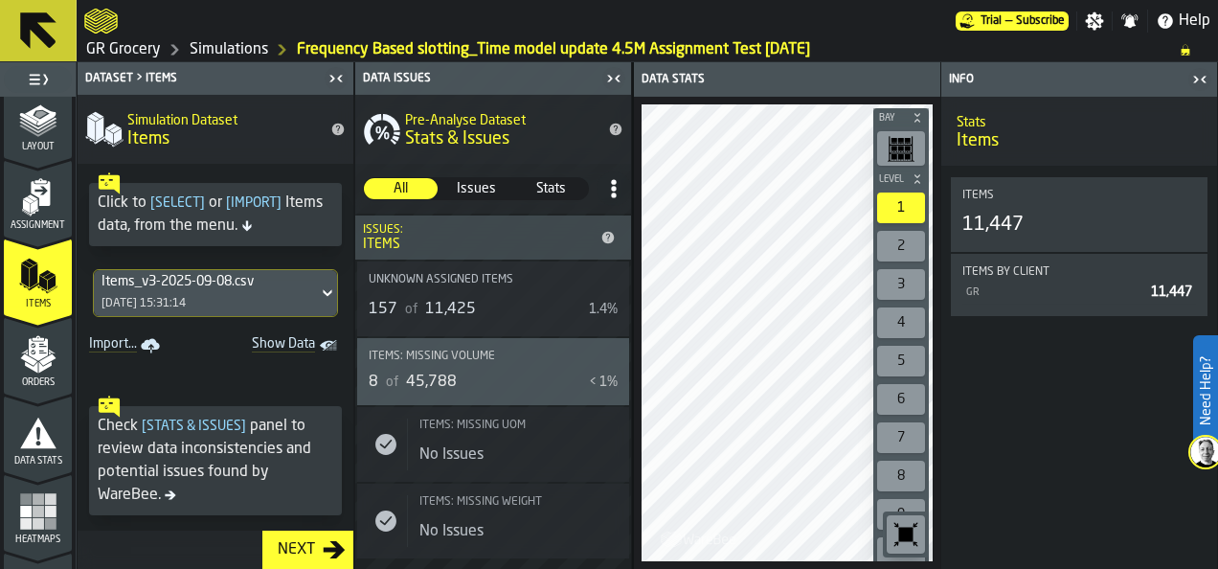
click at [59, 365] on div "Orders" at bounding box center [38, 361] width 68 height 53
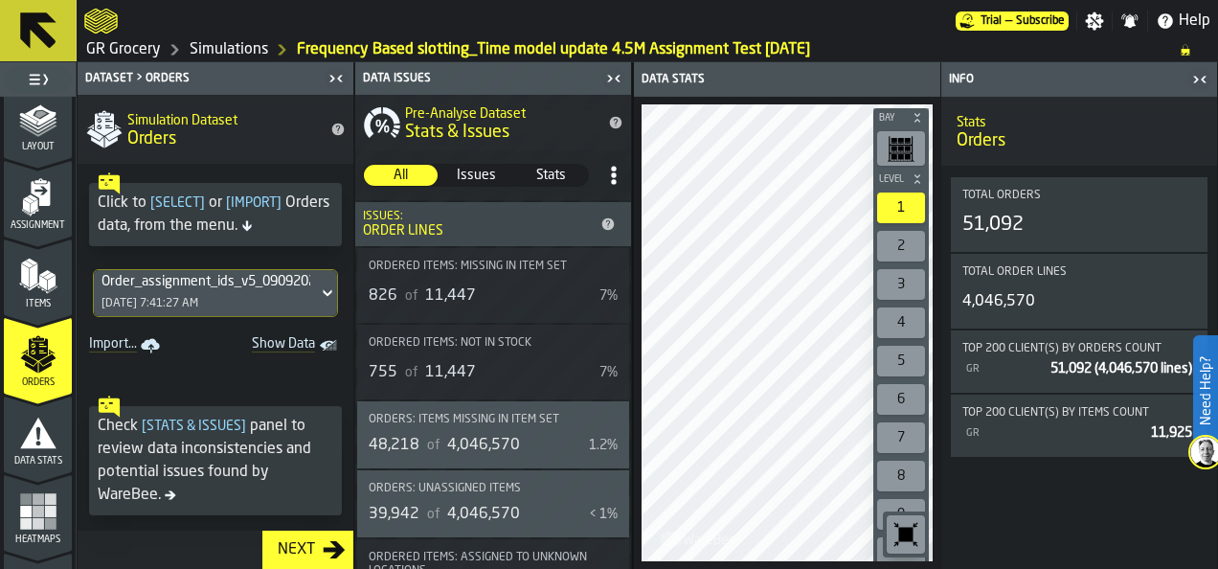
click at [38, 418] on icon "menu Data Stats" at bounding box center [38, 433] width 38 height 38
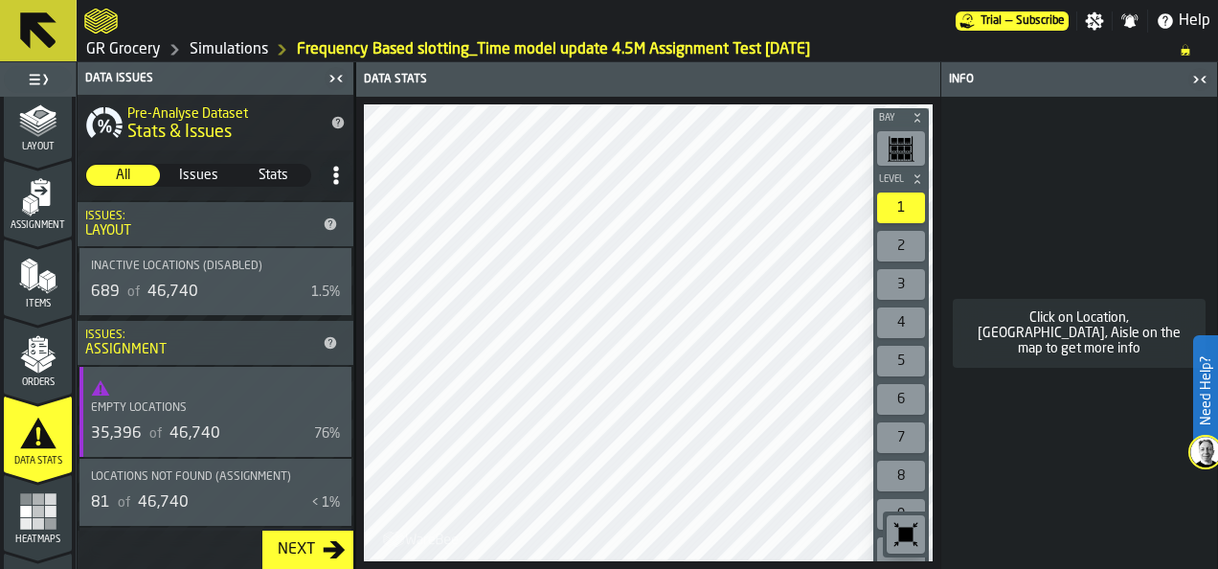
click at [50, 368] on icon "menu Orders" at bounding box center [38, 354] width 38 height 38
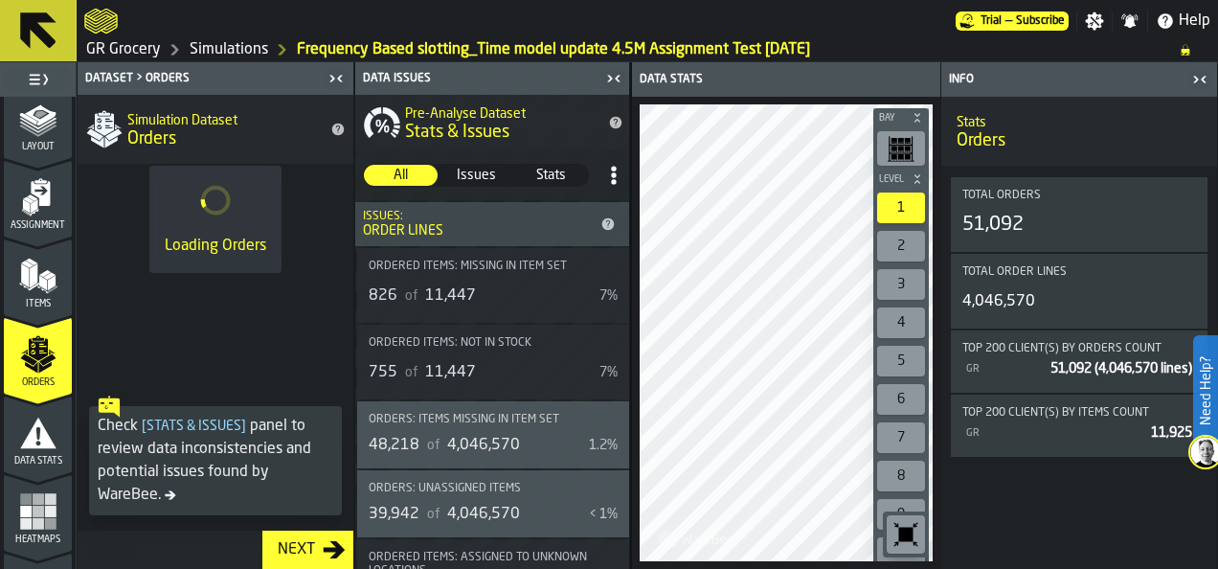
click at [49, 289] on icon "menu Items" at bounding box center [52, 289] width 10 height 8
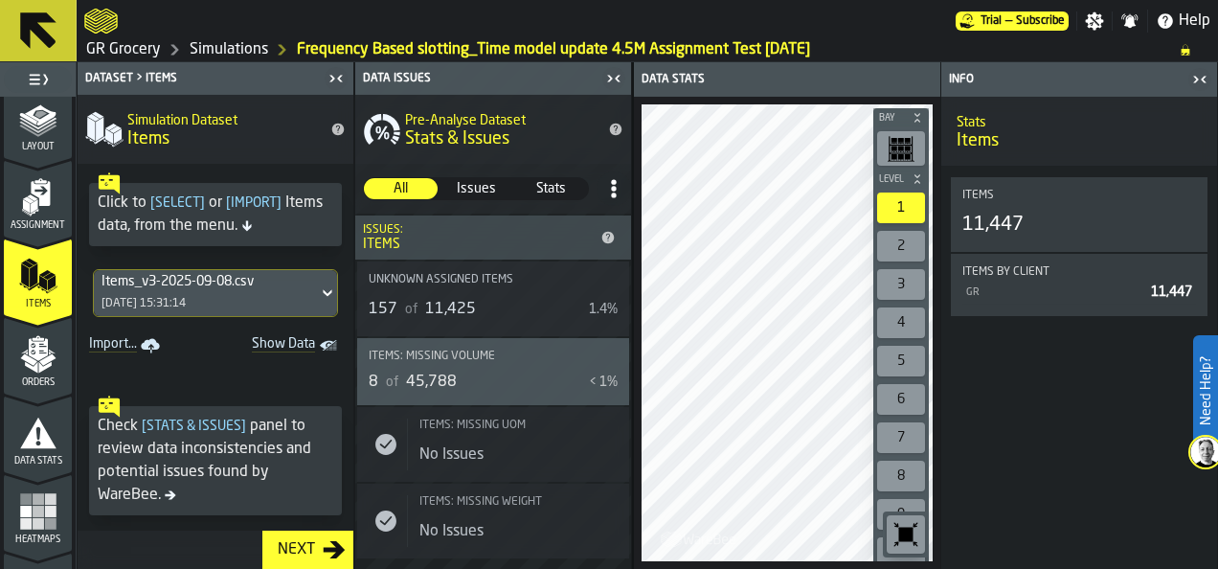
click at [48, 228] on span "Assignment" at bounding box center [38, 225] width 68 height 11
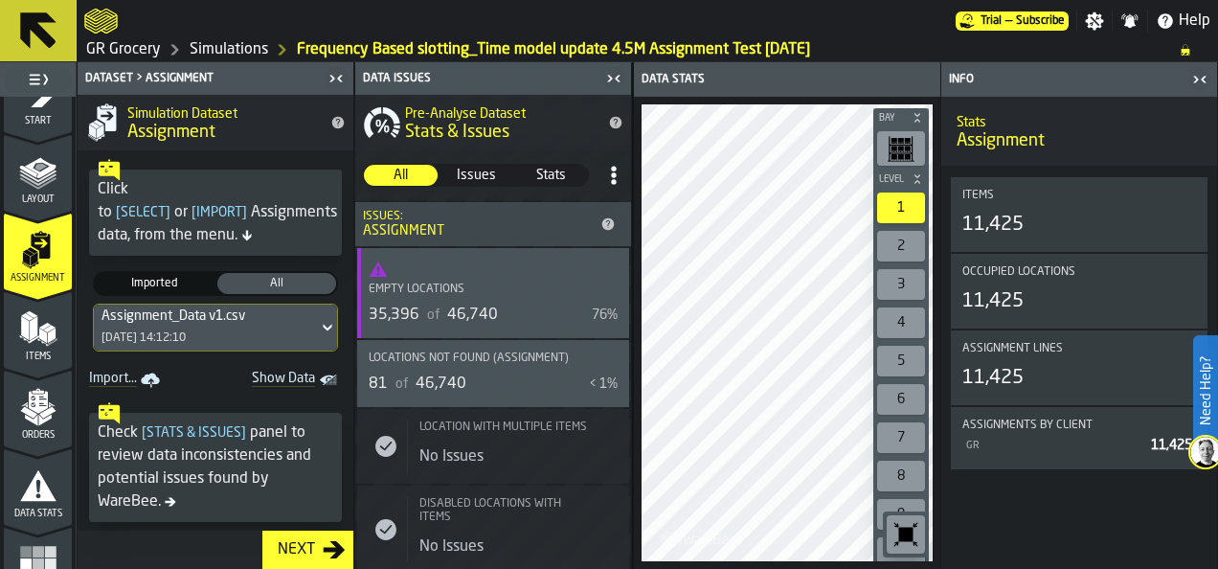
scroll to position [0, 0]
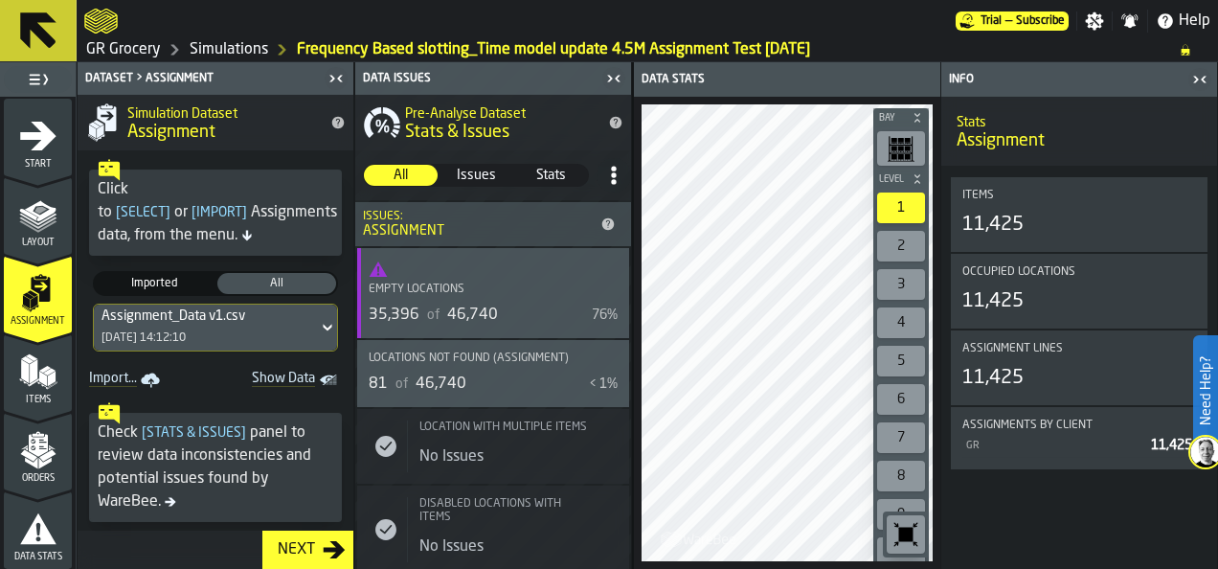
click at [38, 262] on div "Assignment" at bounding box center [38, 294] width 68 height 64
click at [40, 244] on span "Layout" at bounding box center [38, 242] width 68 height 11
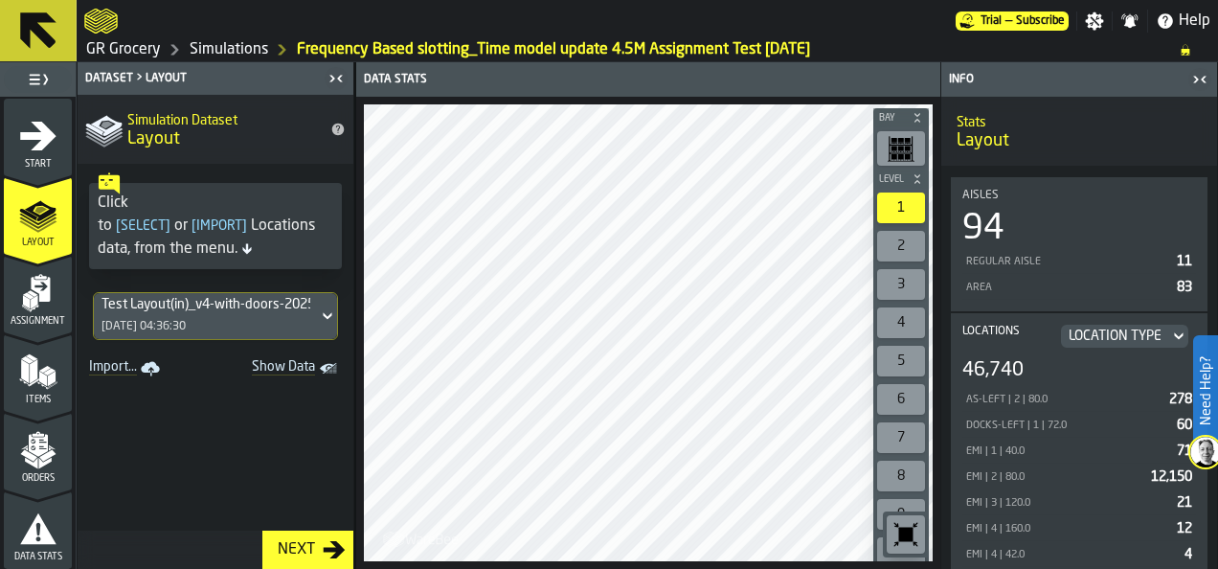
click at [212, 54] on link "Simulations" at bounding box center [229, 49] width 78 height 23
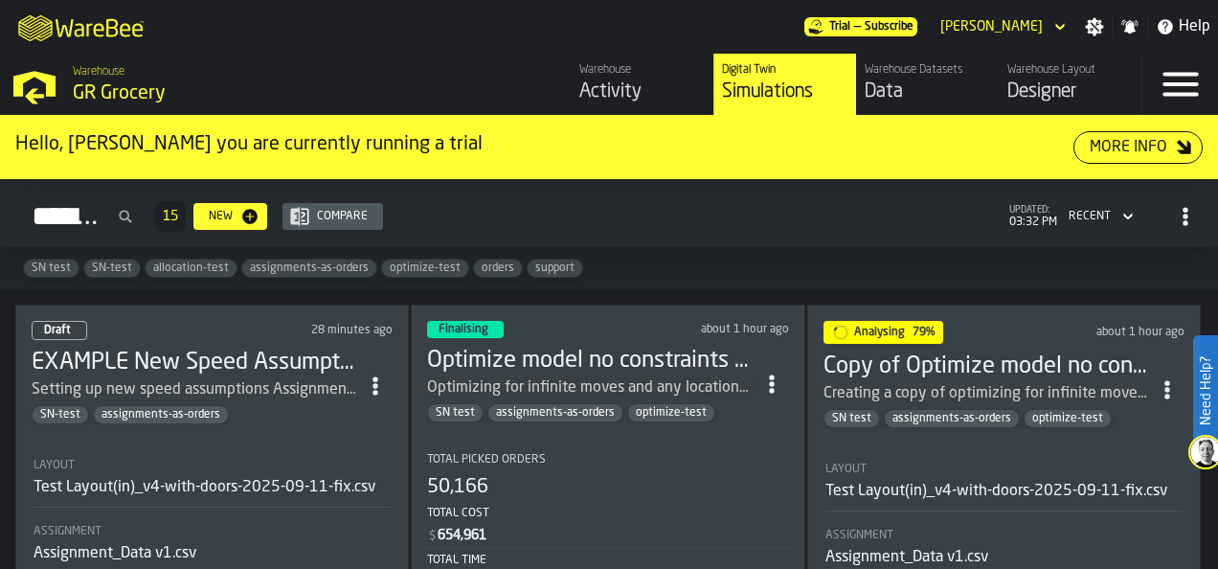
click at [620, 483] on div "50,166" at bounding box center [607, 487] width 361 height 27
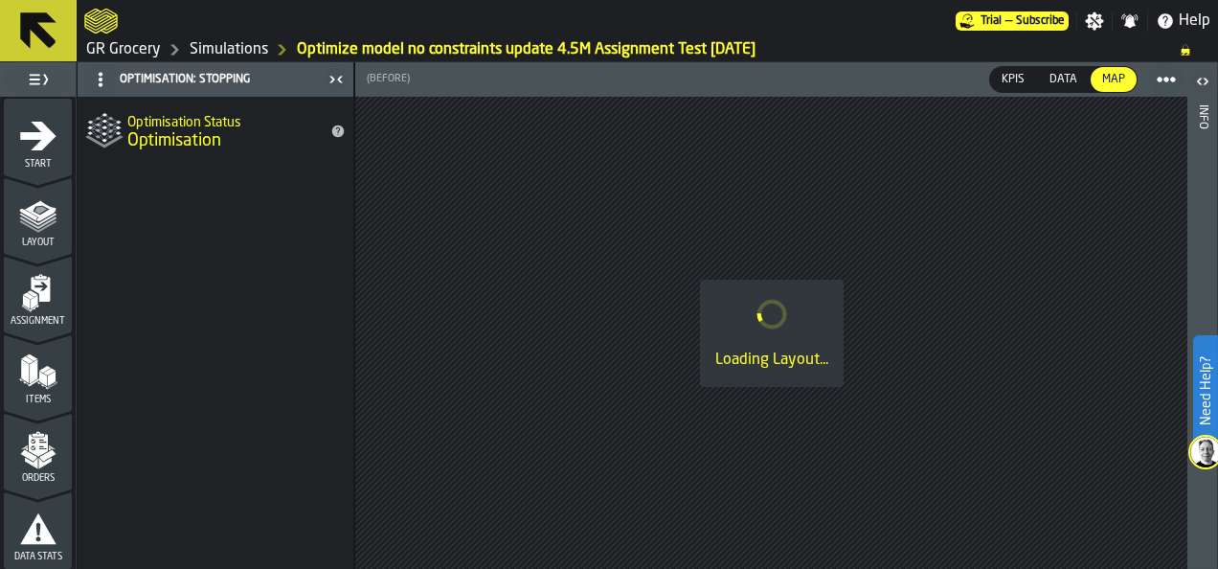
click at [226, 54] on link "Simulations" at bounding box center [229, 49] width 78 height 23
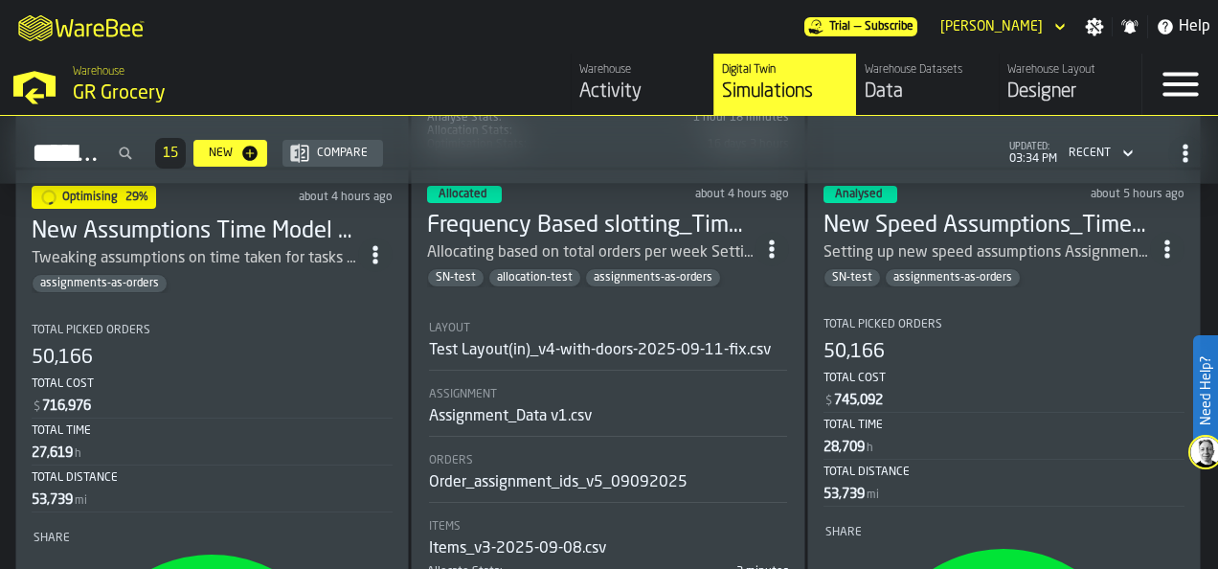
scroll to position [766, 0]
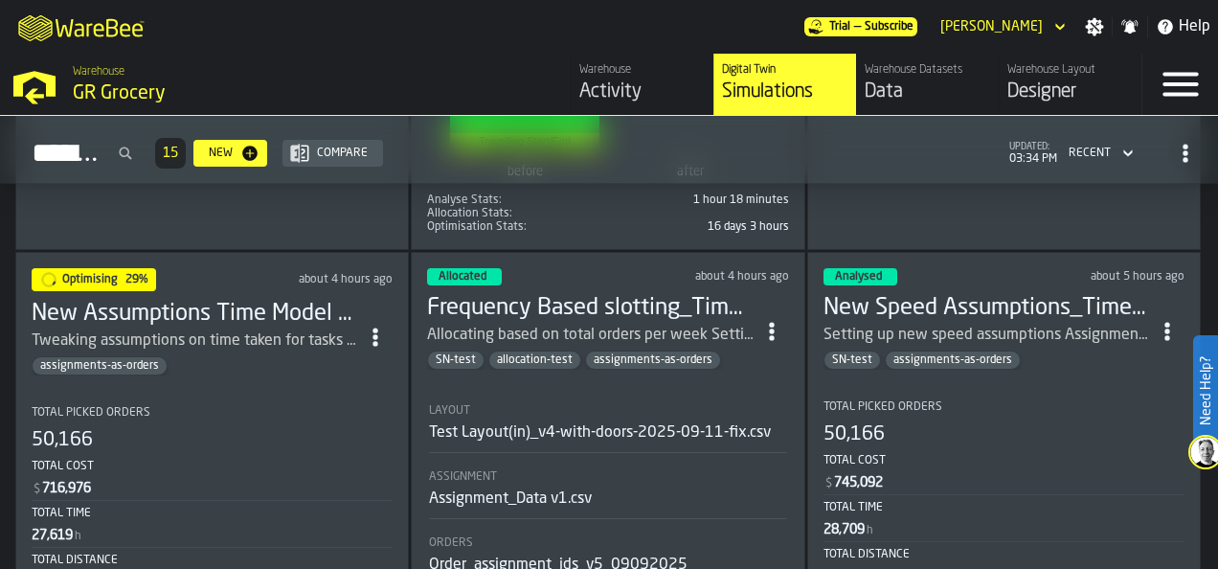
click at [954, 293] on h3 "New Speed Assumptions_Time model update 4.5M Assignment Test [DATE]" at bounding box center [986, 308] width 326 height 31
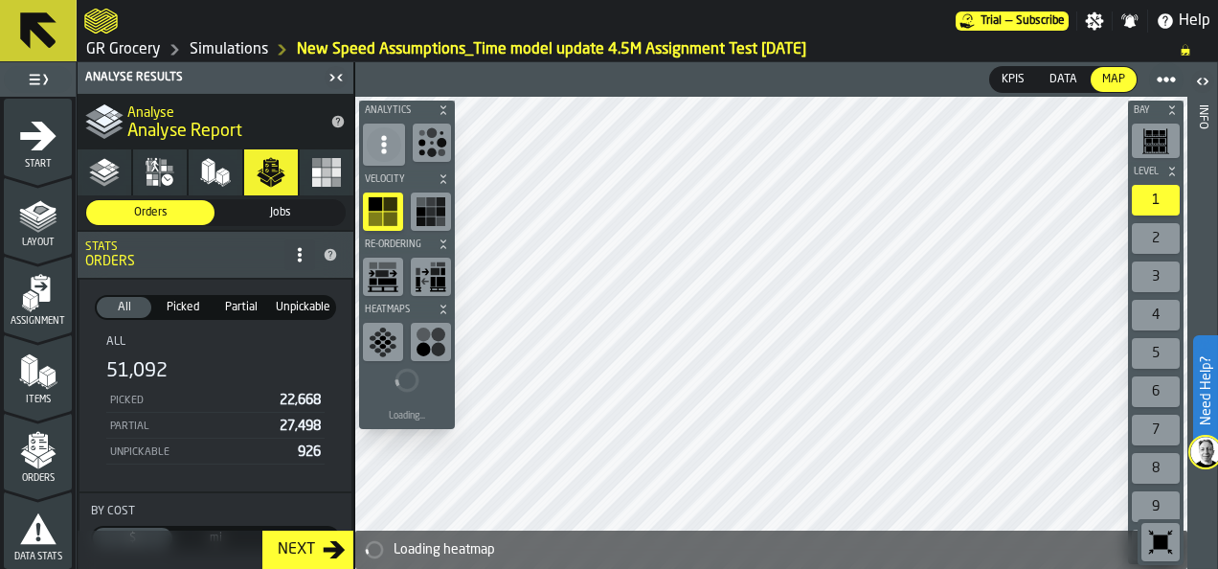
click at [49, 212] on icon "menu Layout" at bounding box center [39, 210] width 31 height 21
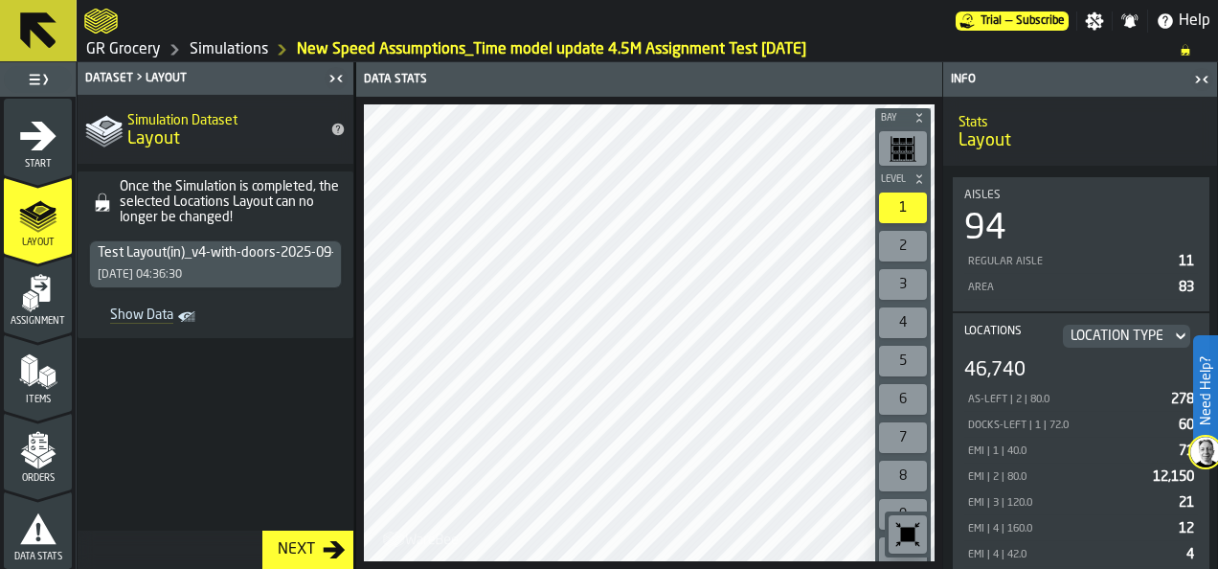
click at [31, 301] on polygon "menu Assignment" at bounding box center [34, 301] width 7 height 13
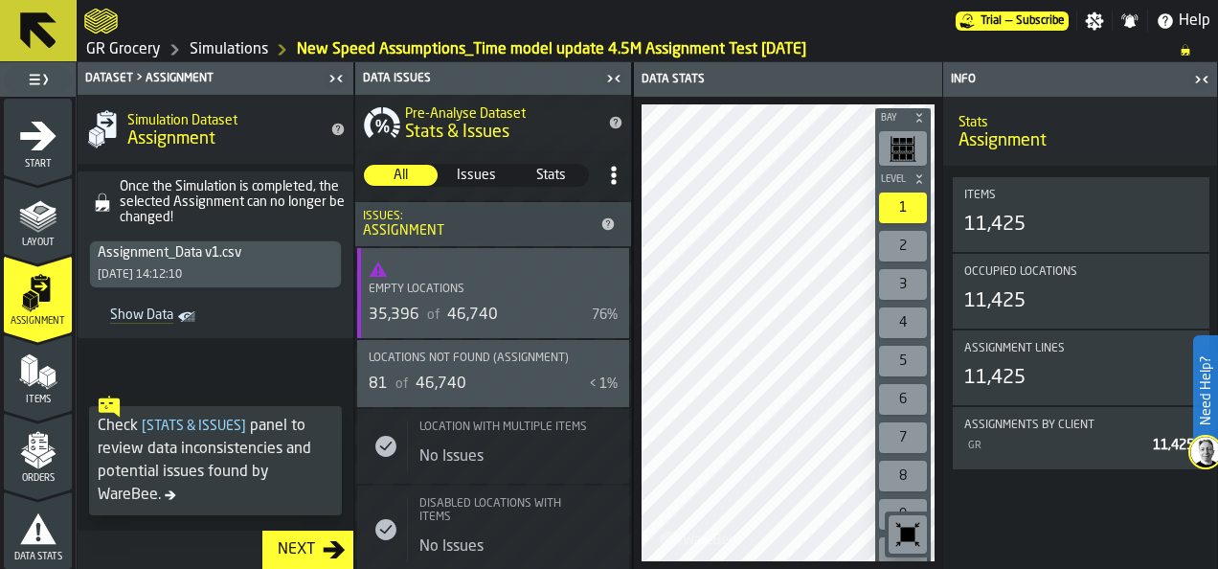
click at [606, 77] on icon "button-toggle-Close me" at bounding box center [613, 78] width 23 height 23
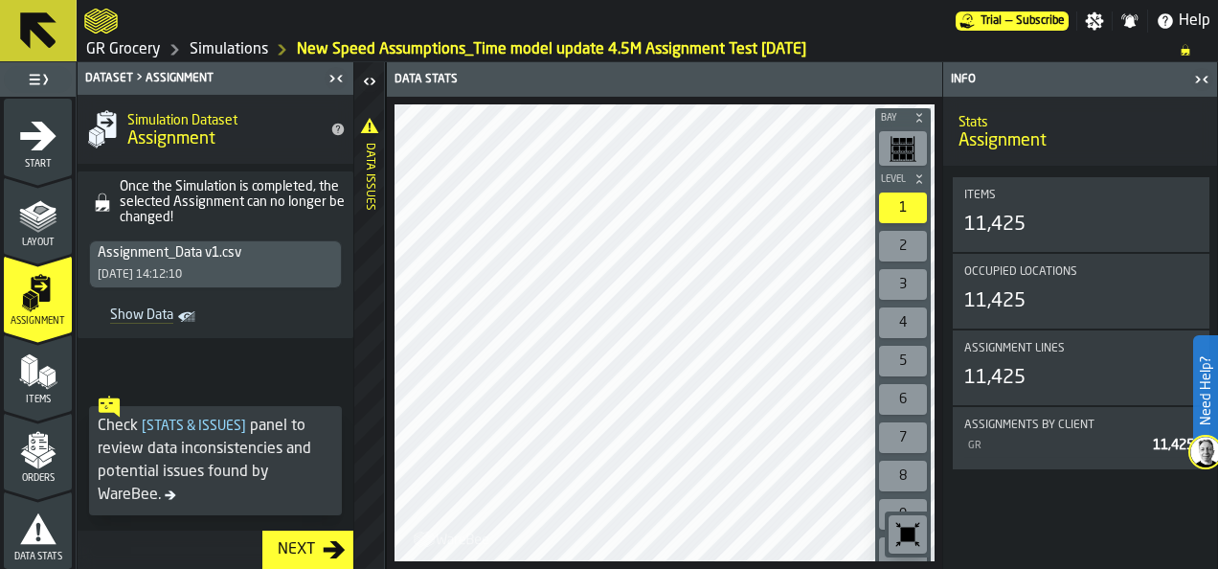
click at [37, 381] on polygon "menu Items" at bounding box center [42, 385] width 10 height 8
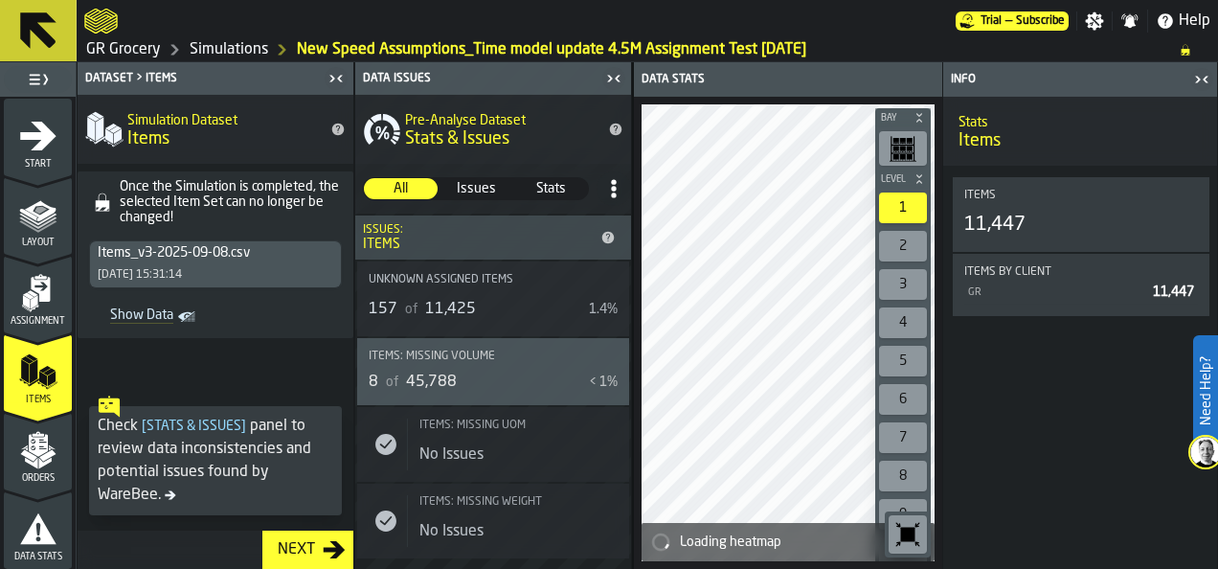
click at [33, 436] on icon "menu Orders" at bounding box center [37, 445] width 19 height 22
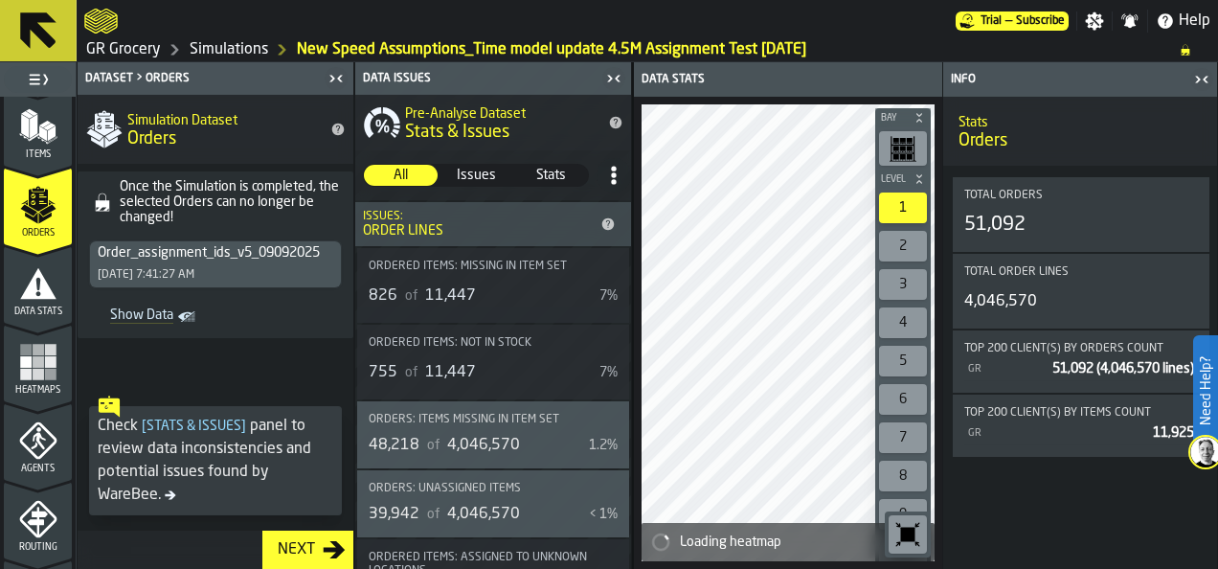
scroll to position [287, 0]
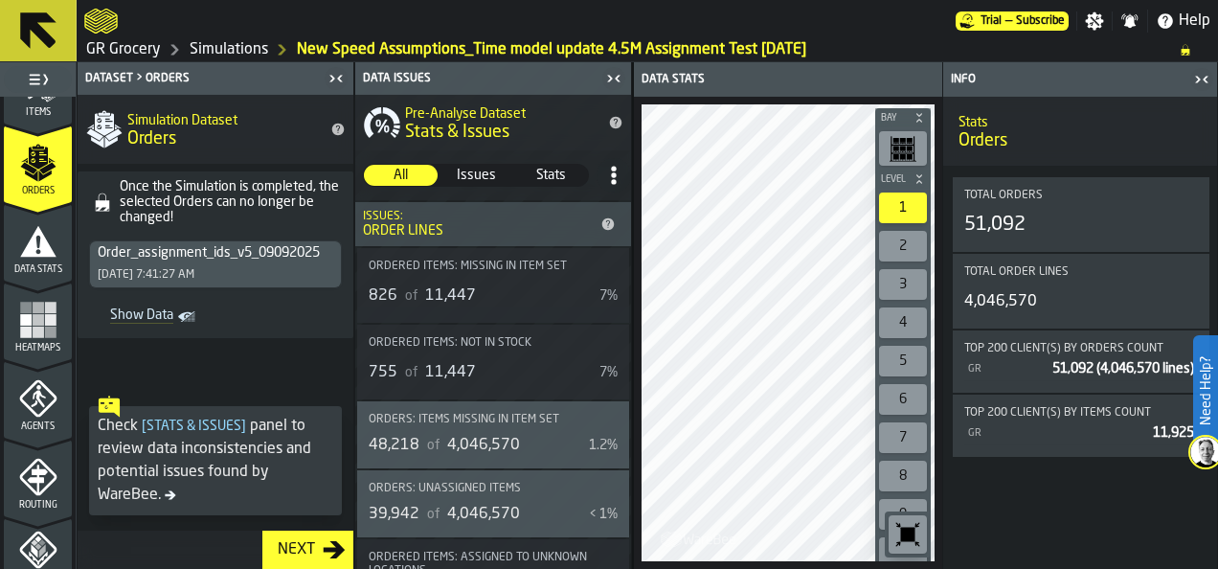
click at [39, 390] on icon "menu Agents" at bounding box center [38, 398] width 38 height 38
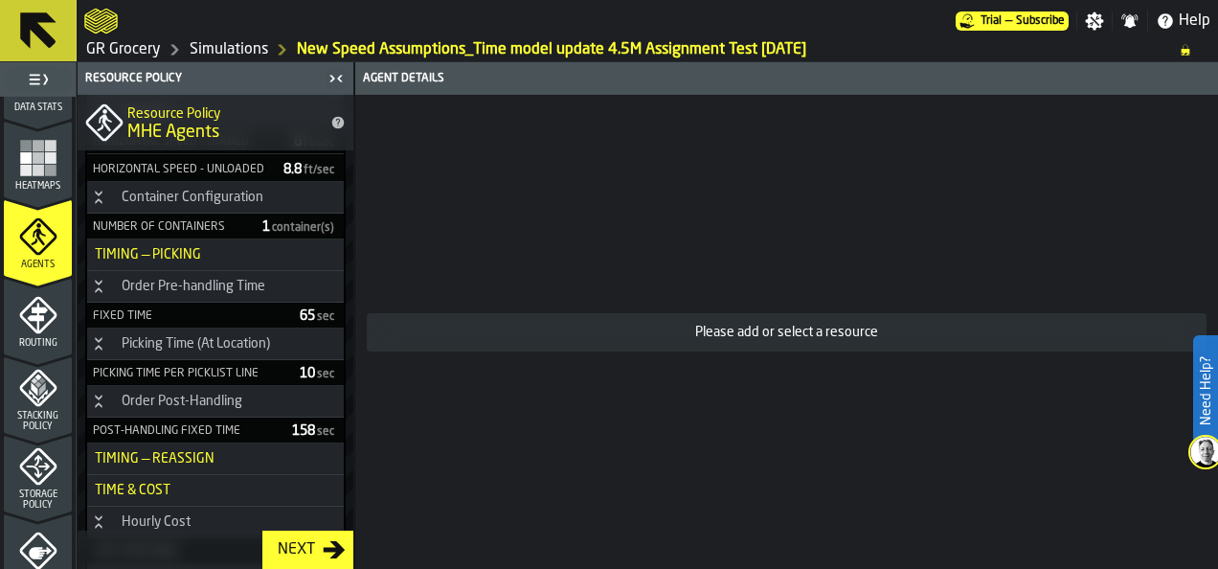
scroll to position [479, 0]
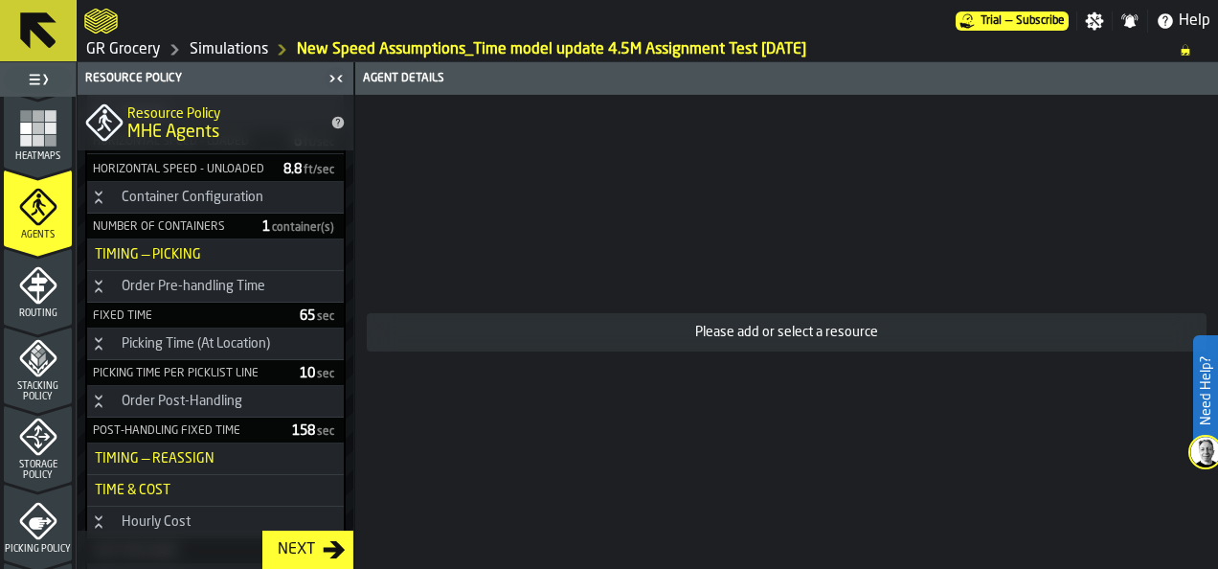
click at [38, 381] on span "Stacking Policy" at bounding box center [38, 391] width 68 height 21
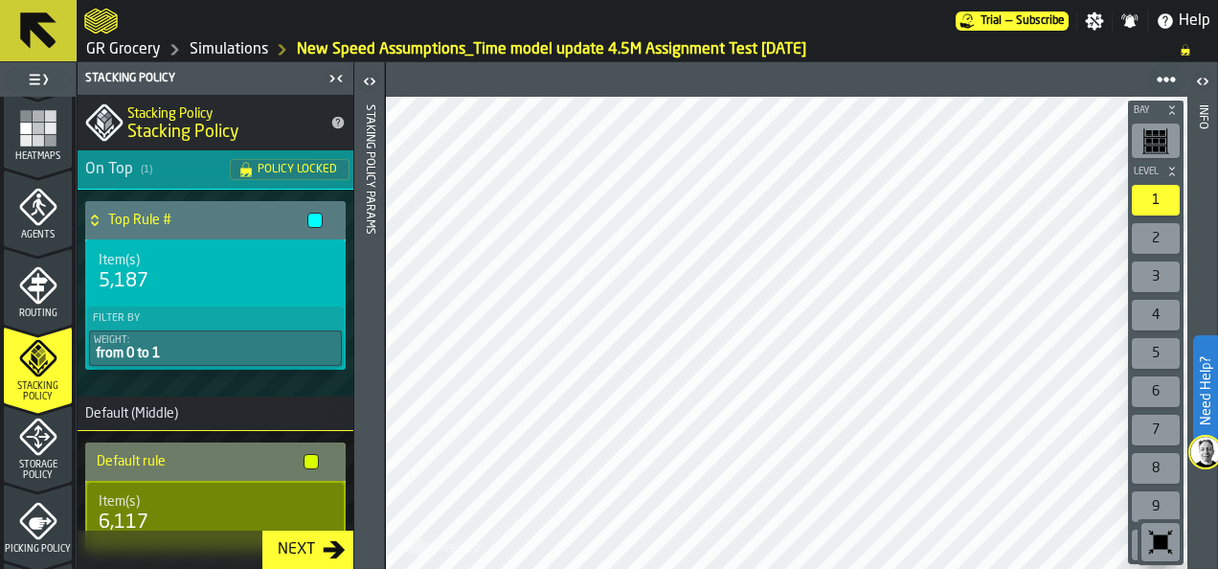
scroll to position [574, 0]
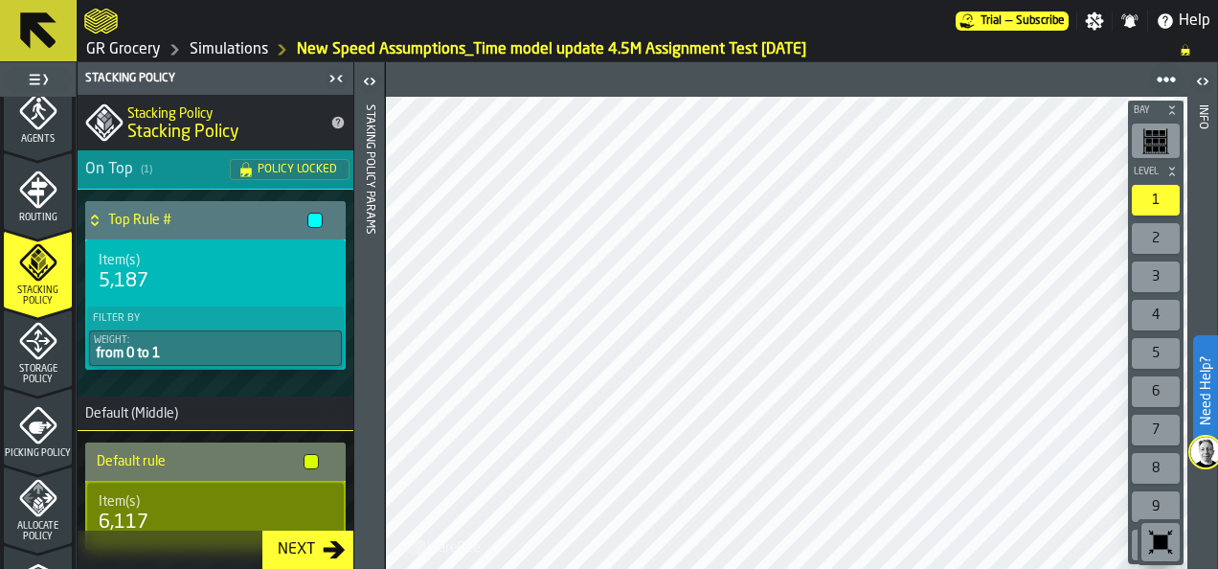
click at [46, 347] on icon "menu Storage Policy" at bounding box center [37, 341] width 37 height 37
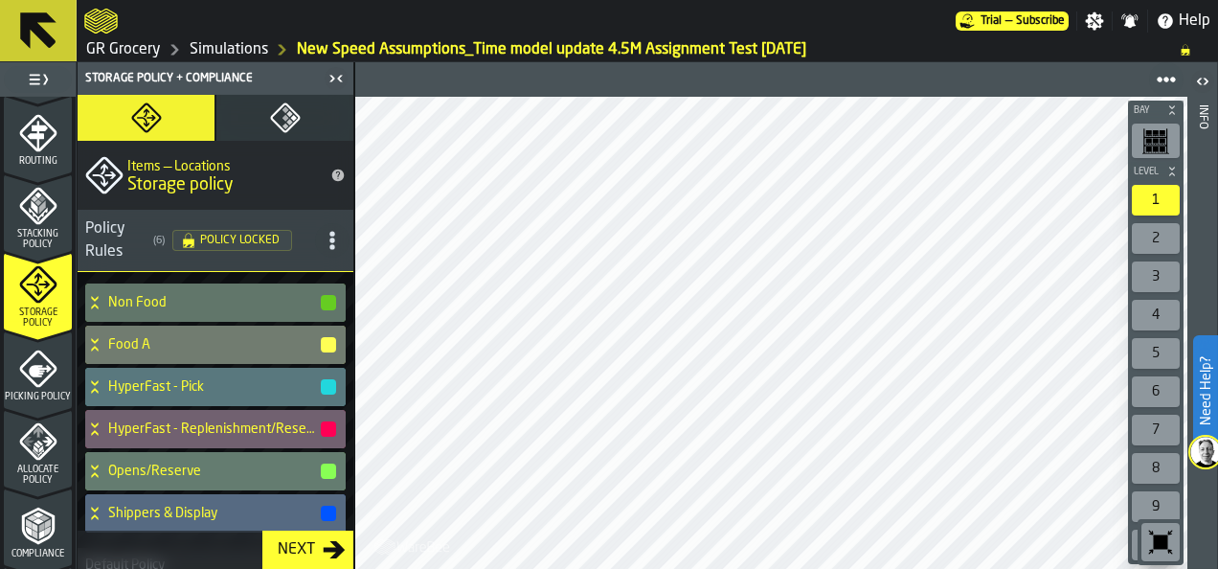
scroll to position [670, 0]
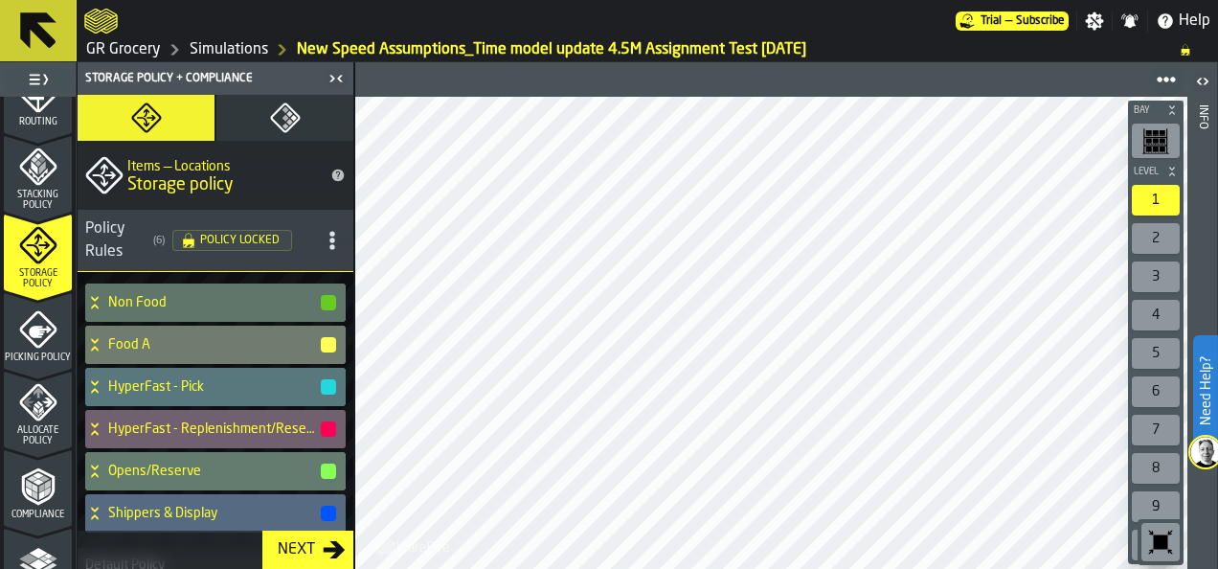
click at [50, 352] on span "Picking Policy" at bounding box center [38, 357] width 68 height 11
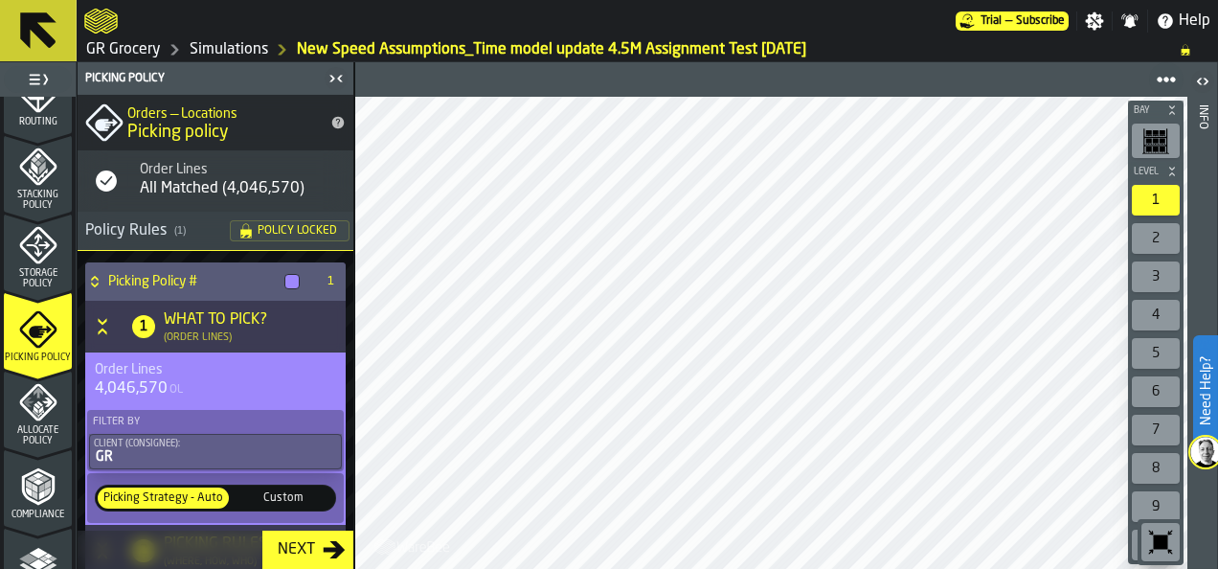
scroll to position [861, 0]
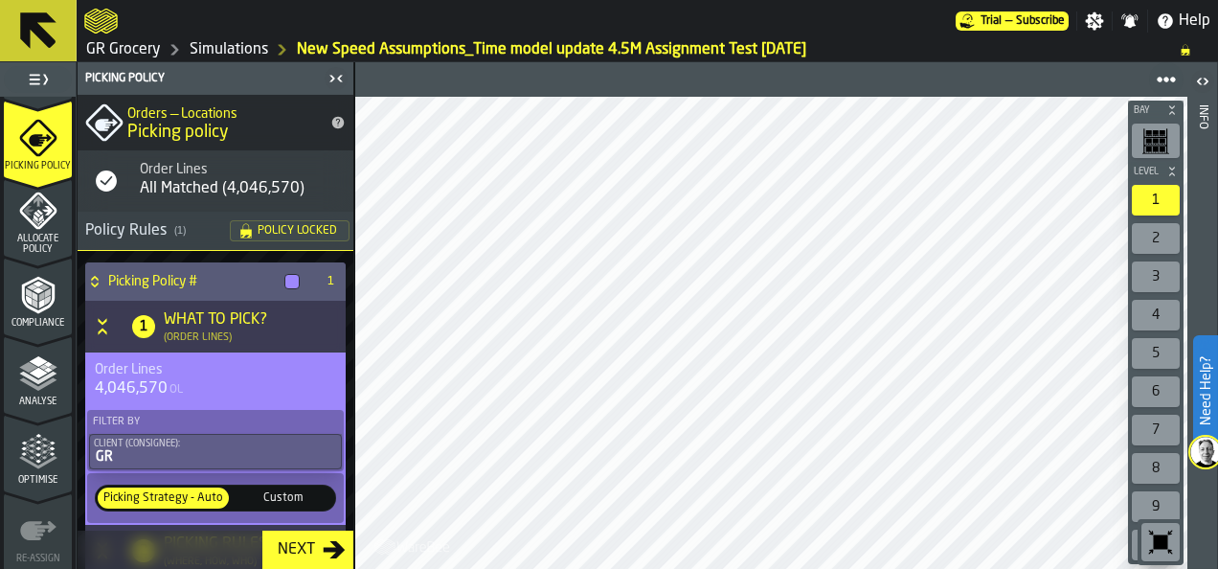
click at [43, 369] on polyline "menu Analyse" at bounding box center [47, 369] width 9 height 5
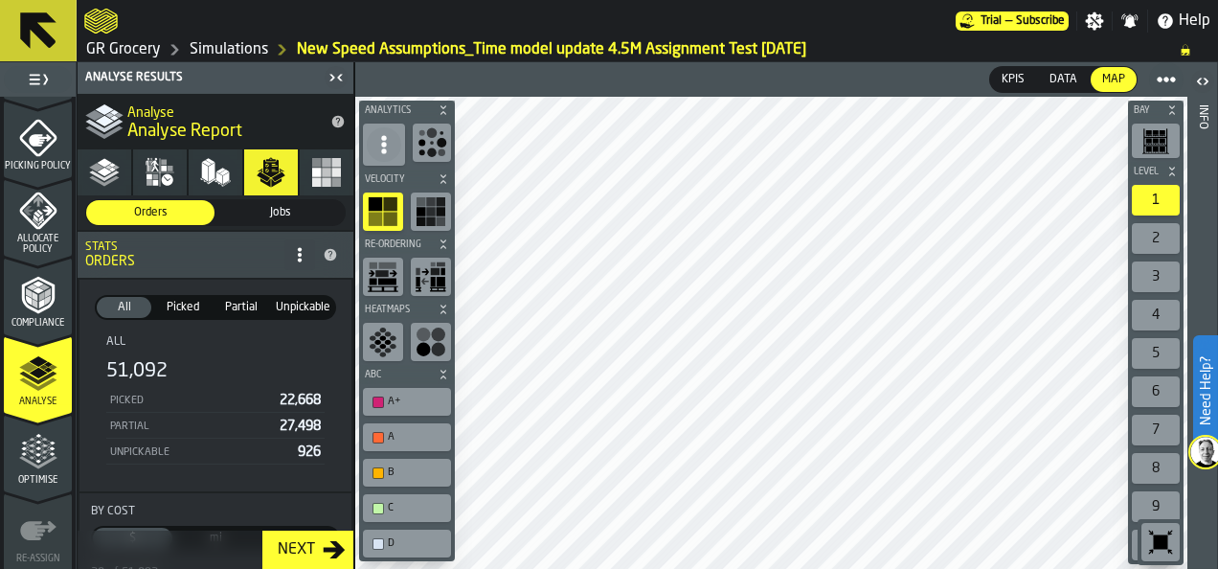
click at [109, 164] on polyline "button" at bounding box center [112, 165] width 7 height 4
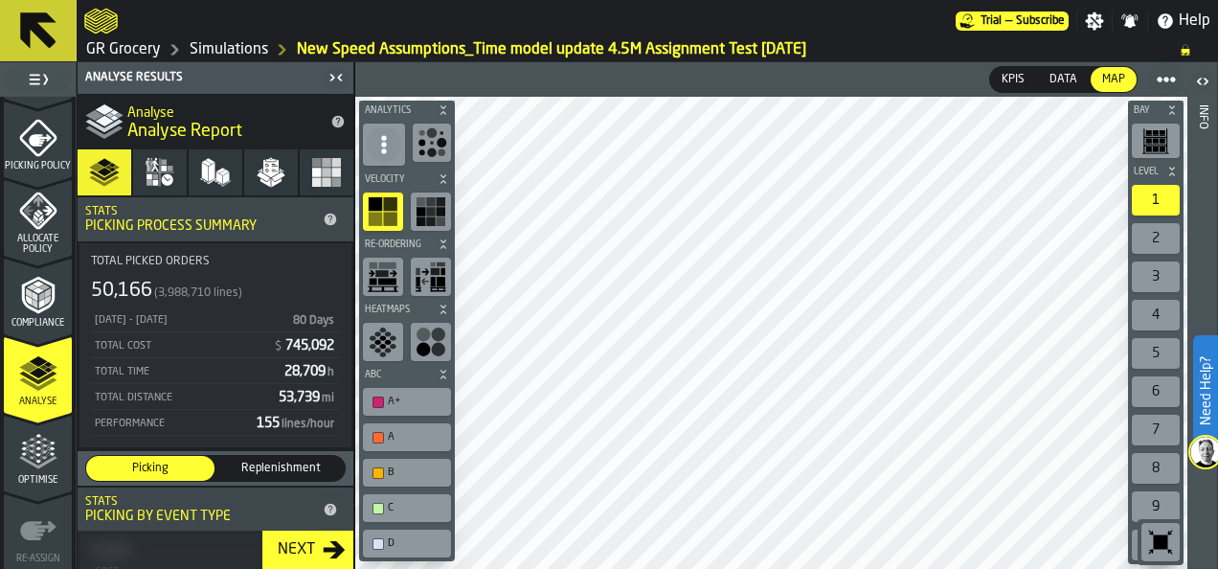
click at [160, 174] on icon "button" at bounding box center [160, 172] width 31 height 31
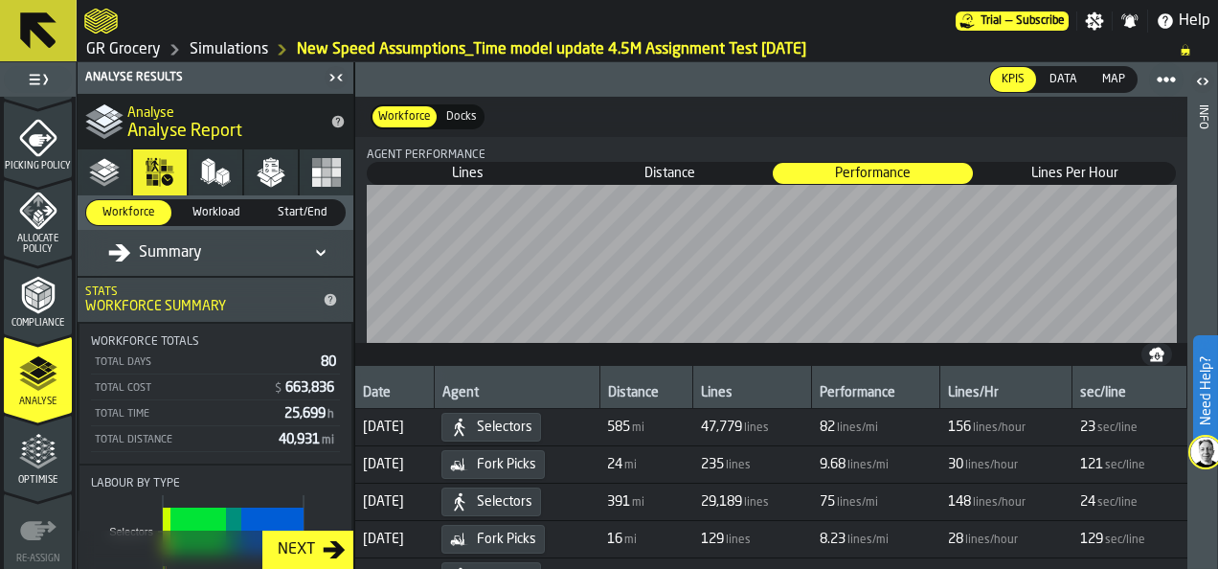
click at [215, 164] on icon "button" at bounding box center [215, 172] width 31 height 31
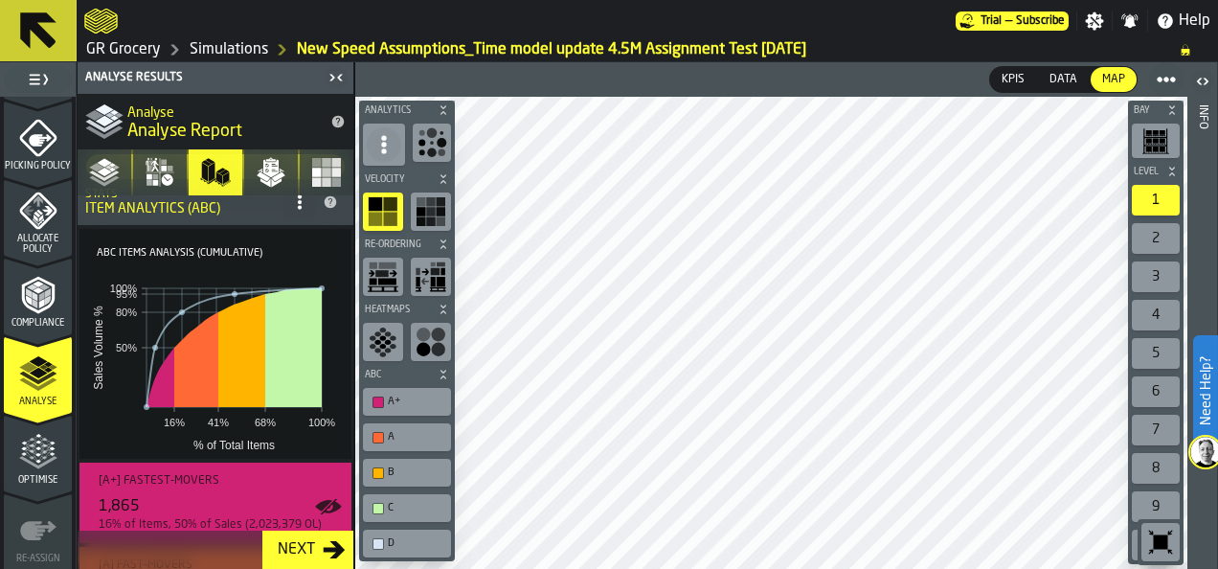
scroll to position [96, 0]
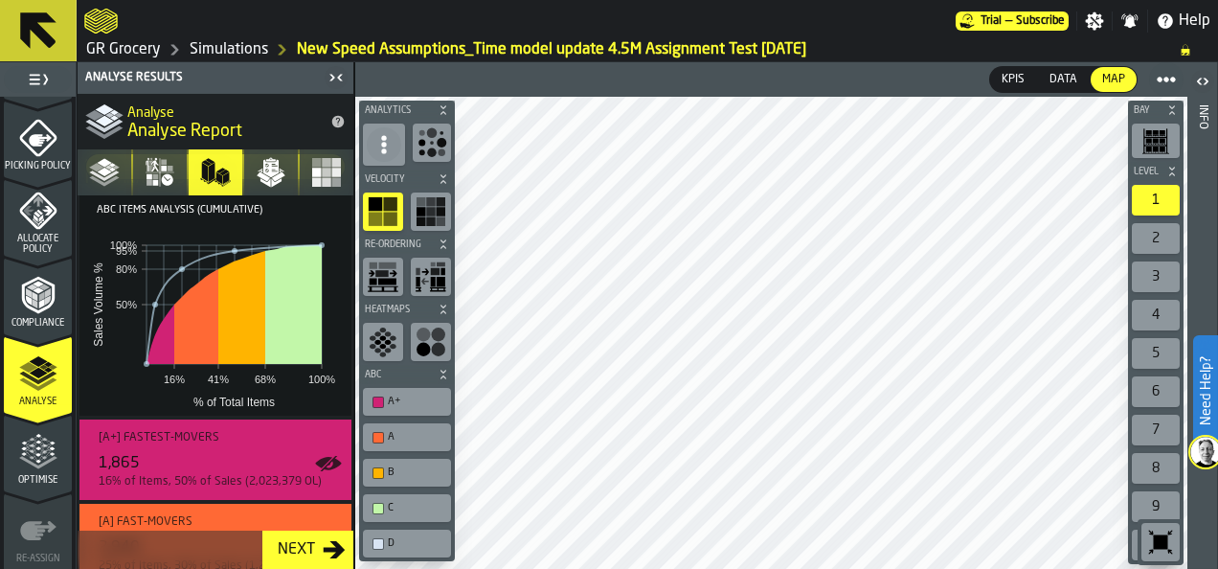
click at [281, 175] on icon "button" at bounding box center [271, 172] width 31 height 31
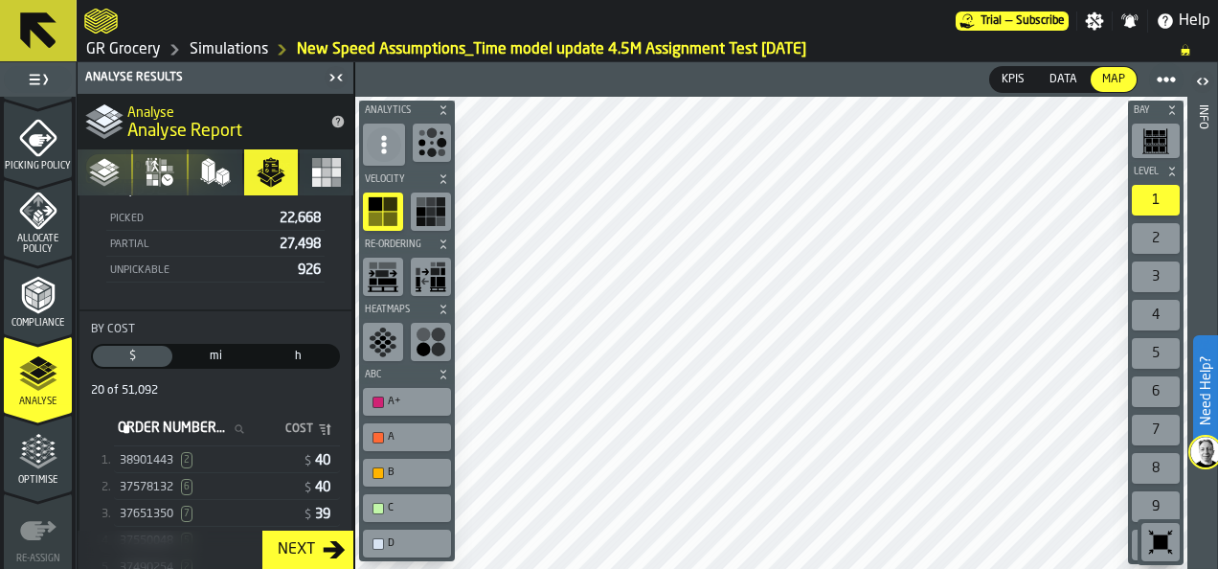
scroll to position [287, 0]
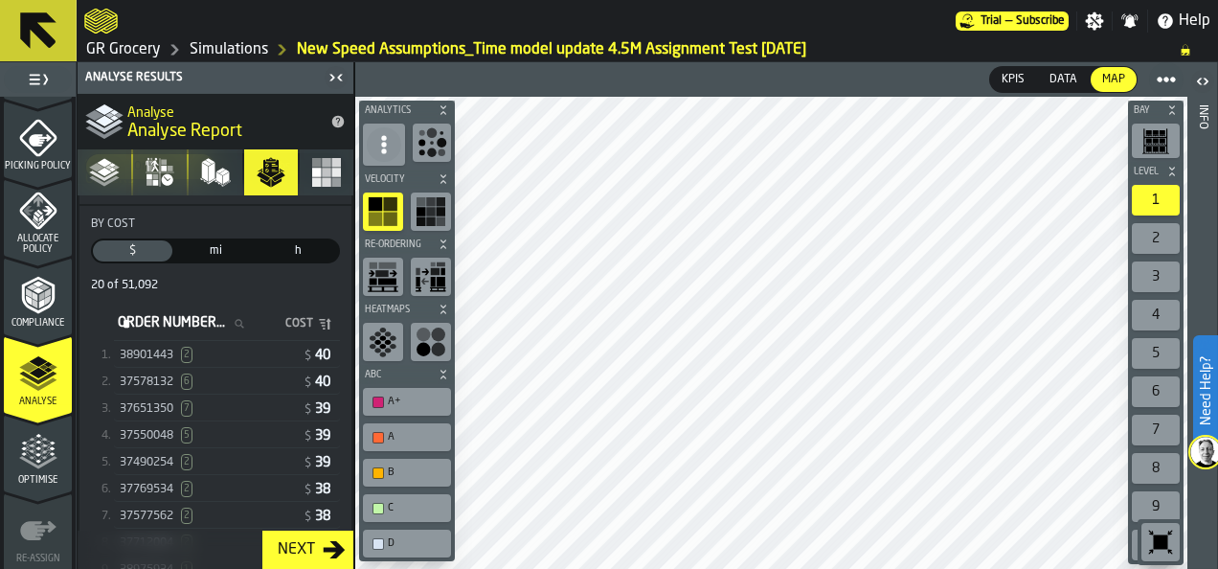
click at [388, 440] on div "A" at bounding box center [416, 437] width 57 height 12
click at [392, 470] on div "B" at bounding box center [416, 472] width 57 height 12
click at [397, 502] on div "C" at bounding box center [416, 508] width 57 height 12
click at [404, 538] on div "D" at bounding box center [416, 543] width 57 height 12
click at [398, 472] on div "B" at bounding box center [416, 472] width 57 height 12
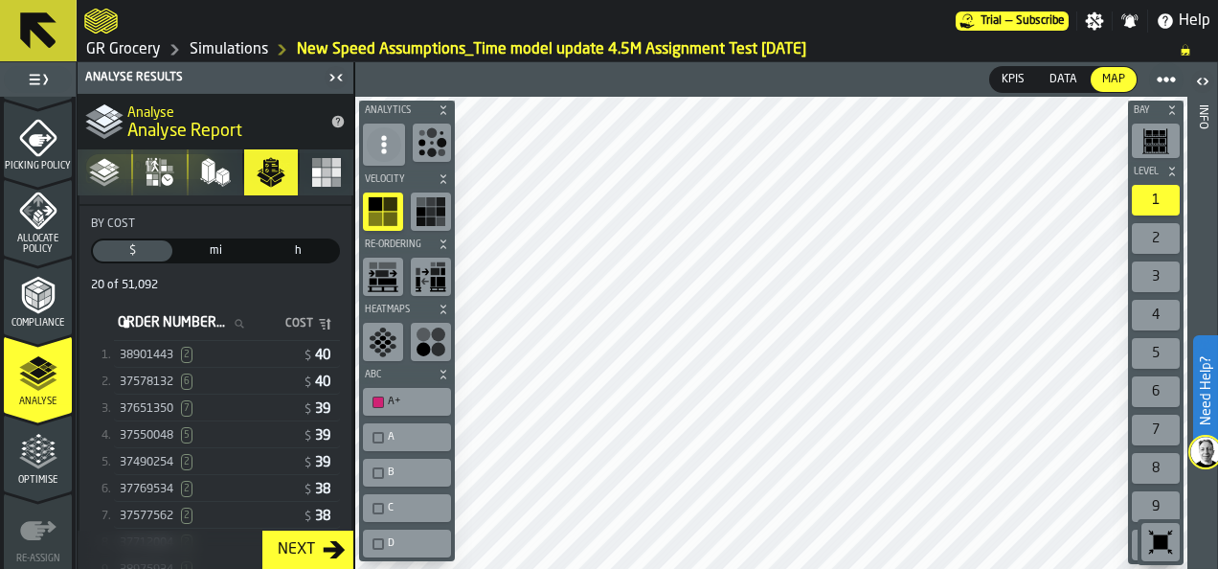
click at [413, 399] on div "A+" at bounding box center [416, 401] width 57 height 12
click at [408, 513] on div "C" at bounding box center [407, 508] width 80 height 20
click at [409, 537] on div "D" at bounding box center [416, 543] width 57 height 12
click at [251, 358] on div "38901443 2" at bounding box center [209, 355] width 179 height 16
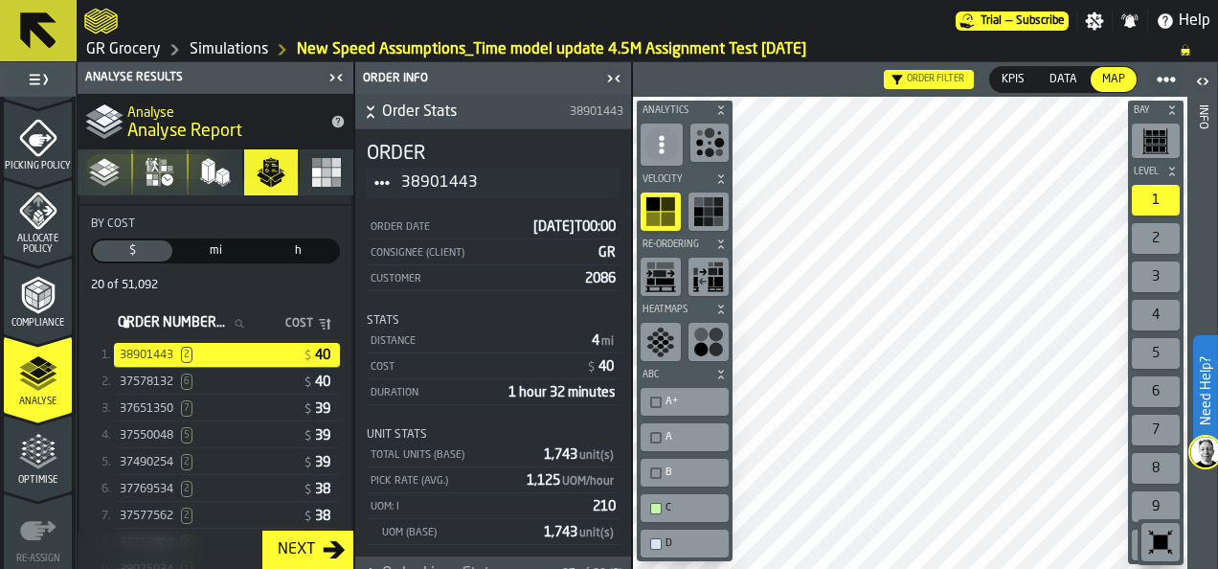
click at [324, 327] on icon "stat-By Cost" at bounding box center [324, 323] width 15 height 15
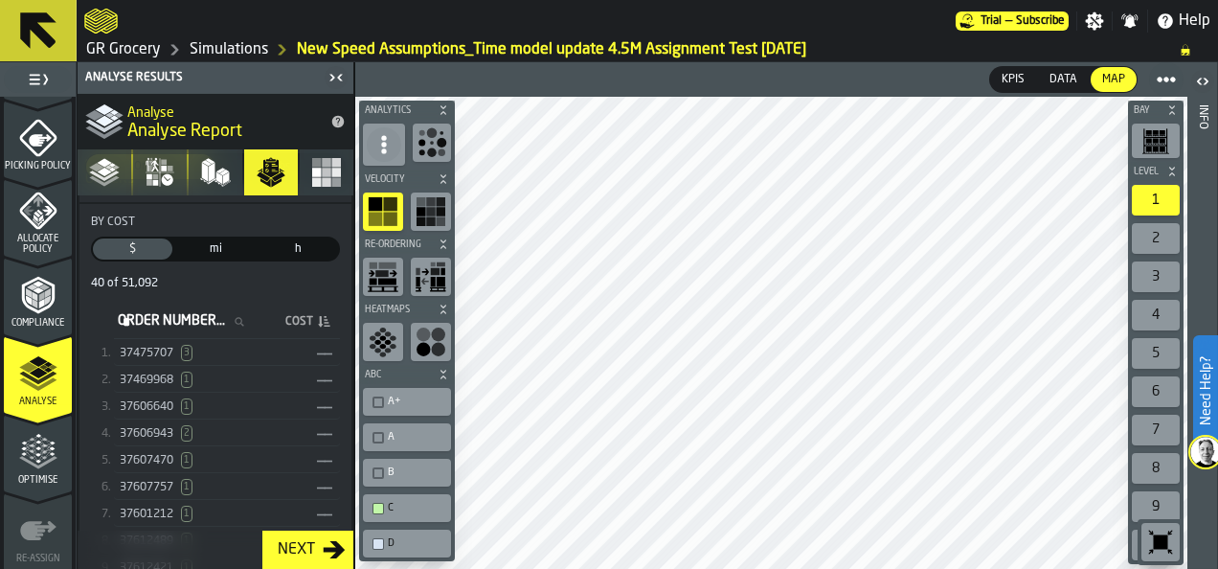
scroll to position [0, 0]
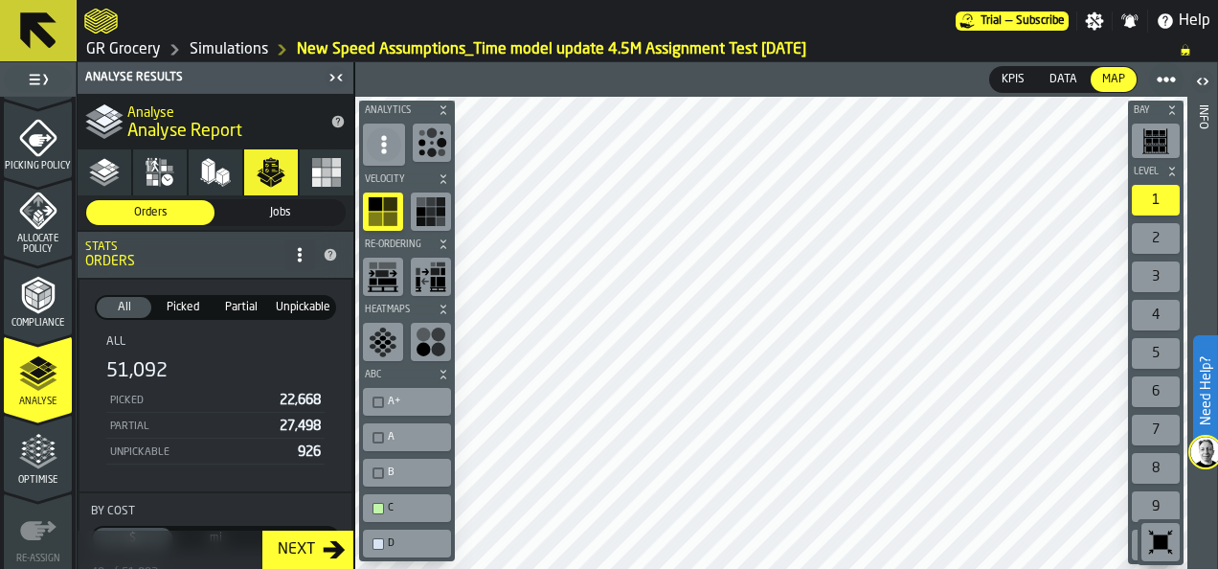
click at [178, 312] on span "Picked" at bounding box center [182, 307] width 51 height 17
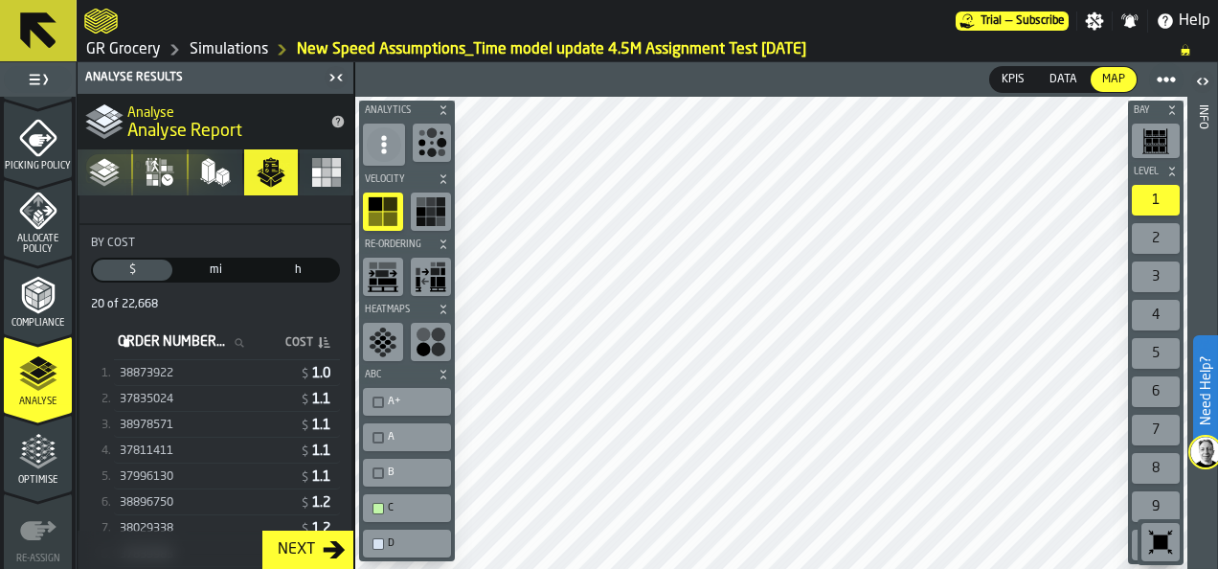
scroll to position [191, 0]
click at [257, 379] on div "38873922" at bounding box center [208, 372] width 176 height 13
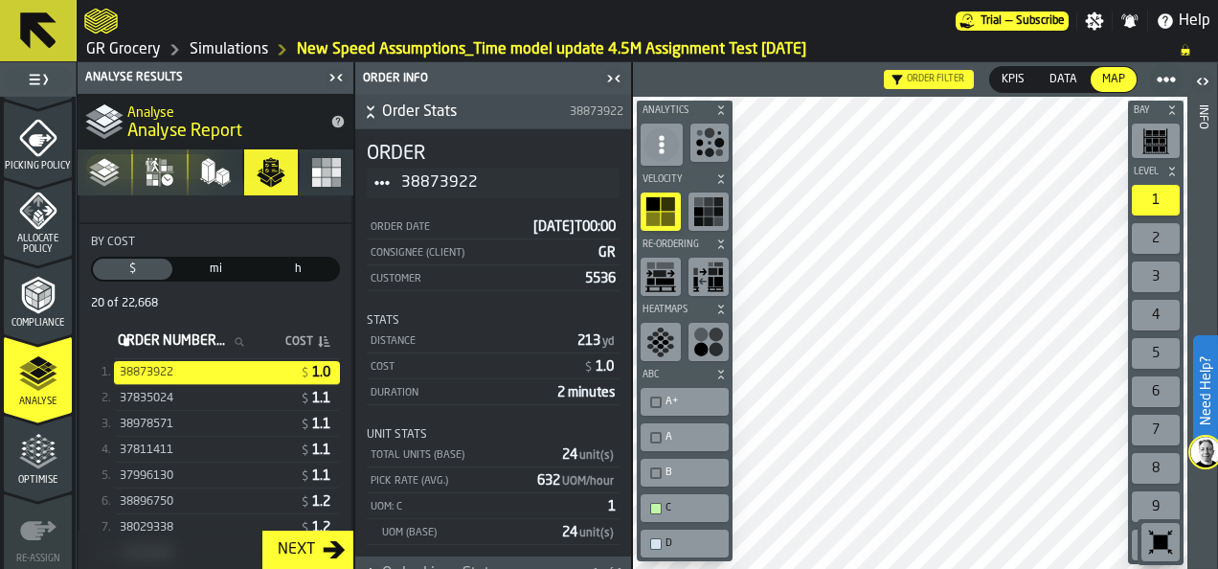
click at [244, 395] on div "37835024" at bounding box center [208, 397] width 176 height 13
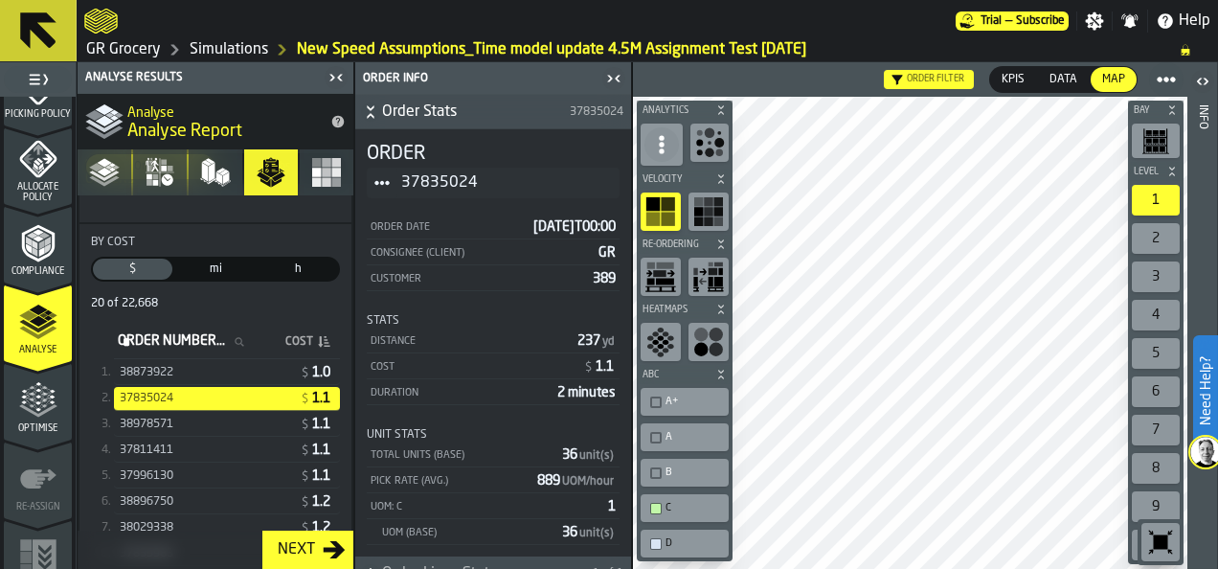
scroll to position [940, 0]
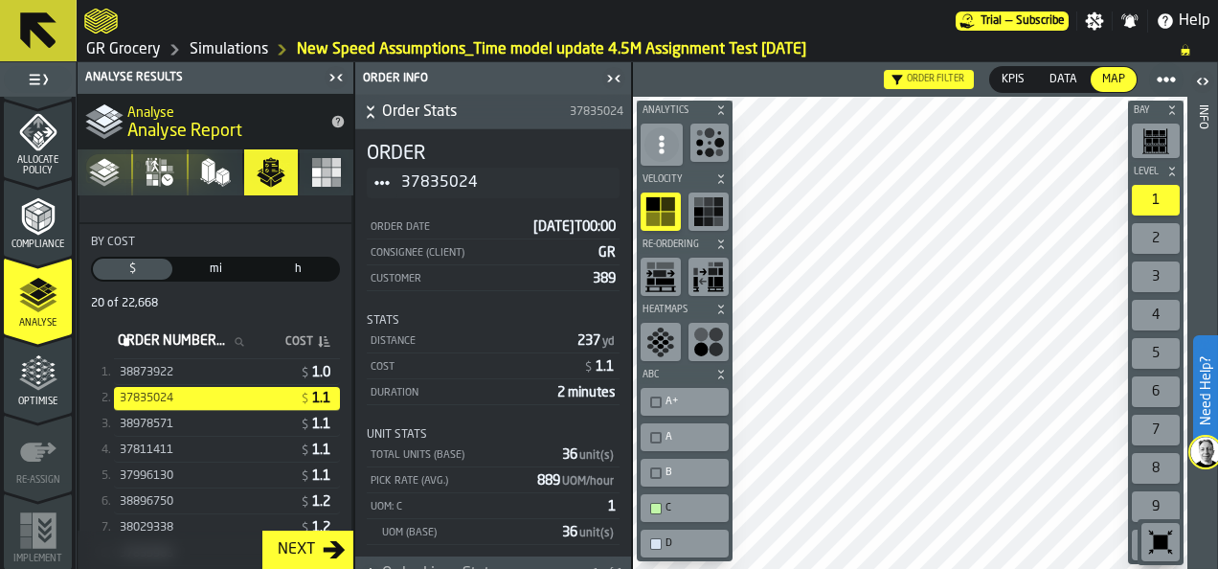
click at [221, 45] on link "Simulations" at bounding box center [229, 49] width 78 height 23
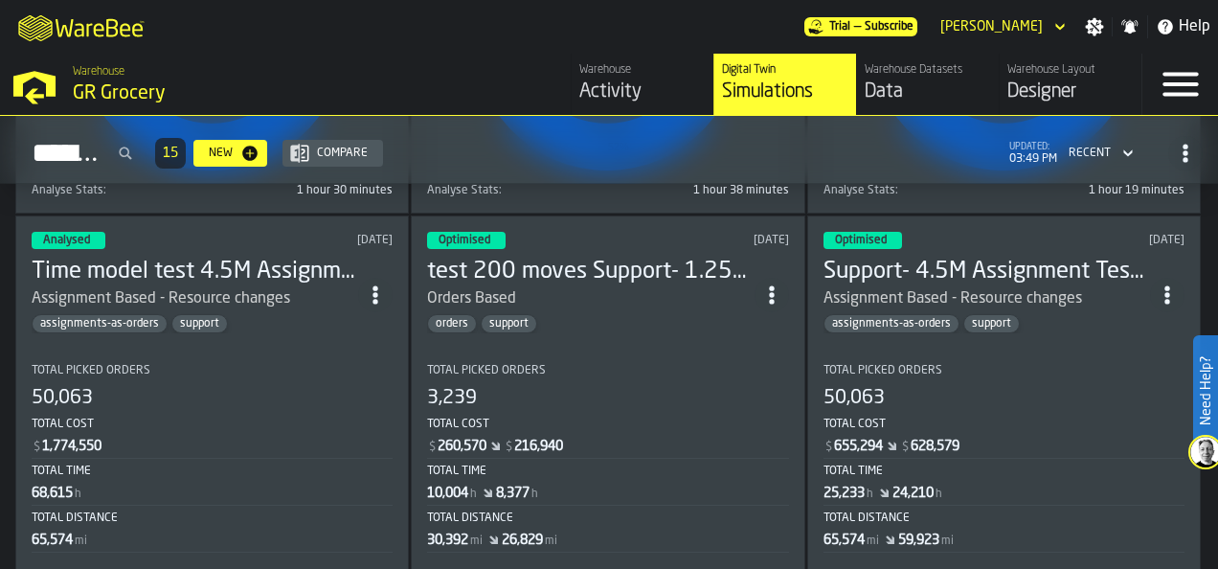
scroll to position [2106, 0]
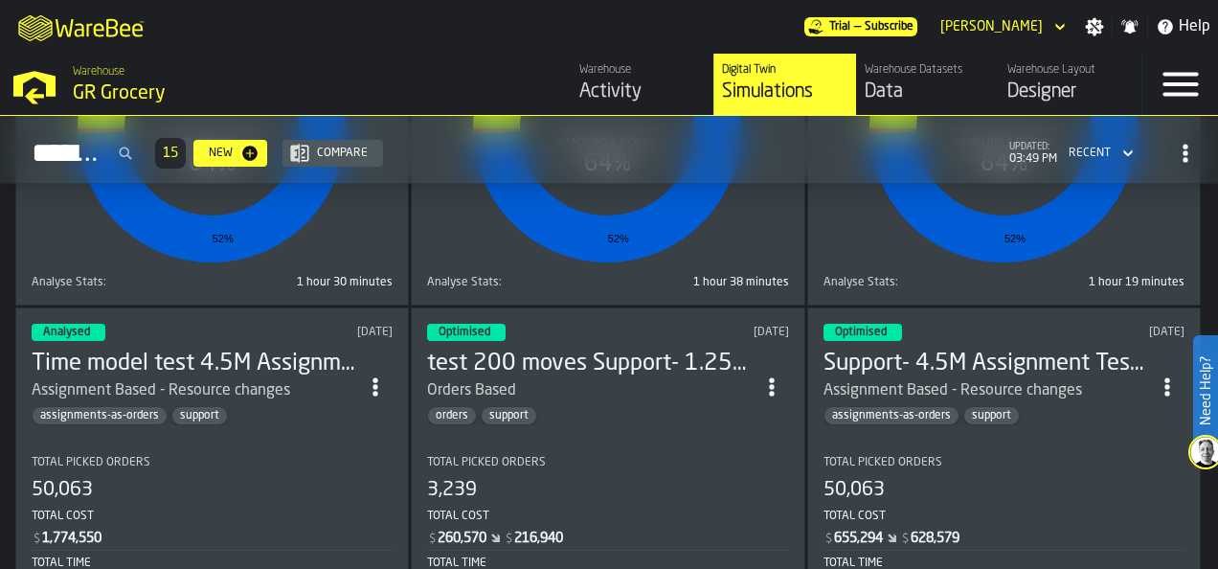
click at [658, 383] on div "Orders Based" at bounding box center [590, 390] width 326 height 23
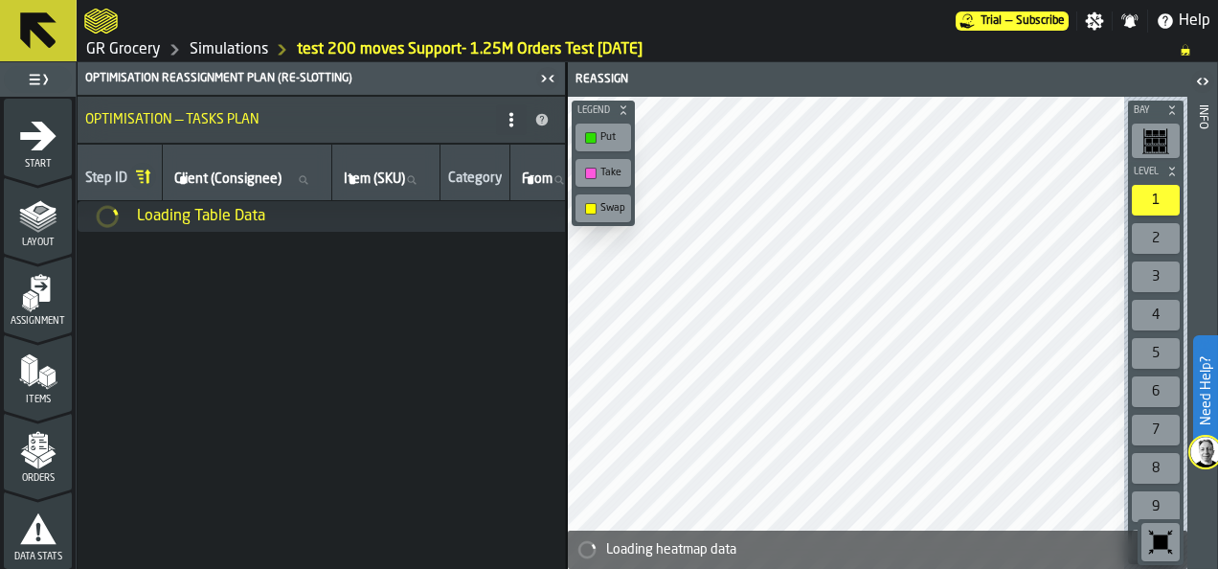
scroll to position [940, 0]
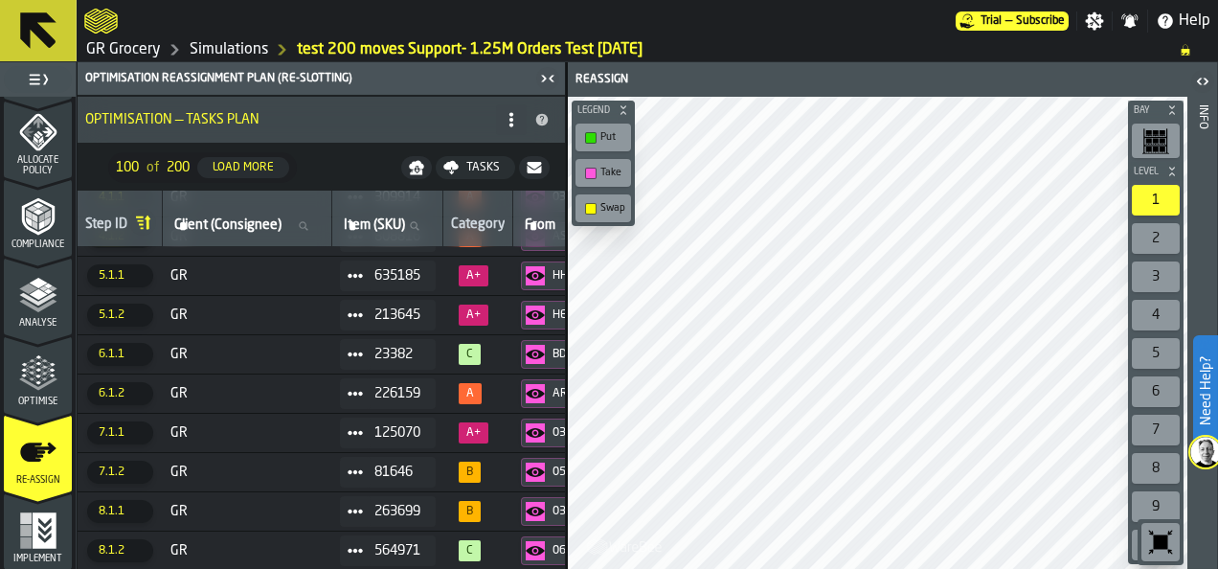
drag, startPoint x: 134, startPoint y: 561, endPoint x: 157, endPoint y: 564, distance: 23.2
click at [157, 564] on div "Step ID Client (Consignee) Client (Consignee) Item (SKU) Item (SKU) Category Fr…" at bounding box center [321, 379] width 487 height 378
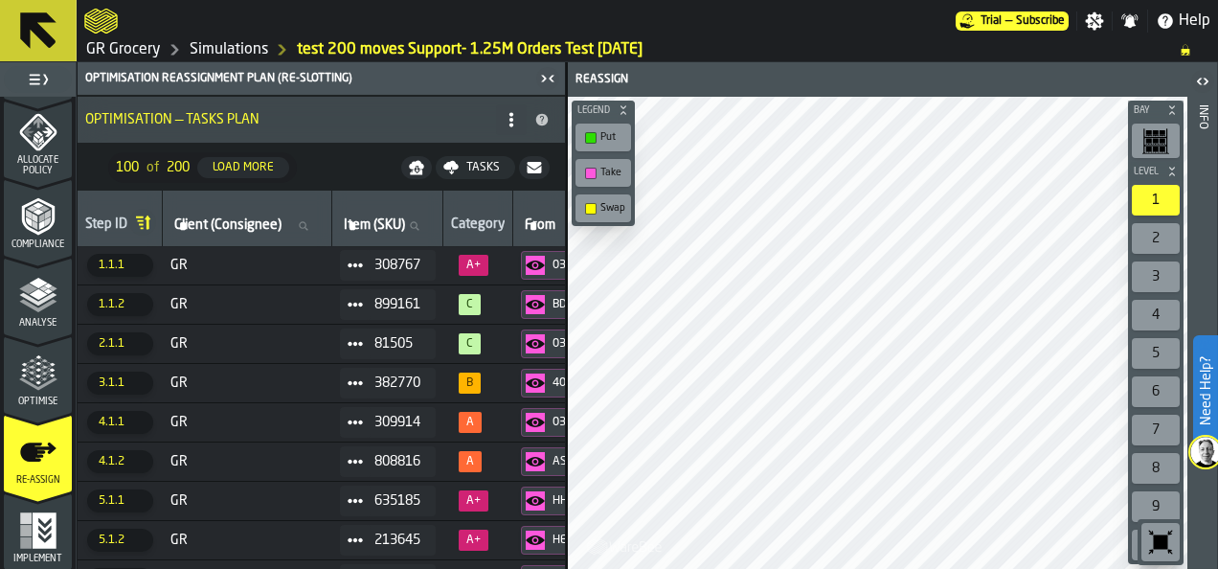
scroll to position [0, 0]
click at [291, 264] on span "GR" at bounding box center [247, 265] width 154 height 15
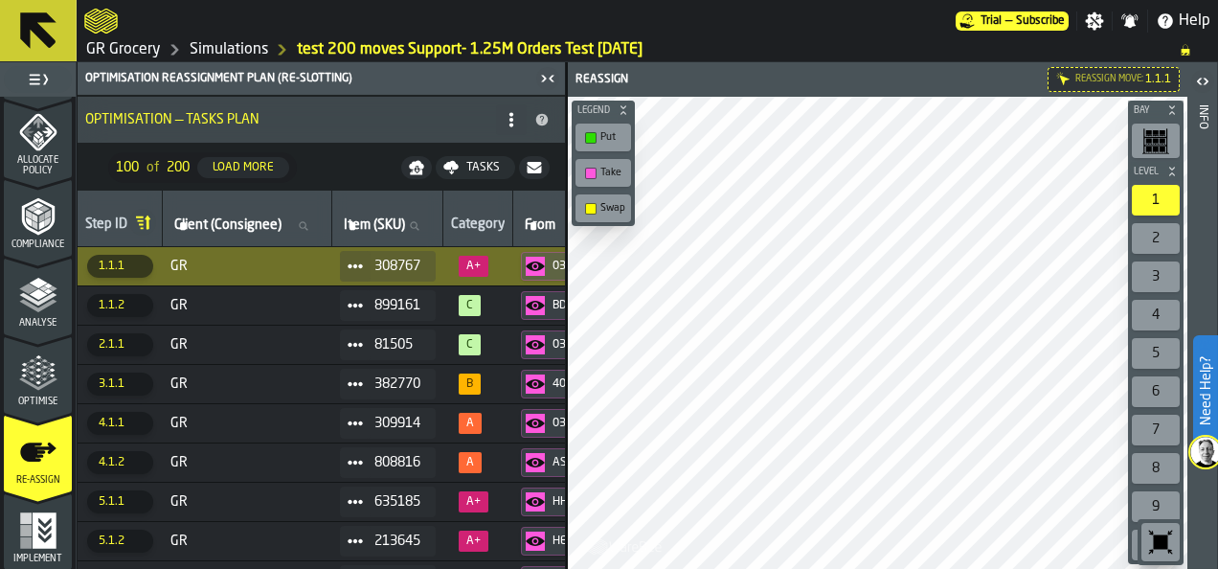
click at [731, 323] on div at bounding box center [878, 333] width 621 height 472
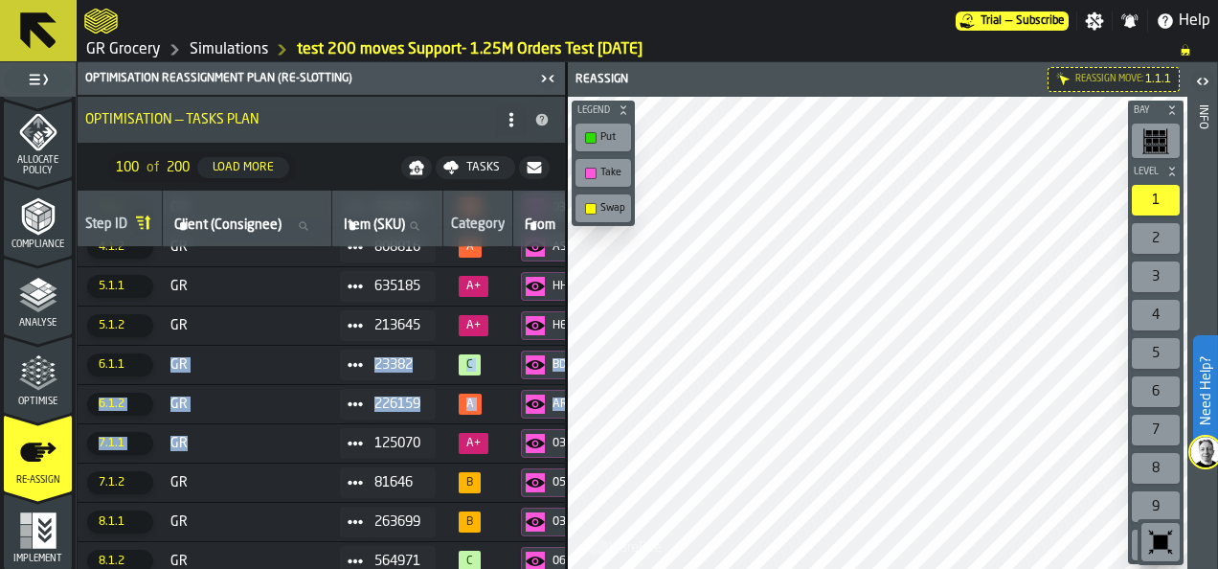
drag, startPoint x: 155, startPoint y: 562, endPoint x: 231, endPoint y: 412, distance: 168.2
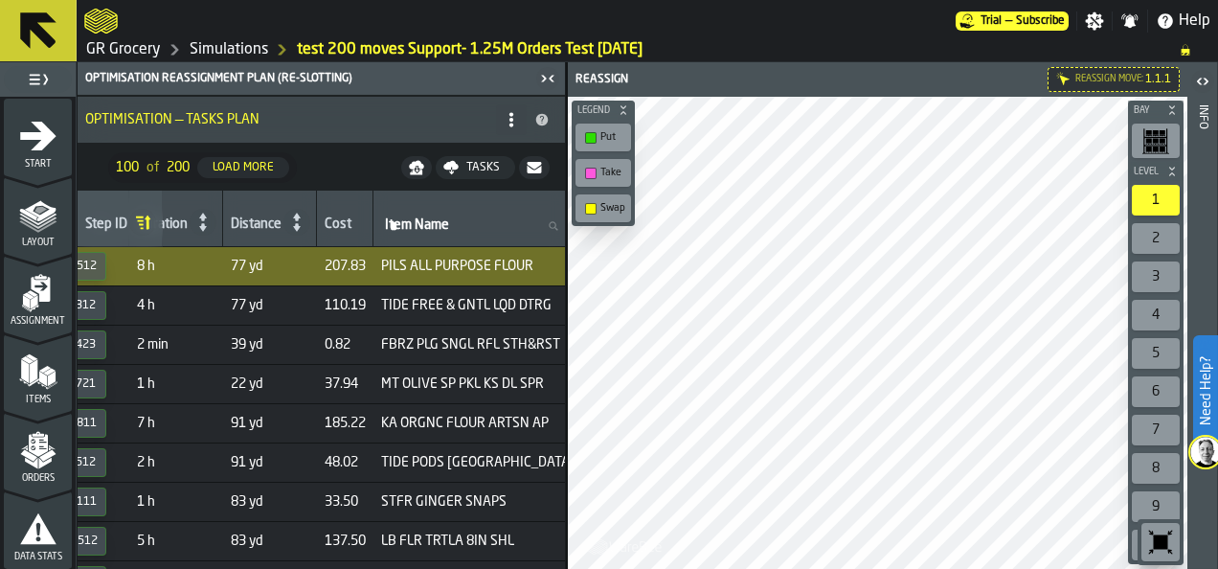
scroll to position [191, 0]
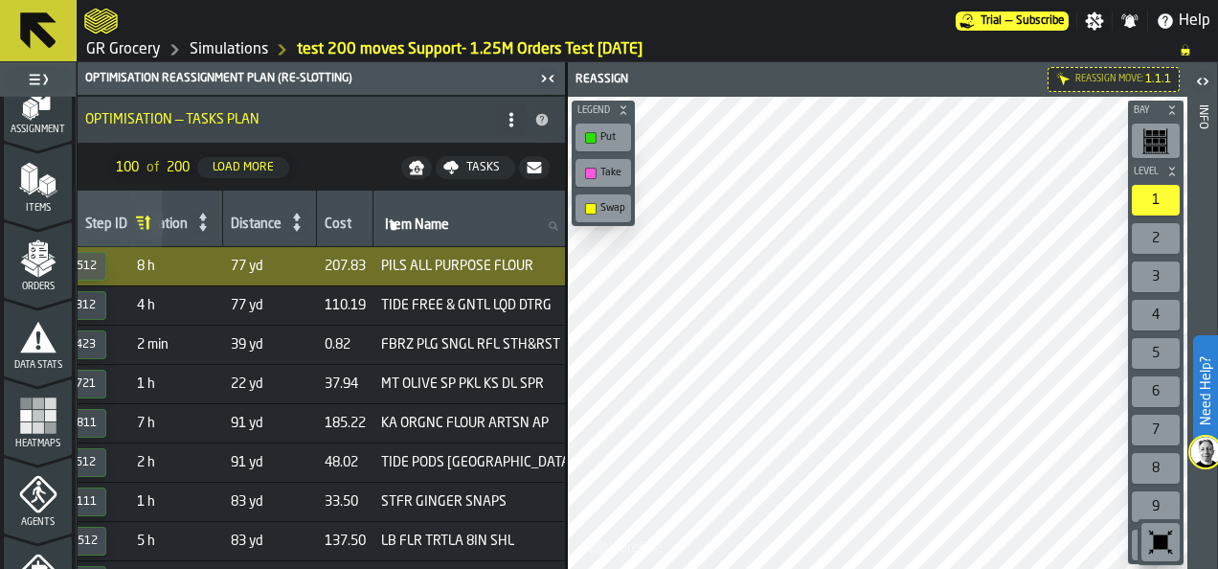
click at [42, 490] on icon "menu Agents" at bounding box center [38, 494] width 38 height 38
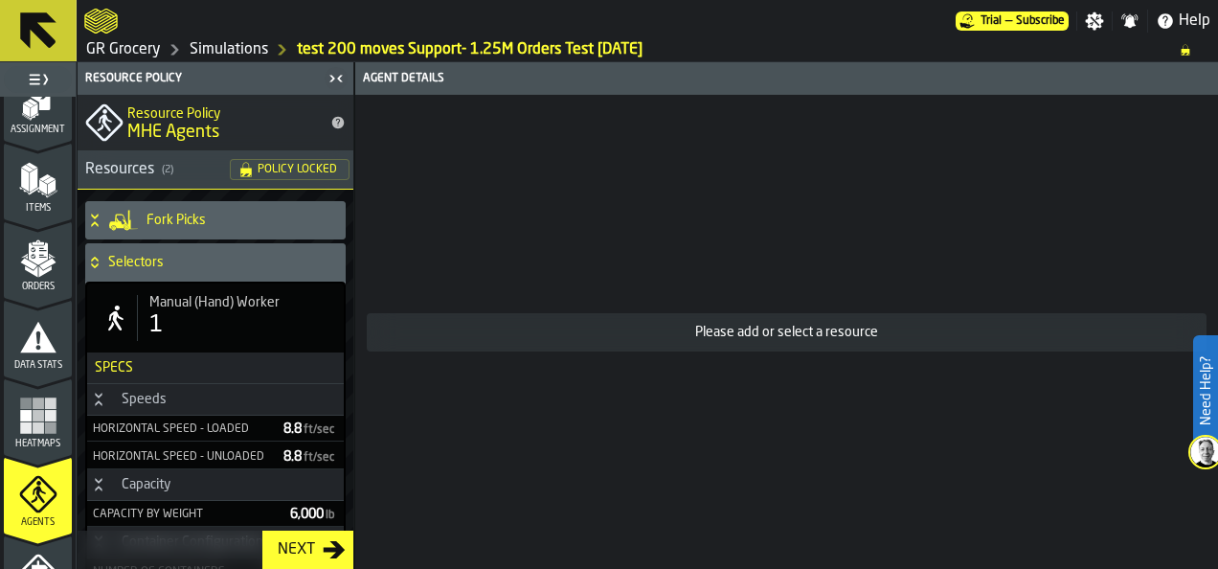
click at [216, 260] on h4 "Selectors" at bounding box center [223, 262] width 230 height 15
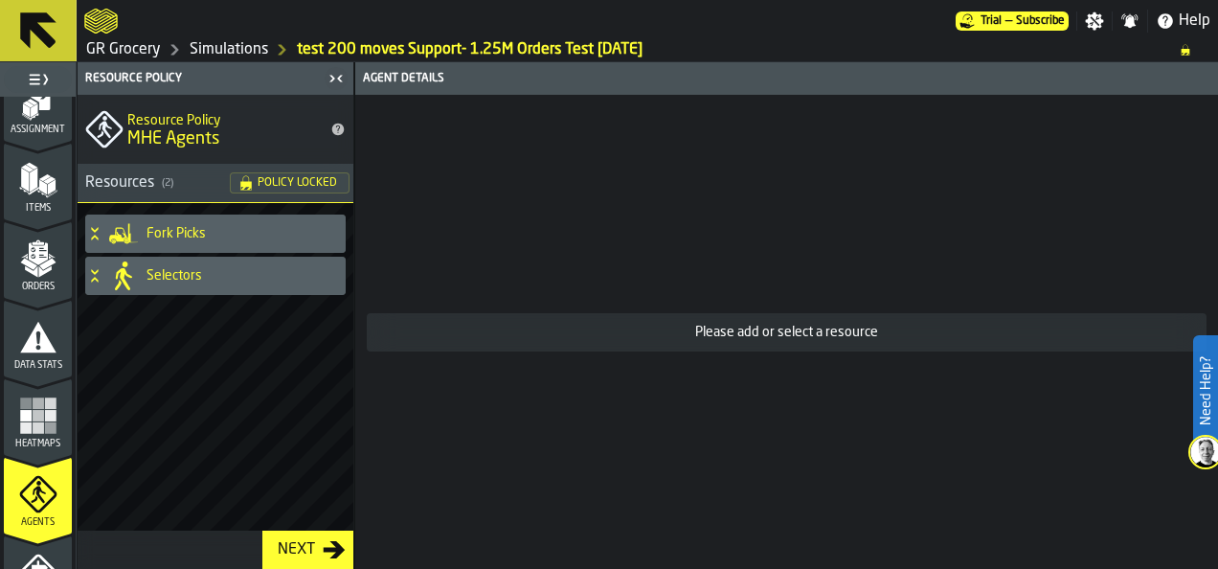
click at [224, 273] on h4 "Selectors" at bounding box center [241, 275] width 191 height 15
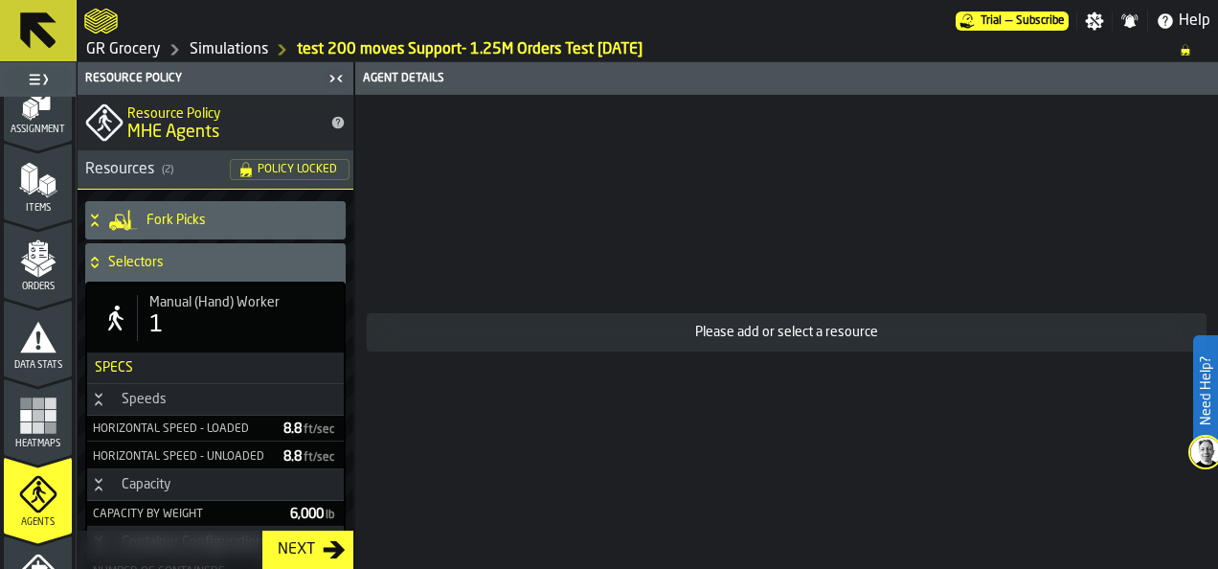
click at [230, 325] on div "1" at bounding box center [240, 325] width 183 height 31
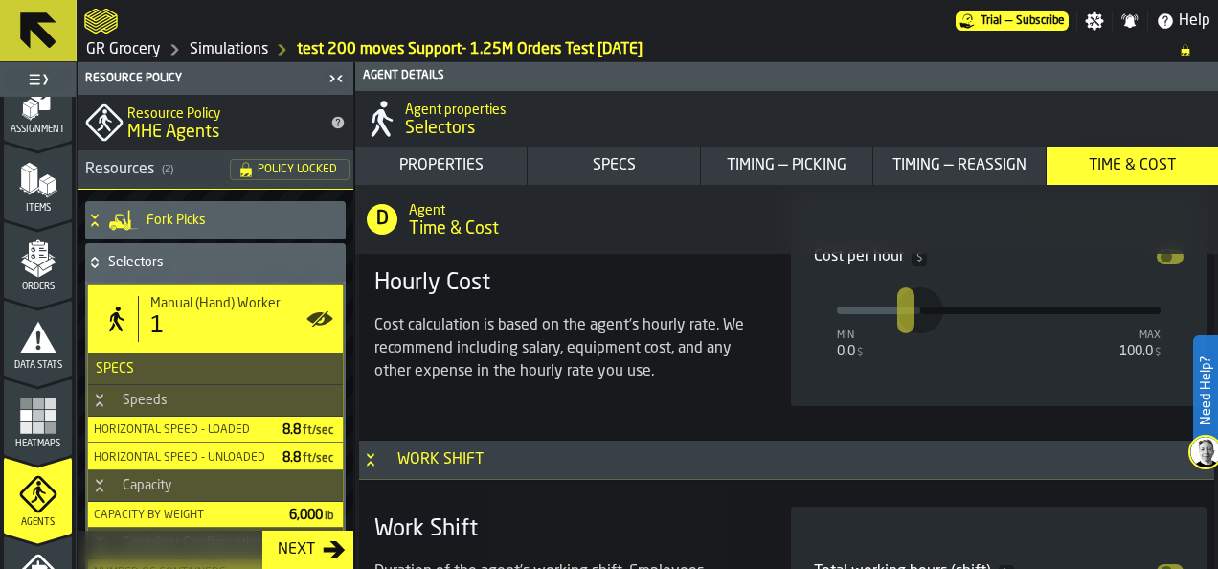
scroll to position [9790, 0]
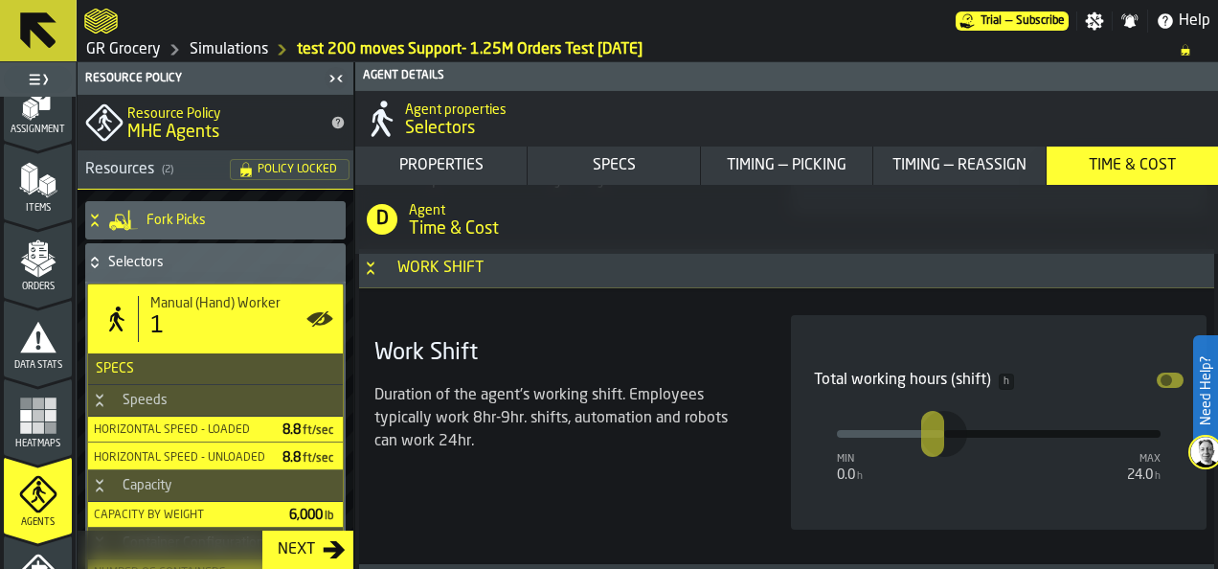
click at [259, 53] on link "Simulations" at bounding box center [229, 49] width 78 height 23
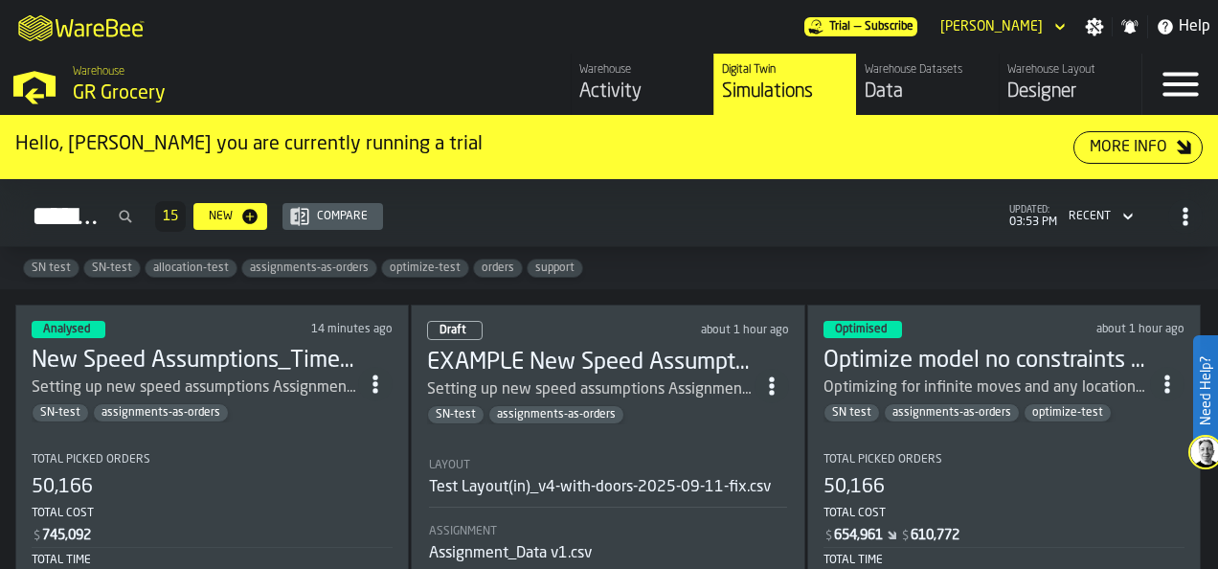
click at [597, 352] on h3 "EXAMPLE New Speed Assumptions_Time model update 4.5M Assignment Test [DATE]" at bounding box center [590, 362] width 326 height 31
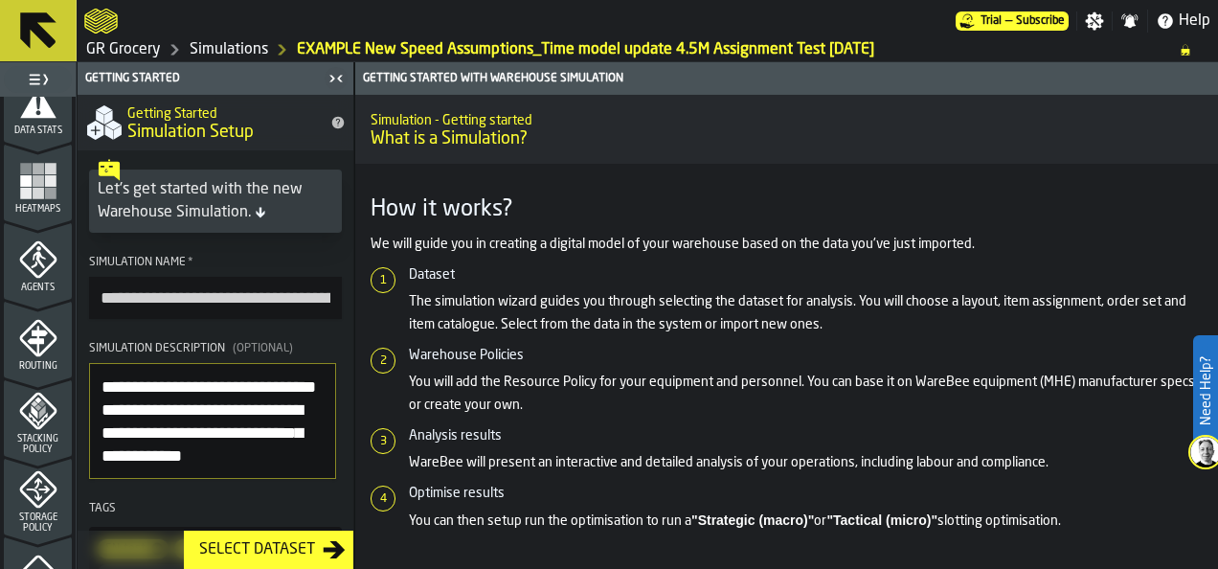
scroll to position [574, 0]
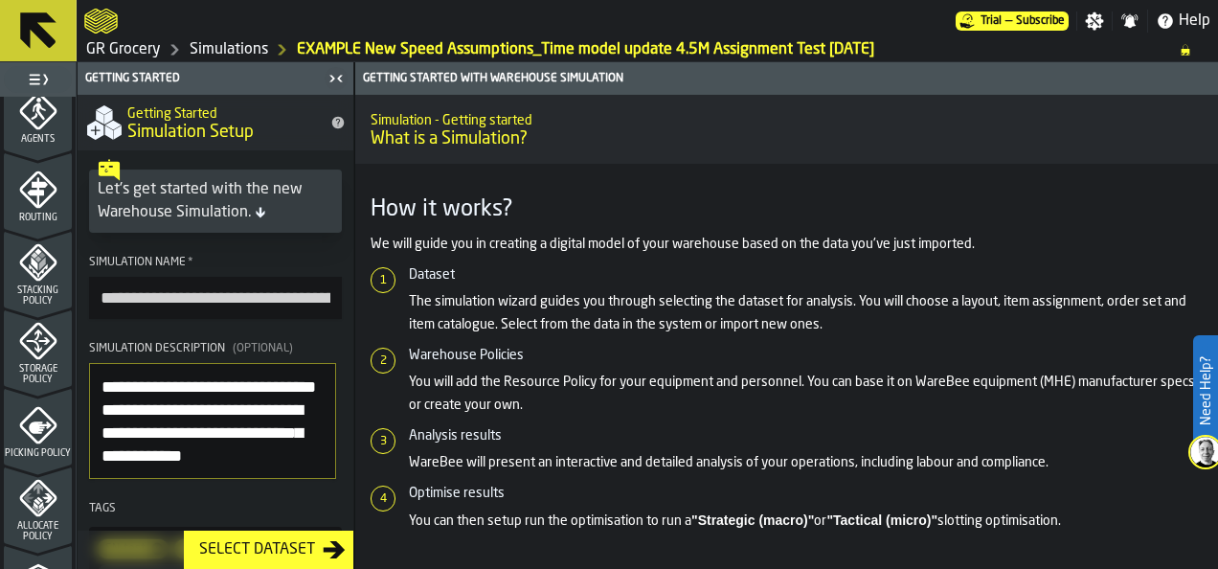
click at [56, 524] on span "Allocate Policy" at bounding box center [38, 531] width 68 height 21
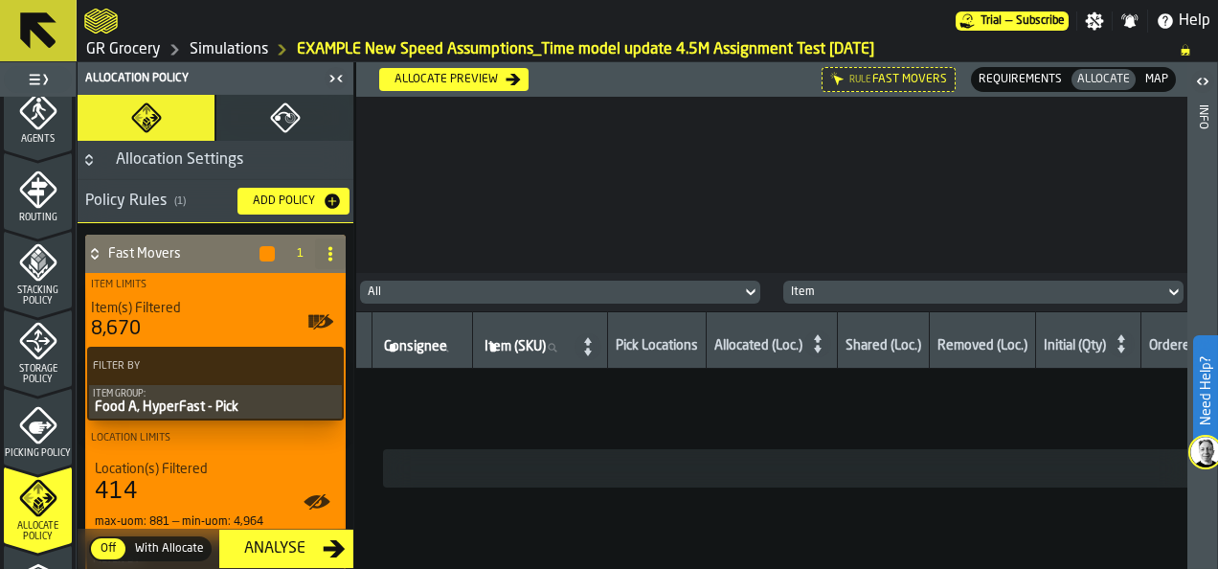
click at [325, 255] on icon at bounding box center [330, 253] width 15 height 15
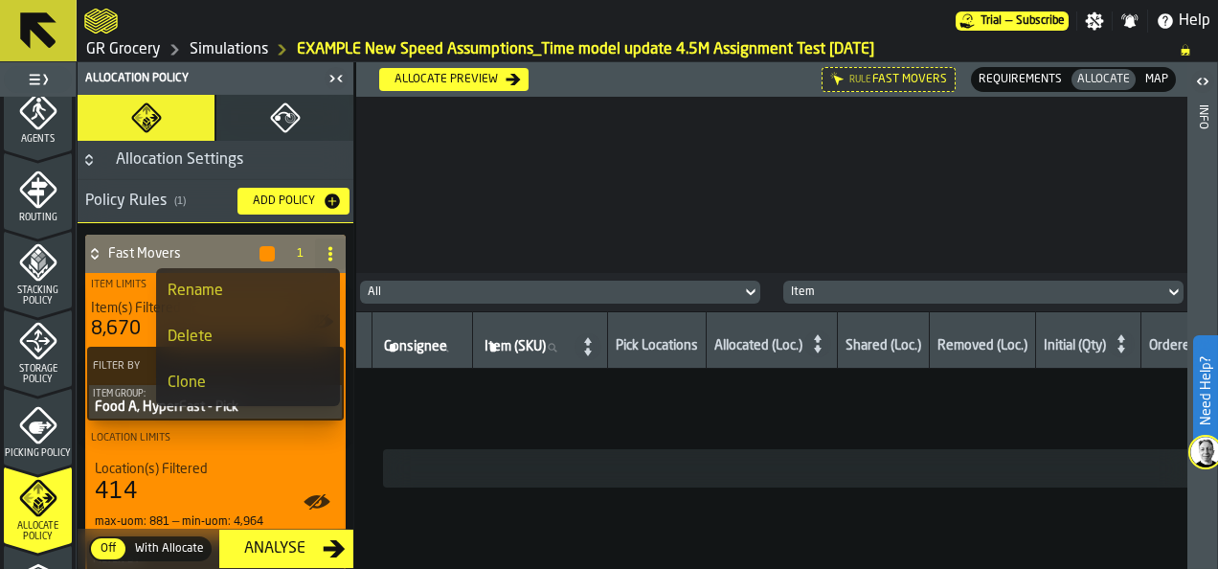
click at [262, 341] on div "Delete" at bounding box center [248, 336] width 161 height 23
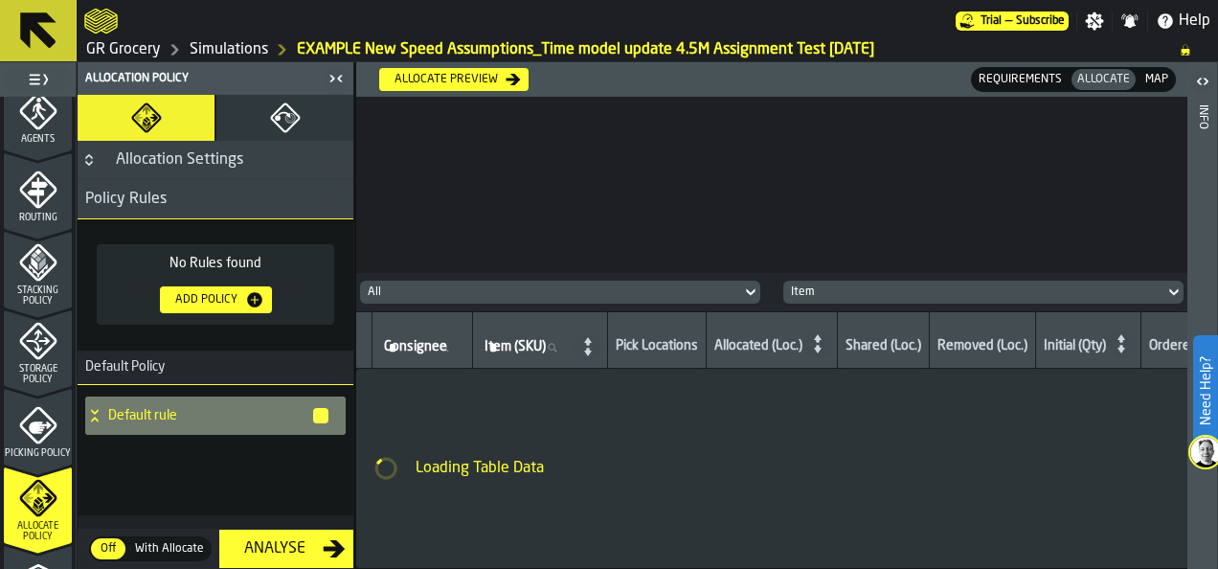
click at [258, 304] on icon "button-Add Policy" at bounding box center [254, 299] width 19 height 19
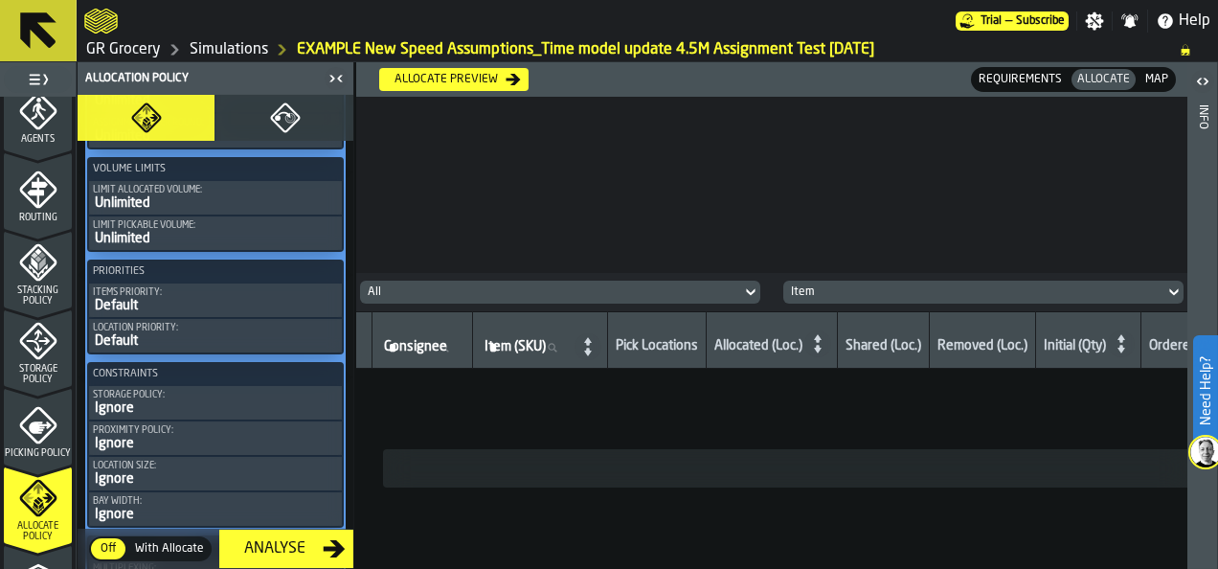
scroll to position [686, 0]
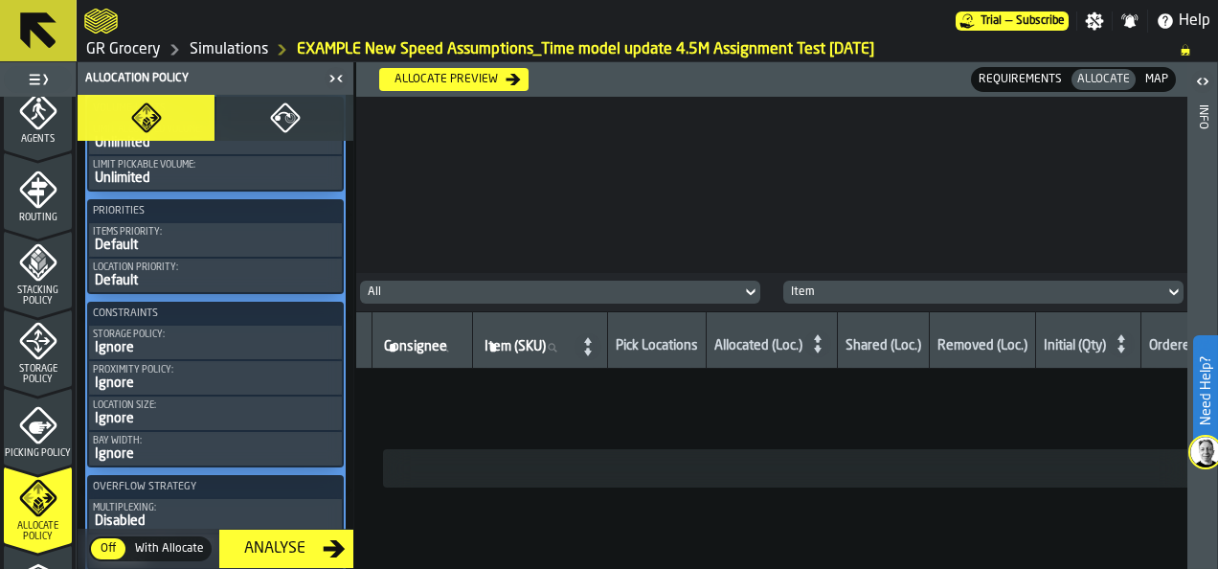
click at [274, 247] on div "Default" at bounding box center [215, 244] width 245 height 15
click at [123, 235] on div "Items priority:" at bounding box center [215, 232] width 245 height 11
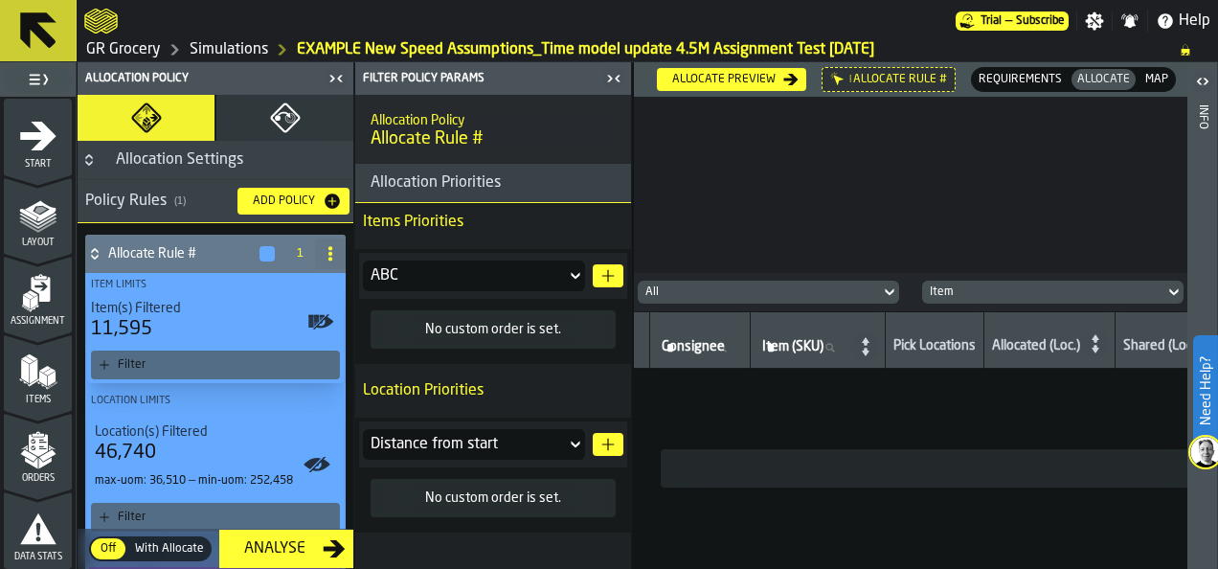
scroll to position [686, 0]
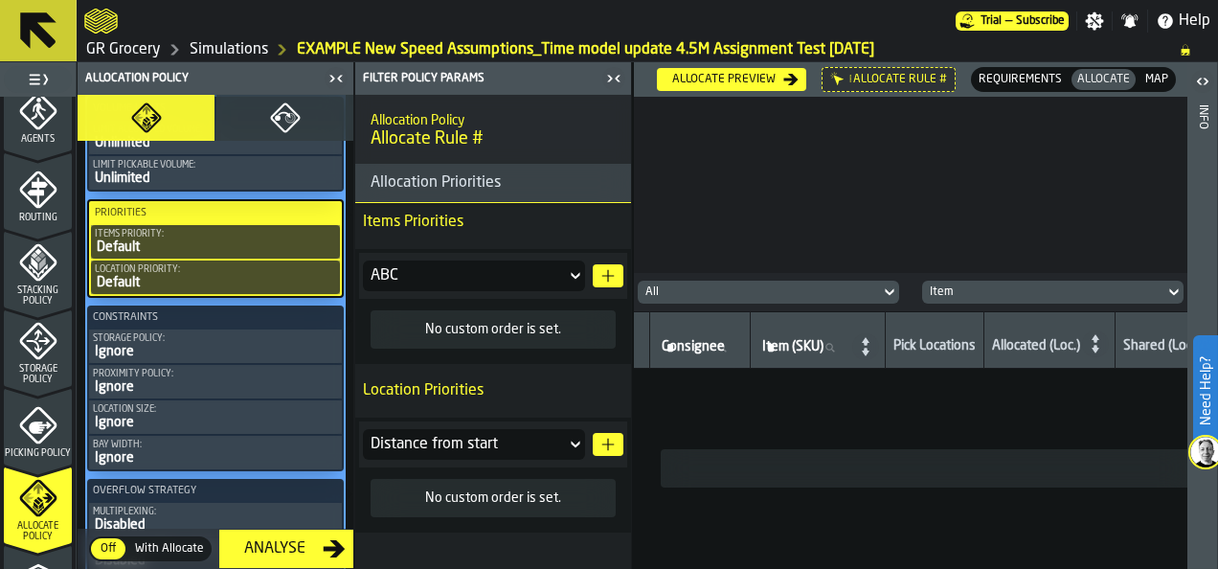
click at [566, 268] on icon at bounding box center [575, 275] width 19 height 23
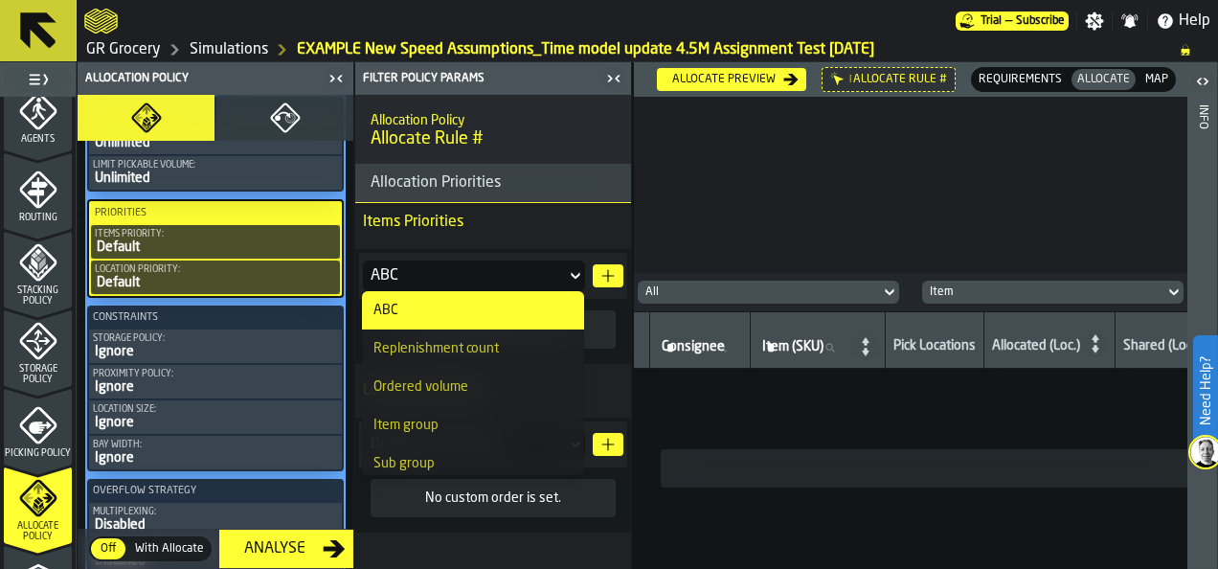
click at [540, 302] on div "ABC" at bounding box center [472, 309] width 199 height 15
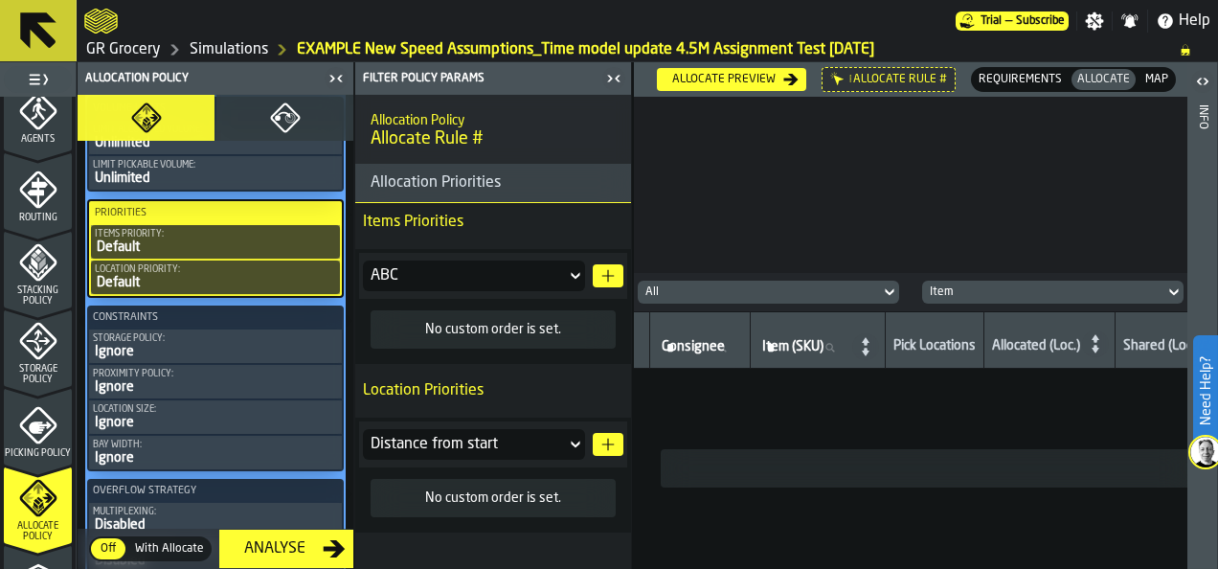
click at [531, 276] on div "ABC" at bounding box center [464, 275] width 188 height 23
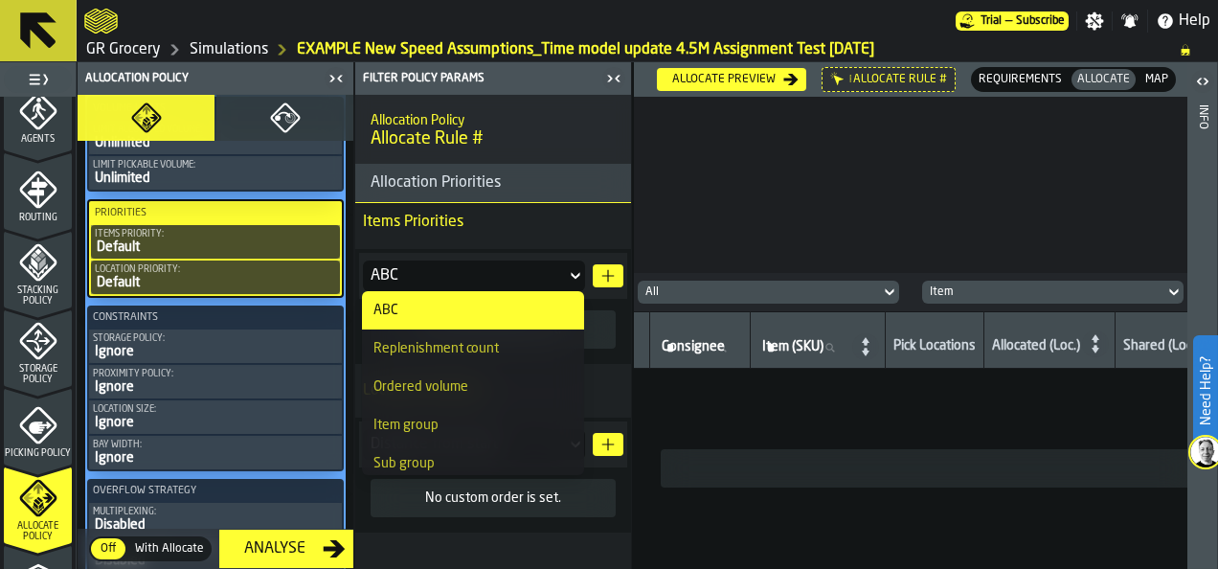
click at [613, 272] on icon "button-" at bounding box center [607, 275] width 15 height 15
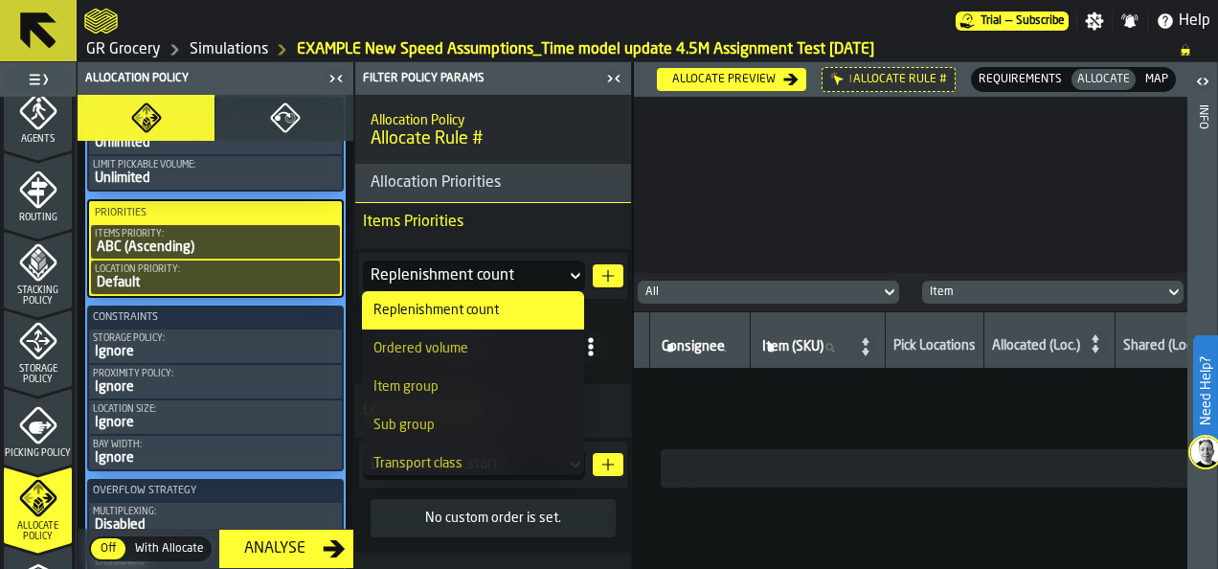
click at [542, 237] on p "Items Priorities" at bounding box center [493, 222] width 276 height 38
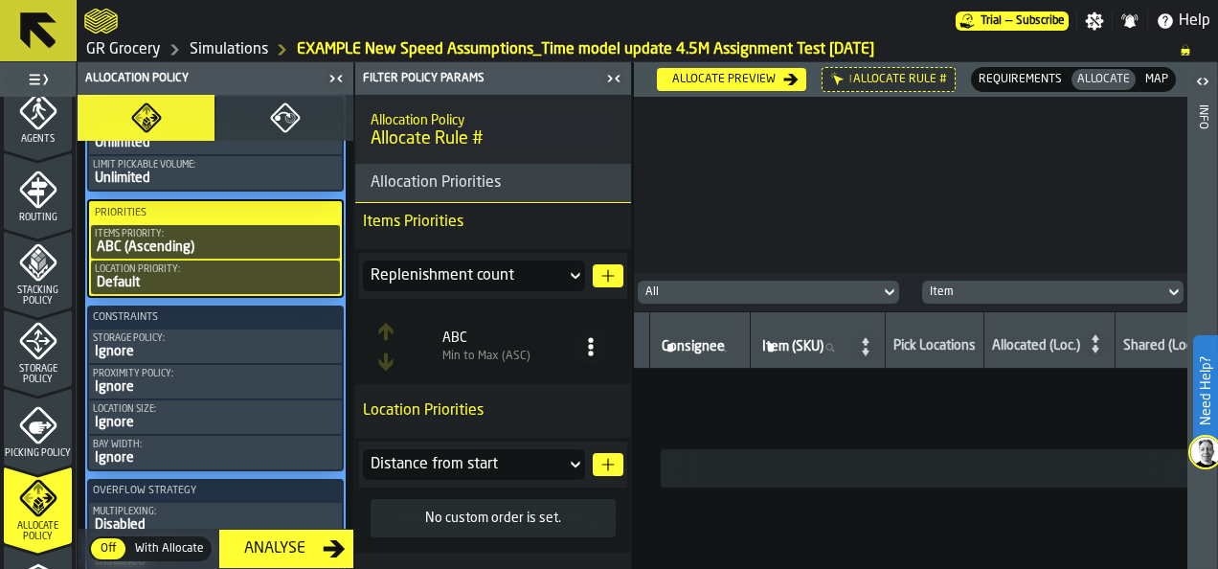
click at [591, 347] on circle at bounding box center [590, 347] width 5 height 5
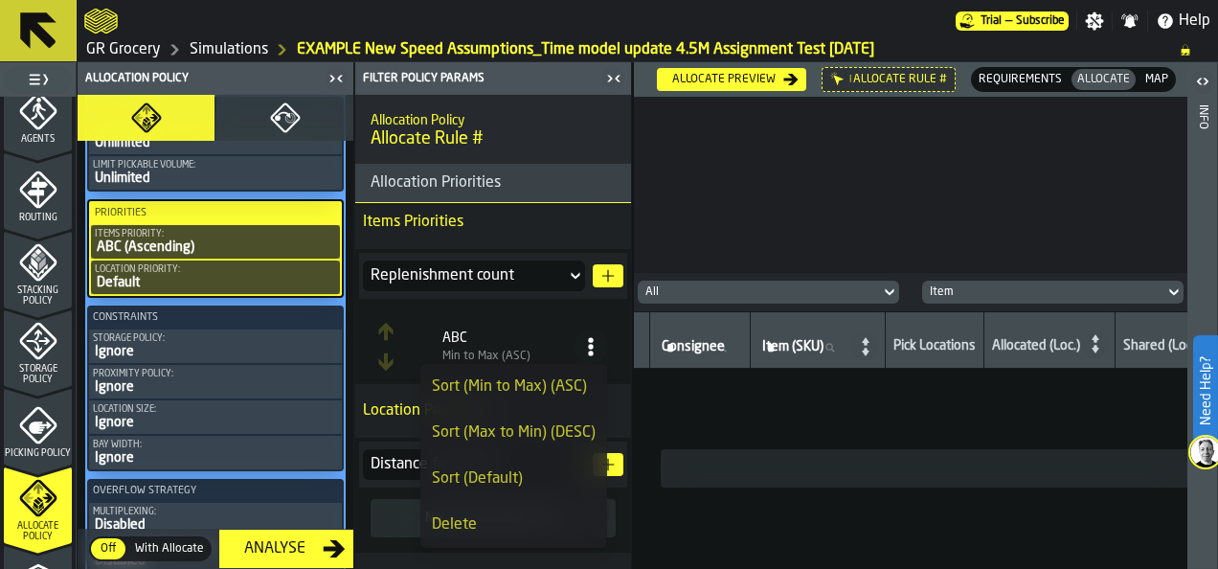
click at [380, 392] on p "Location Priorities" at bounding box center [493, 410] width 276 height 38
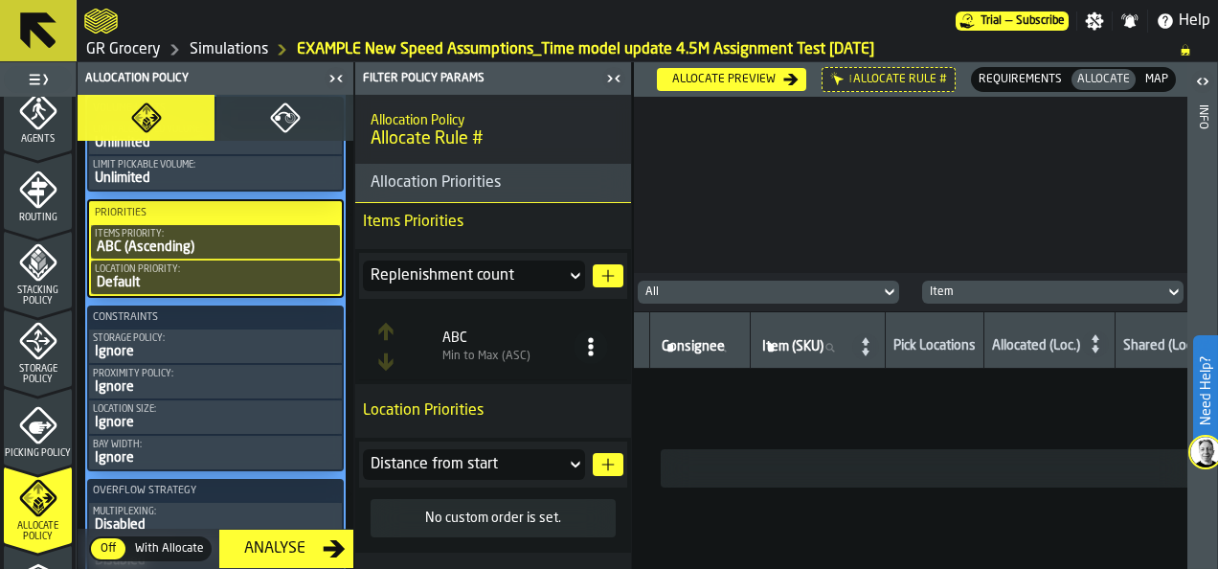
click at [566, 274] on icon at bounding box center [575, 275] width 19 height 23
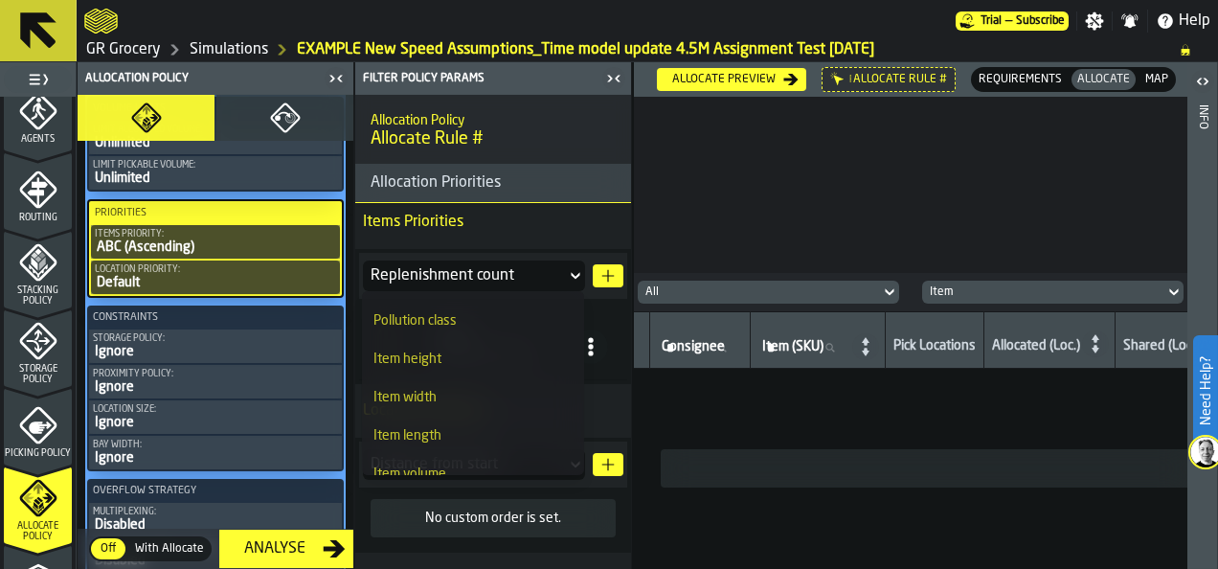
scroll to position [287, 0]
click at [611, 402] on p "Location Priorities" at bounding box center [493, 410] width 276 height 38
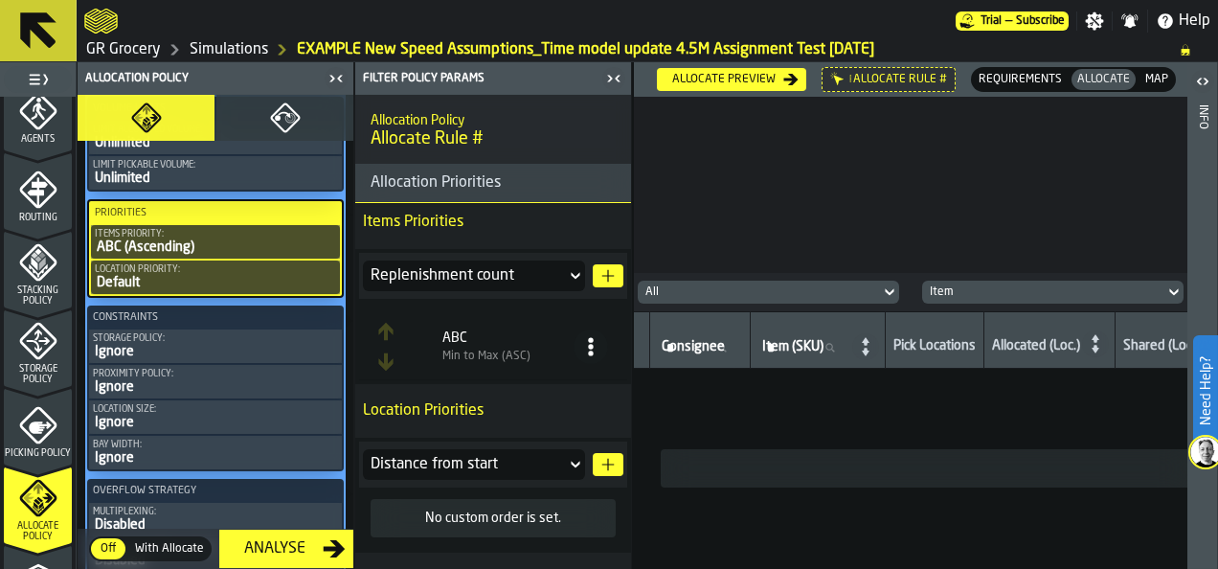
click at [555, 469] on div "Distance from start" at bounding box center [464, 464] width 188 height 23
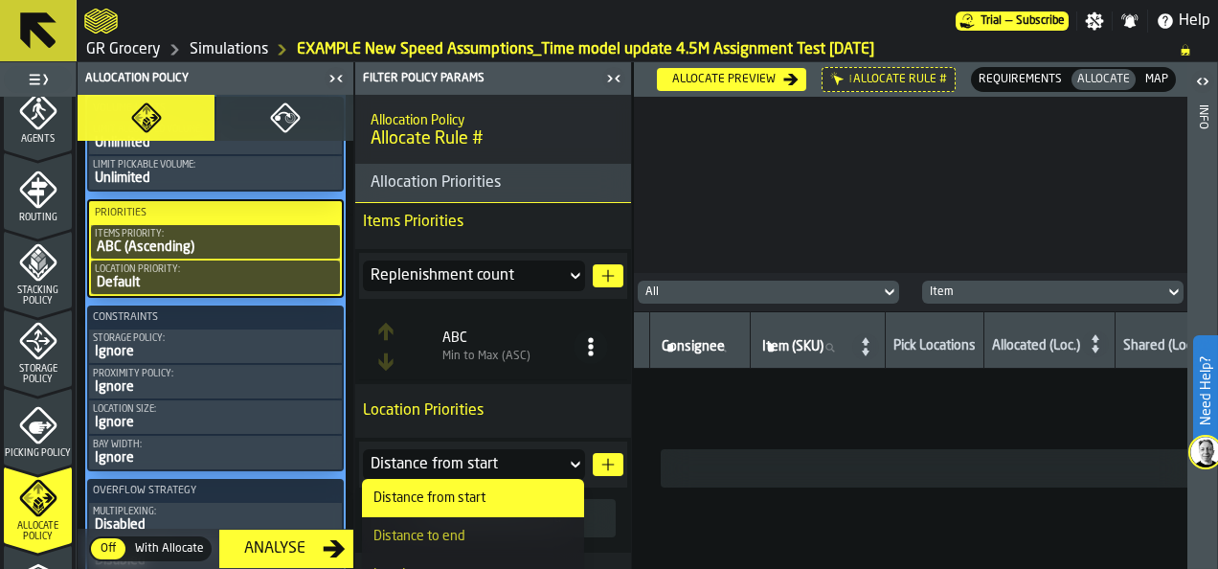
click at [551, 422] on p "Location Priorities" at bounding box center [493, 410] width 276 height 38
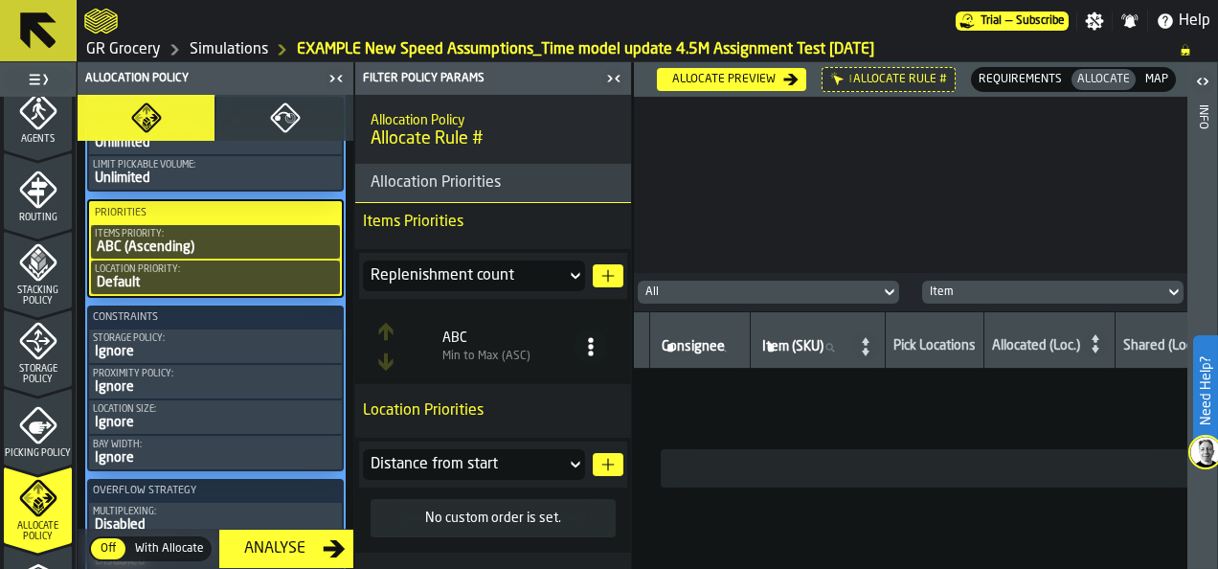
click at [238, 41] on link "Simulations" at bounding box center [229, 49] width 78 height 23
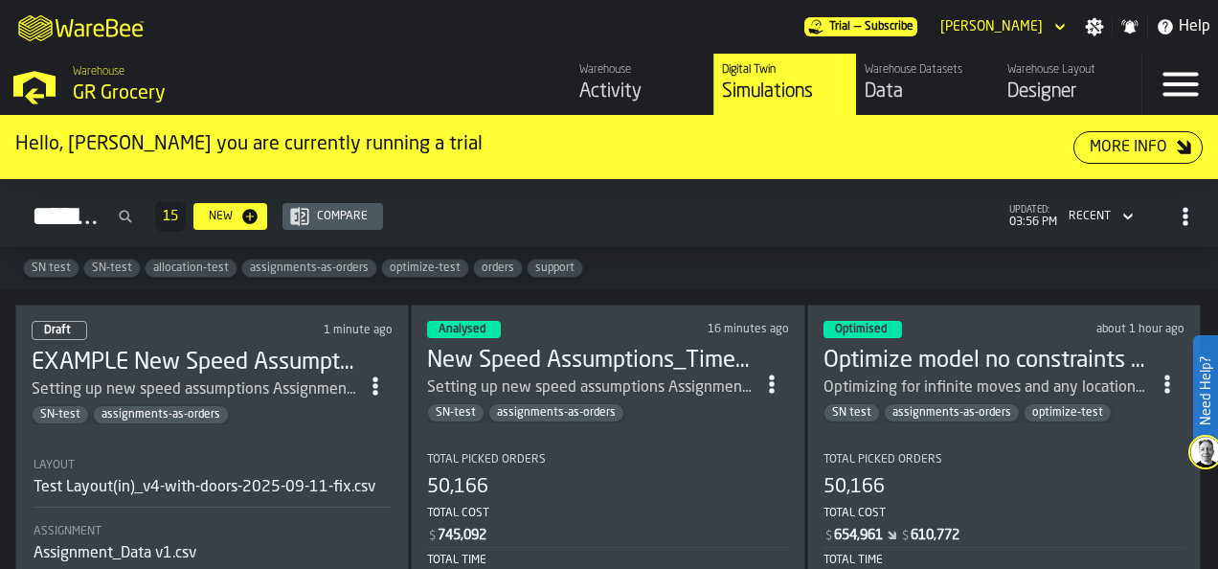
click at [654, 353] on h3 "New Speed Assumptions_Time model update 4.5M Assignment Test [DATE]" at bounding box center [590, 361] width 326 height 31
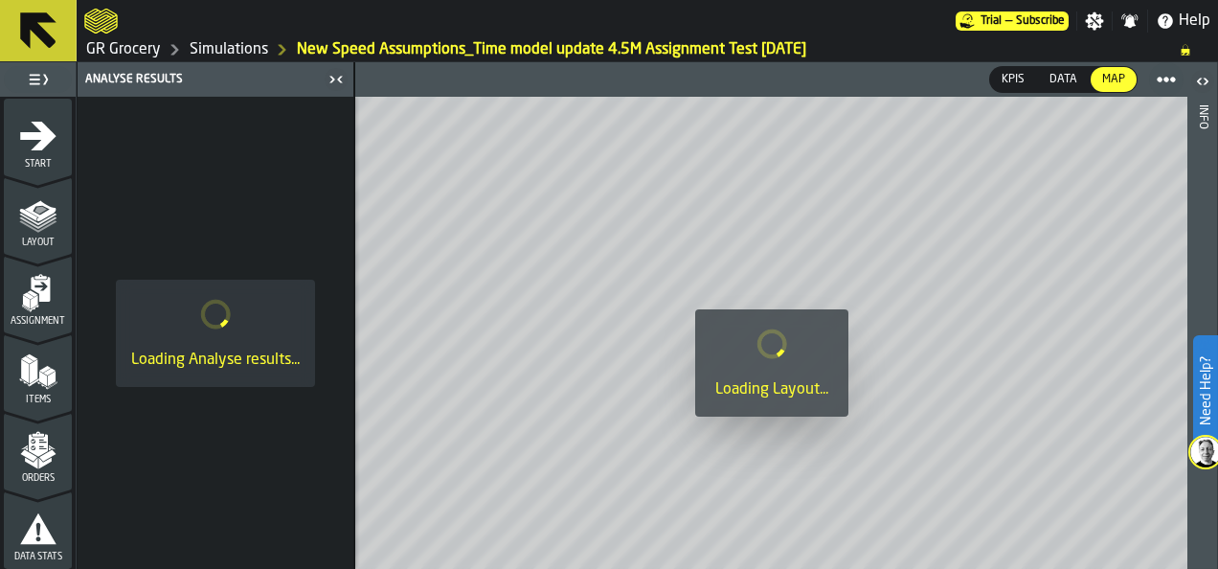
scroll to position [191, 0]
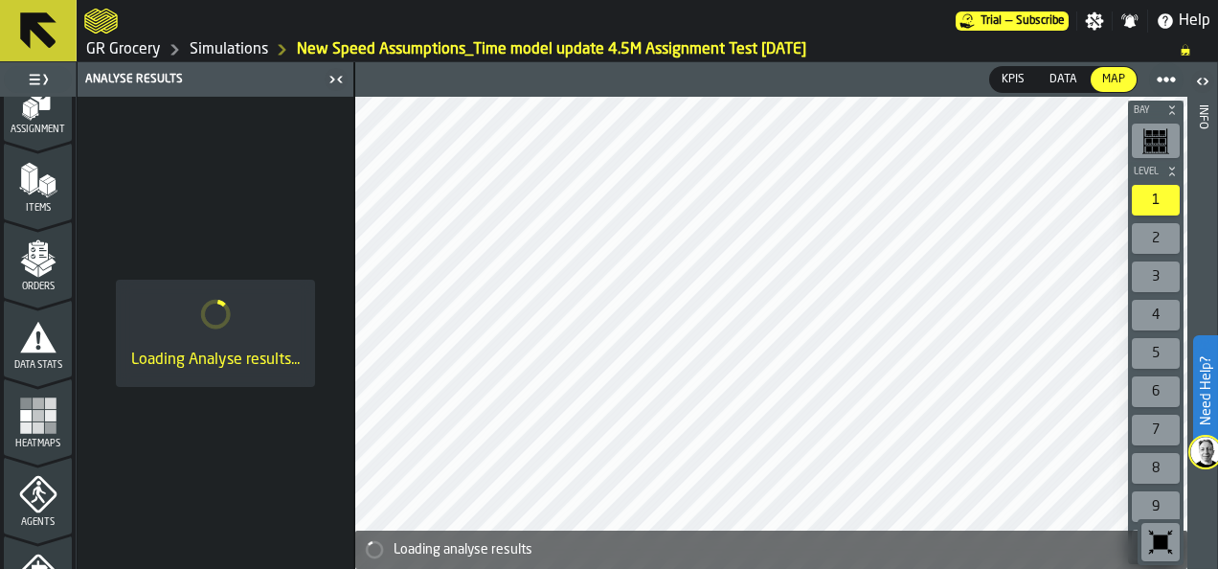
click at [44, 426] on rect "menu Heatmaps" at bounding box center [49, 426] width 11 height 11
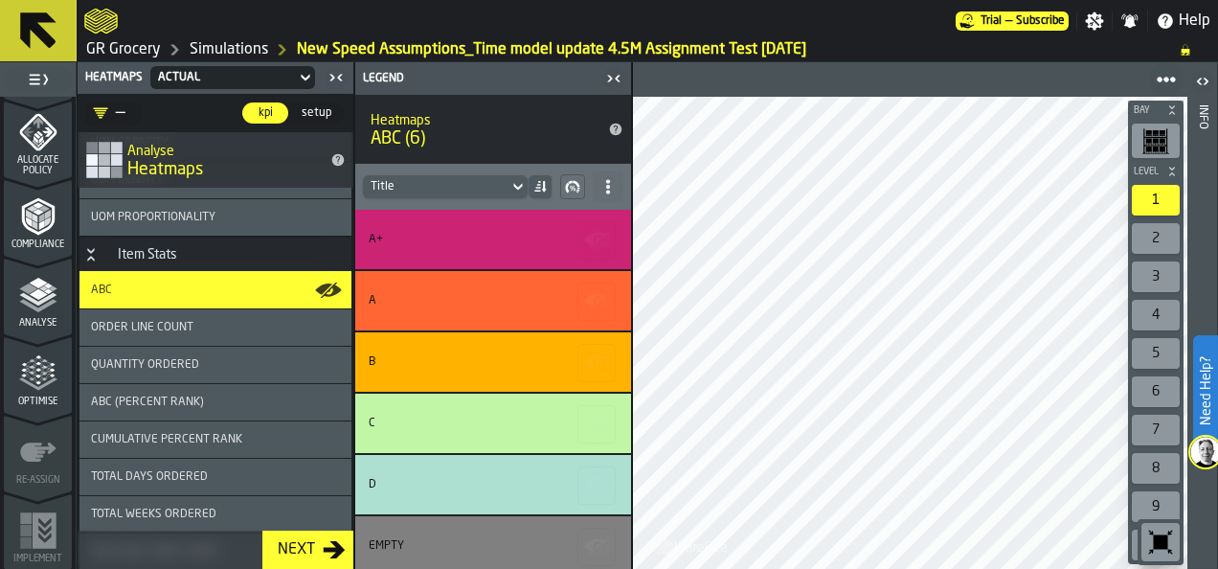
scroll to position [1244, 0]
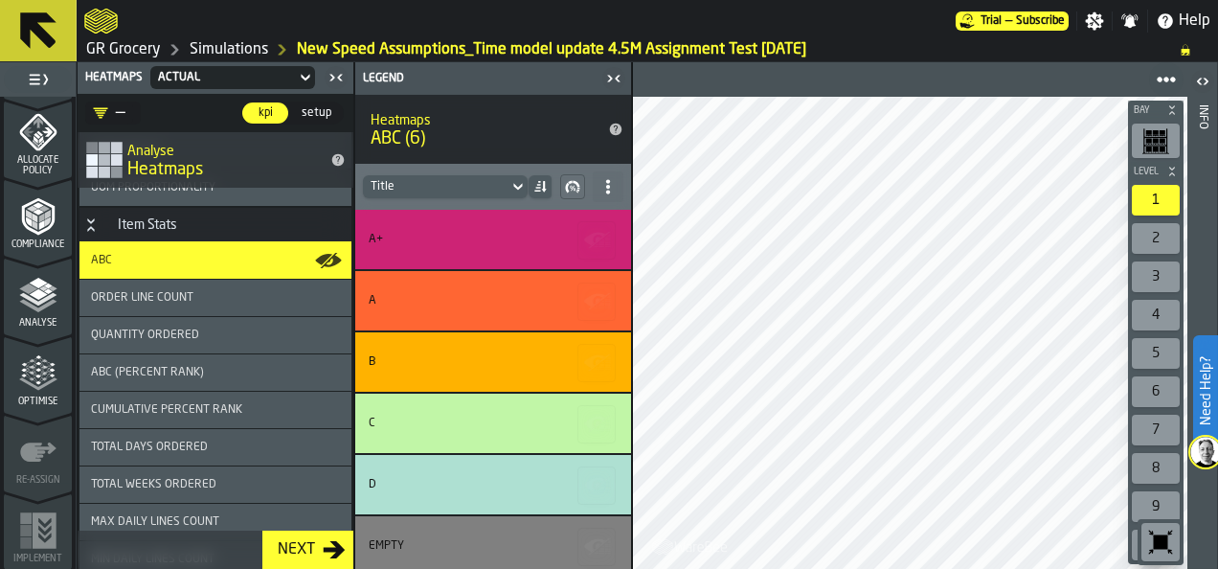
click at [223, 454] on div "Total Days Ordered" at bounding box center [215, 446] width 249 height 13
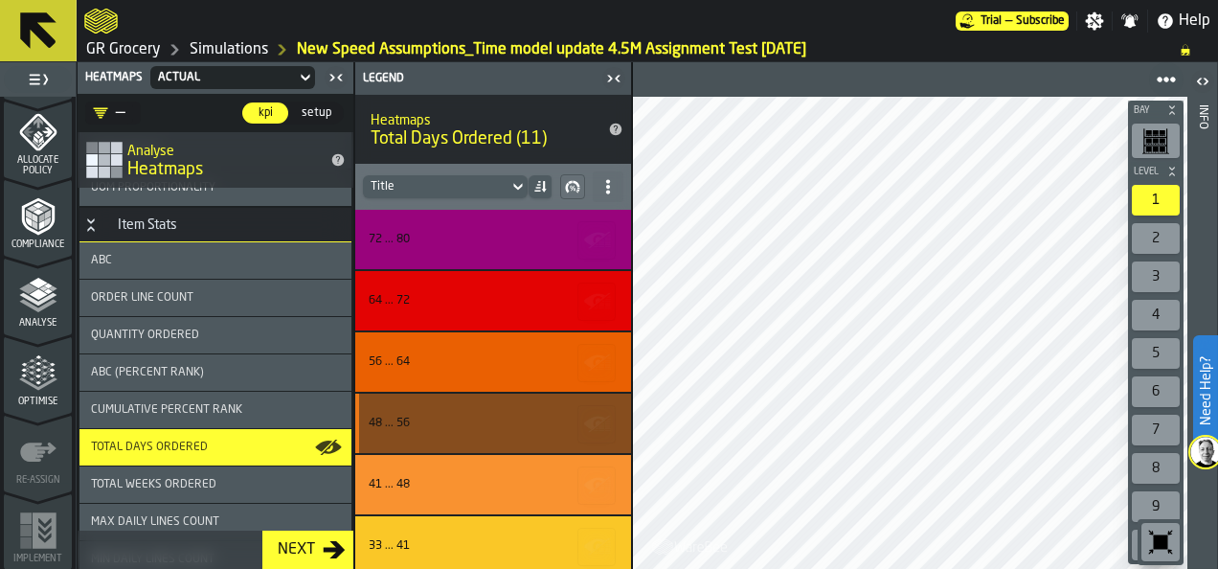
scroll to position [312, 0]
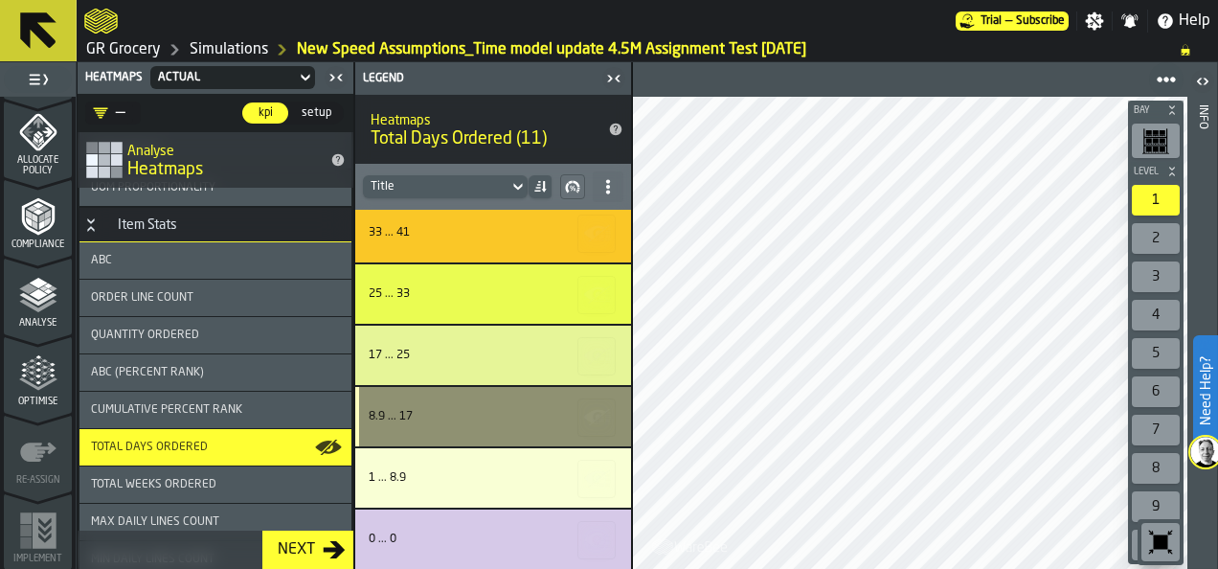
click at [502, 412] on div "8.9 ... 17" at bounding box center [488, 416] width 239 height 13
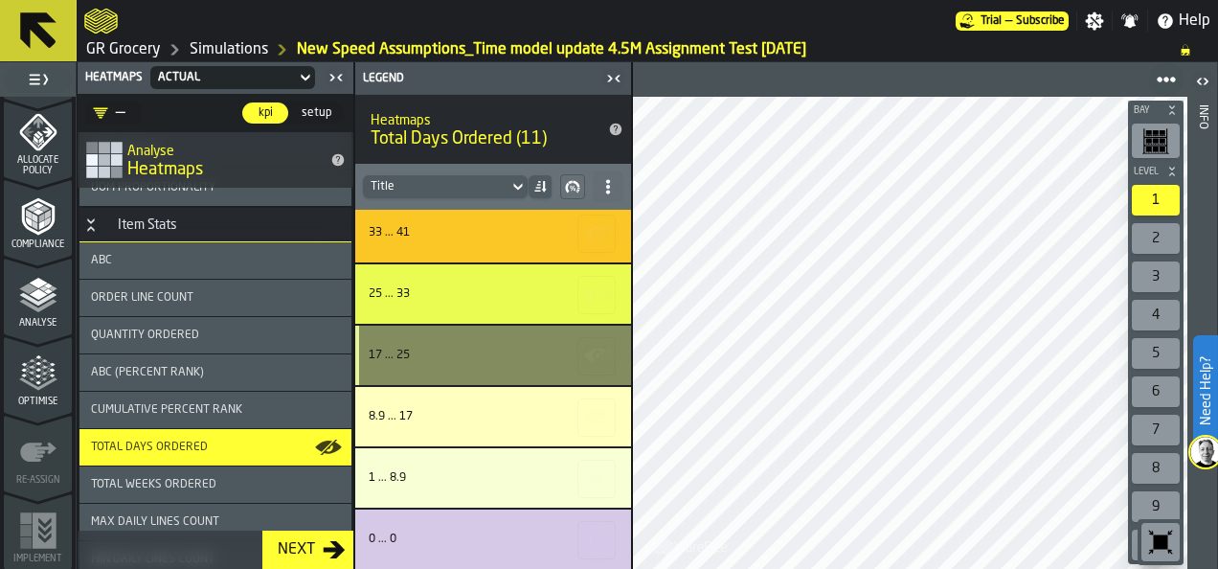
click at [490, 348] on div "17 ... 25" at bounding box center [488, 354] width 239 height 13
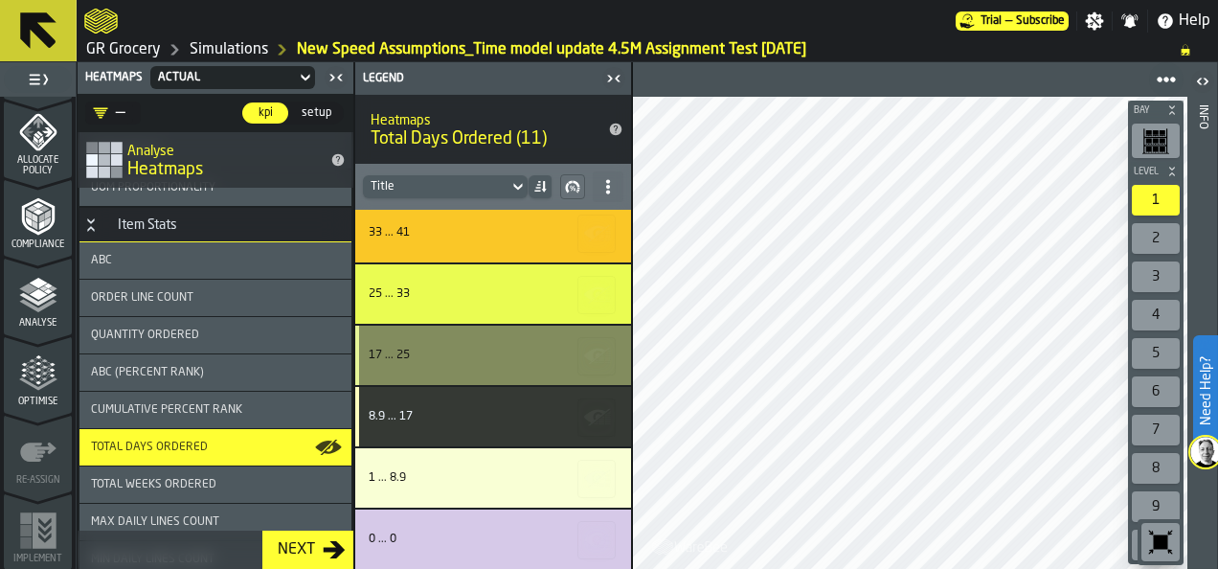
click at [493, 292] on div "25 ... 33" at bounding box center [488, 293] width 239 height 13
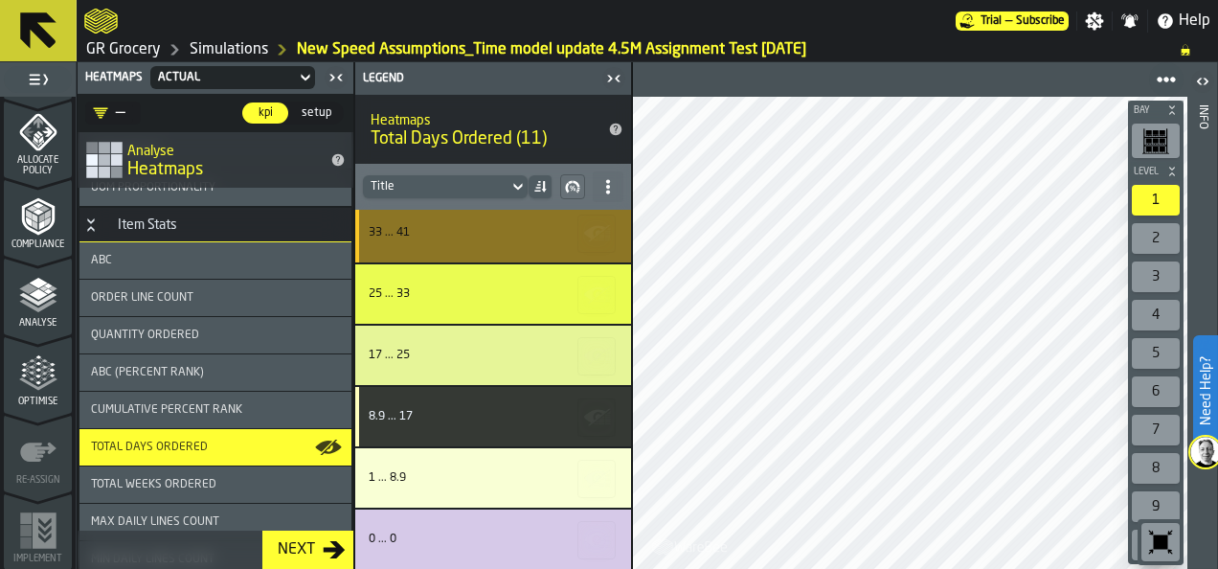
click at [498, 236] on div "33 ... 41" at bounding box center [493, 232] width 276 height 59
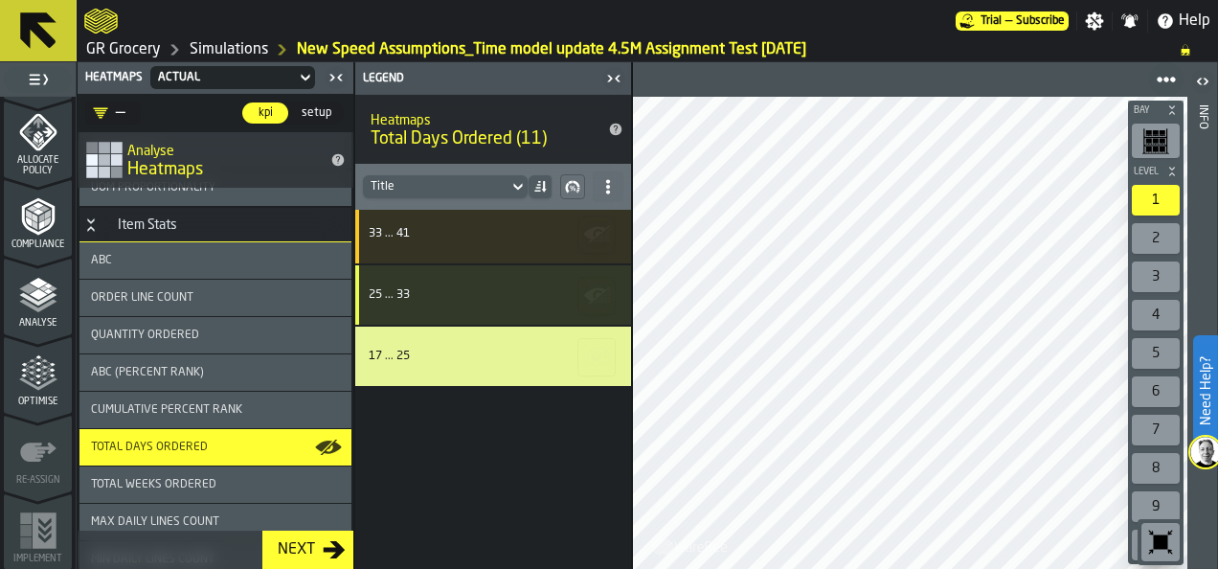
scroll to position [121, 0]
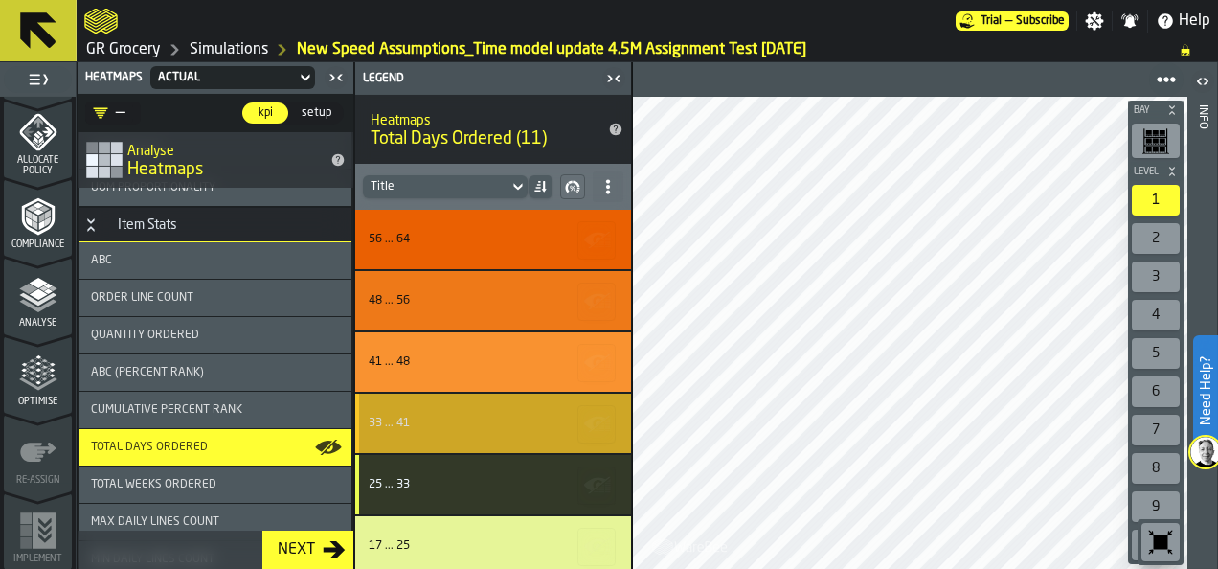
click at [475, 400] on div "33 ... 41" at bounding box center [493, 422] width 276 height 59
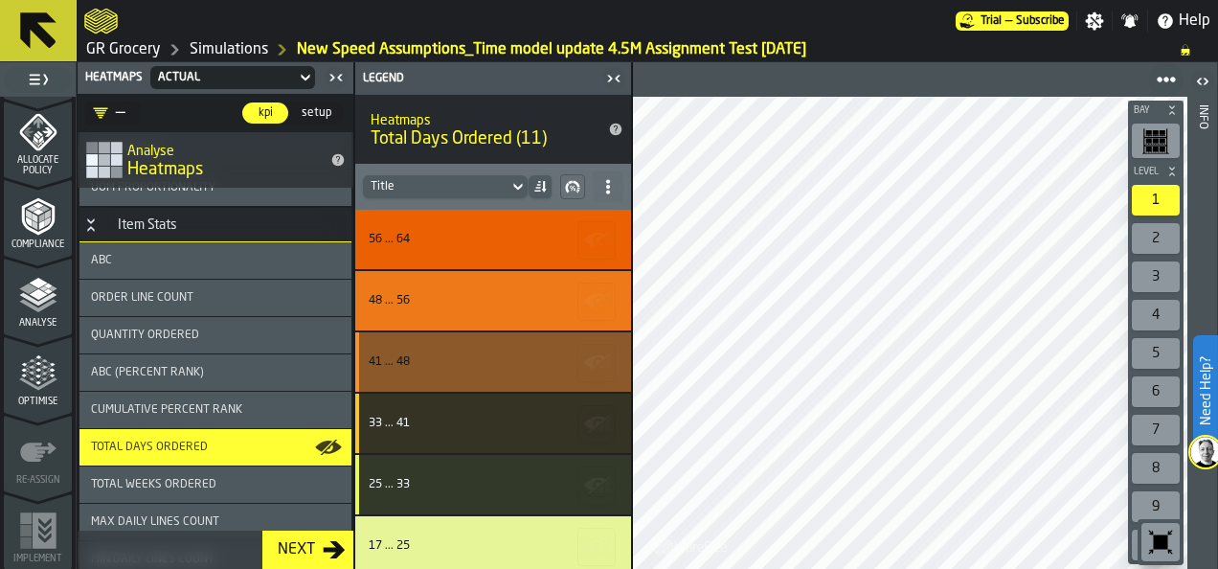
click at [478, 366] on div "41 ... 48" at bounding box center [488, 361] width 239 height 13
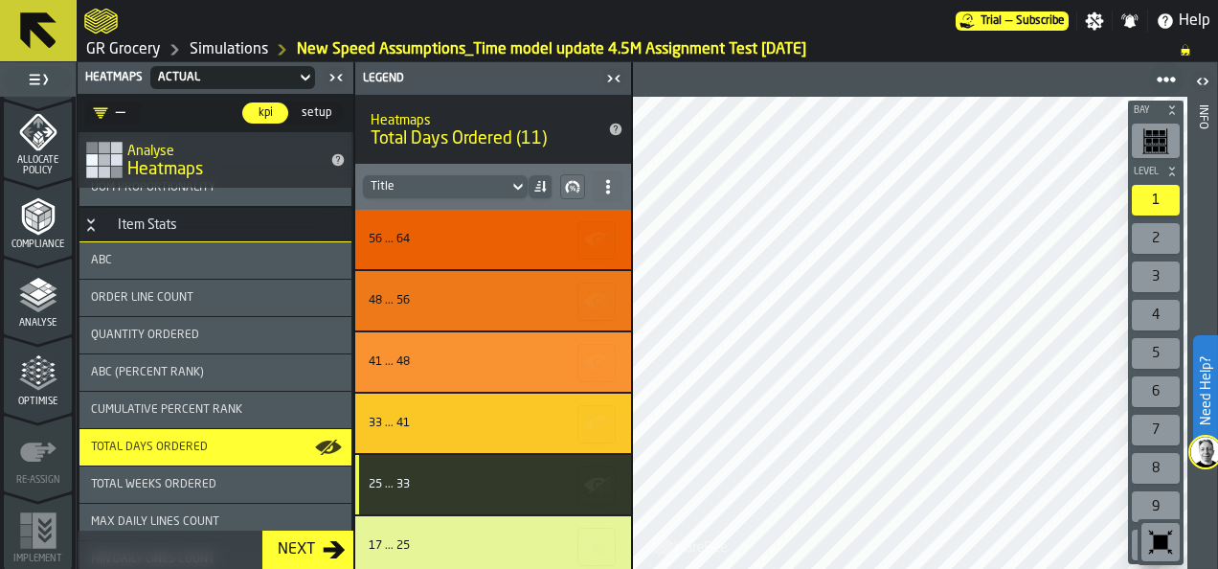
click at [484, 302] on div "48 ... 56" at bounding box center [488, 300] width 239 height 13
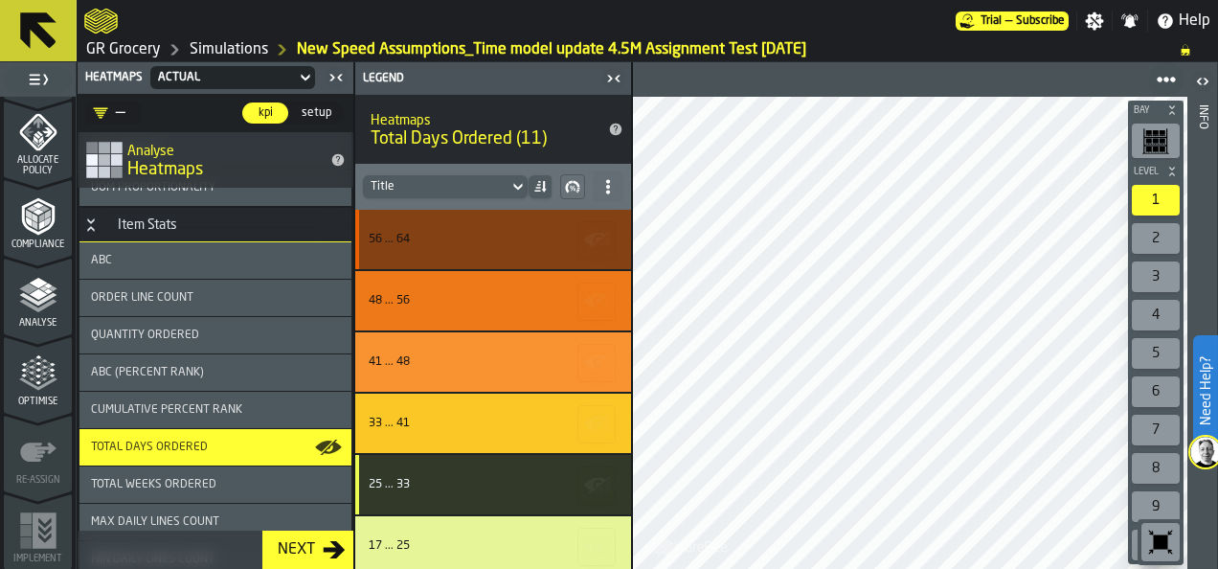
click at [493, 237] on div "56 ... 64" at bounding box center [488, 239] width 239 height 13
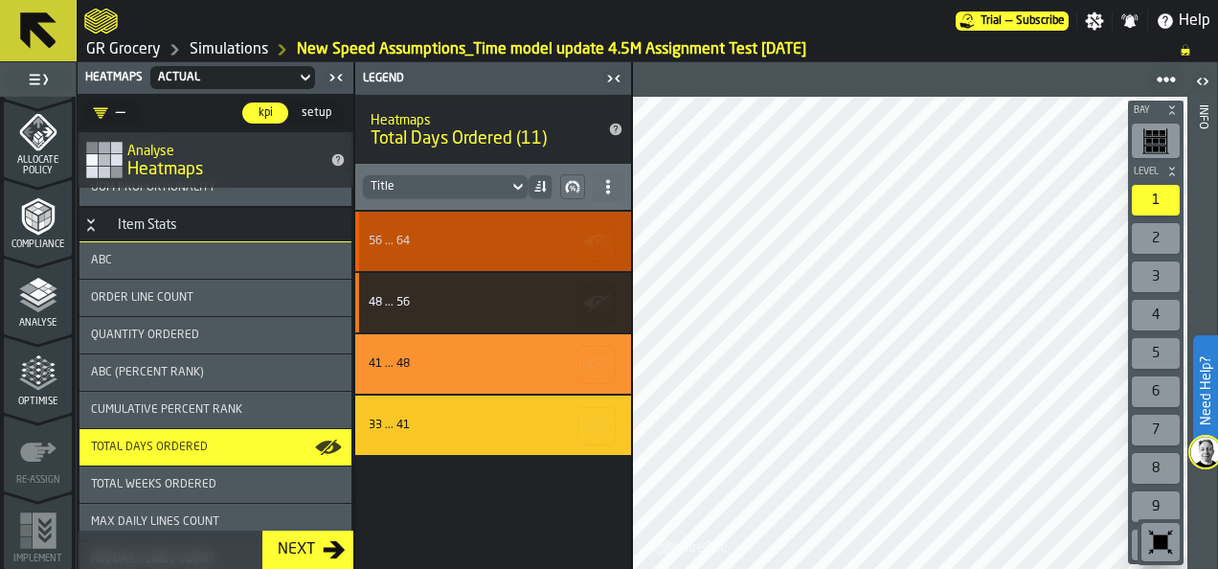
scroll to position [0, 0]
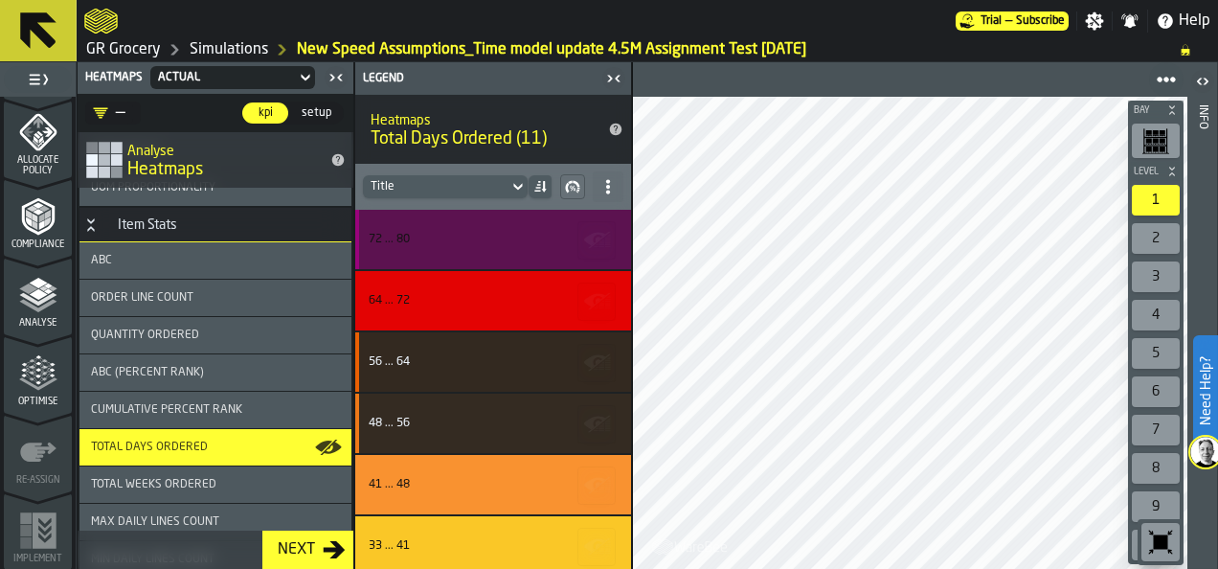
click at [519, 242] on div "72 ... 80" at bounding box center [488, 239] width 239 height 13
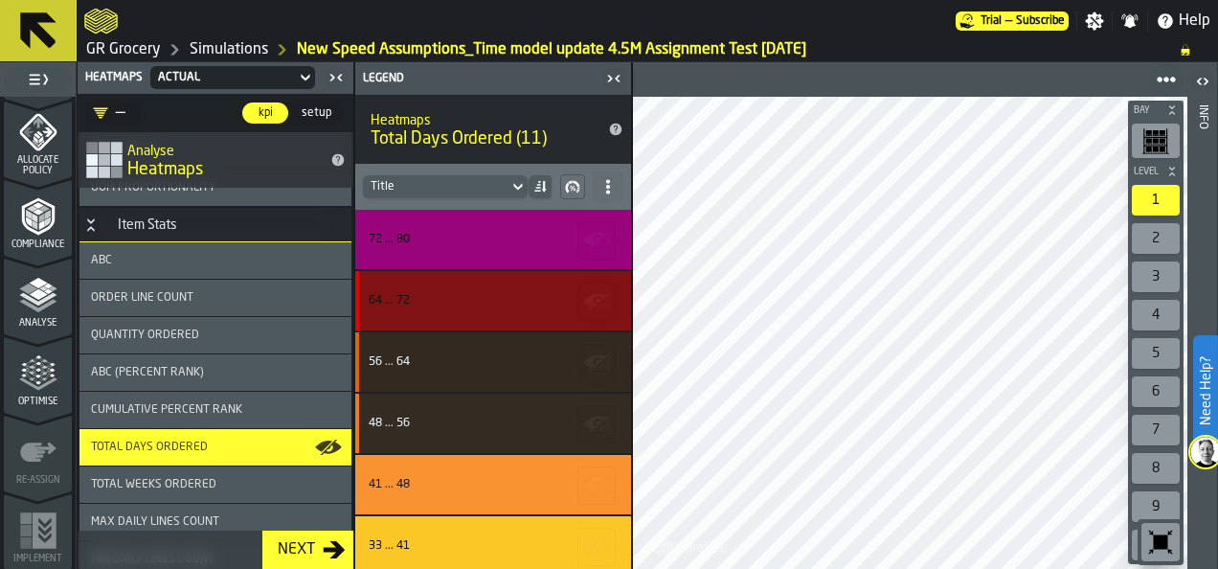
click at [502, 306] on div "64 ... 72" at bounding box center [488, 300] width 239 height 13
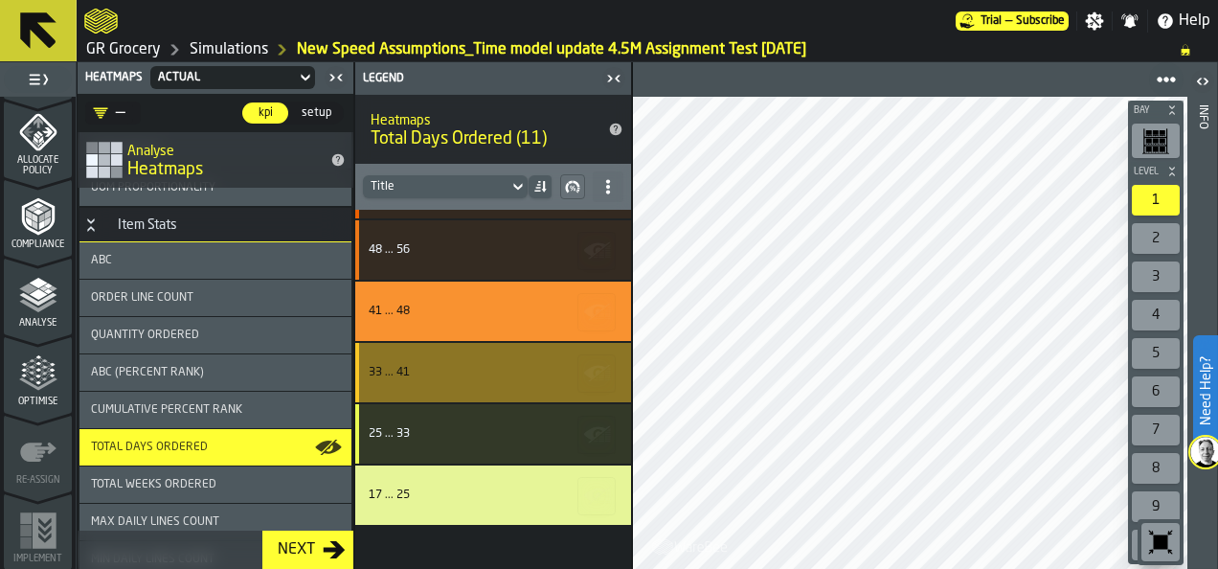
scroll to position [191, 0]
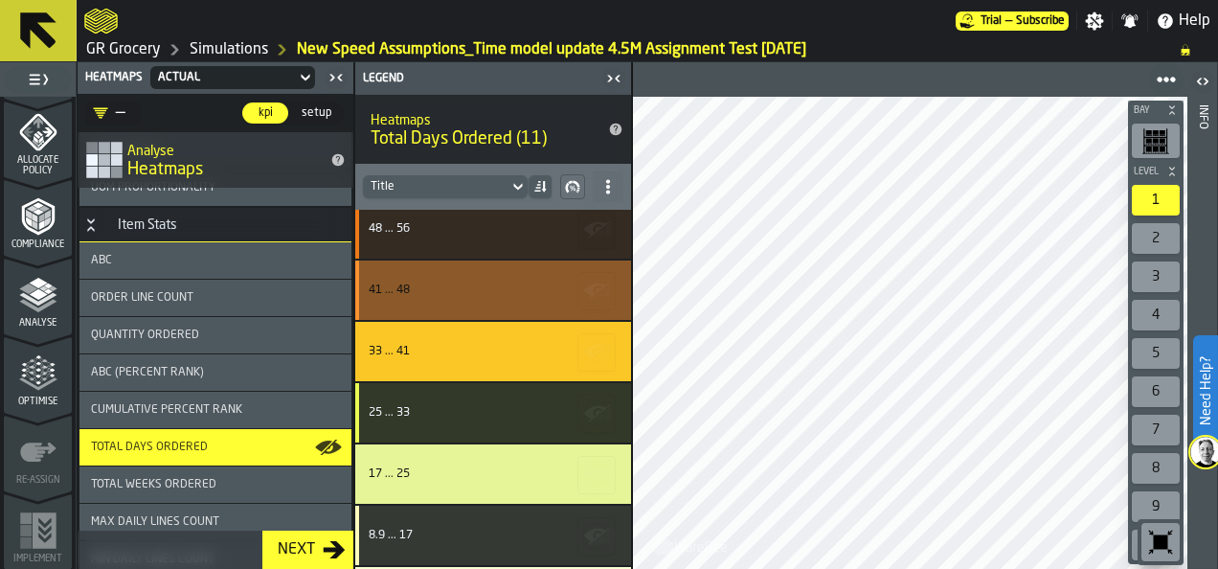
click at [469, 299] on div "41 ... 48" at bounding box center [493, 289] width 276 height 59
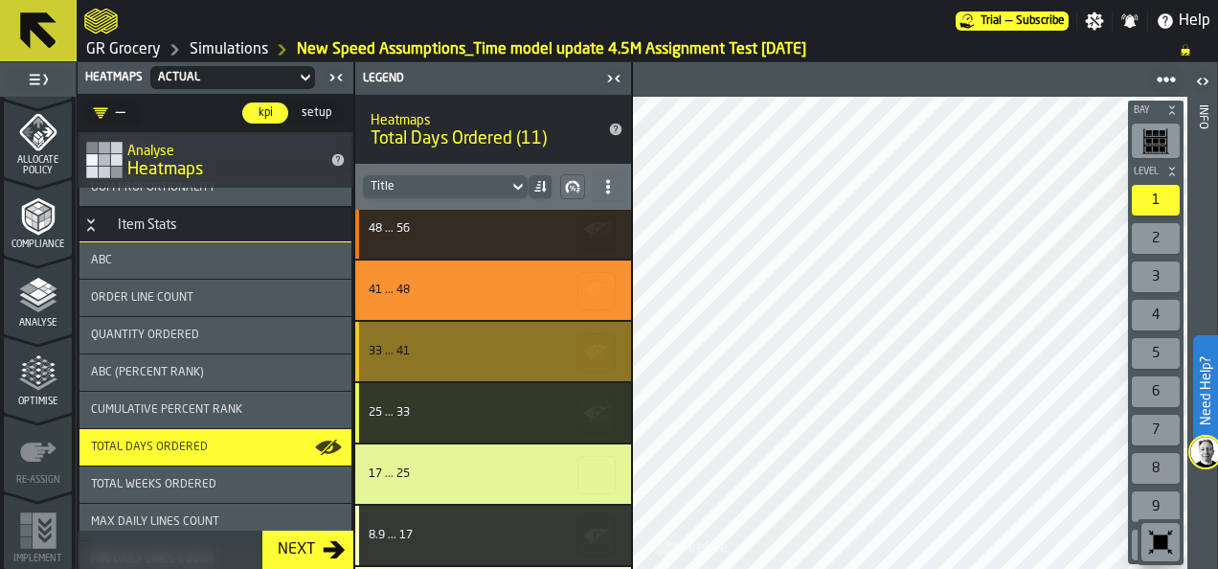
click at [462, 354] on div "33 ... 41" at bounding box center [488, 351] width 239 height 13
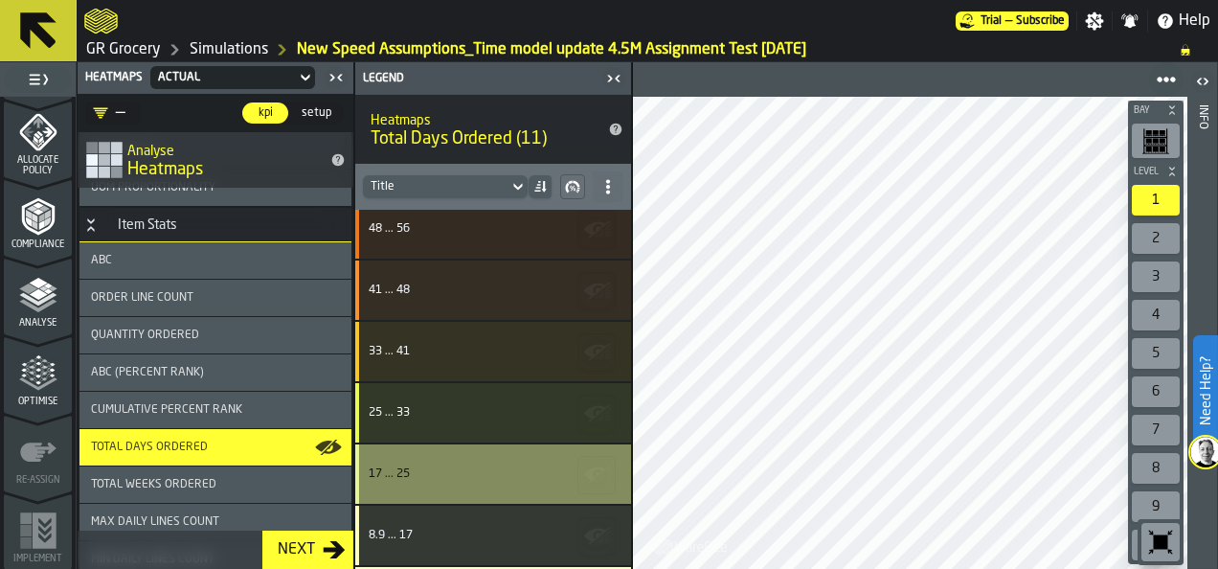
click at [479, 478] on div "17 ... 25" at bounding box center [488, 473] width 239 height 13
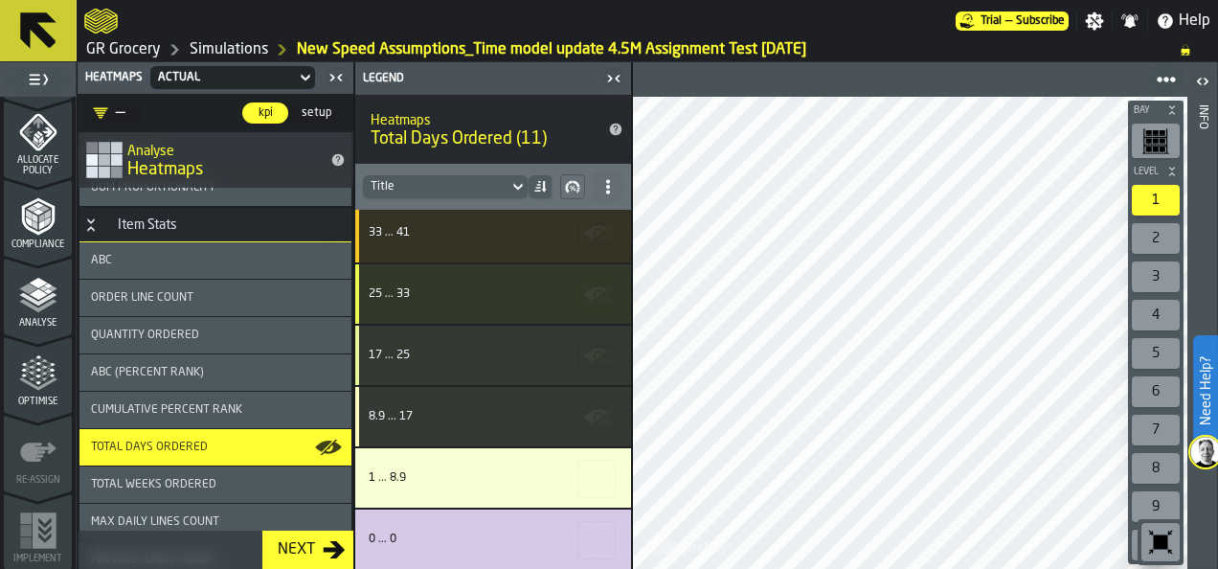
scroll to position [312, 0]
click at [603, 76] on icon "button-toggle-Close me" at bounding box center [613, 78] width 23 height 23
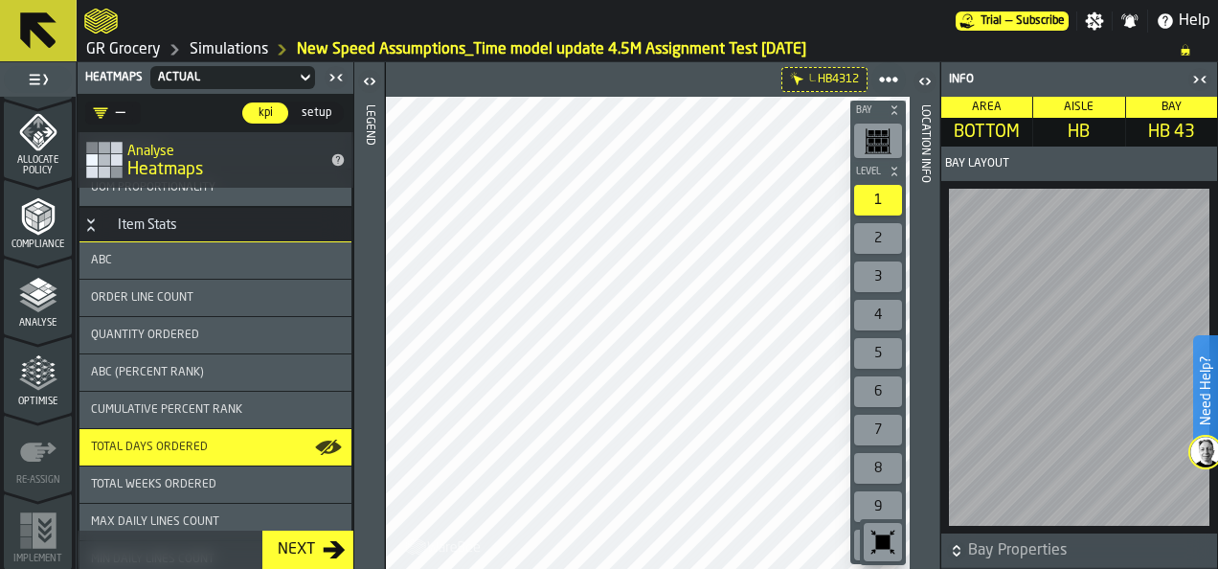
click at [1195, 77] on icon "button-toggle-Close me" at bounding box center [1195, 79] width 5 height 7
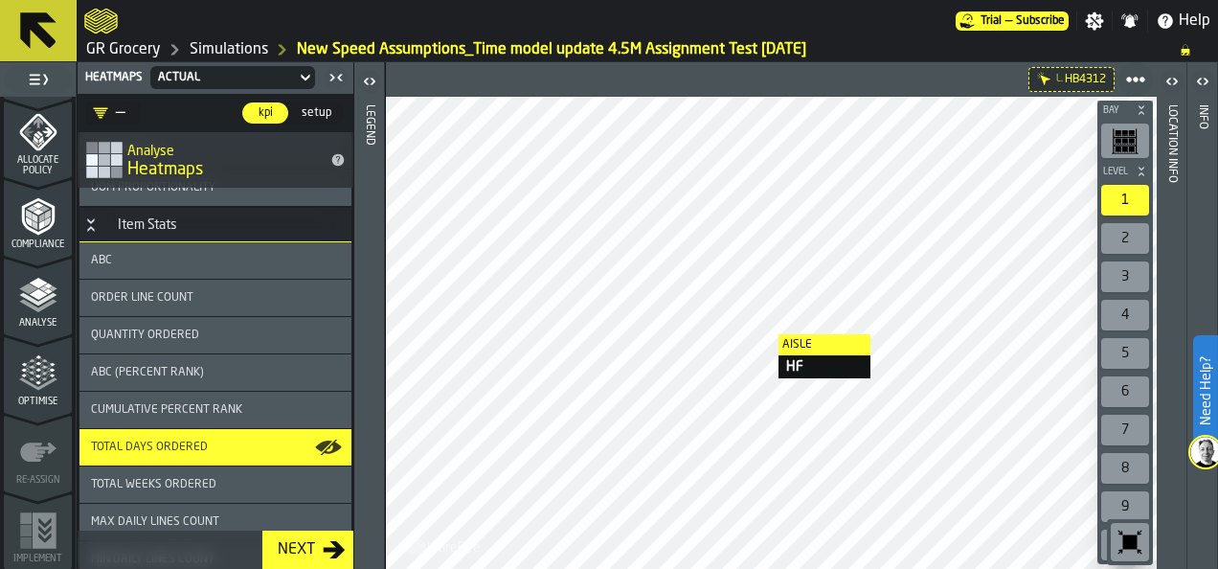
click at [758, 334] on div at bounding box center [771, 333] width 771 height 472
click at [364, 77] on icon "button-toggle-Open" at bounding box center [369, 81] width 23 height 23
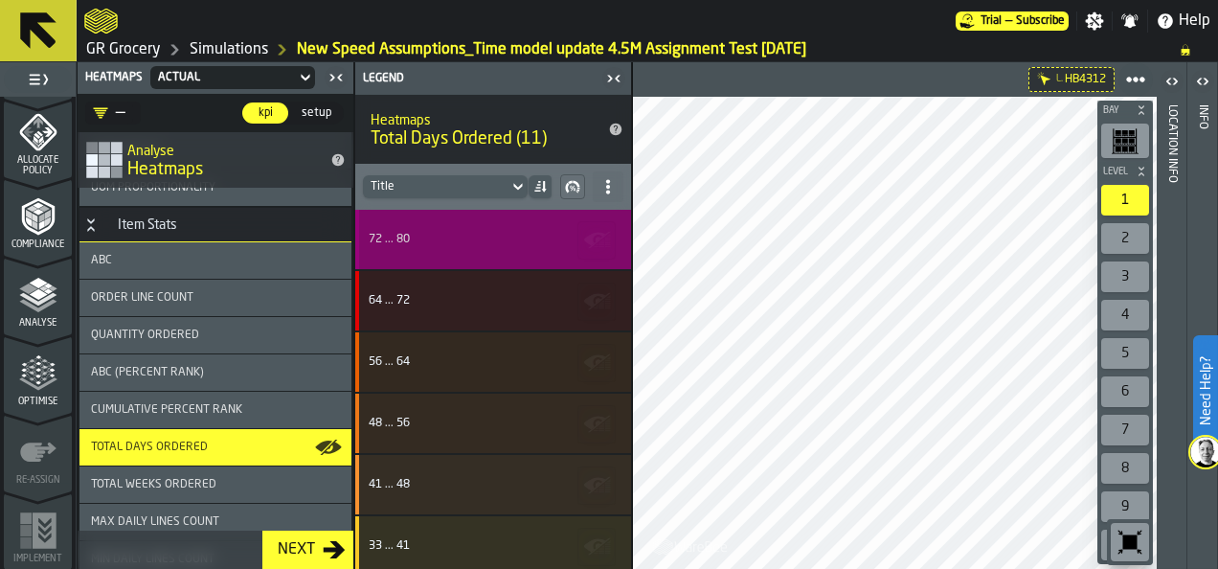
click at [509, 245] on div "72 ... 80" at bounding box center [488, 239] width 239 height 13
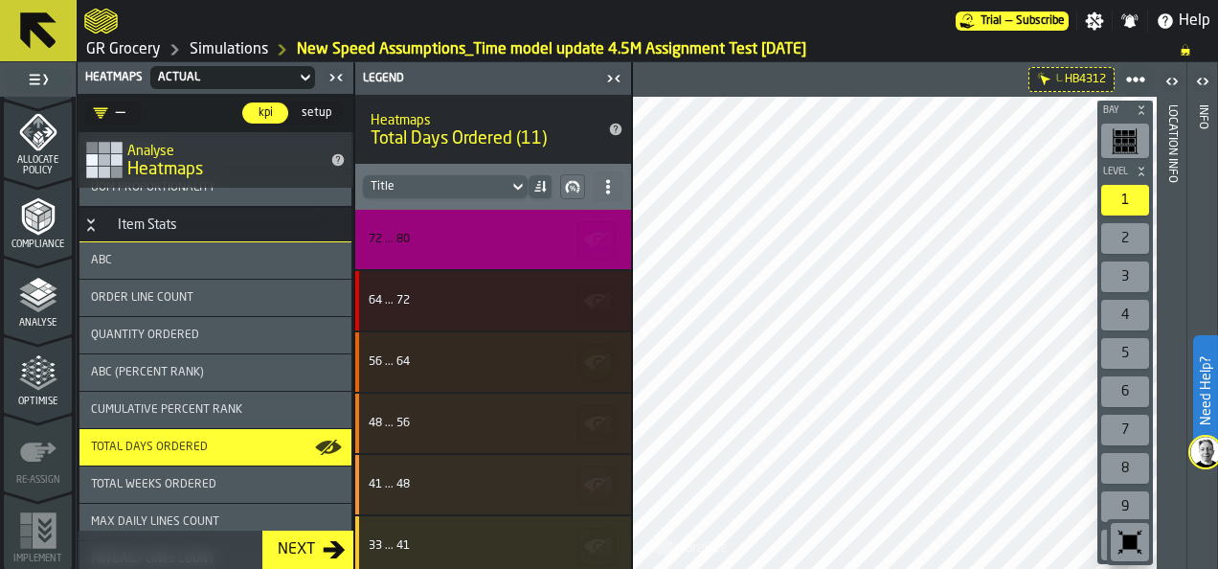
click at [610, 77] on icon "button-toggle-Close me" at bounding box center [609, 78] width 5 height 7
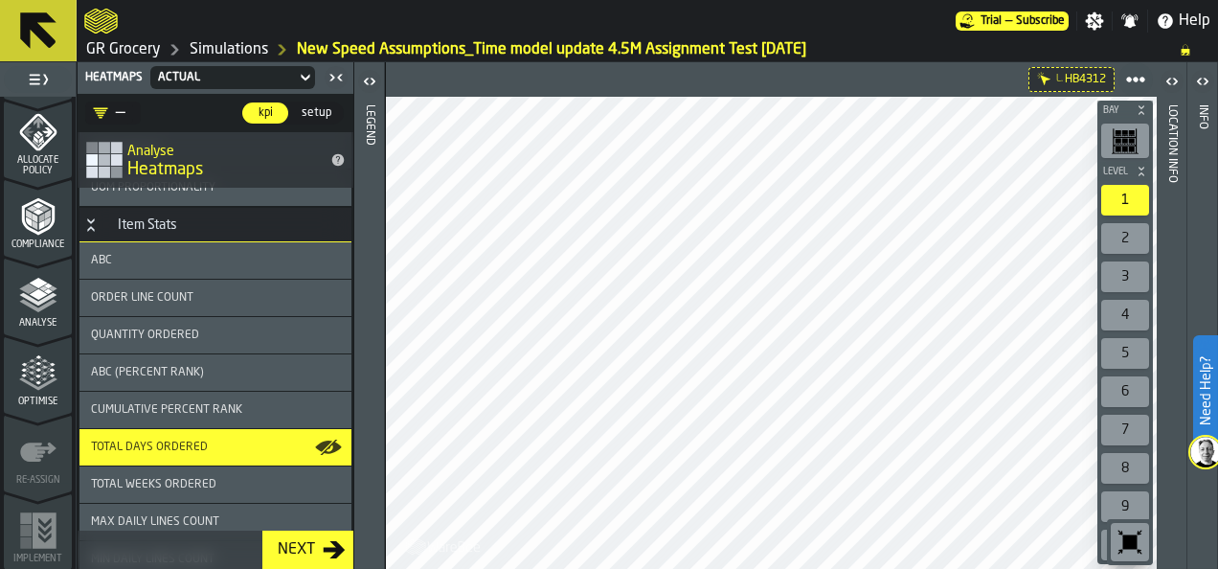
click at [369, 78] on icon "button-toggle-Open" at bounding box center [369, 81] width 23 height 23
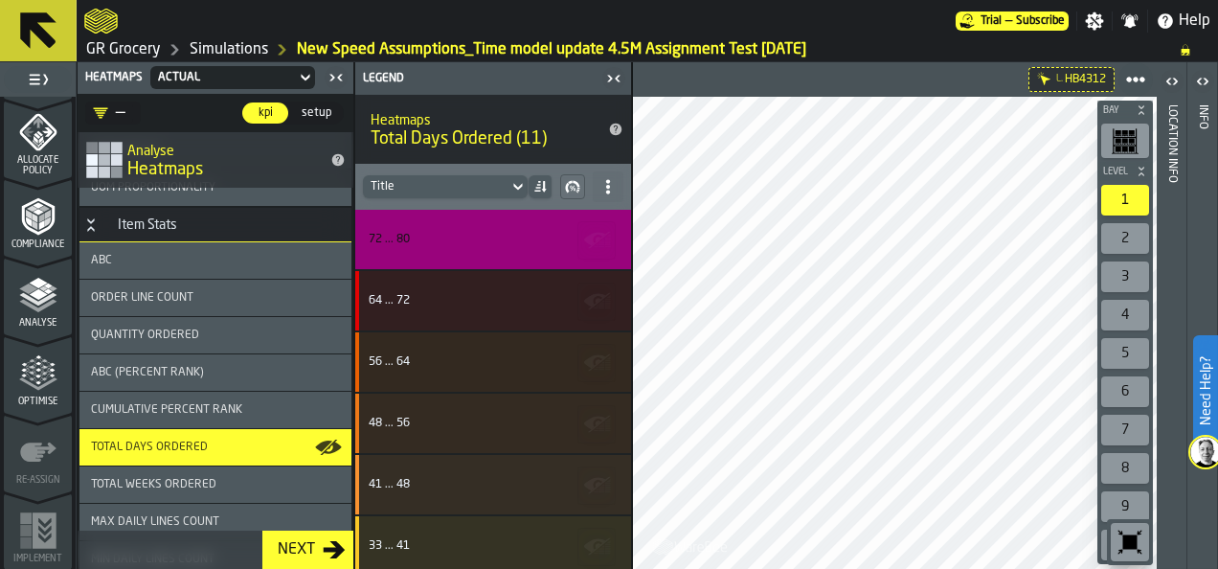
click at [175, 304] on span "Order Line Count" at bounding box center [142, 297] width 102 height 13
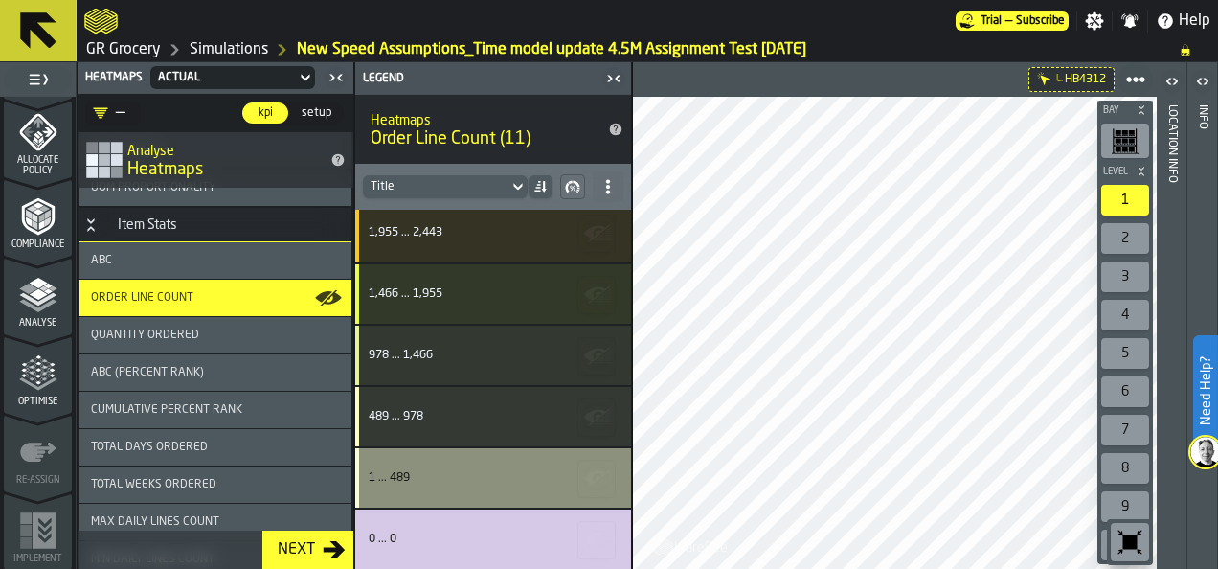
click at [480, 482] on div "1 ... 489" at bounding box center [488, 477] width 239 height 13
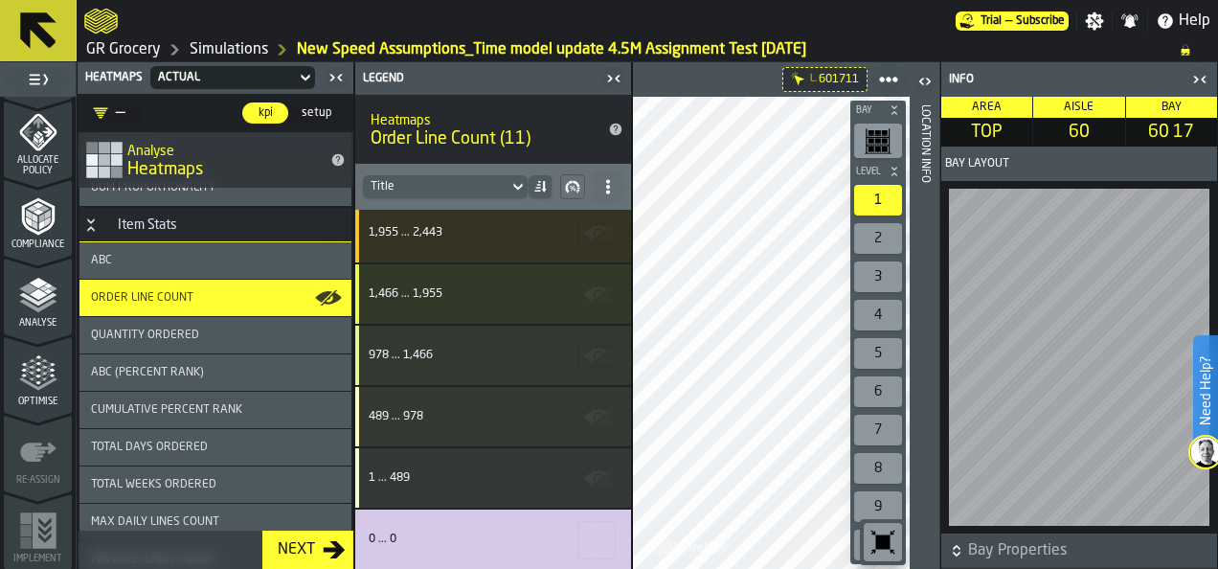
click at [1015, 551] on span "Bay Properties" at bounding box center [1090, 550] width 245 height 23
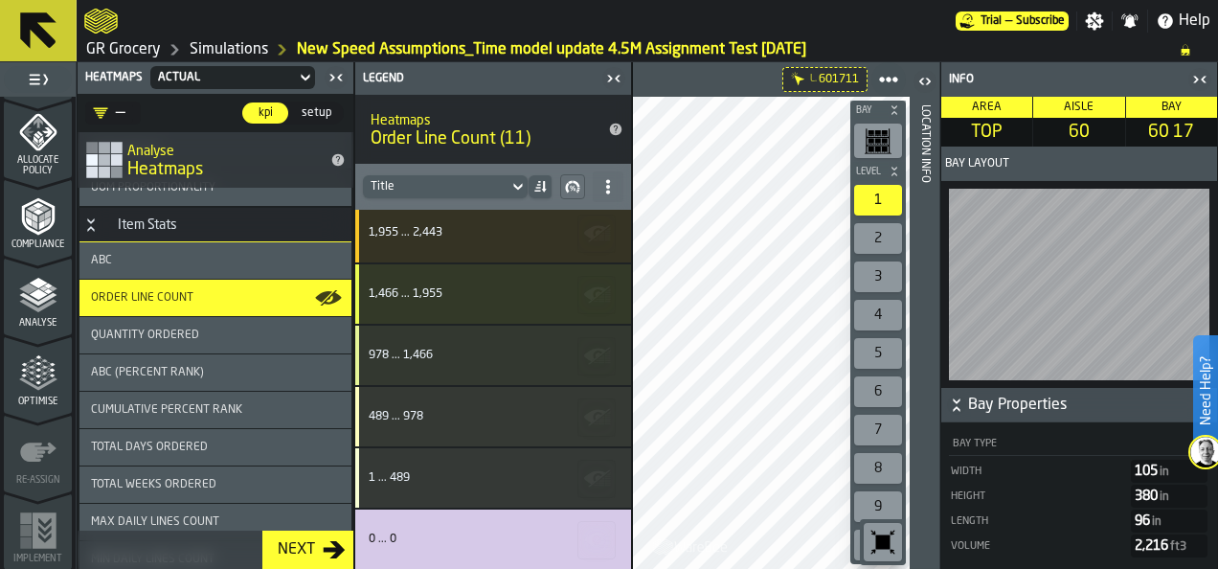
click at [964, 406] on icon "button-" at bounding box center [956, 404] width 19 height 19
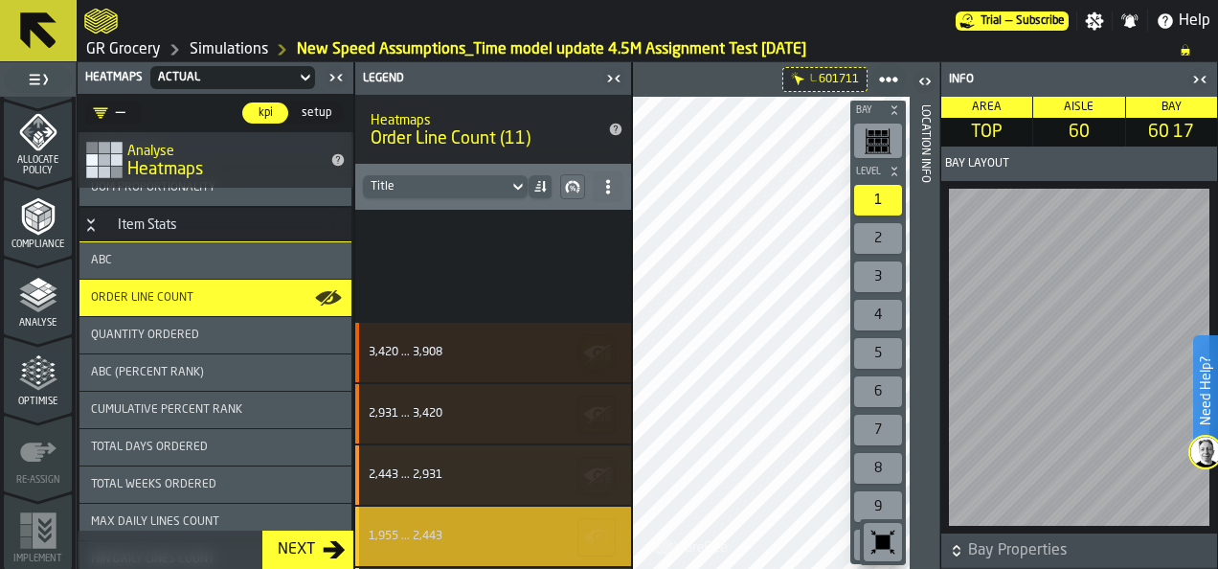
scroll to position [0, 0]
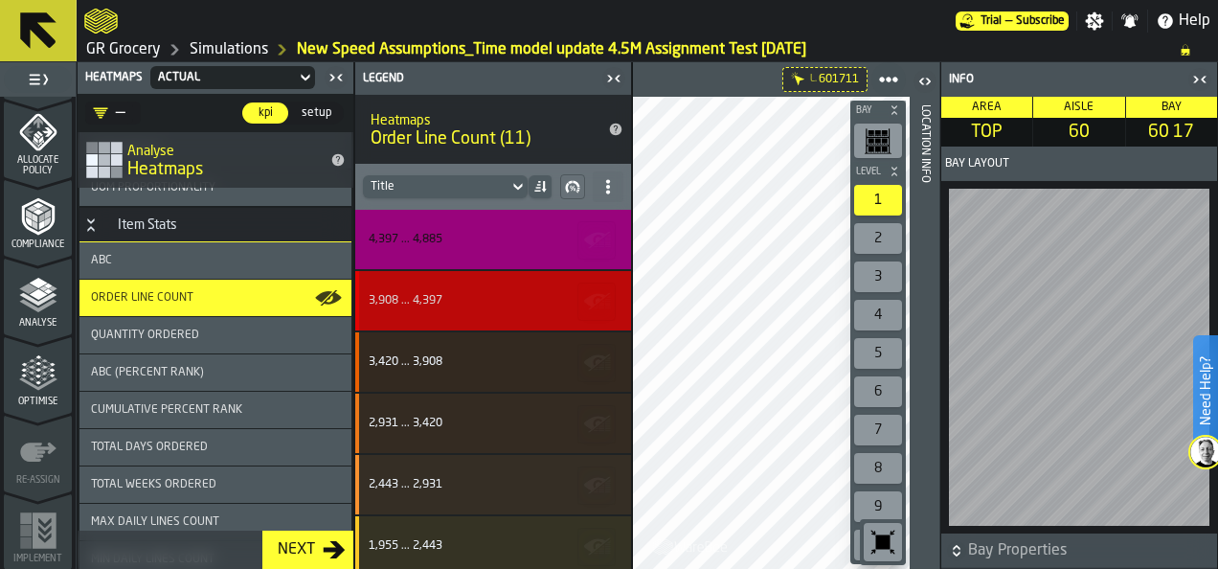
click at [446, 302] on div "3,908 ... 4,397" at bounding box center [488, 300] width 239 height 13
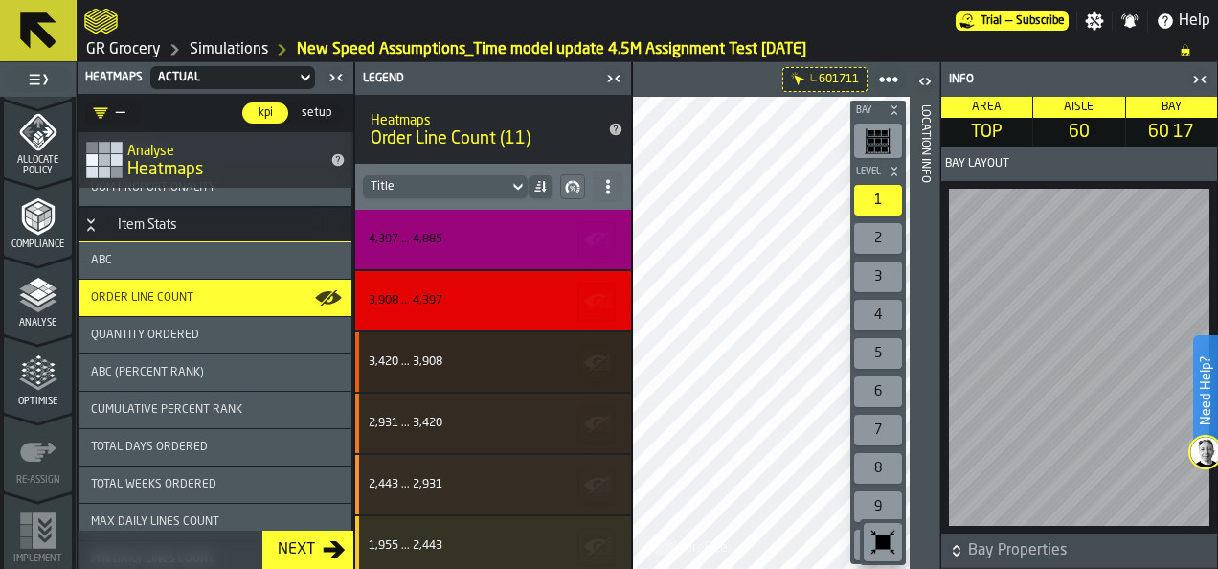
click at [1200, 78] on icon "button-toggle-Close me" at bounding box center [1199, 79] width 23 height 23
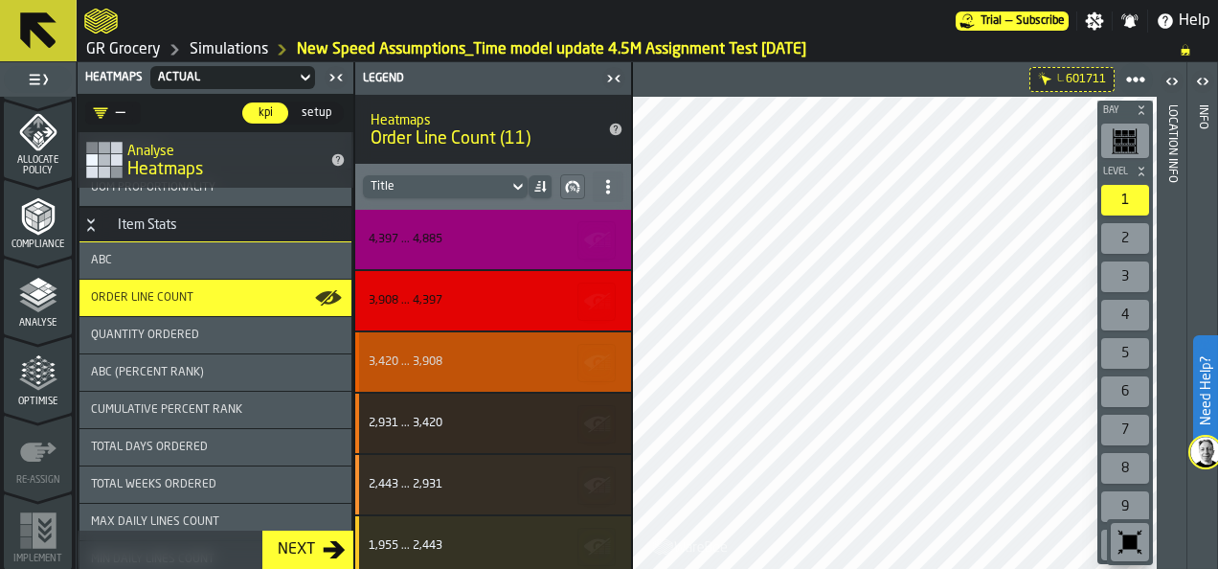
click at [477, 357] on div "3,420 ... 3,908" at bounding box center [488, 361] width 239 height 13
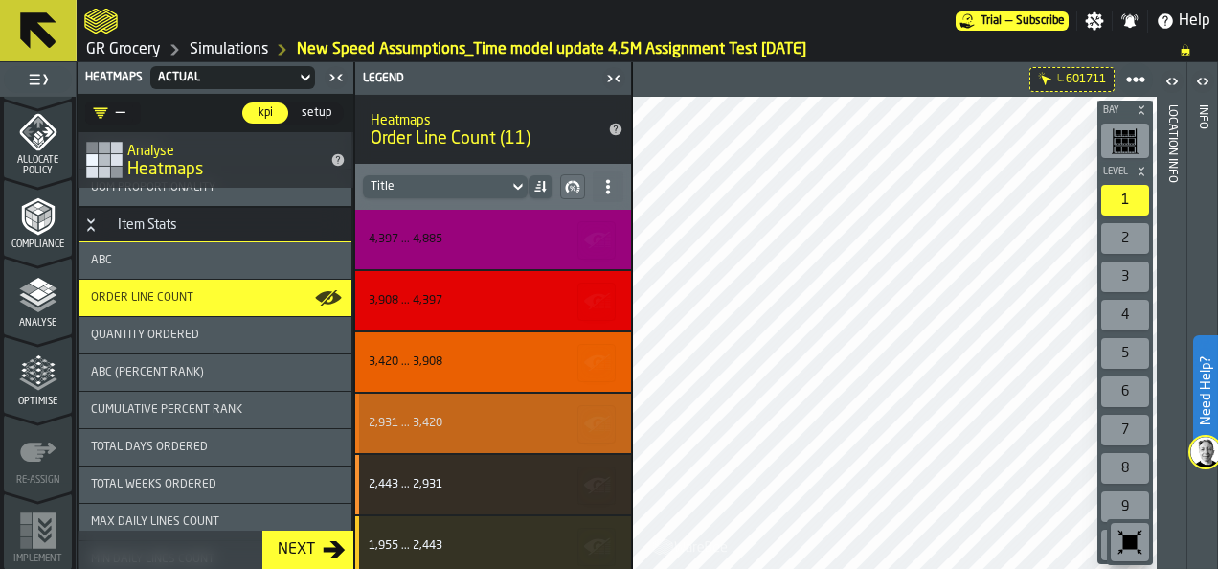
click at [498, 425] on div "2,931 ... 3,420" at bounding box center [488, 422] width 239 height 13
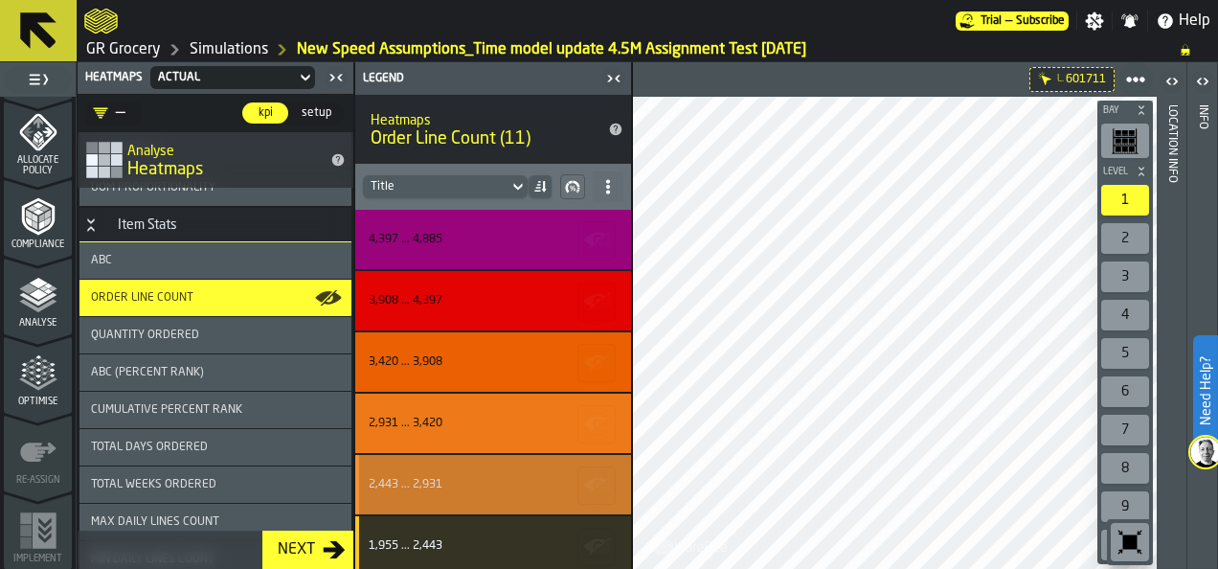
click at [505, 471] on div "2,443 ... 2,931" at bounding box center [493, 484] width 276 height 59
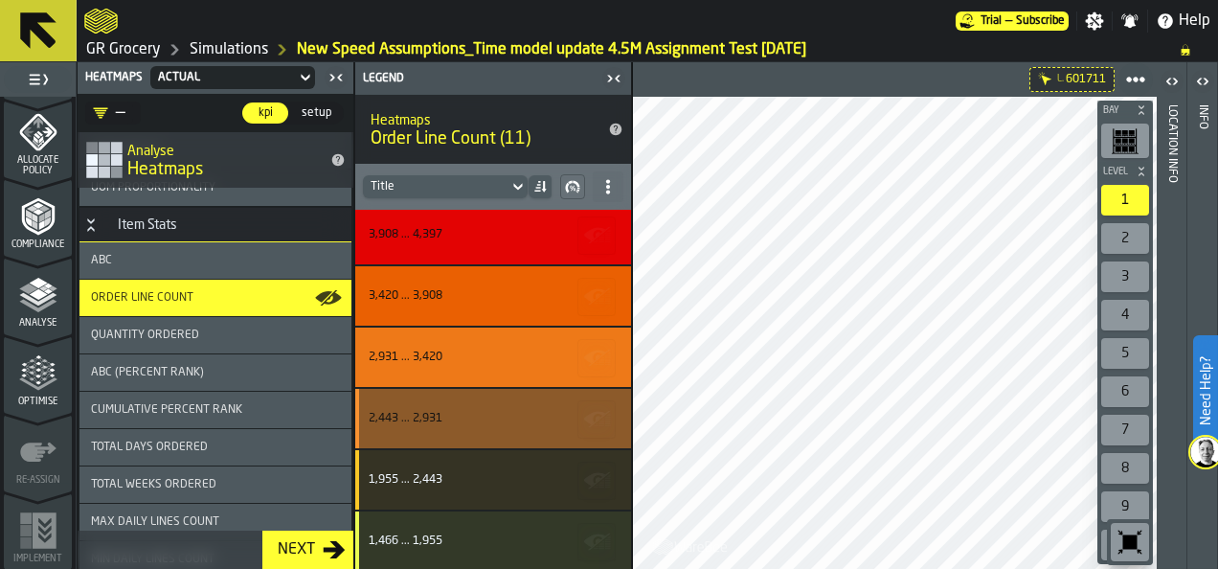
scroll to position [96, 0]
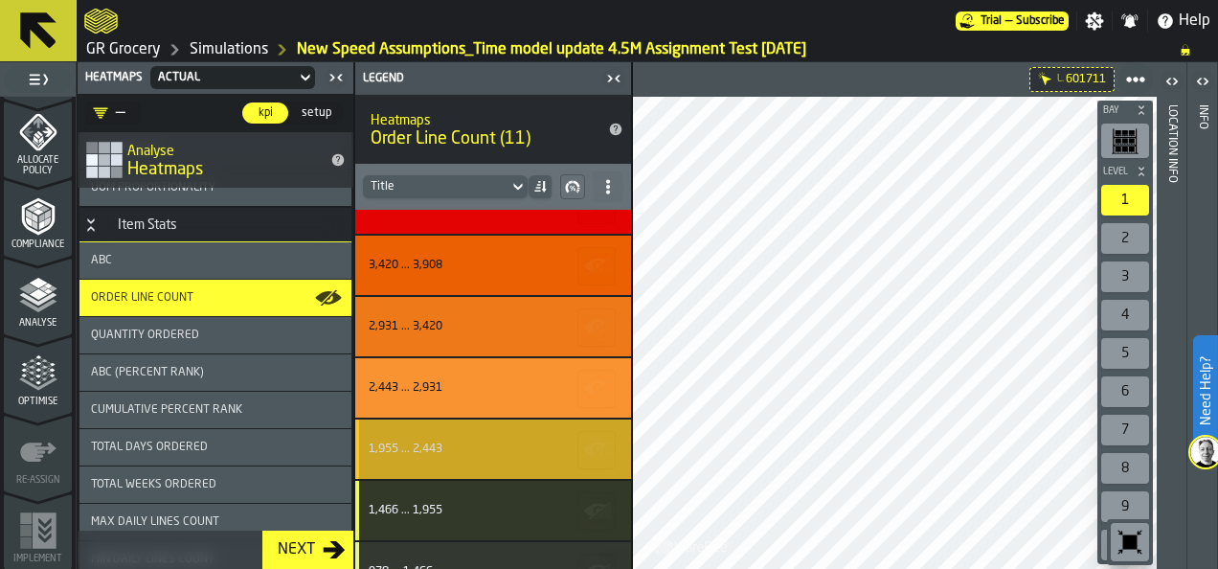
click at [491, 452] on div "1,955 ... 2,443" at bounding box center [488, 448] width 239 height 13
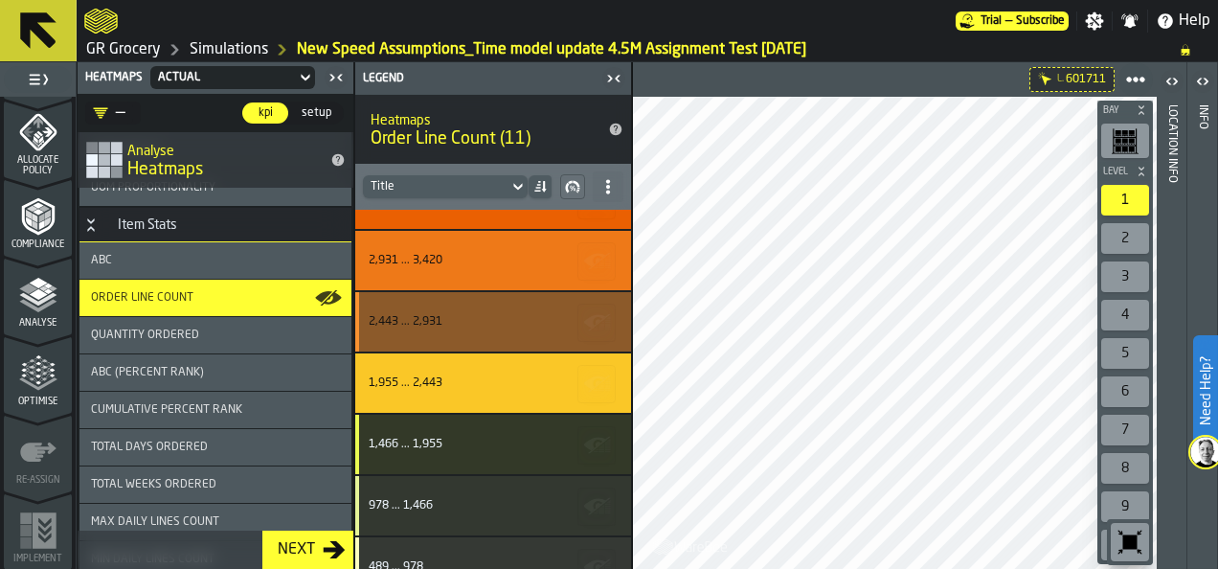
scroll to position [191, 0]
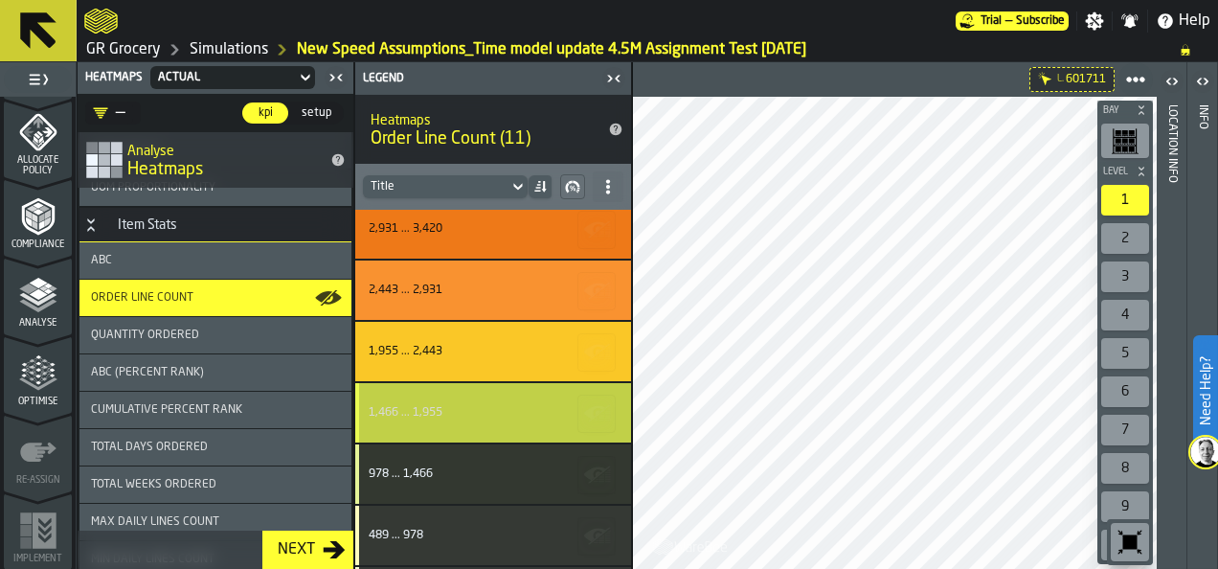
click at [458, 410] on div "1,466 ... 1,955" at bounding box center [488, 412] width 239 height 13
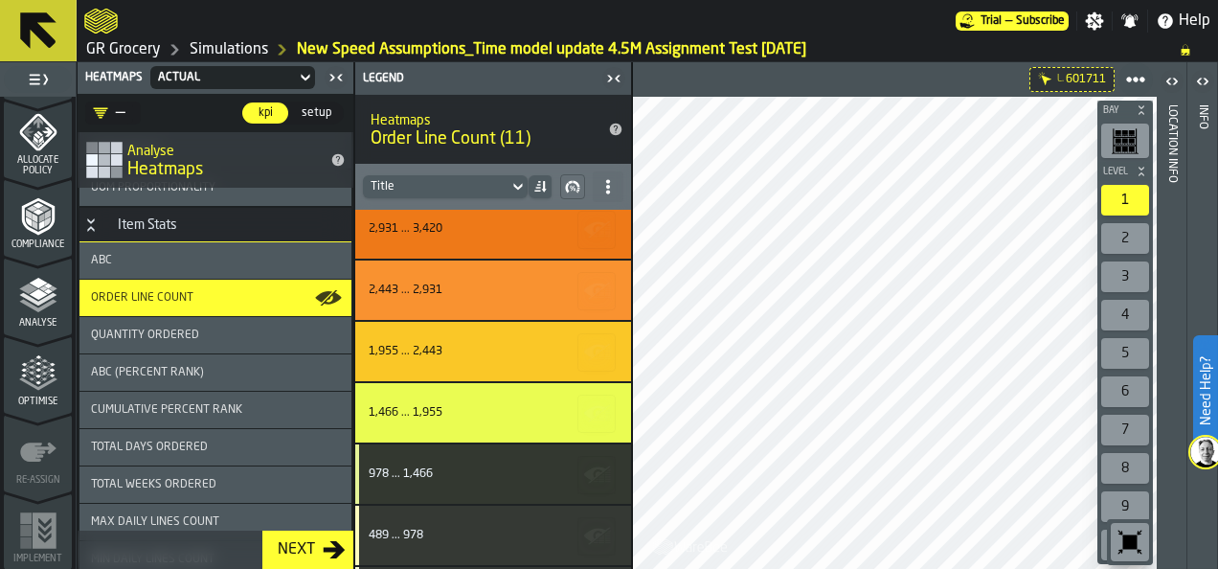
click at [613, 78] on icon "button-toggle-Close me" at bounding box center [613, 78] width 23 height 23
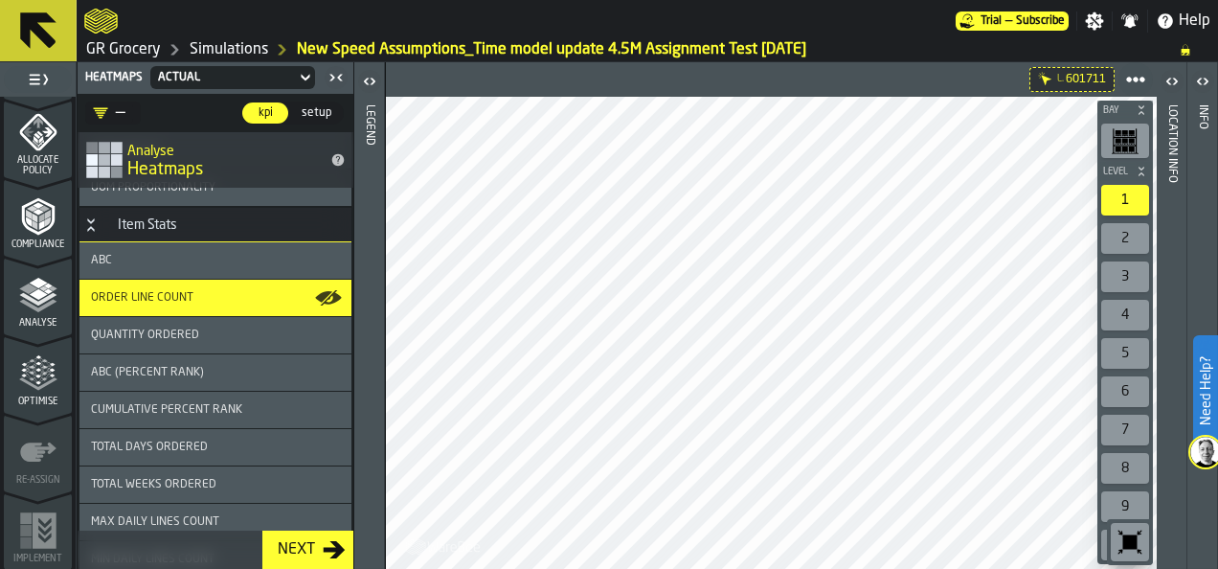
click at [785, 70] on div "L. 601711 Bay Level 1 2 3 4 5 6 7 8 9 10 M A K I N G W A R E H O U S E S M O R …" at bounding box center [770, 315] width 771 height 506
